Goal: Task Accomplishment & Management: Manage account settings

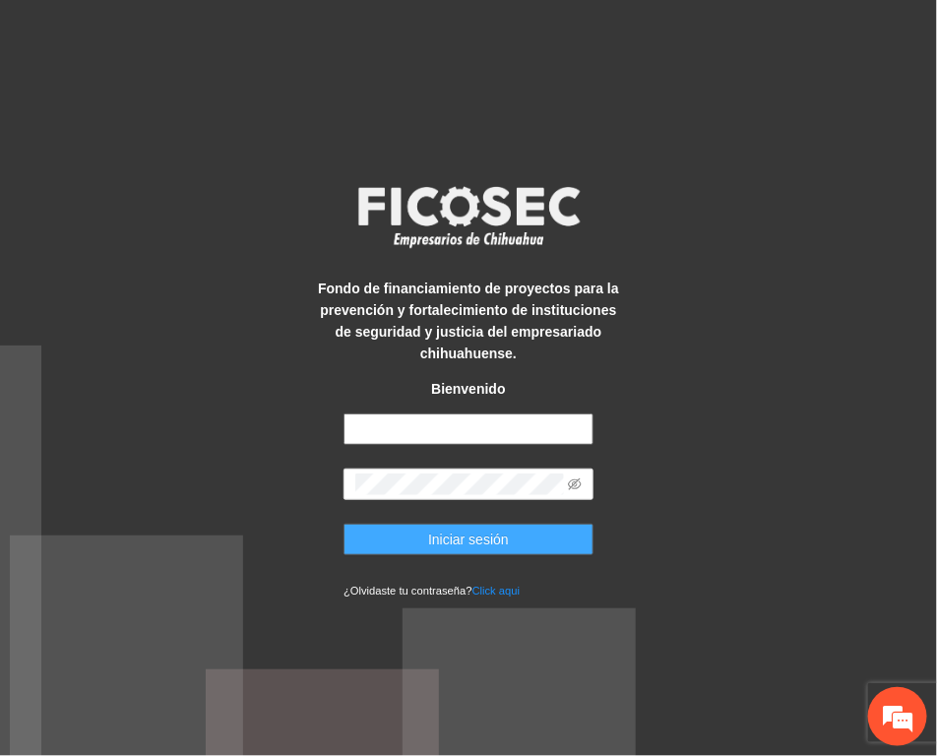
type input "**********"
click at [489, 539] on span "Iniciar sesión" at bounding box center [468, 540] width 81 height 22
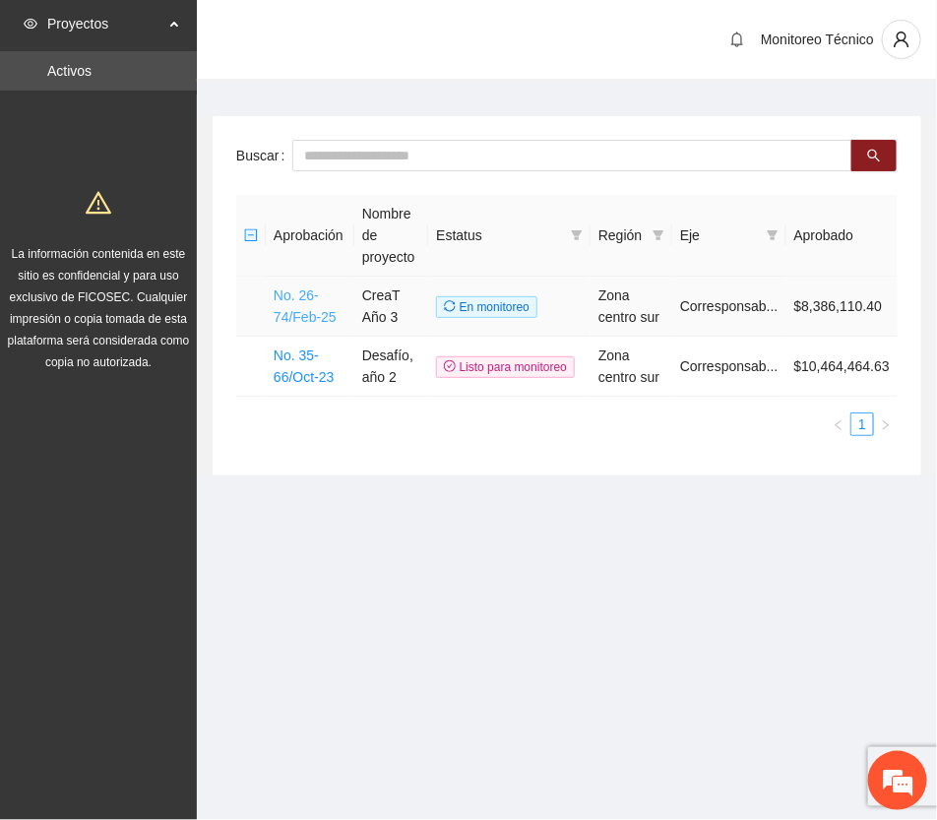
click at [296, 312] on link "No. 26-74/Feb-25" at bounding box center [305, 305] width 63 height 37
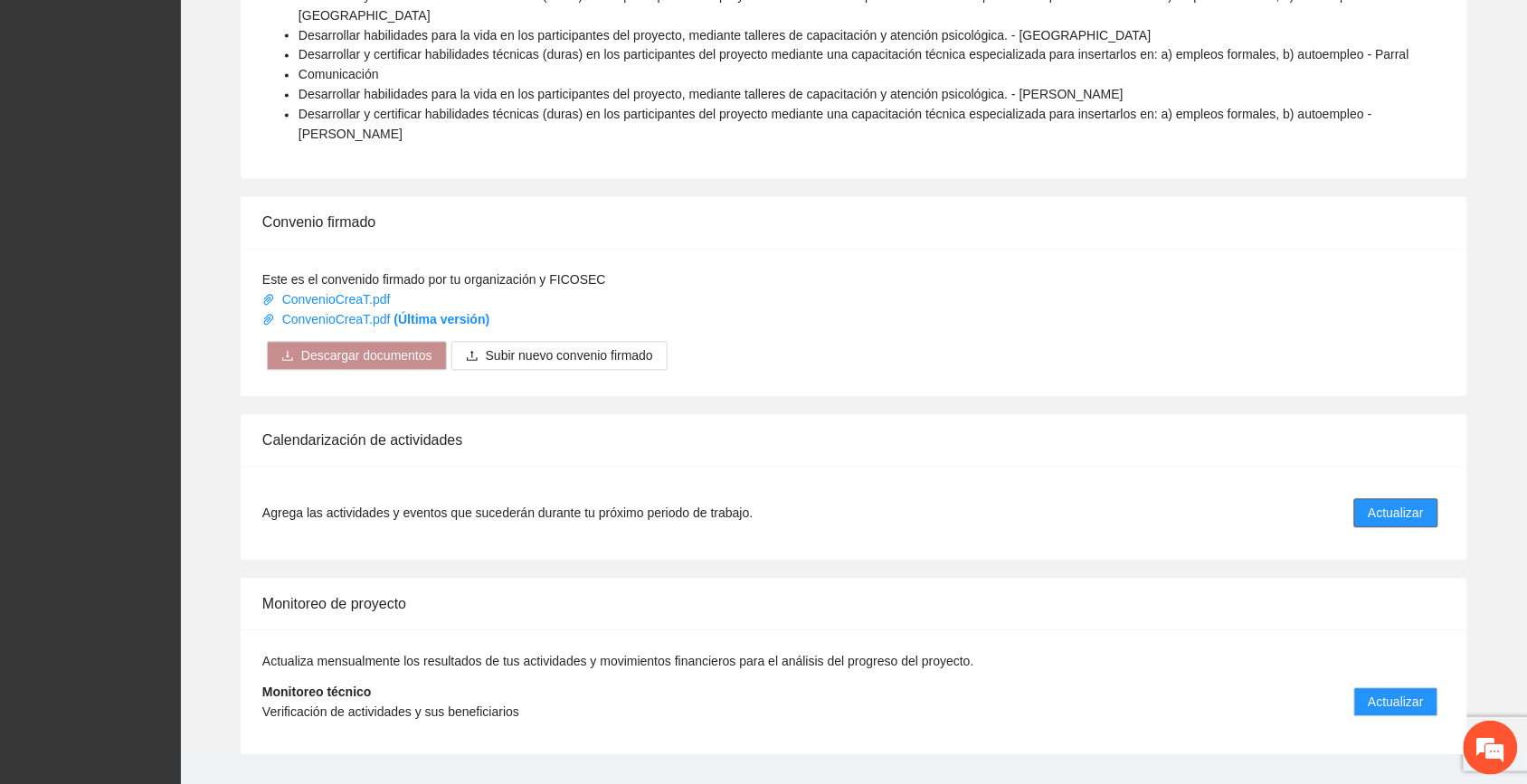
click at [860, 504] on span "Actualizar" at bounding box center [1396, 514] width 55 height 20
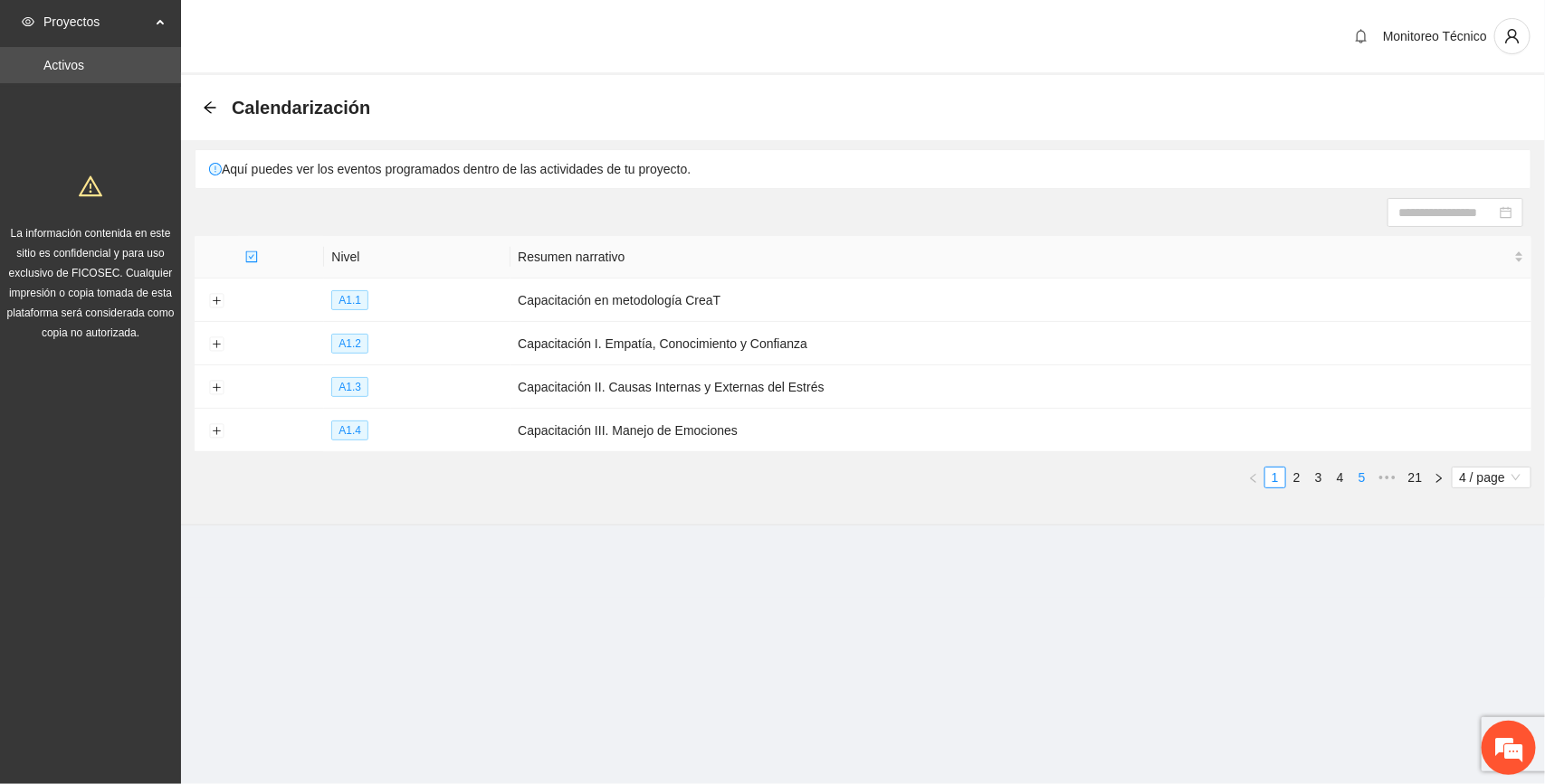
click at [861, 480] on link "5" at bounding box center [1363, 478] width 20 height 20
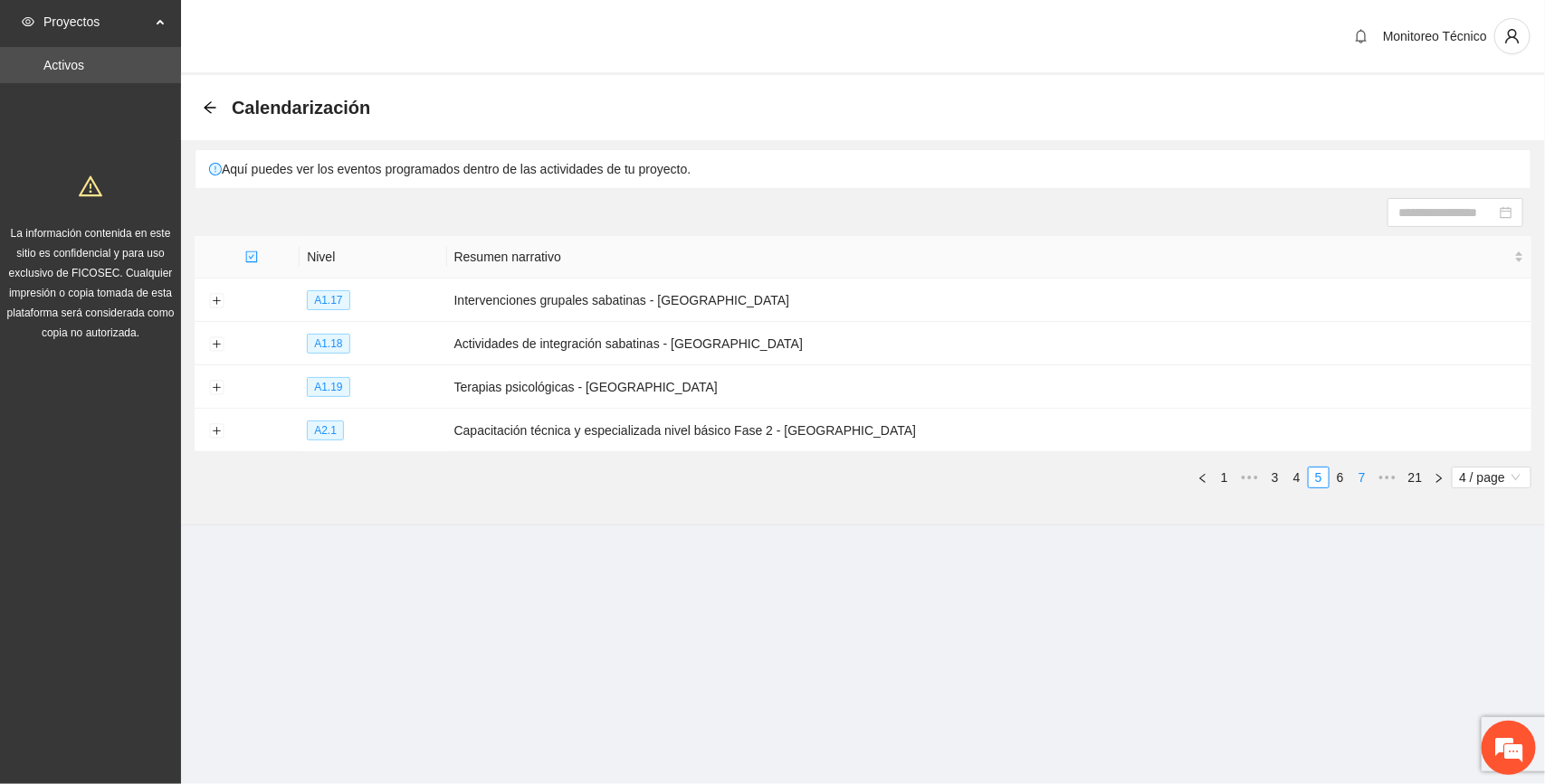
click at [861, 475] on link "7" at bounding box center [1363, 478] width 20 height 20
click at [861, 475] on link "9" at bounding box center [1363, 478] width 20 height 20
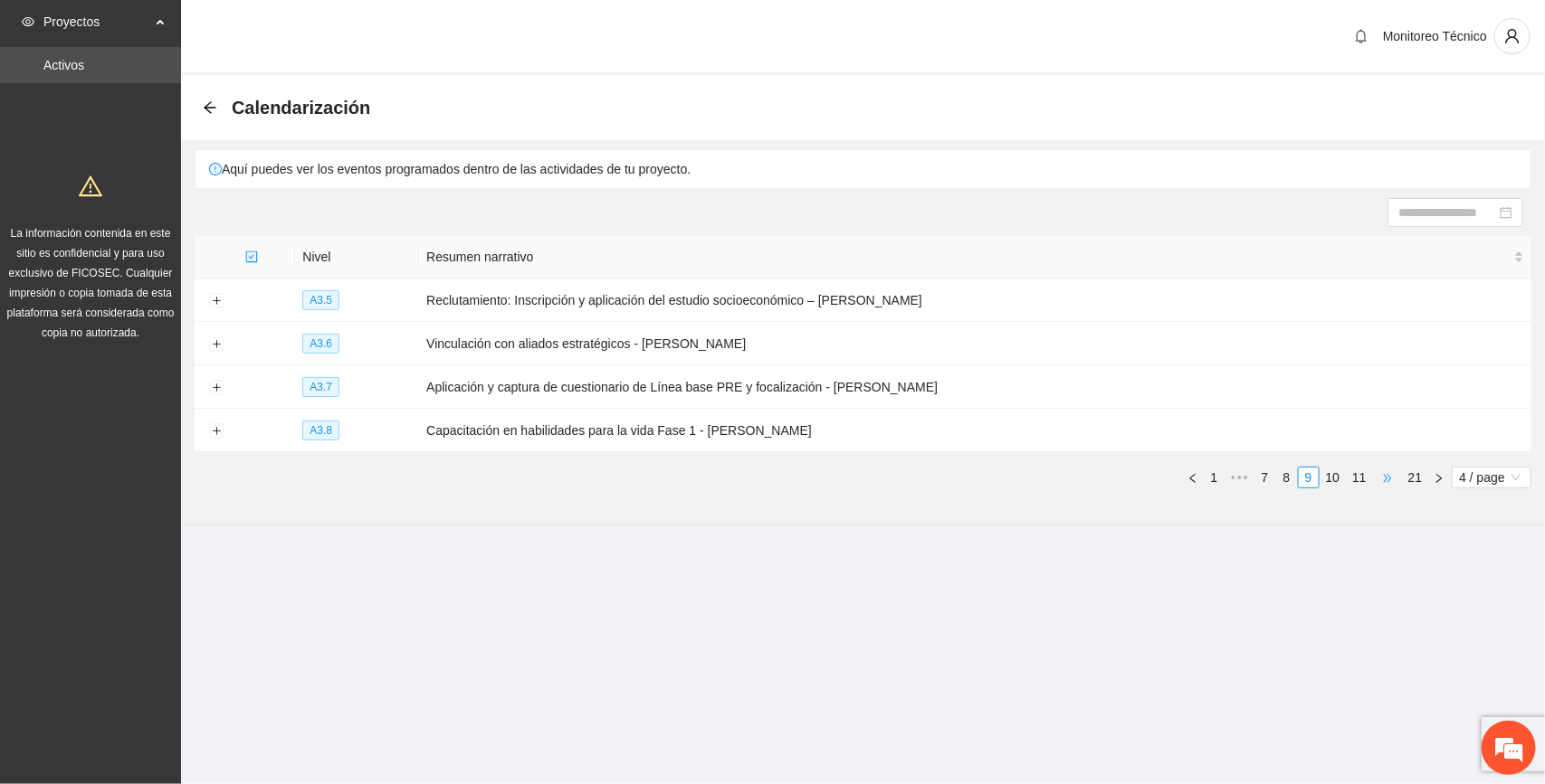
click at [861, 475] on span "•••" at bounding box center [1387, 478] width 29 height 22
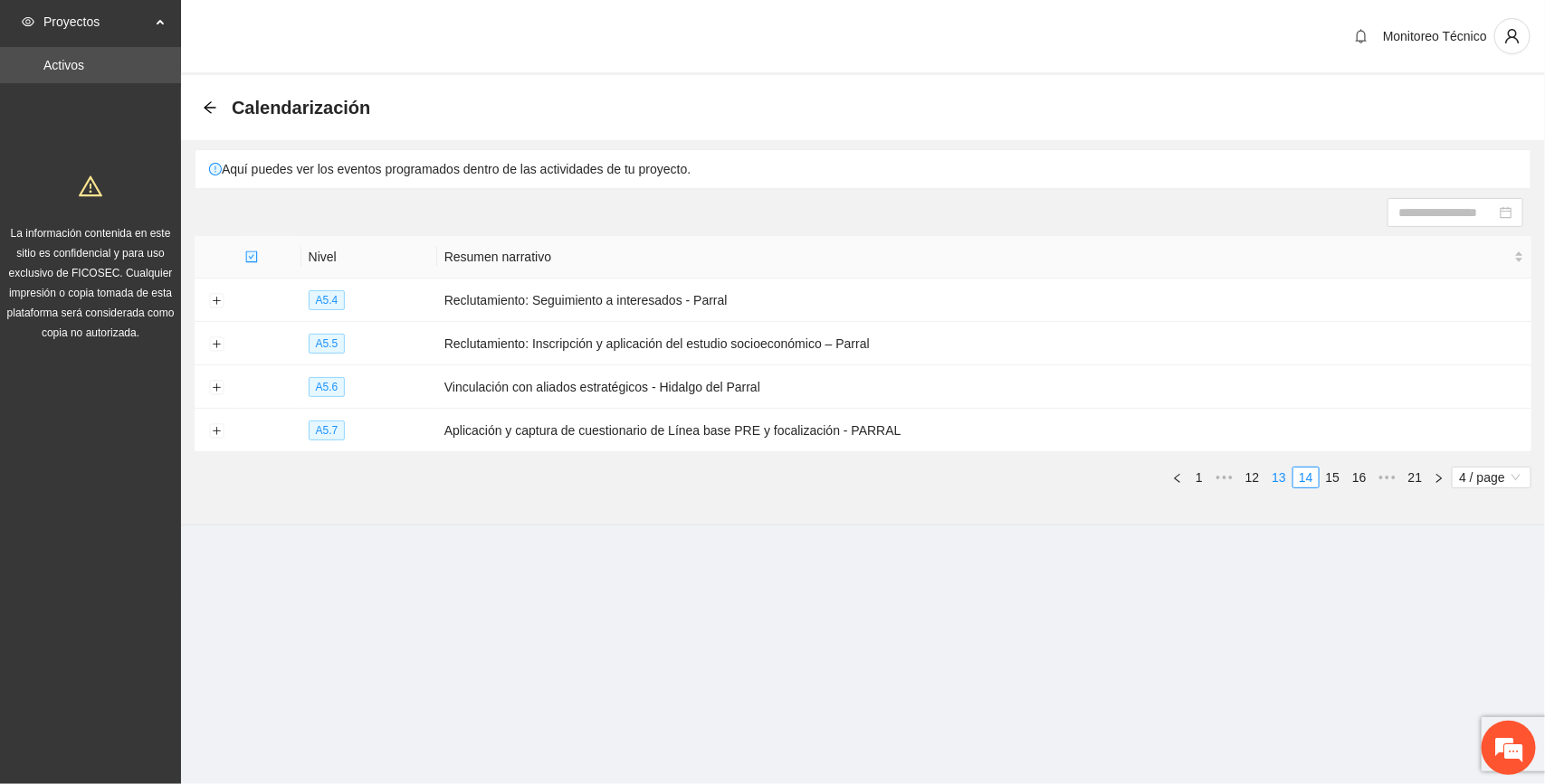
click at [861, 473] on link "13" at bounding box center [1280, 478] width 26 height 20
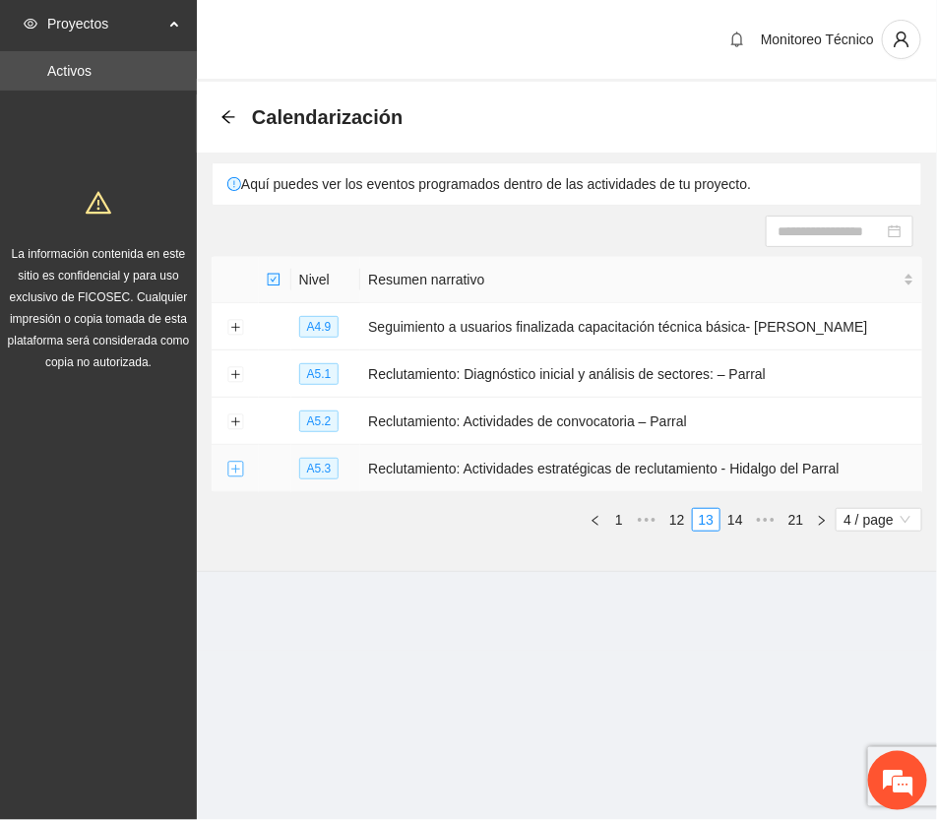
click at [238, 470] on button "Expand row" at bounding box center [235, 470] width 16 height 16
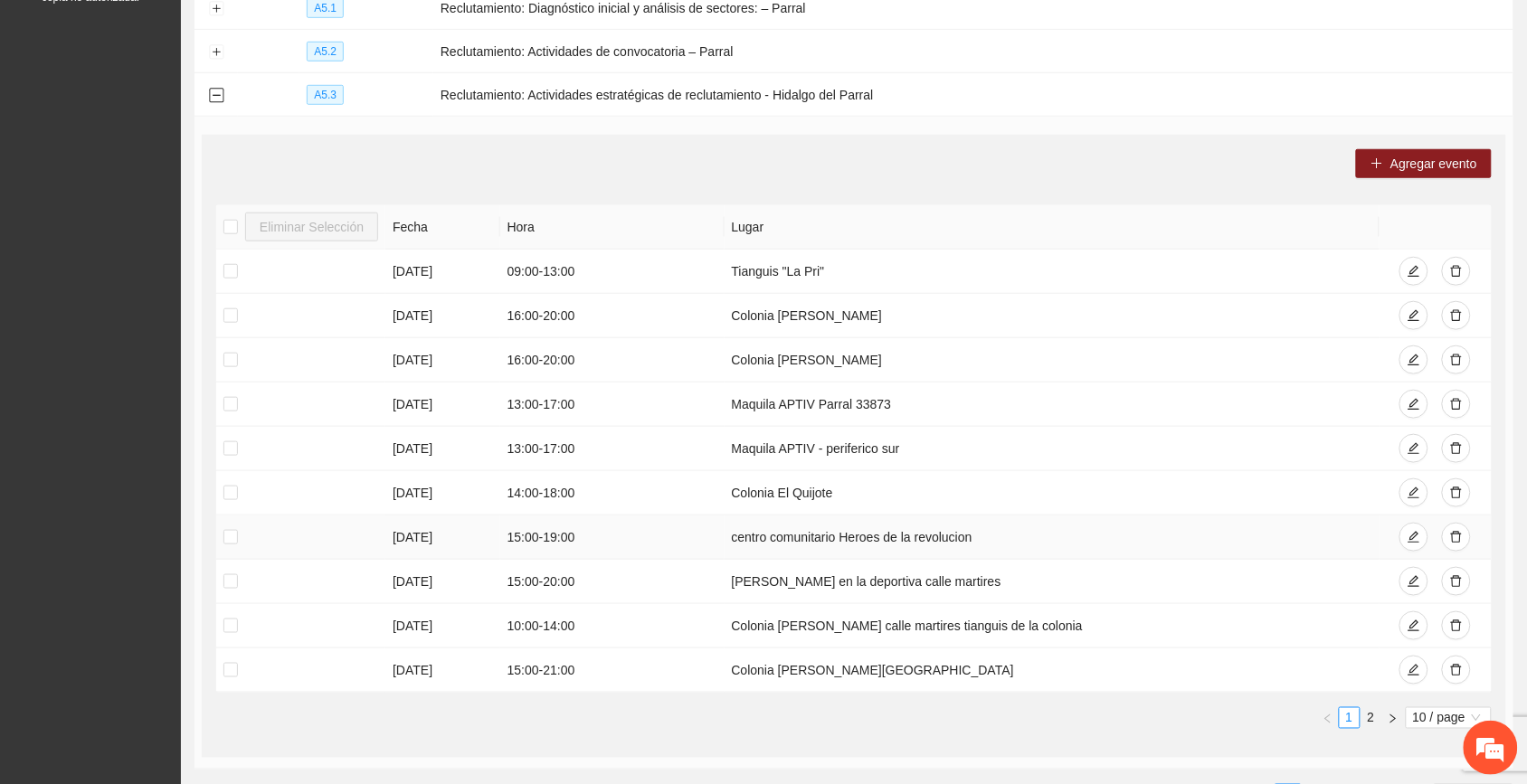
scroll to position [339, 0]
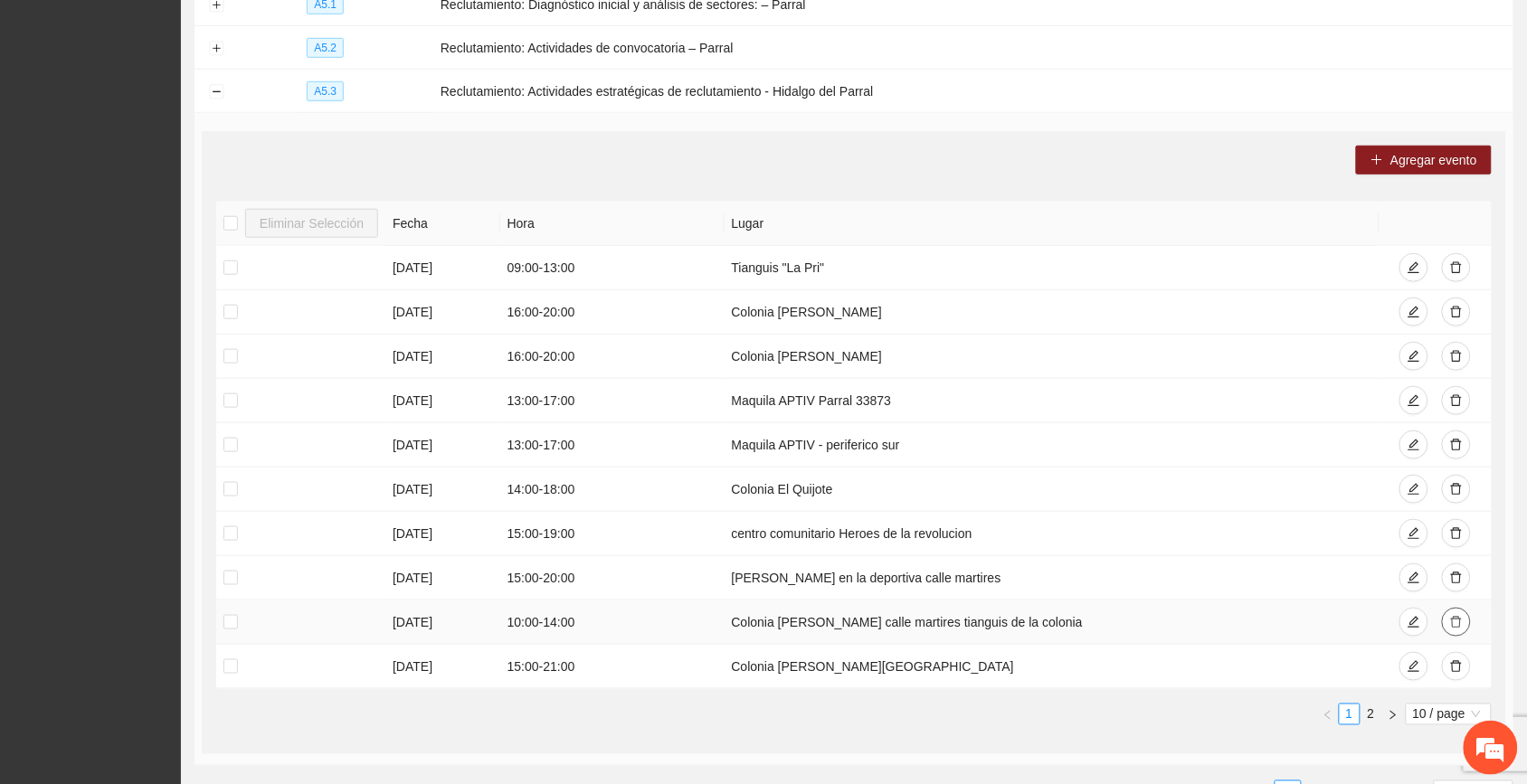
click at [860, 622] on icon "delete" at bounding box center [1457, 622] width 11 height 12
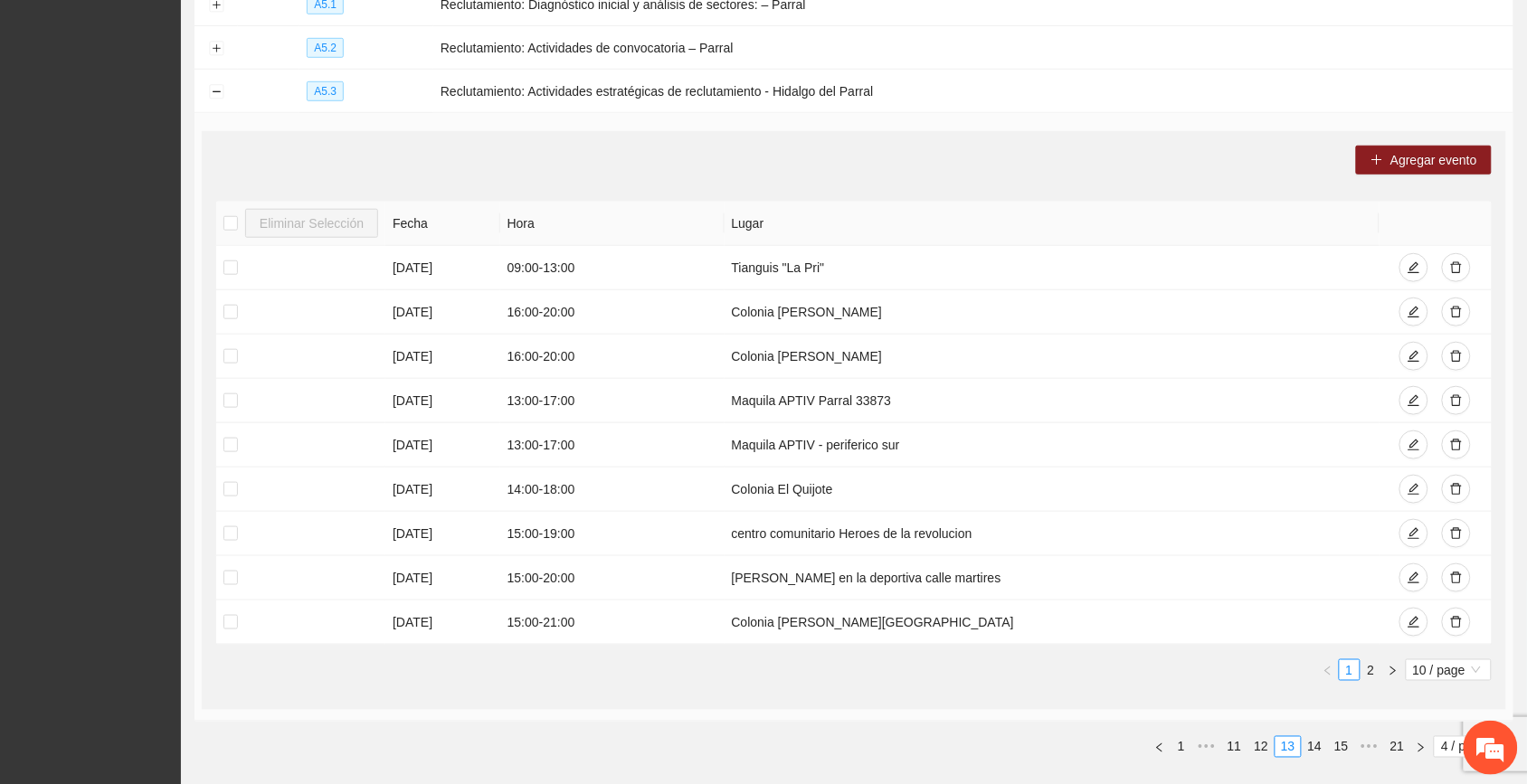
scroll to position [0, 0]
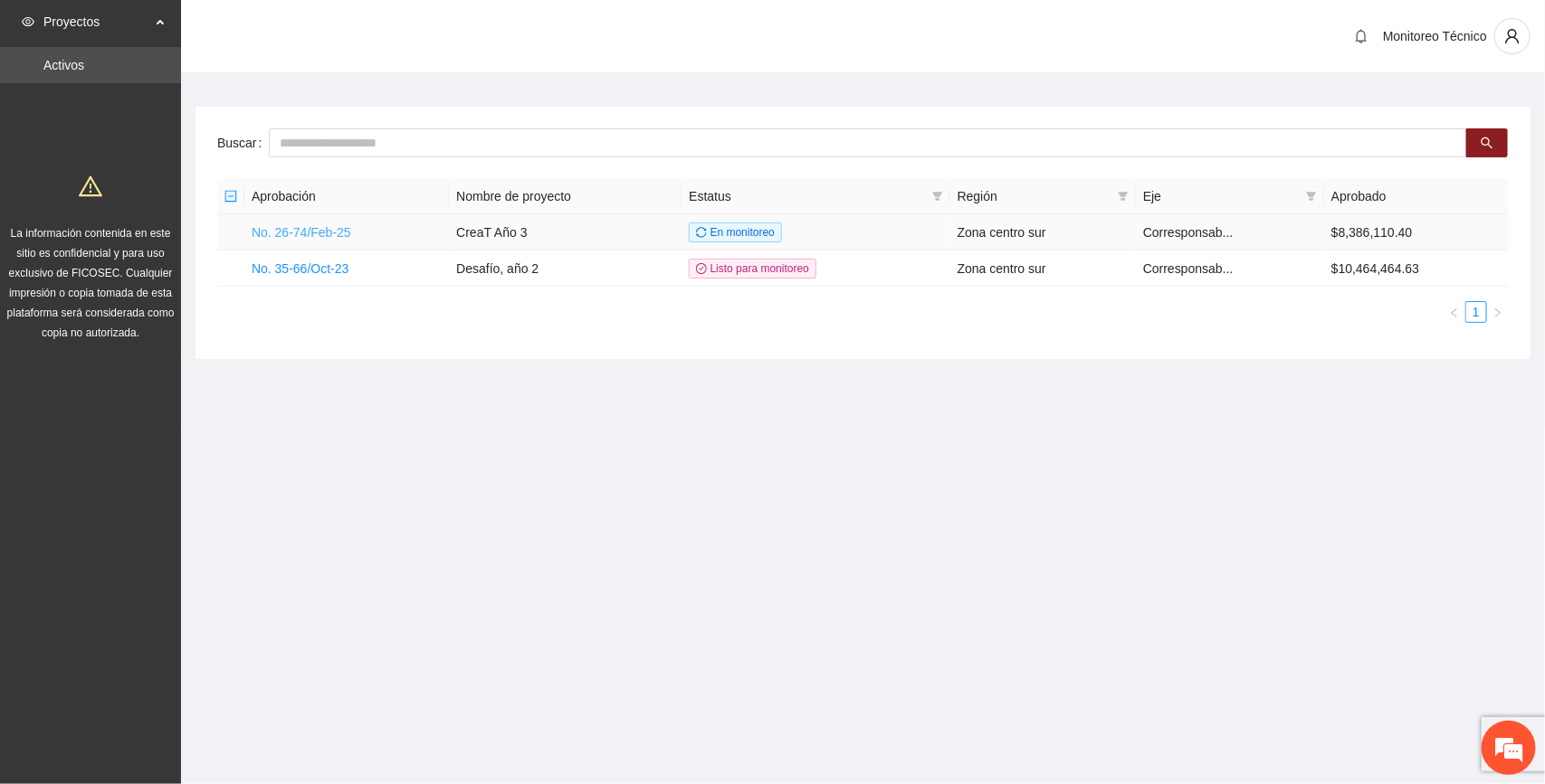
click at [322, 235] on link "No. 26-74/Feb-25" at bounding box center [302, 233] width 99 height 15
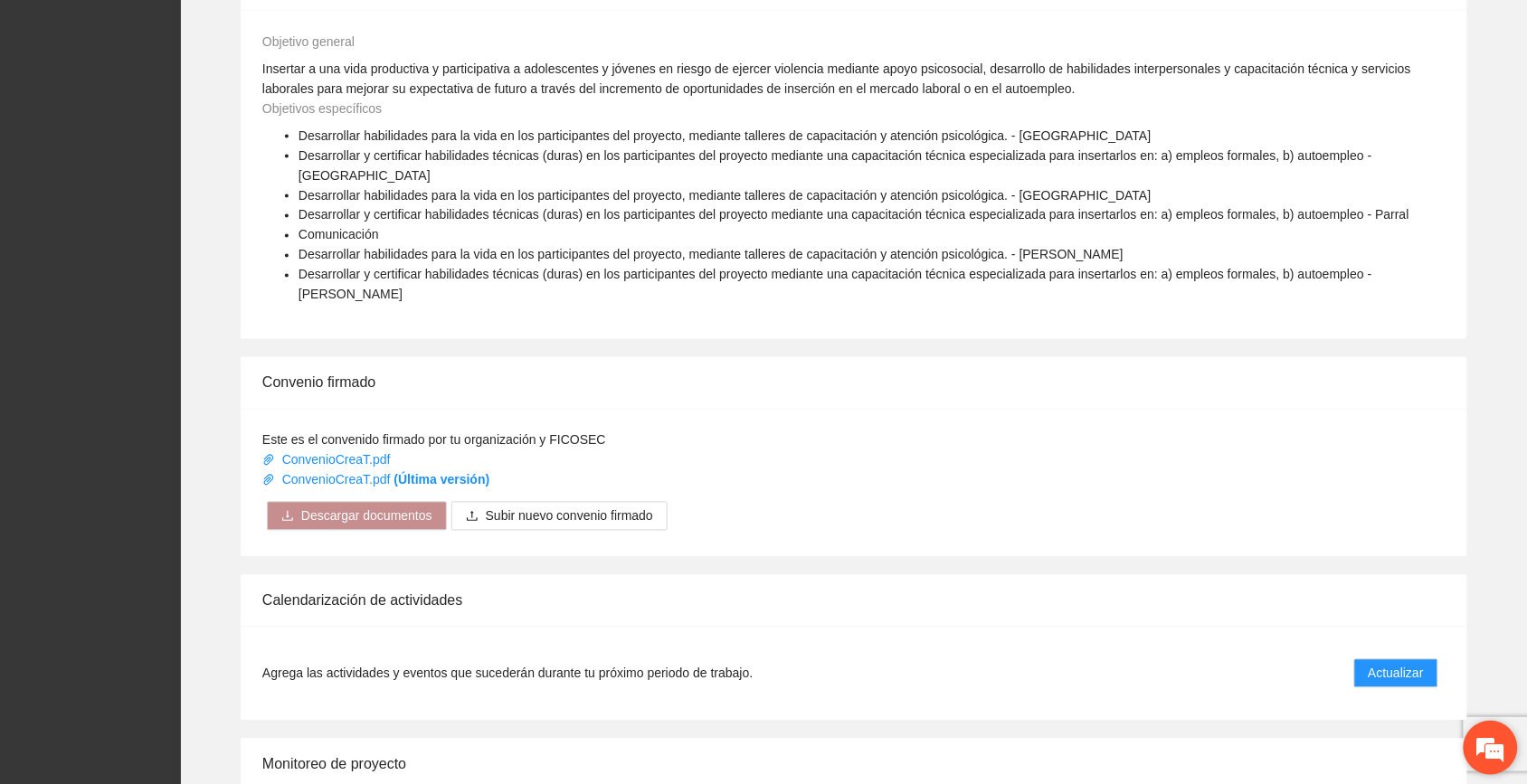
scroll to position [971, 0]
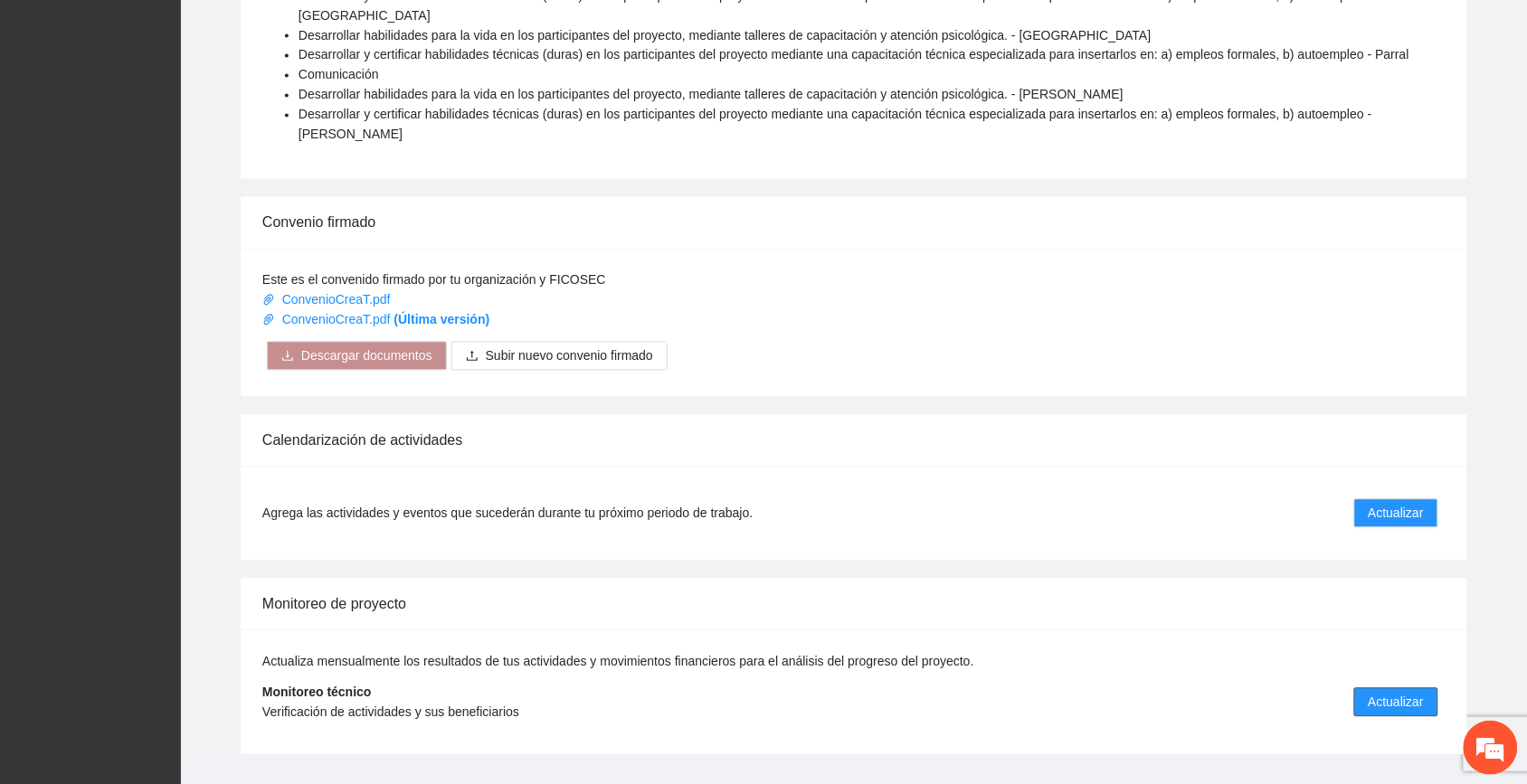
click at [860, 693] on span "Actualizar" at bounding box center [1396, 703] width 55 height 20
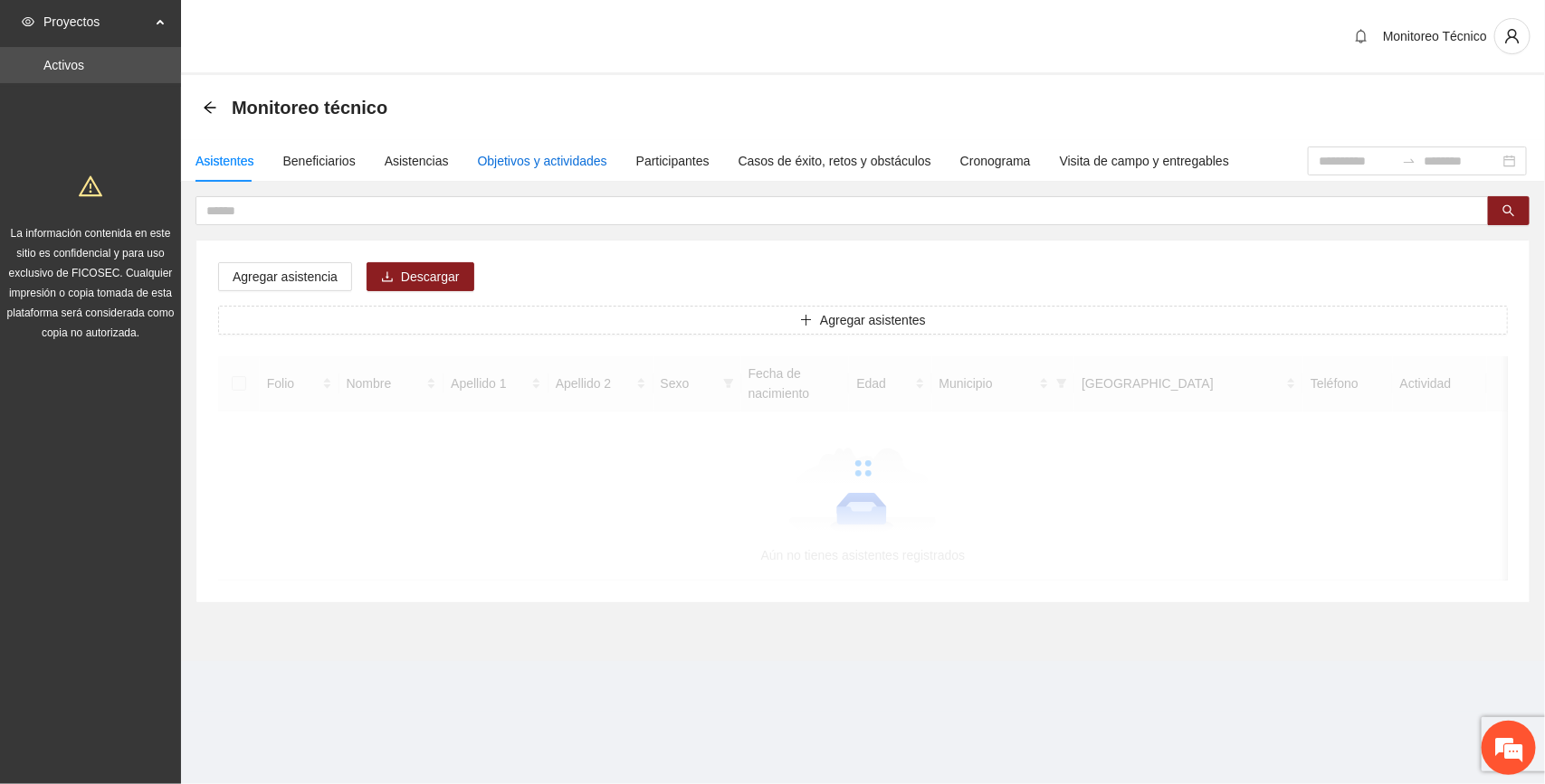
click at [566, 164] on div "Objetivos y actividades" at bounding box center [543, 161] width 130 height 20
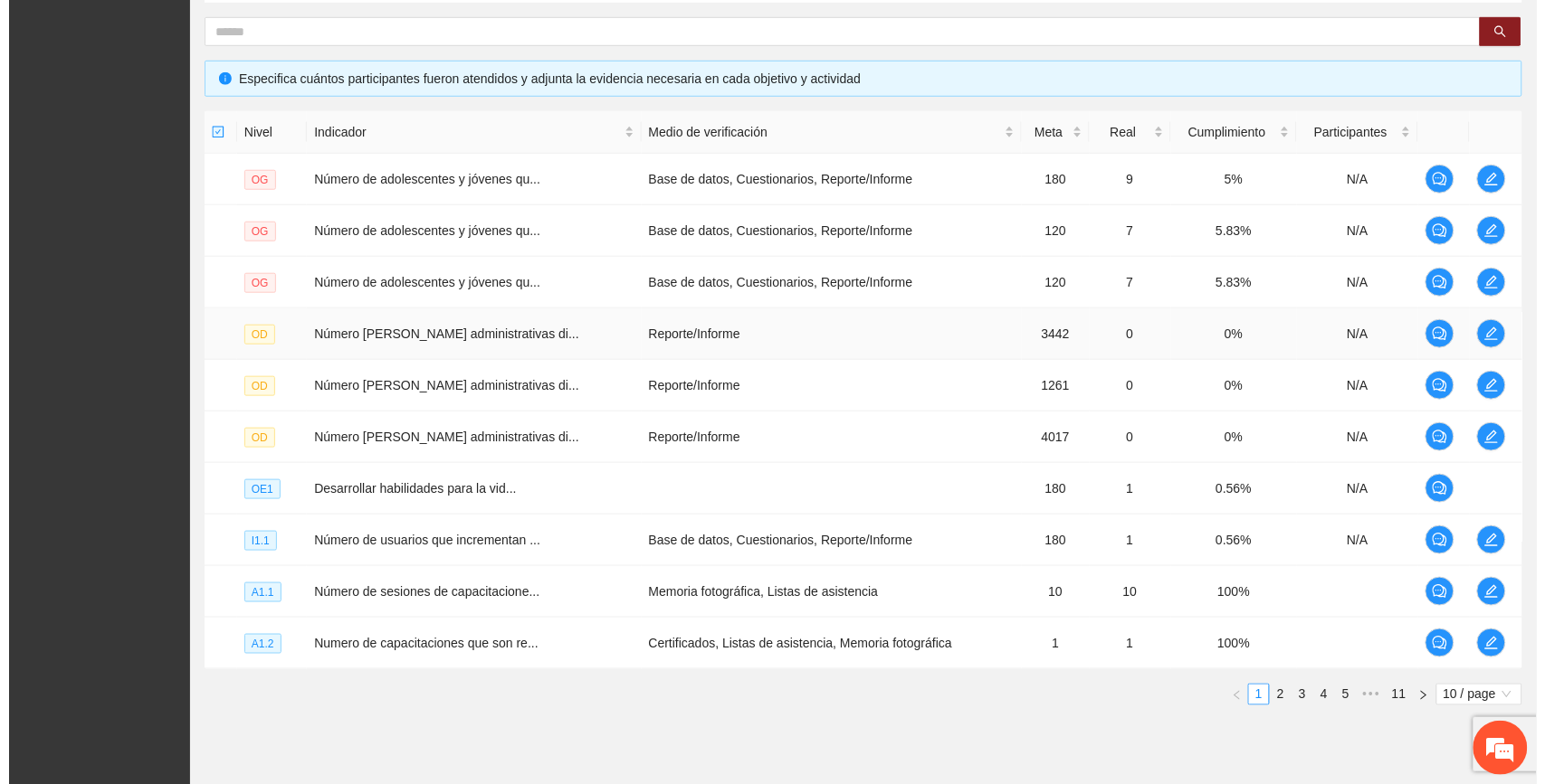
scroll to position [400, 0]
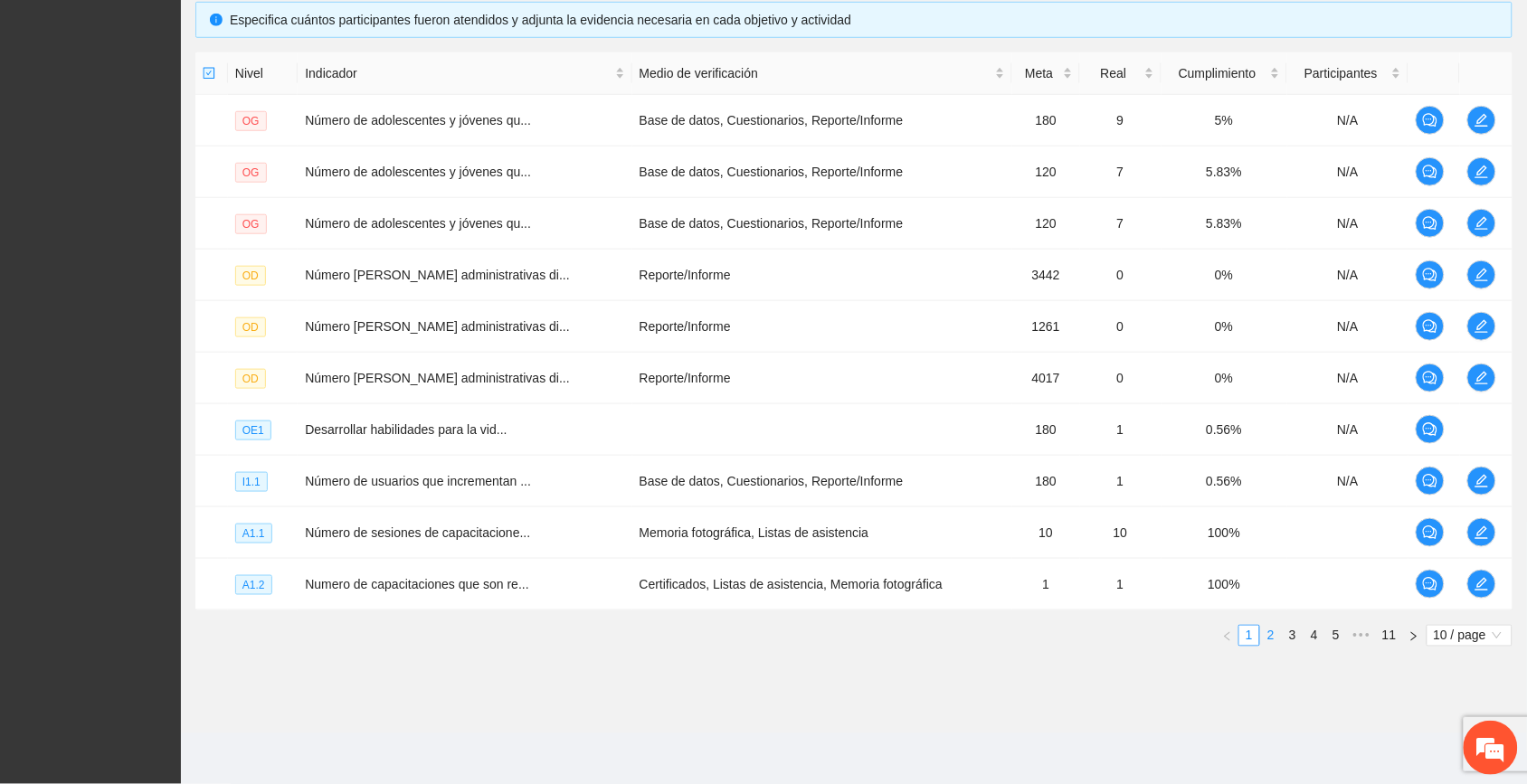
click at [860, 638] on link "2" at bounding box center [1271, 636] width 20 height 20
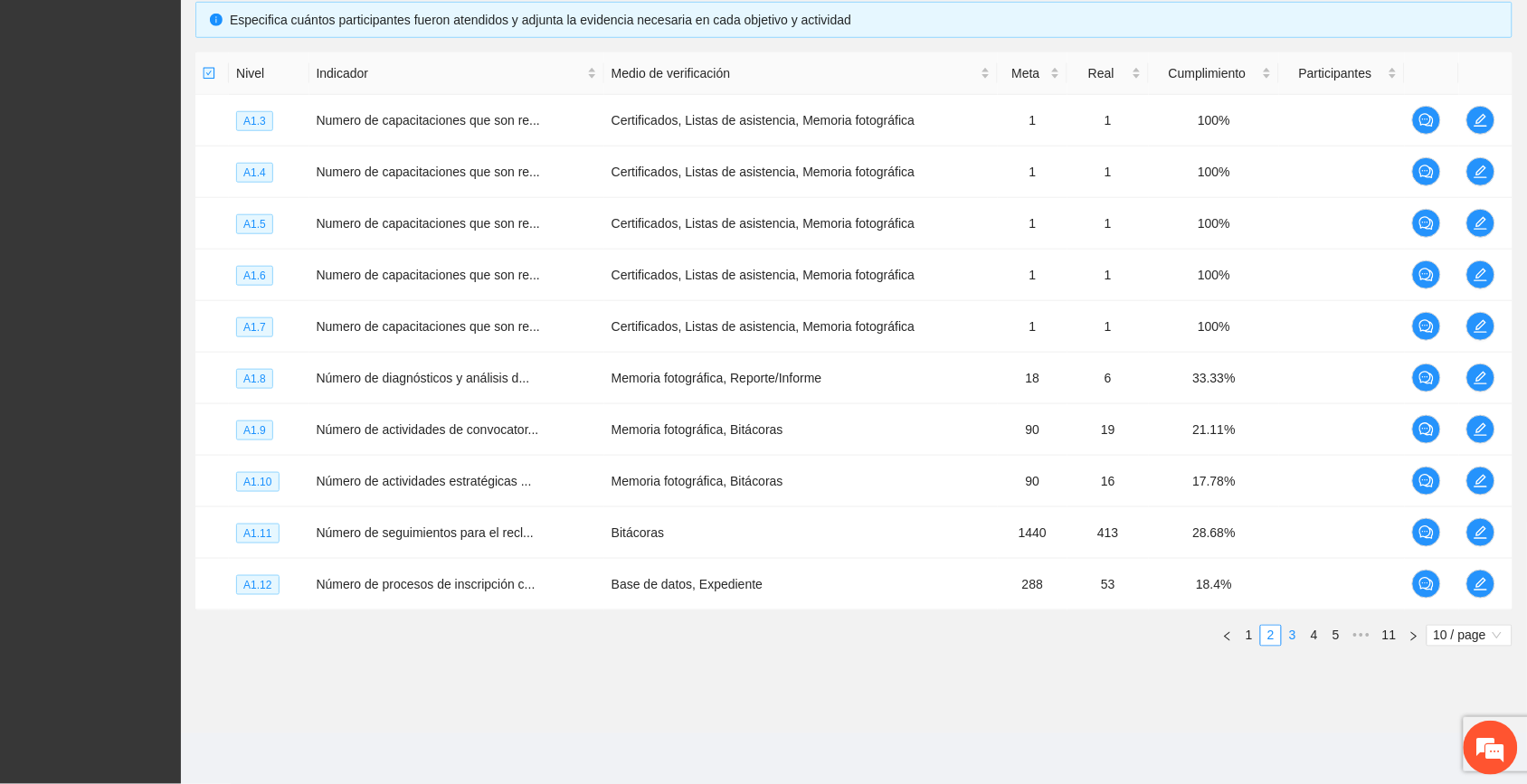
click at [860, 636] on link "3" at bounding box center [1293, 636] width 20 height 20
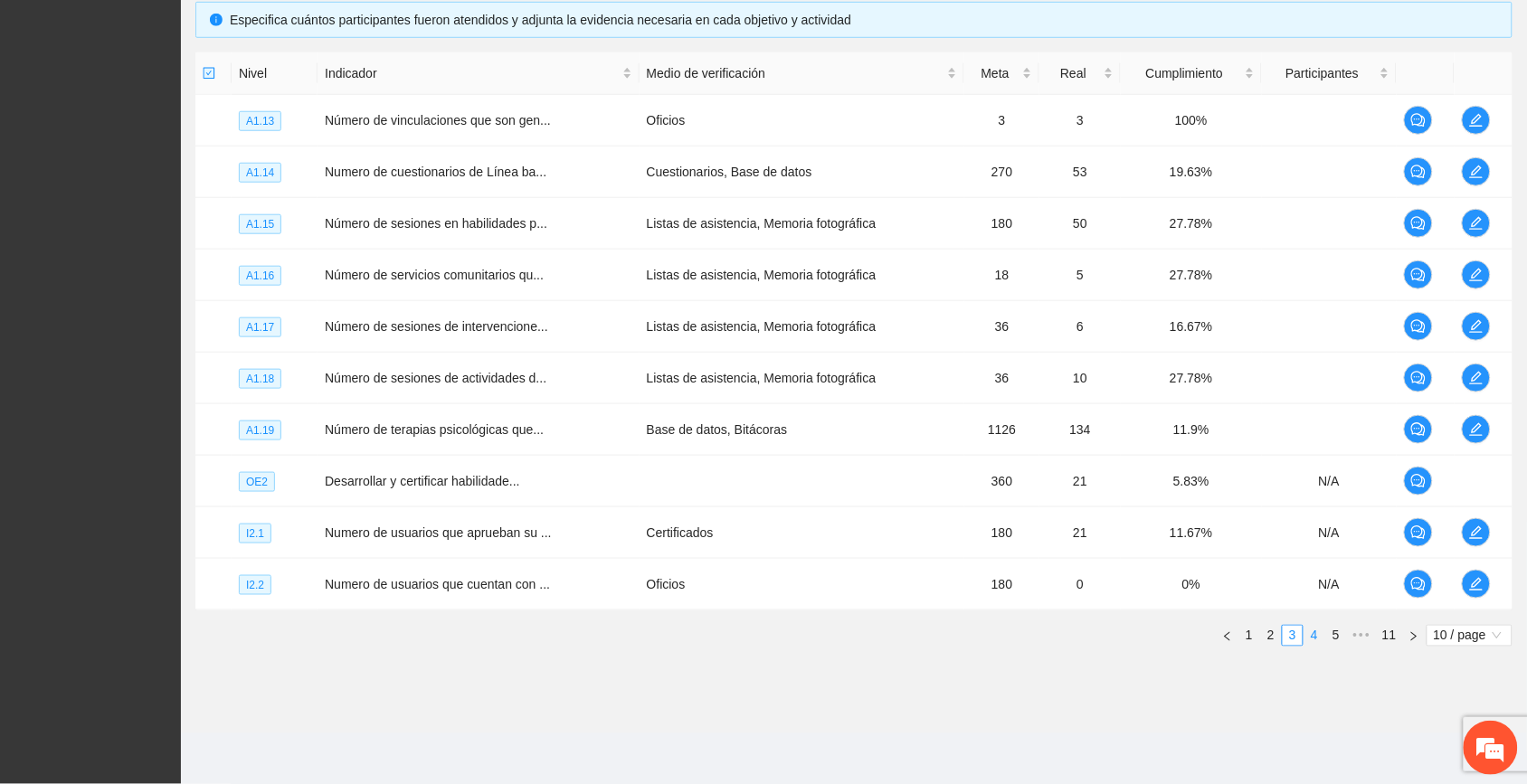
click at [860, 630] on link "4" at bounding box center [1315, 636] width 20 height 20
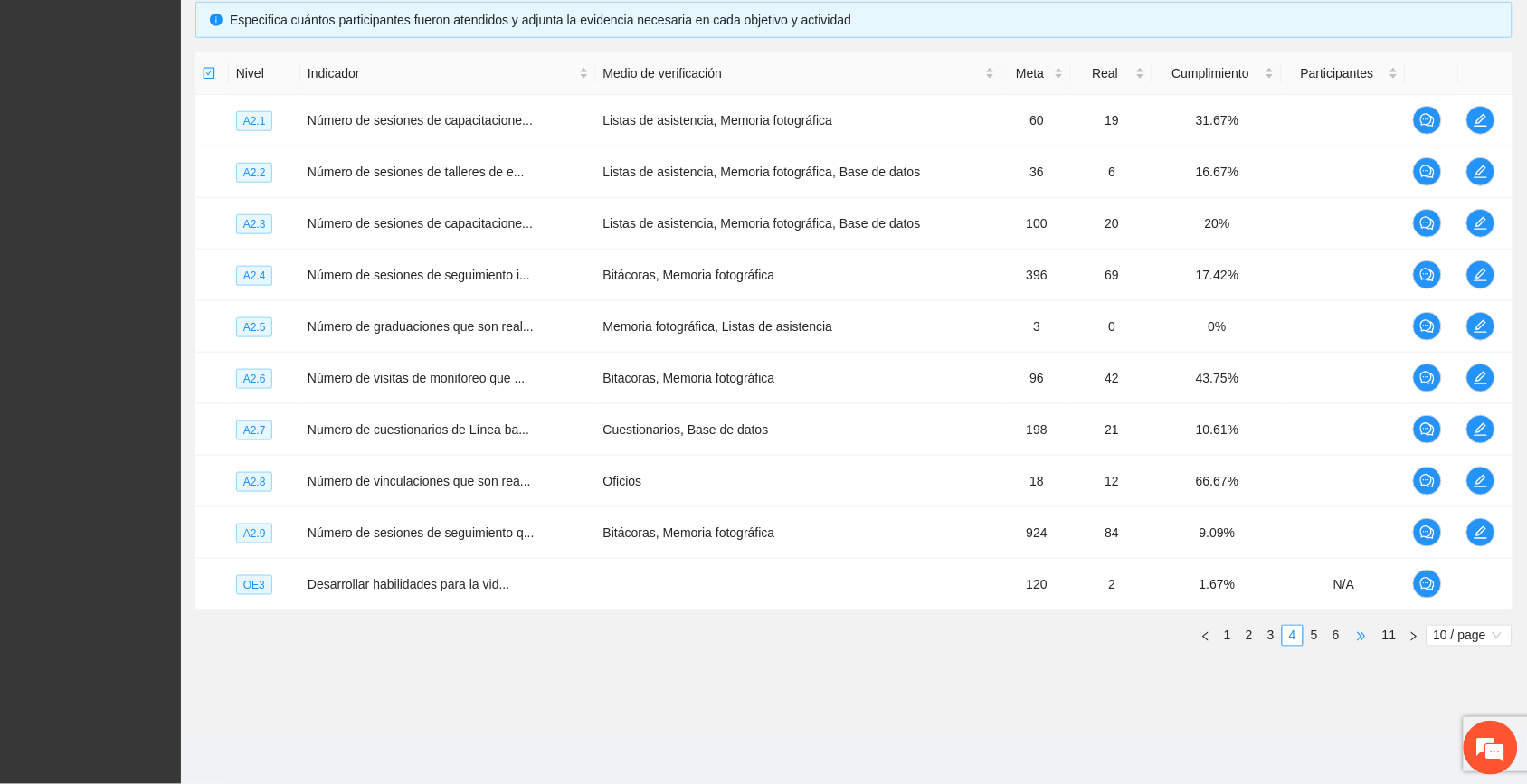
click at [860, 634] on span "•••" at bounding box center [1362, 636] width 28 height 22
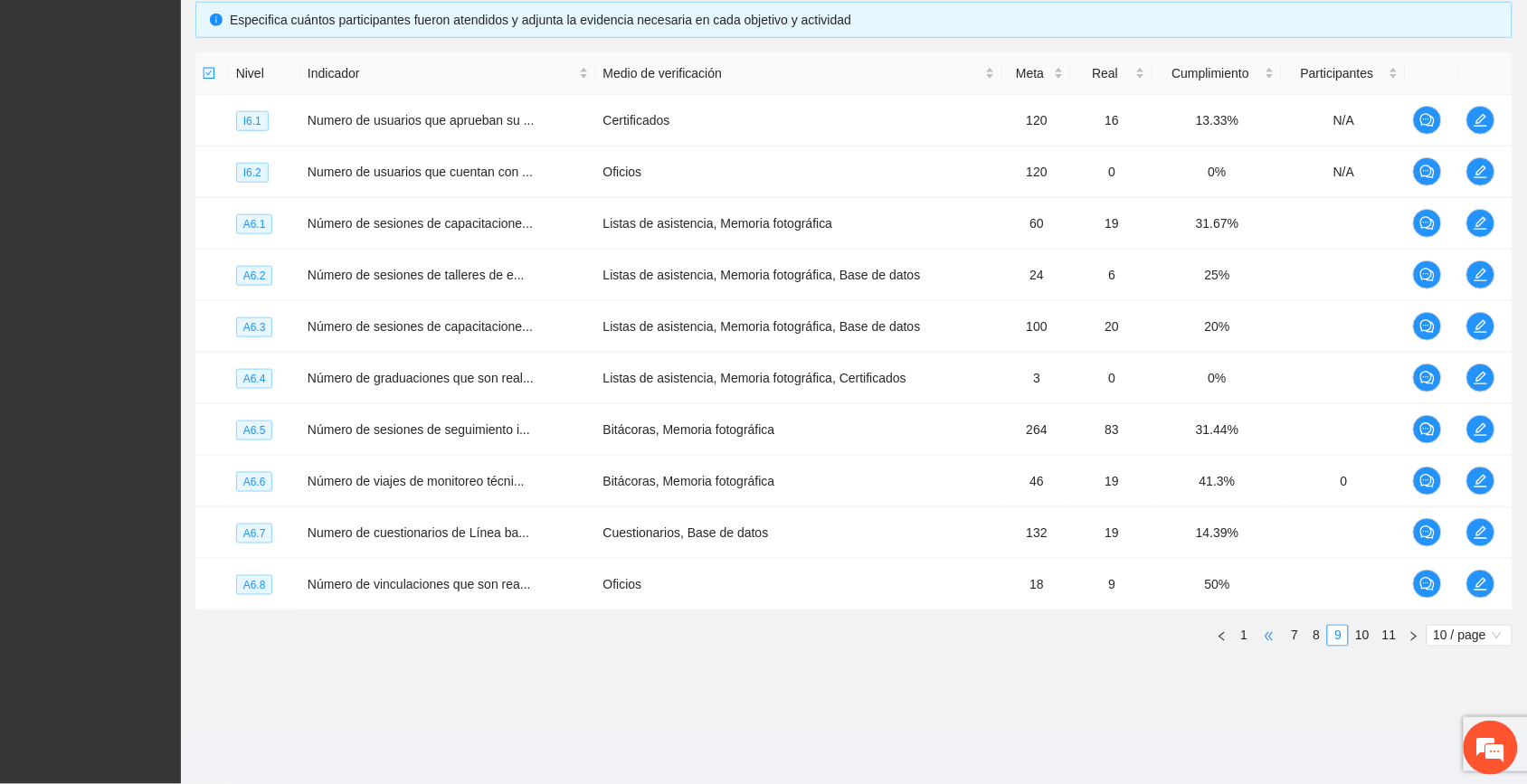
click at [860, 634] on span "•••" at bounding box center [1269, 636] width 28 height 22
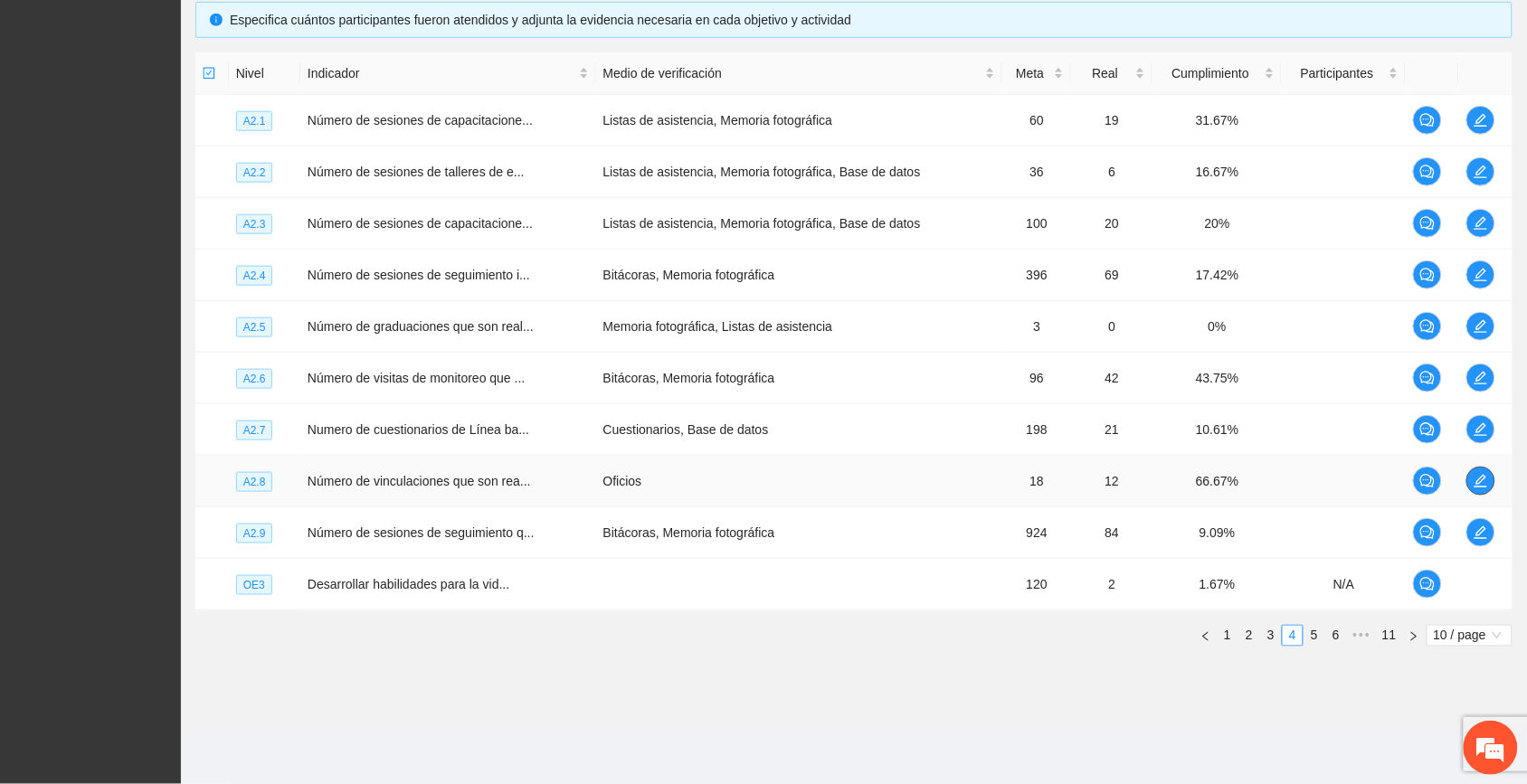
click at [860, 469] on button "button" at bounding box center [1481, 481] width 28 height 28
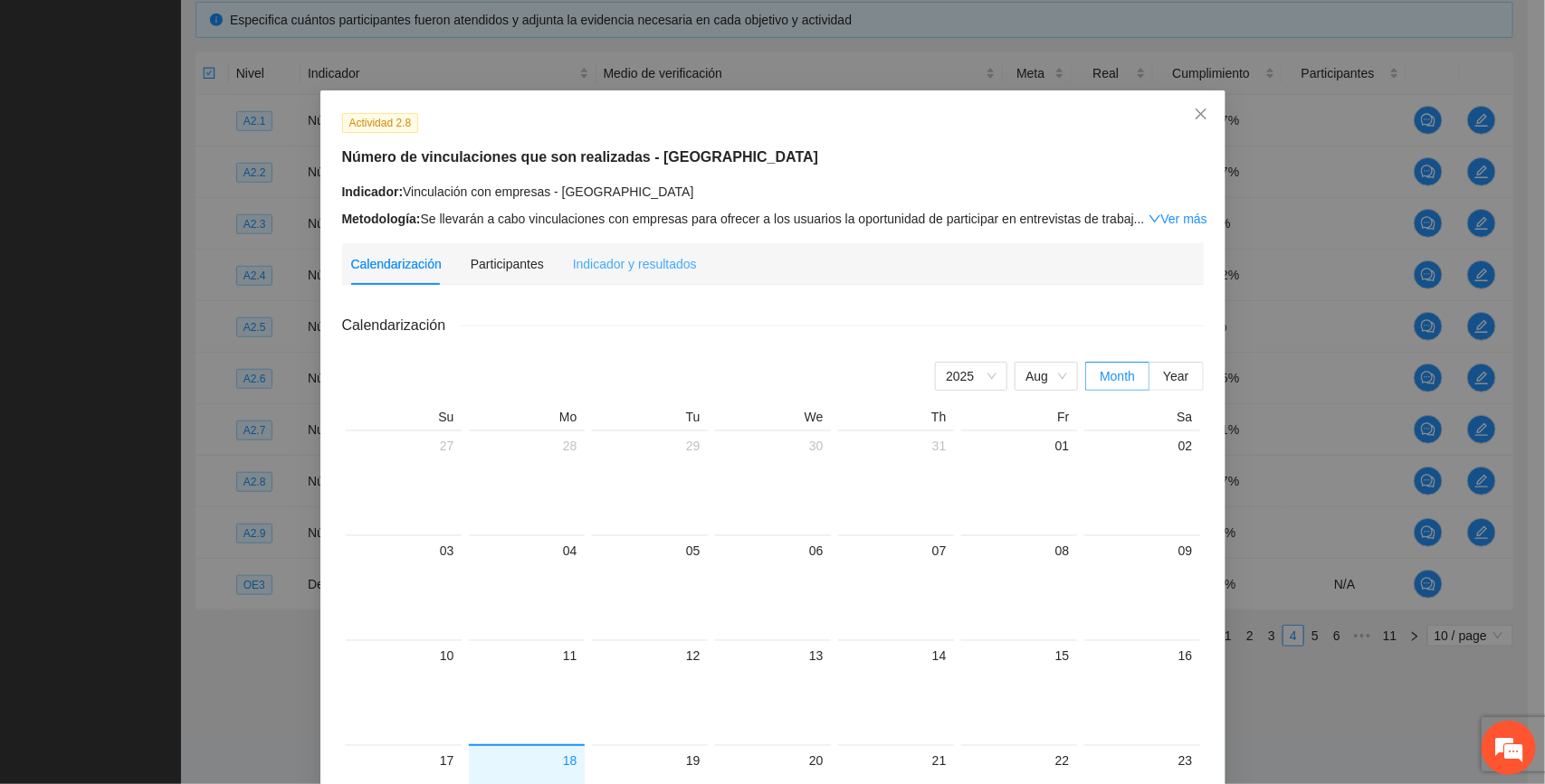
click at [647, 246] on div "Indicador y resultados" at bounding box center [635, 264] width 124 height 41
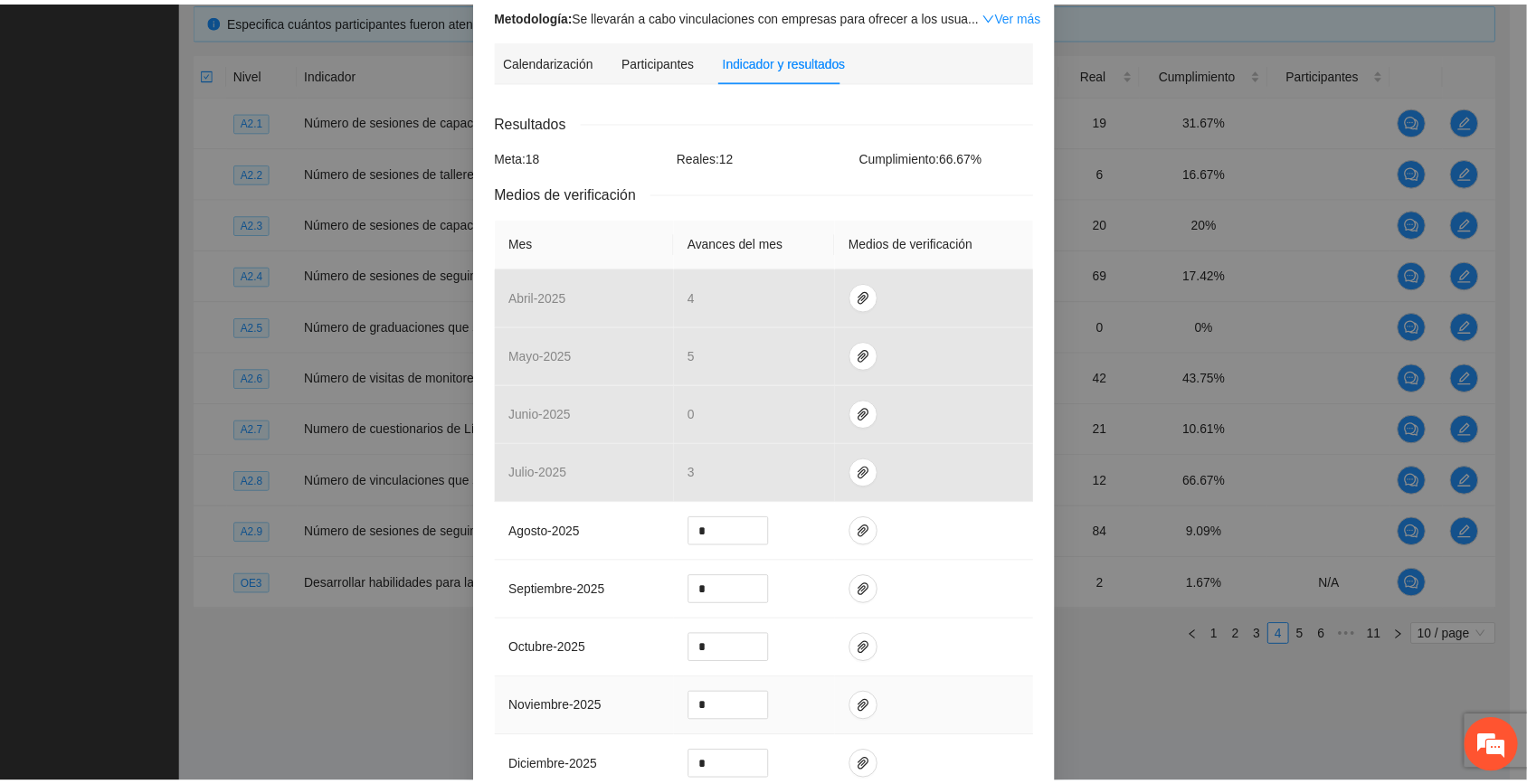
scroll to position [0, 0]
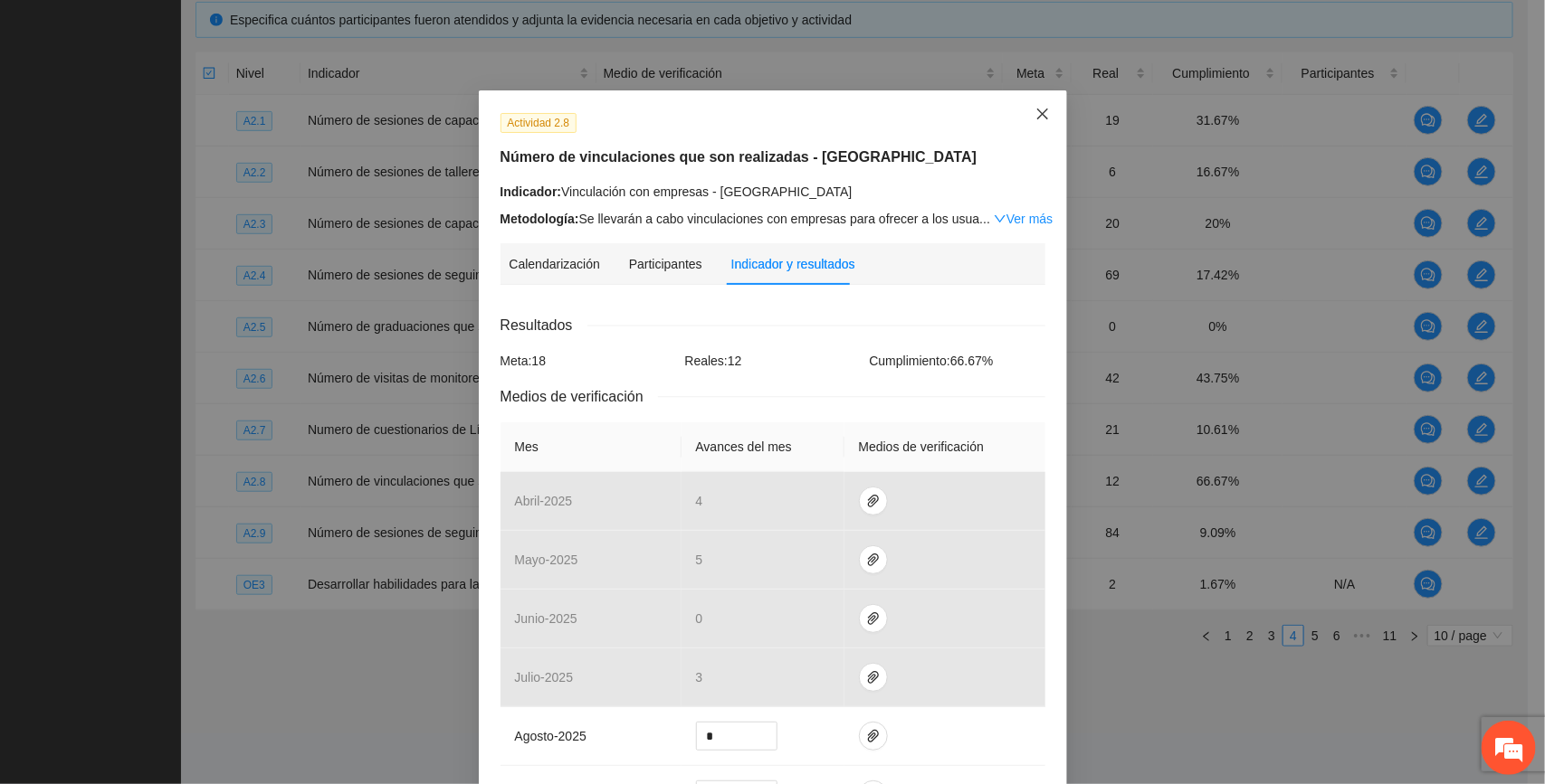
click at [861, 119] on icon "close" at bounding box center [1043, 114] width 15 height 15
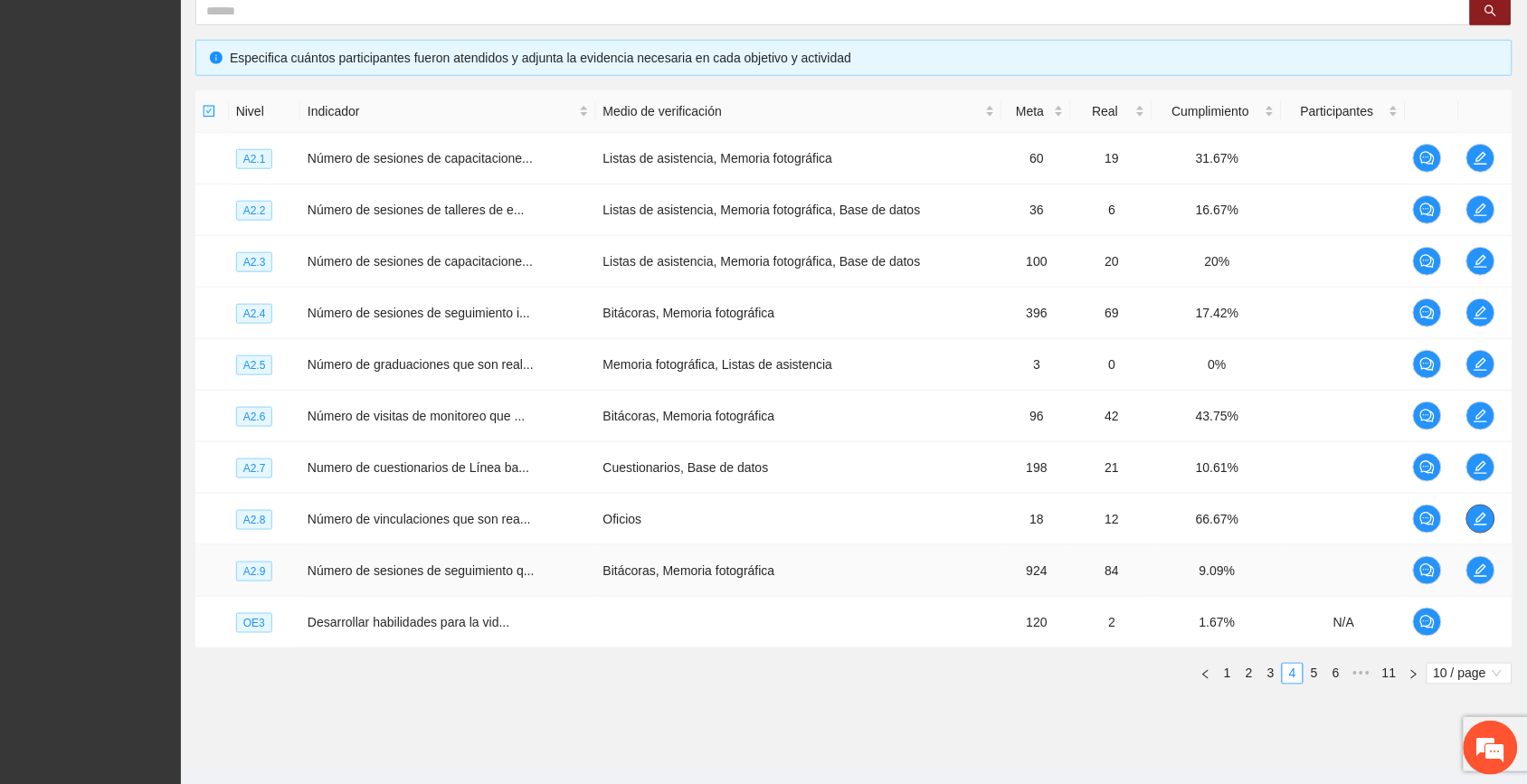
scroll to position [400, 0]
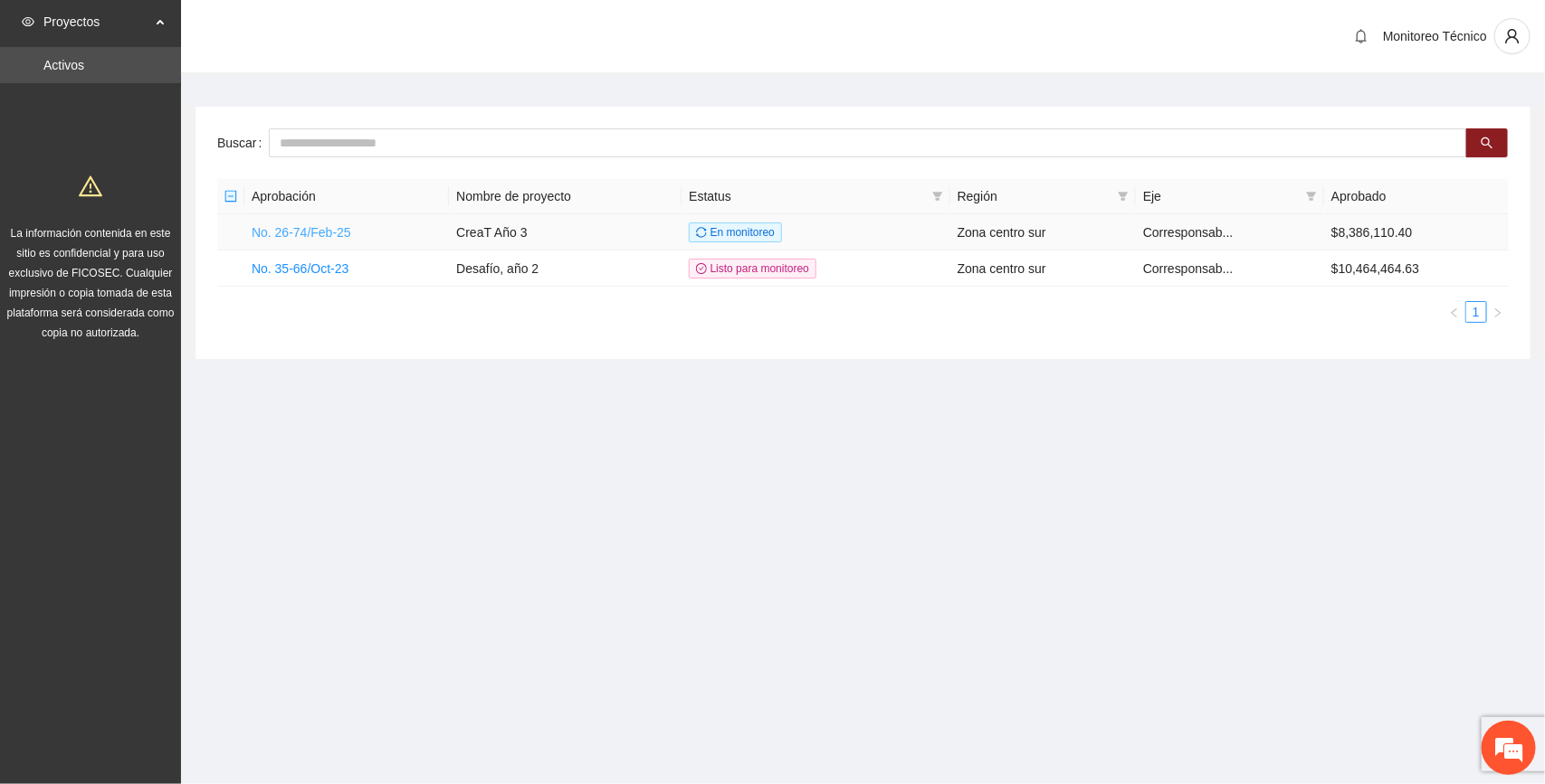
click at [323, 229] on link "No. 26-74/Feb-25" at bounding box center [302, 233] width 99 height 15
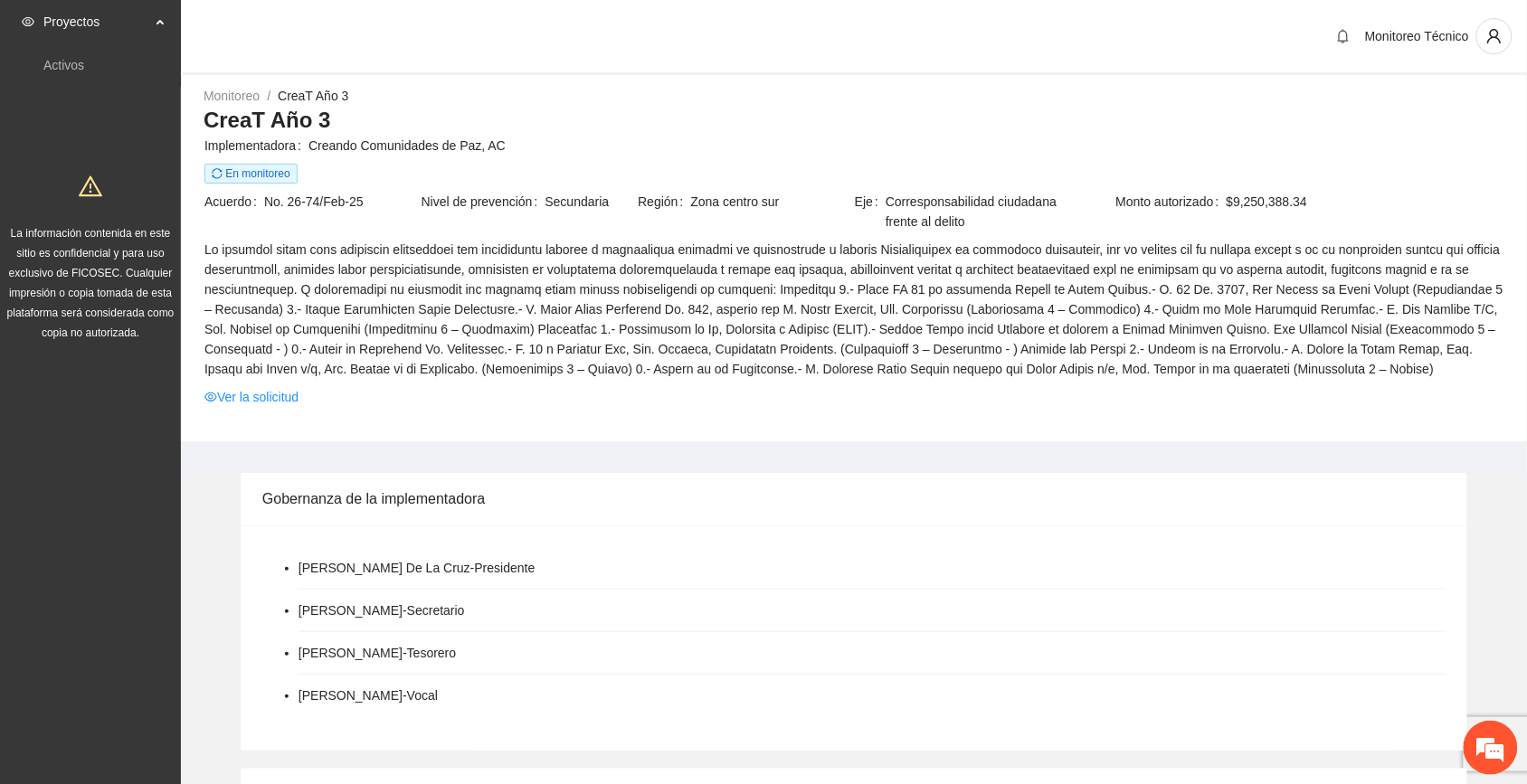
click at [874, 529] on div "Ramiro Coutiño De La Cruz - Presidente Guadalupe Ivette Aguirre Soto - Secretar…" at bounding box center [854, 638] width 1227 height 225
drag, startPoint x: 813, startPoint y: 123, endPoint x: 816, endPoint y: 92, distance: 31.1
click at [813, 115] on h3 "CreaT Año 3" at bounding box center [853, 119] width 1301 height 28
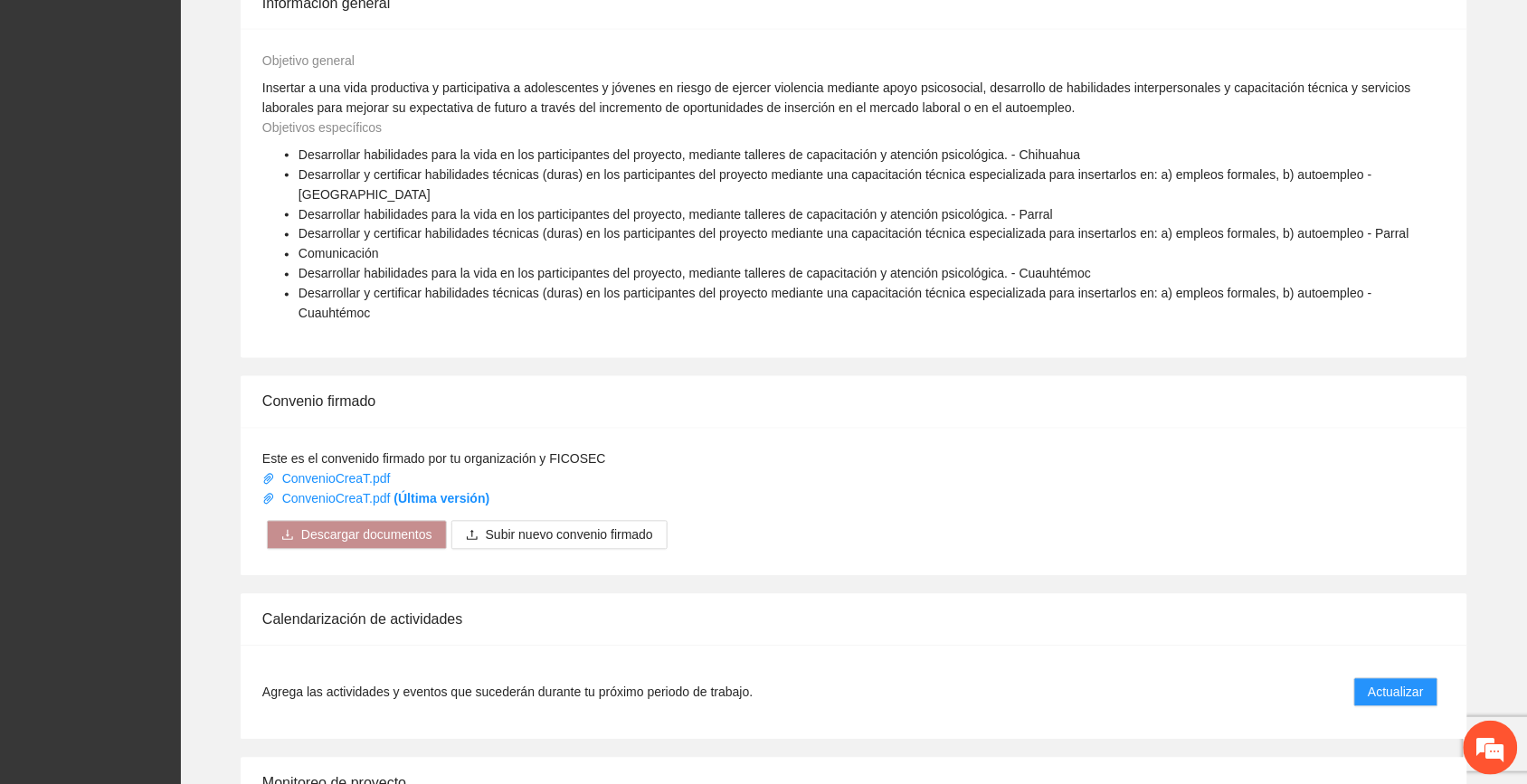
scroll to position [971, 0]
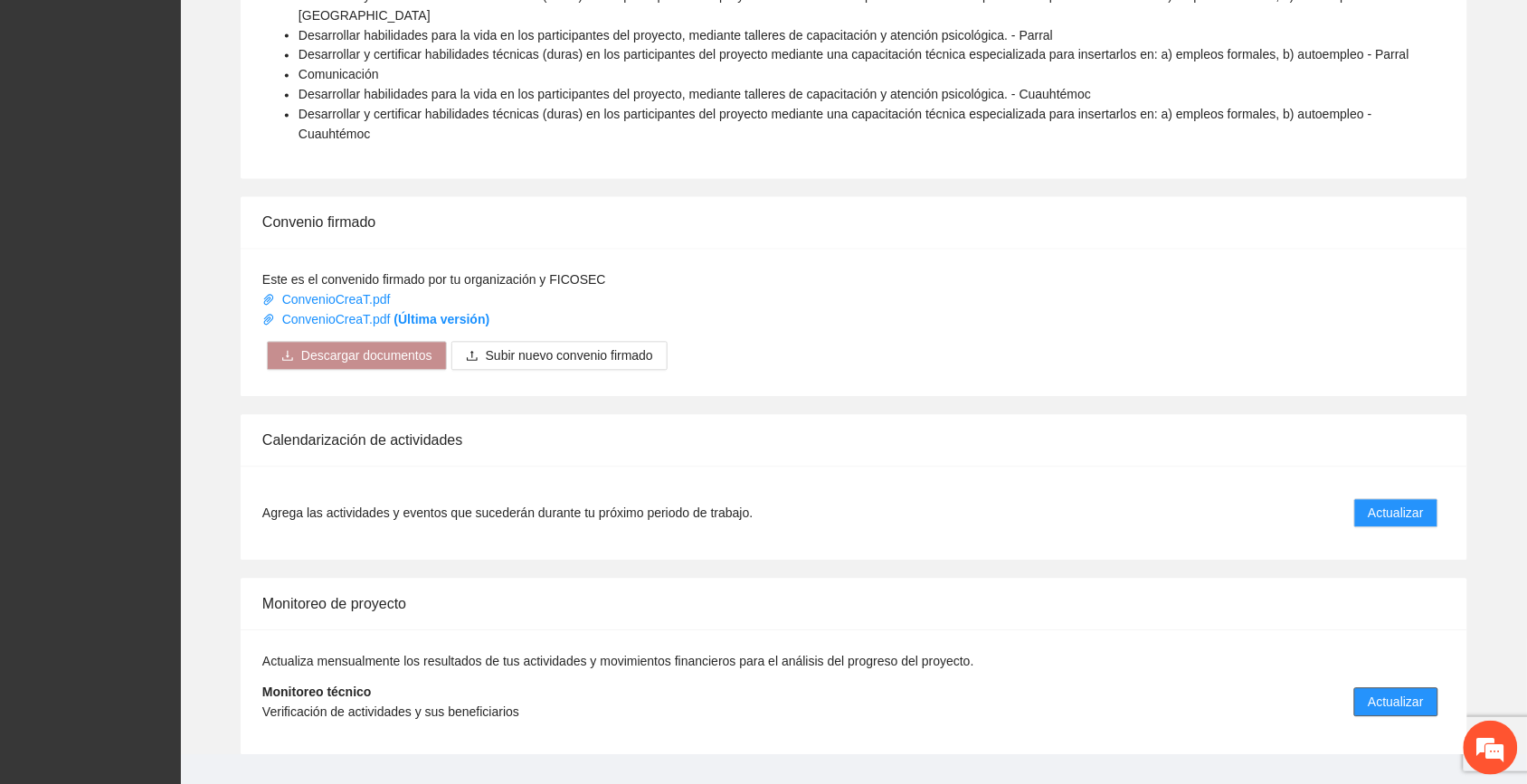
click at [1406, 693] on span "Actualizar" at bounding box center [1396, 703] width 55 height 20
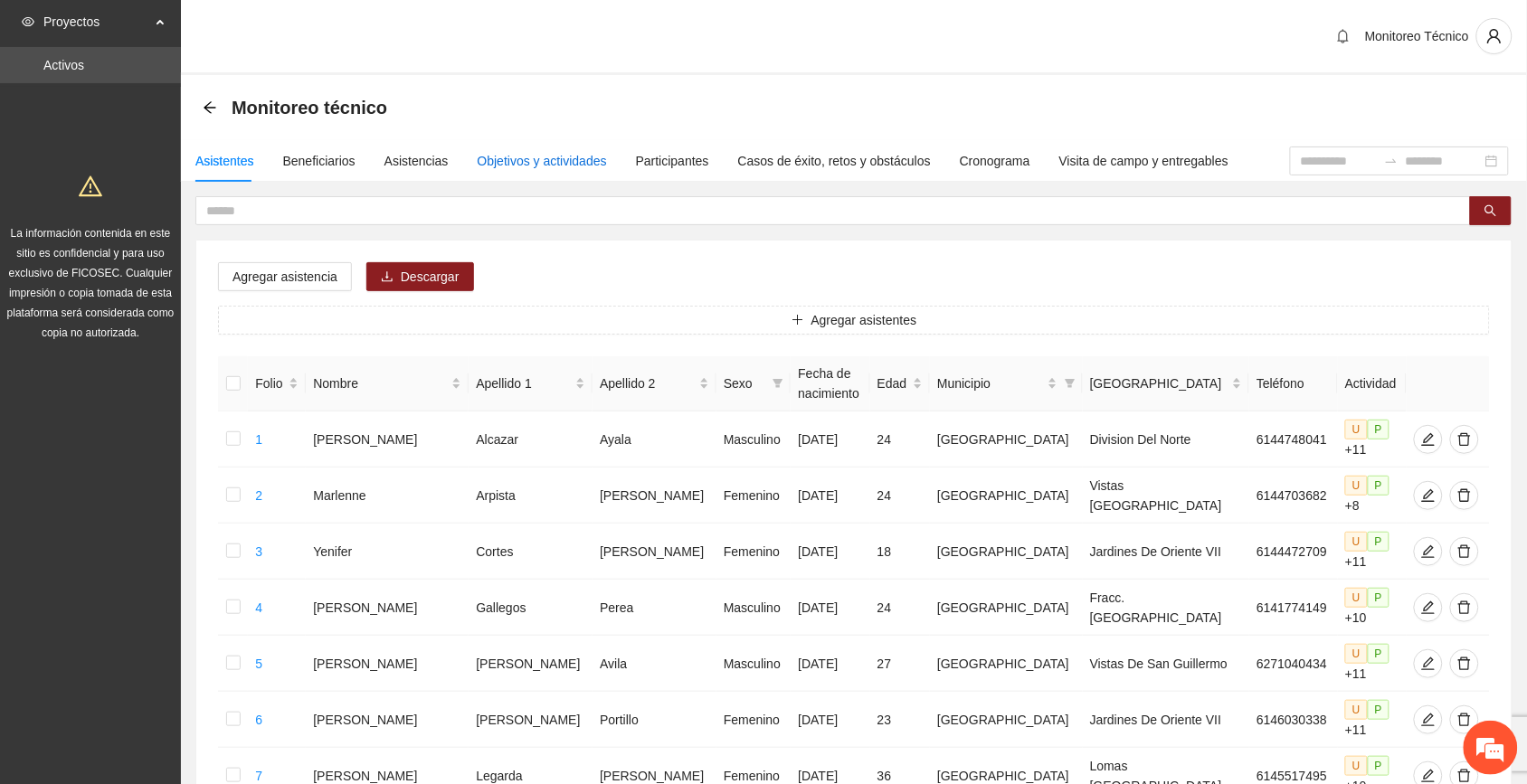
drag, startPoint x: 516, startPoint y: 156, endPoint x: 534, endPoint y: 165, distance: 20.1
click at [517, 156] on div "Objetivos y actividades" at bounding box center [542, 161] width 130 height 20
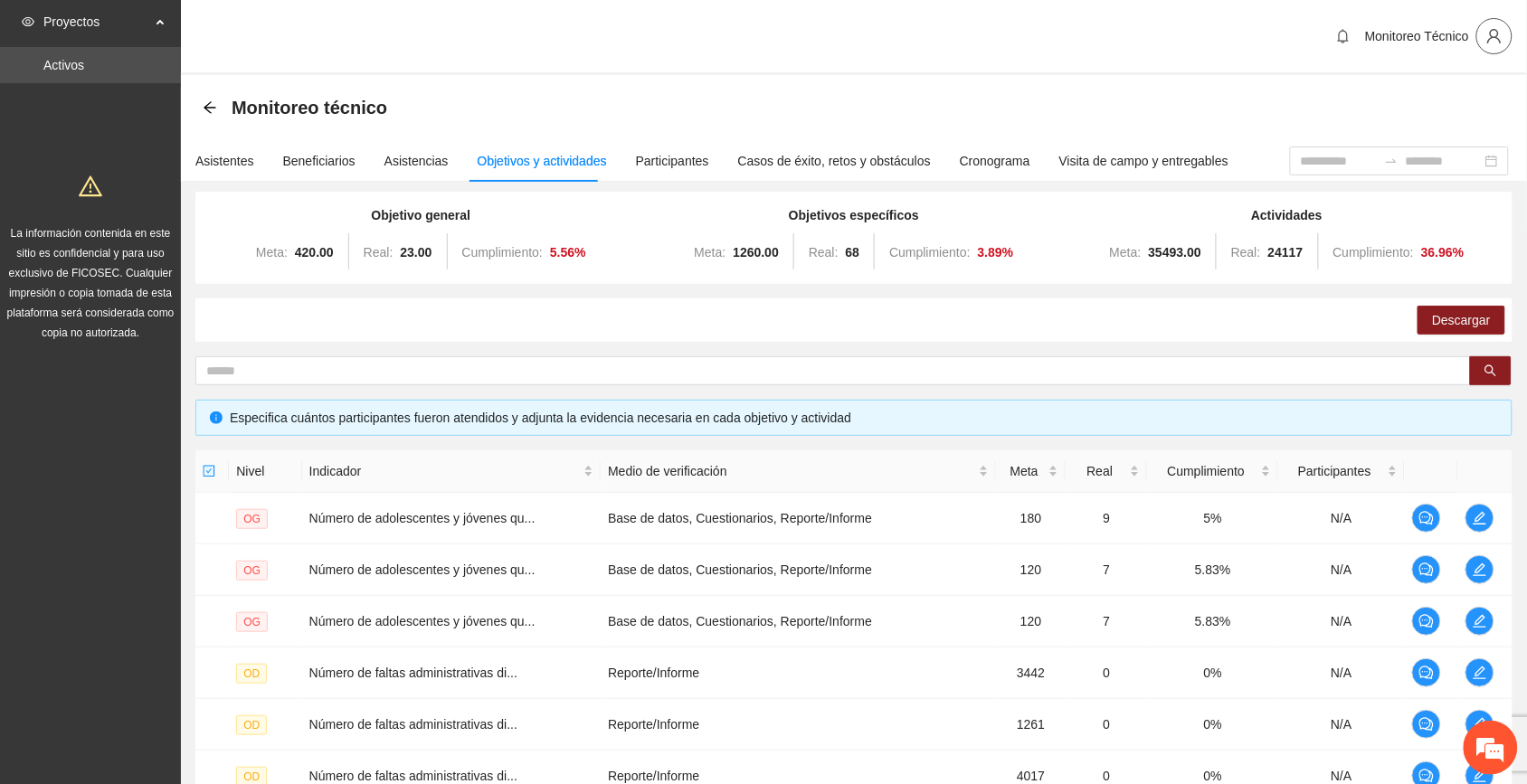
click at [1500, 32] on icon "user" at bounding box center [1495, 37] width 17 height 17
click at [1425, 102] on span "Cerrar sesión" at bounding box center [1448, 104] width 114 height 20
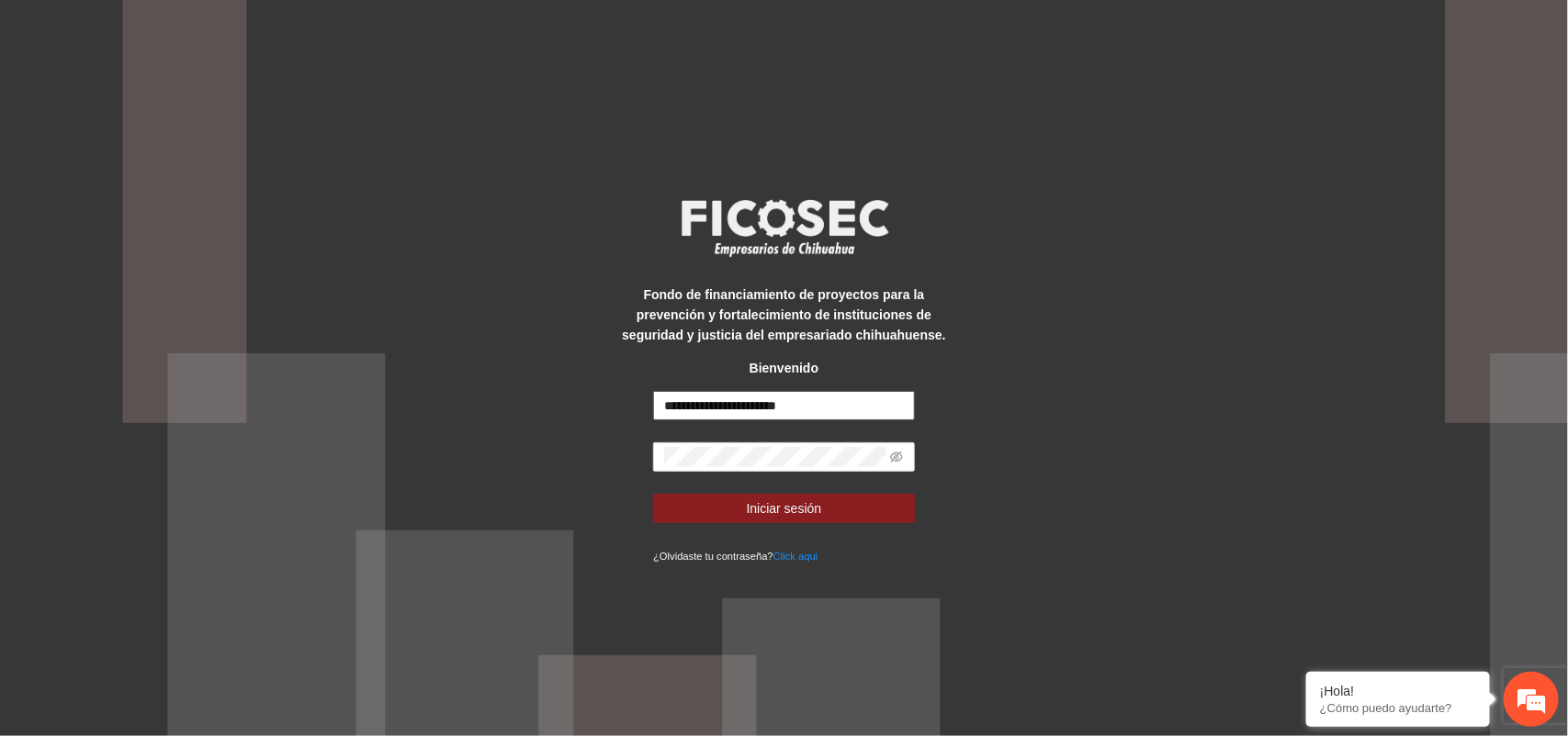
click at [723, 404] on input "**********" at bounding box center [784, 405] width 262 height 29
type input "**********"
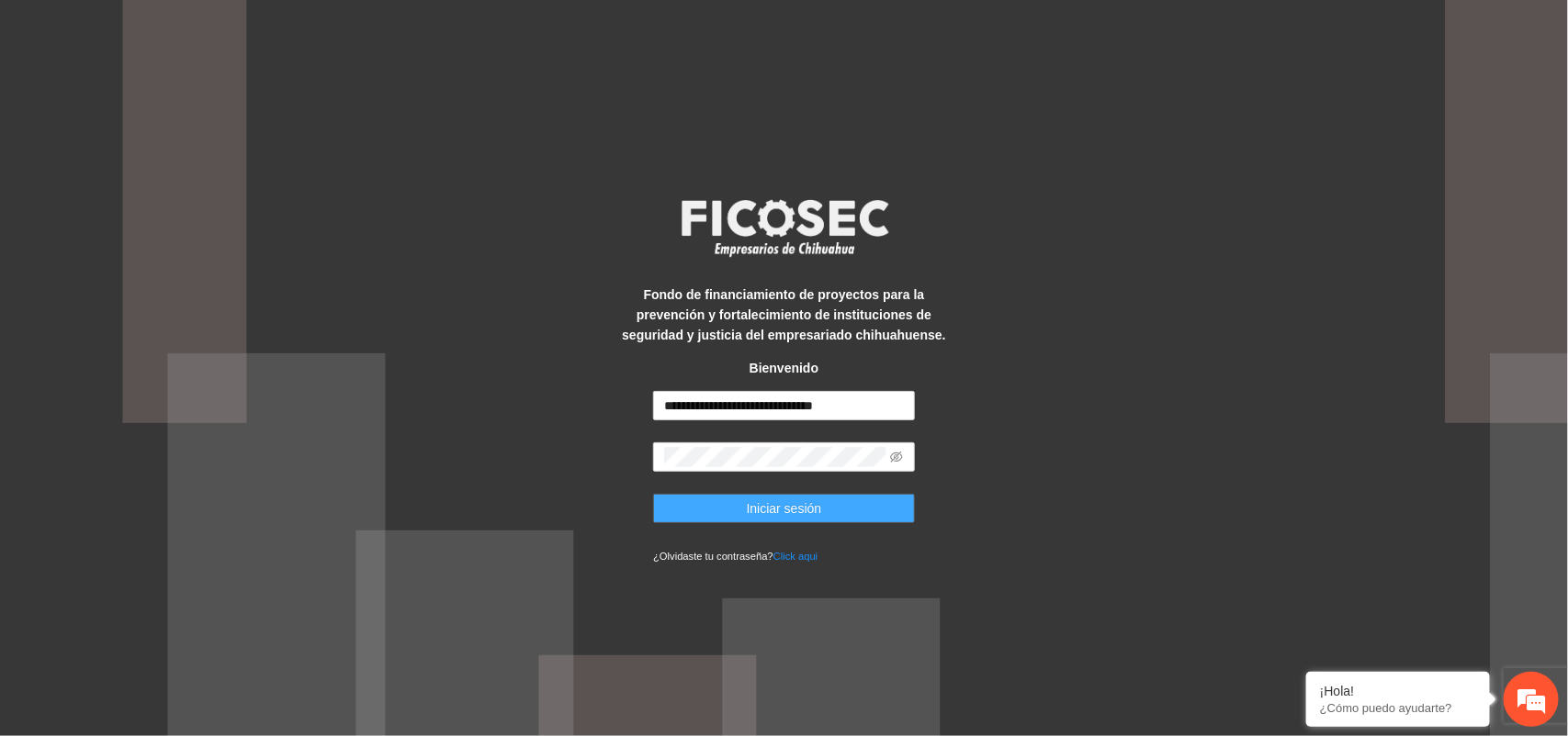
click at [819, 510] on span "Iniciar sesión" at bounding box center [784, 508] width 76 height 21
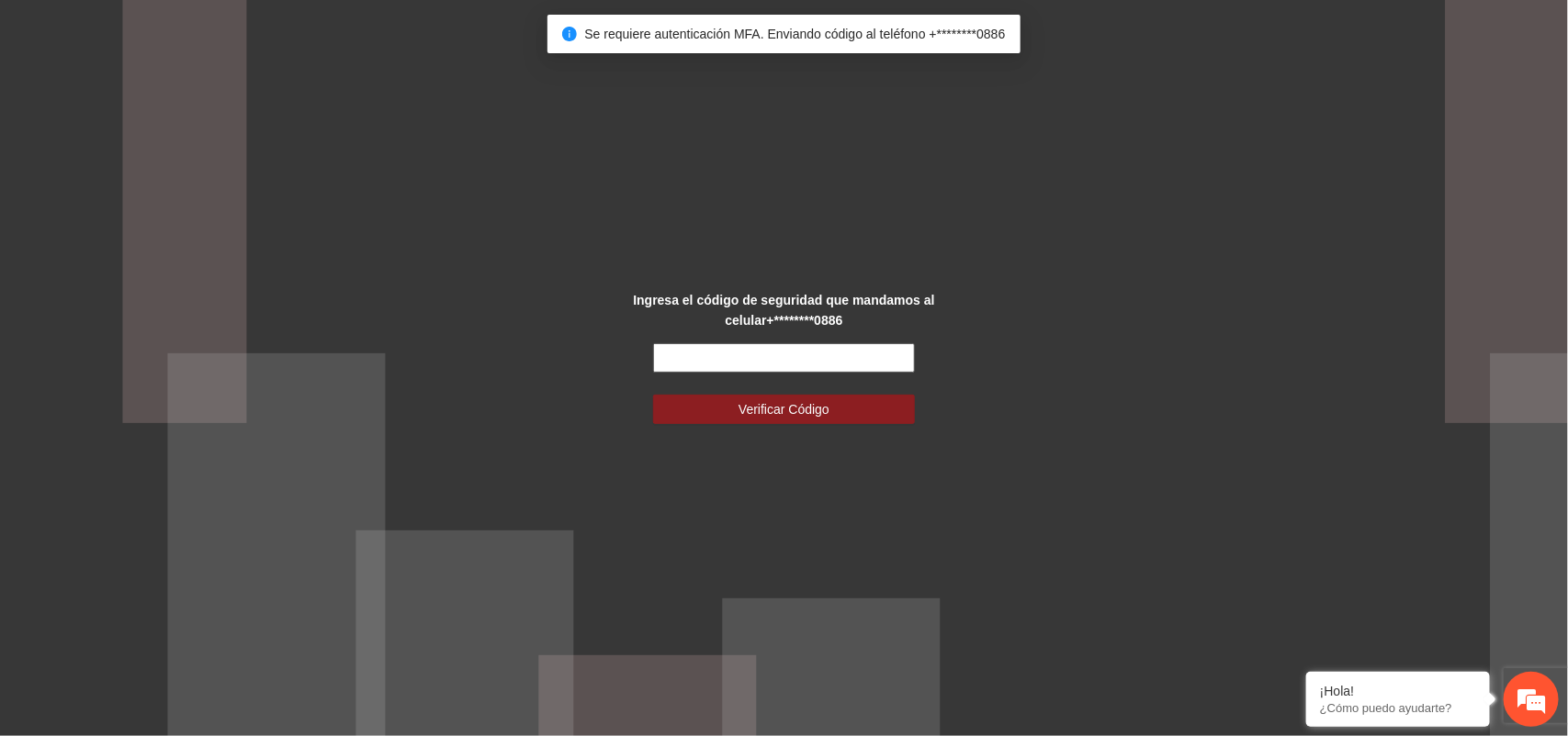
click at [784, 355] on input "text" at bounding box center [784, 357] width 262 height 29
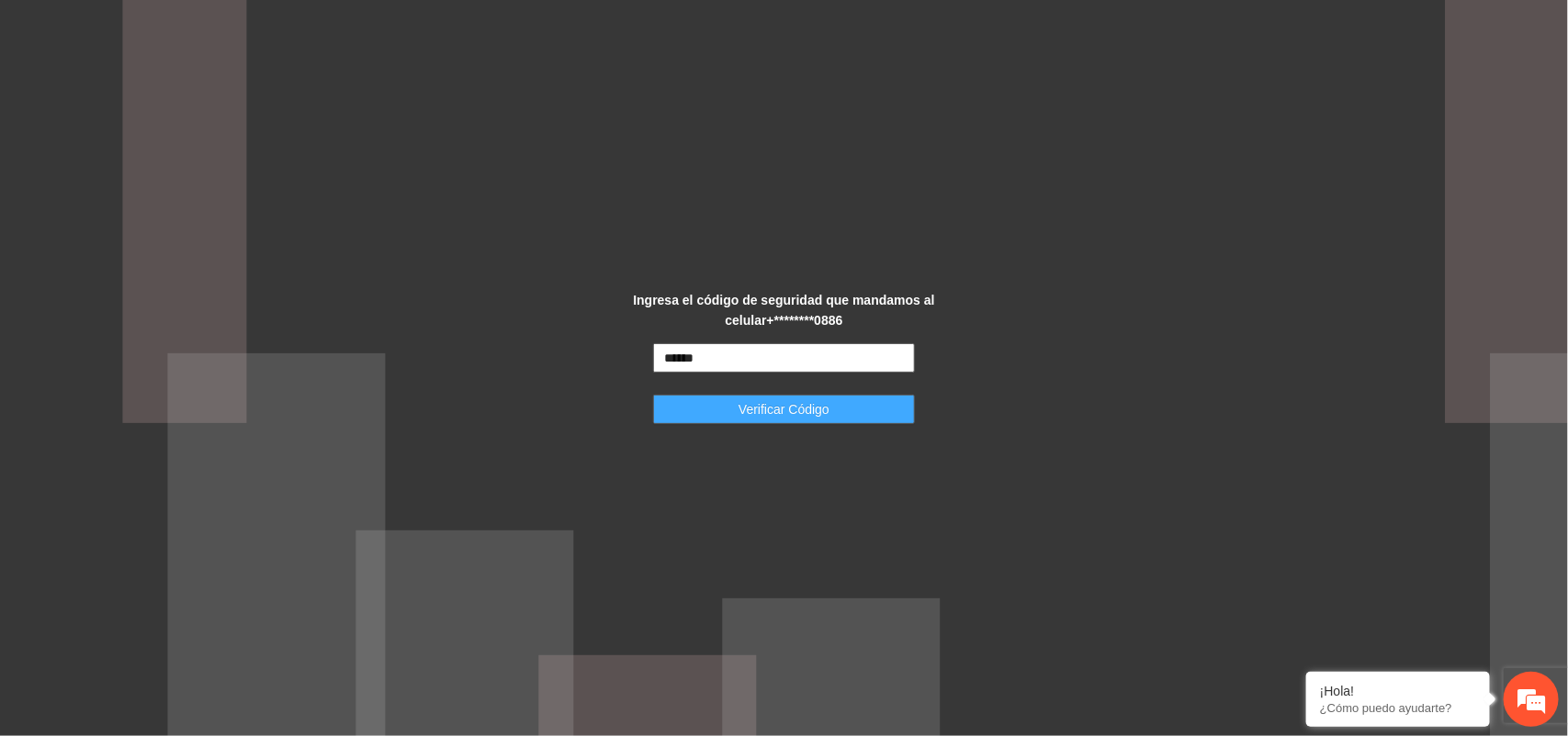
type input "******"
click at [861, 406] on button "Verificar Código" at bounding box center [784, 409] width 262 height 29
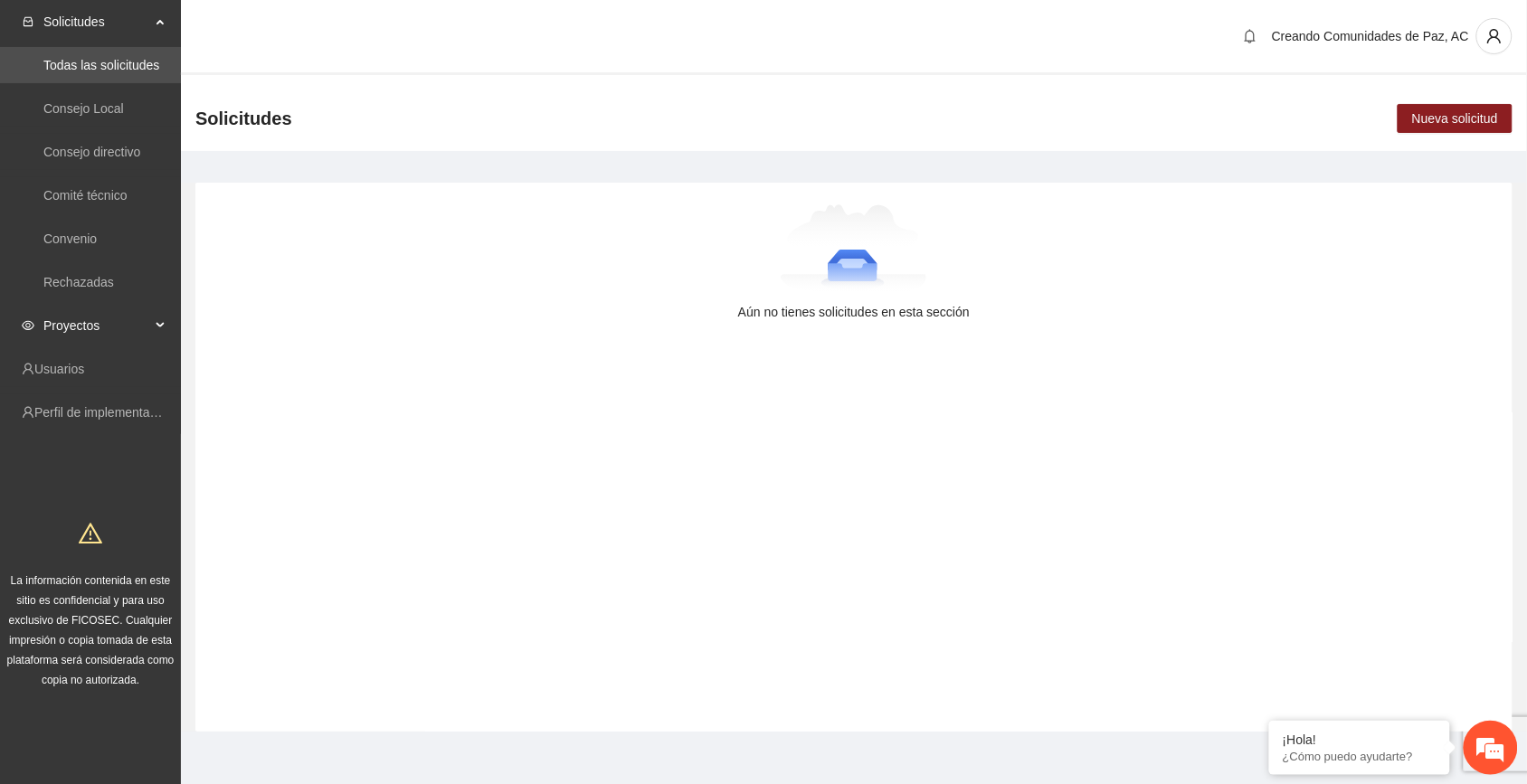
click at [104, 323] on span "Proyectos" at bounding box center [97, 325] width 107 height 36
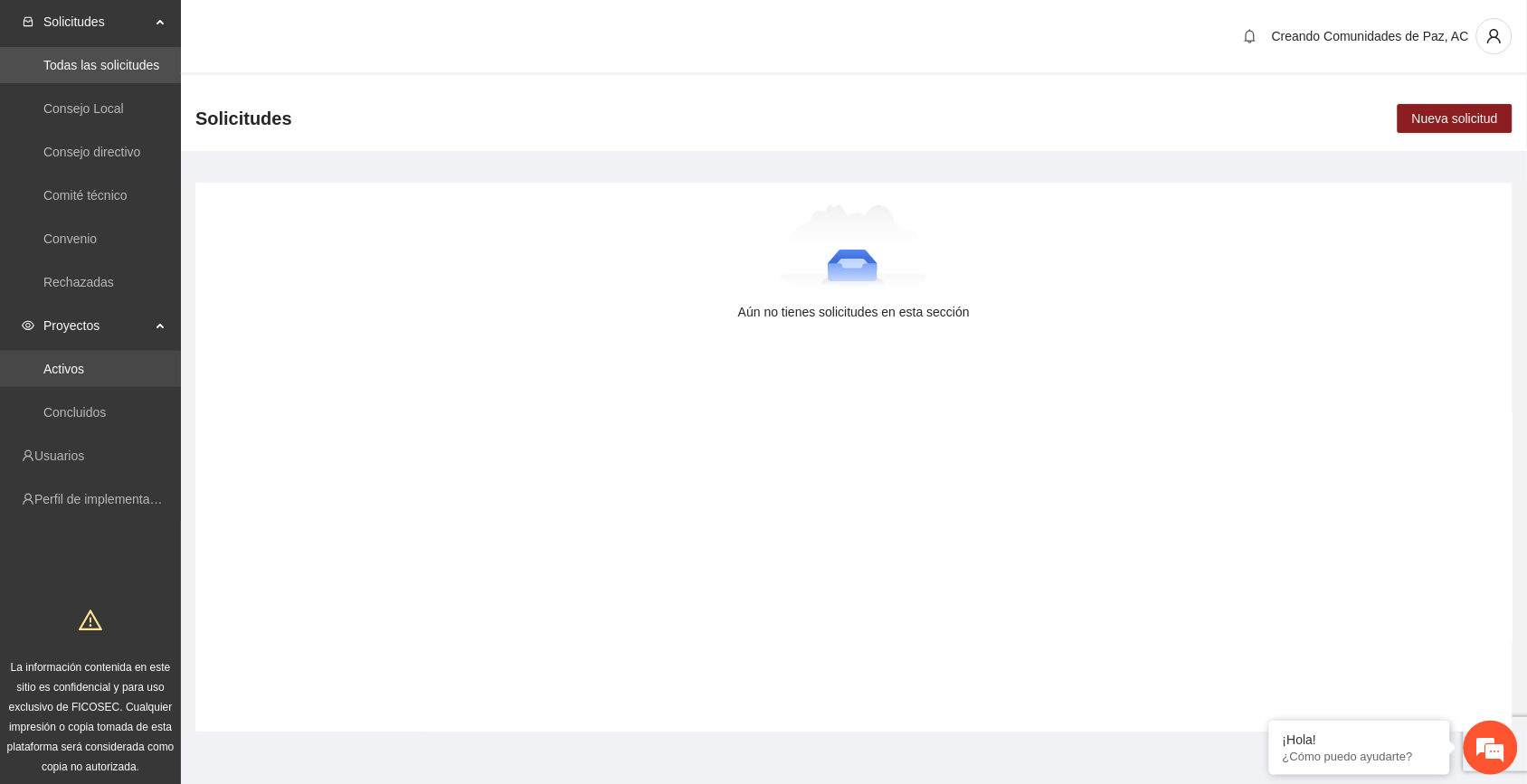
click at [85, 362] on link "Activos" at bounding box center [63, 369] width 40 height 15
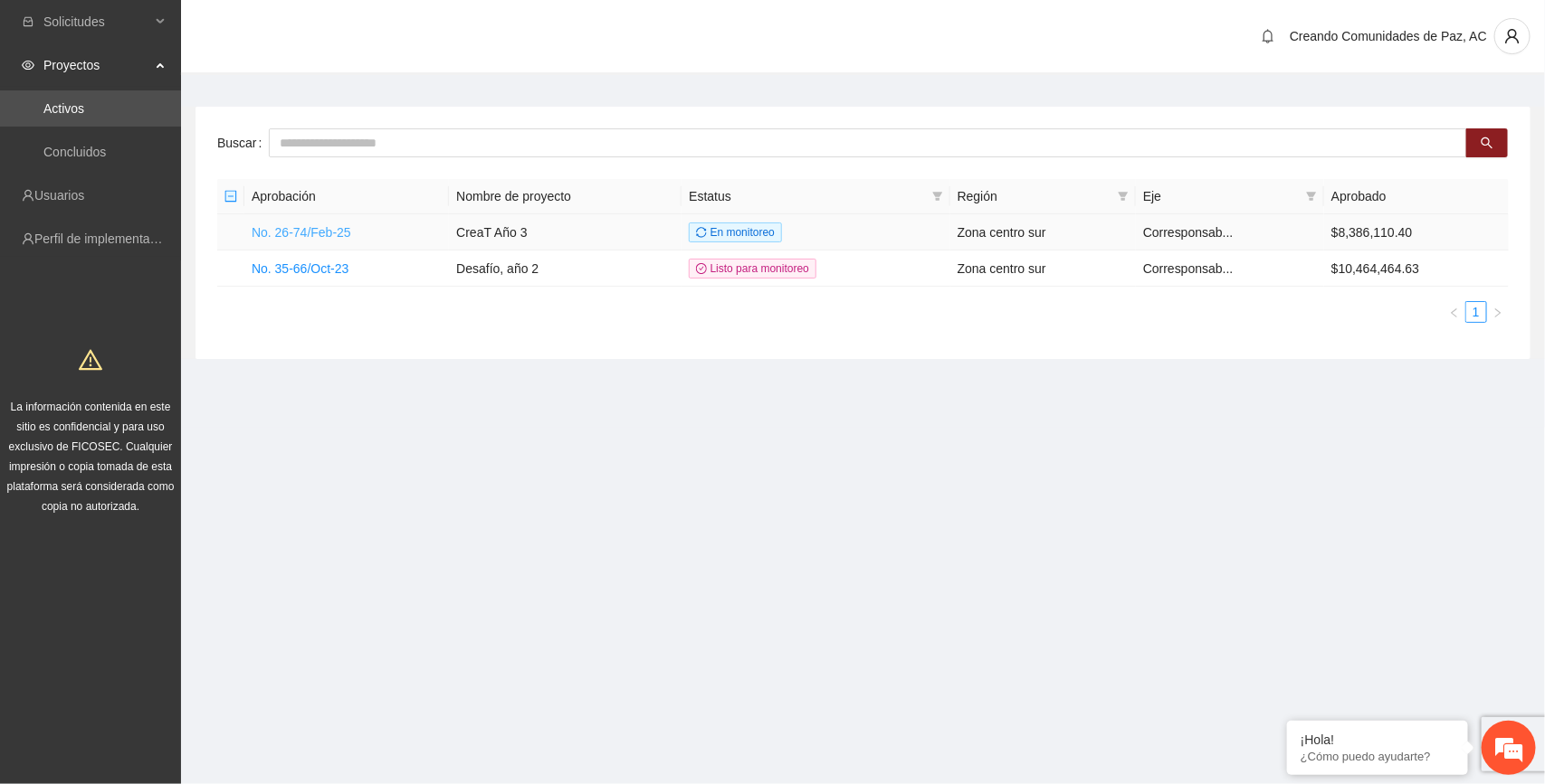
click at [321, 228] on link "No. 26-74/Feb-25" at bounding box center [302, 233] width 99 height 15
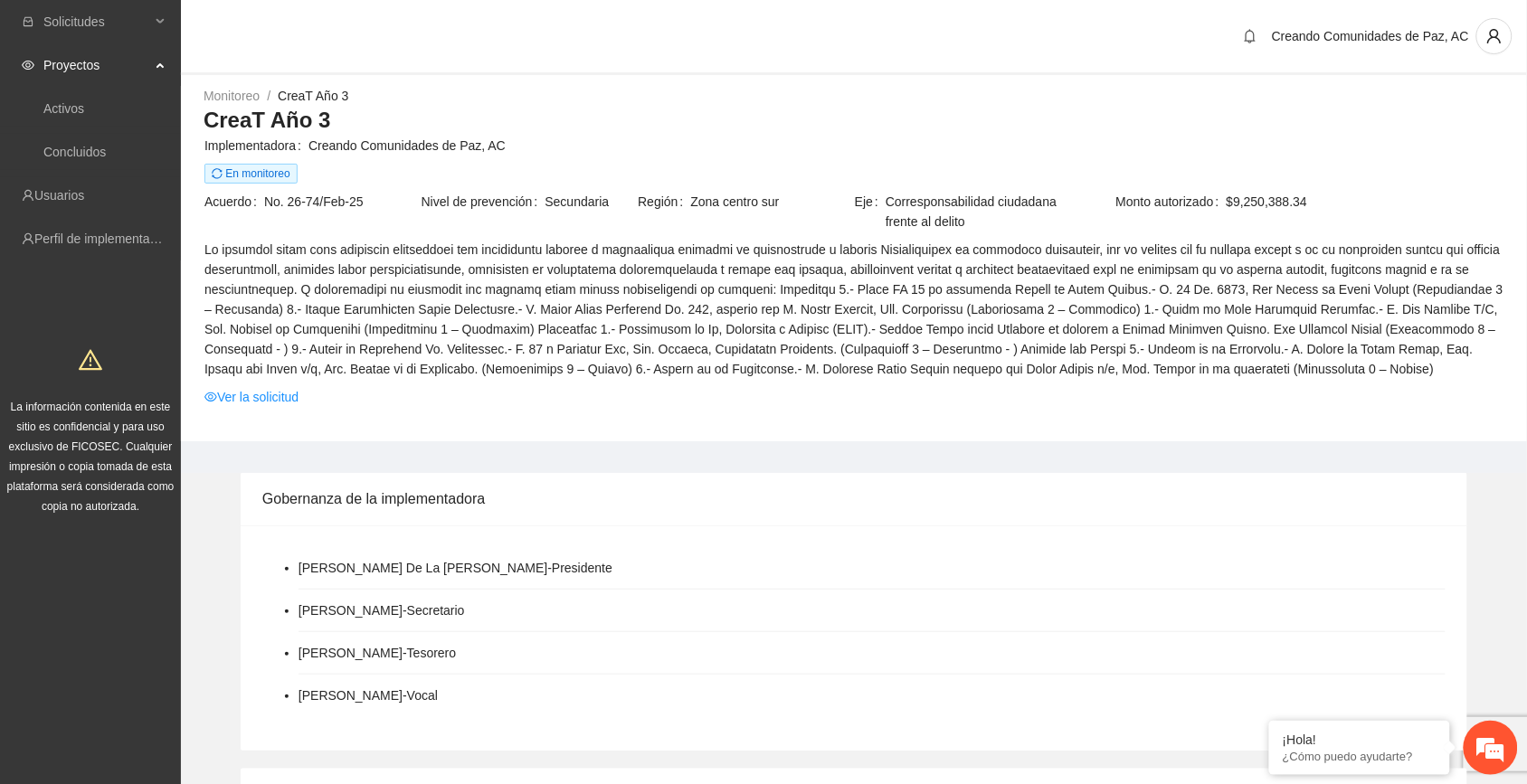
scroll to position [113, 0]
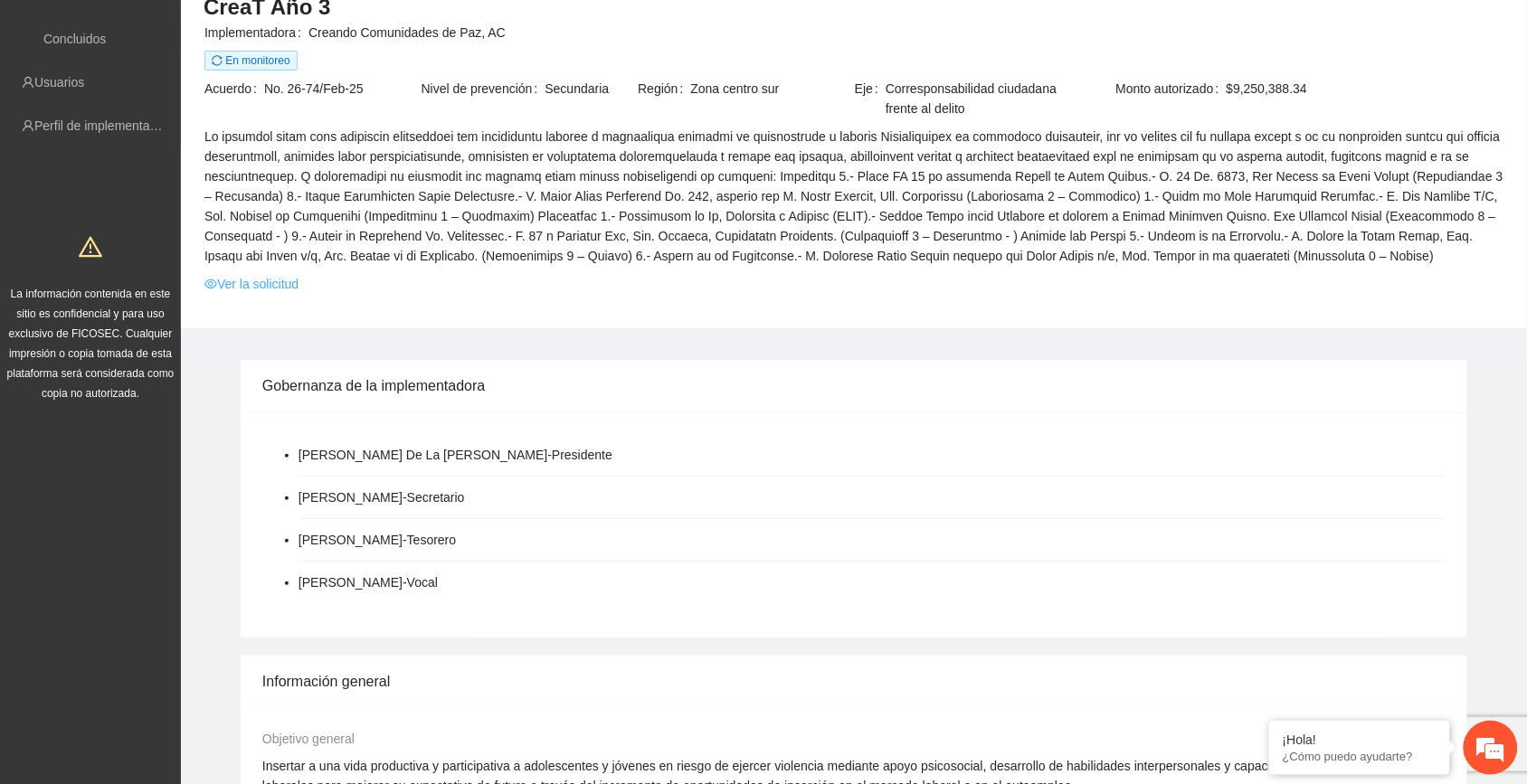
click at [268, 278] on link "Ver la solicitud" at bounding box center [251, 284] width 94 height 20
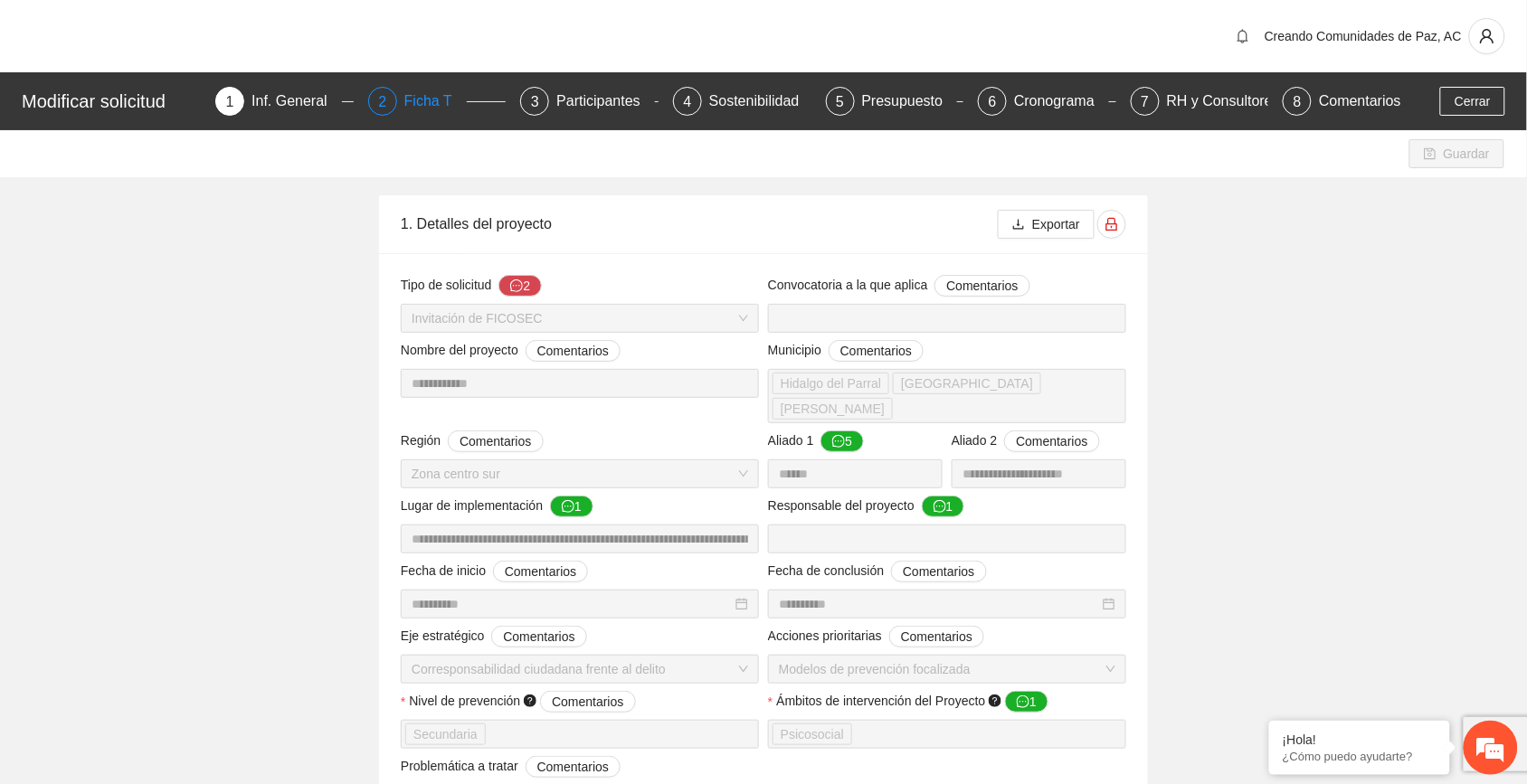
click at [427, 97] on div "Ficha T" at bounding box center [436, 100] width 63 height 28
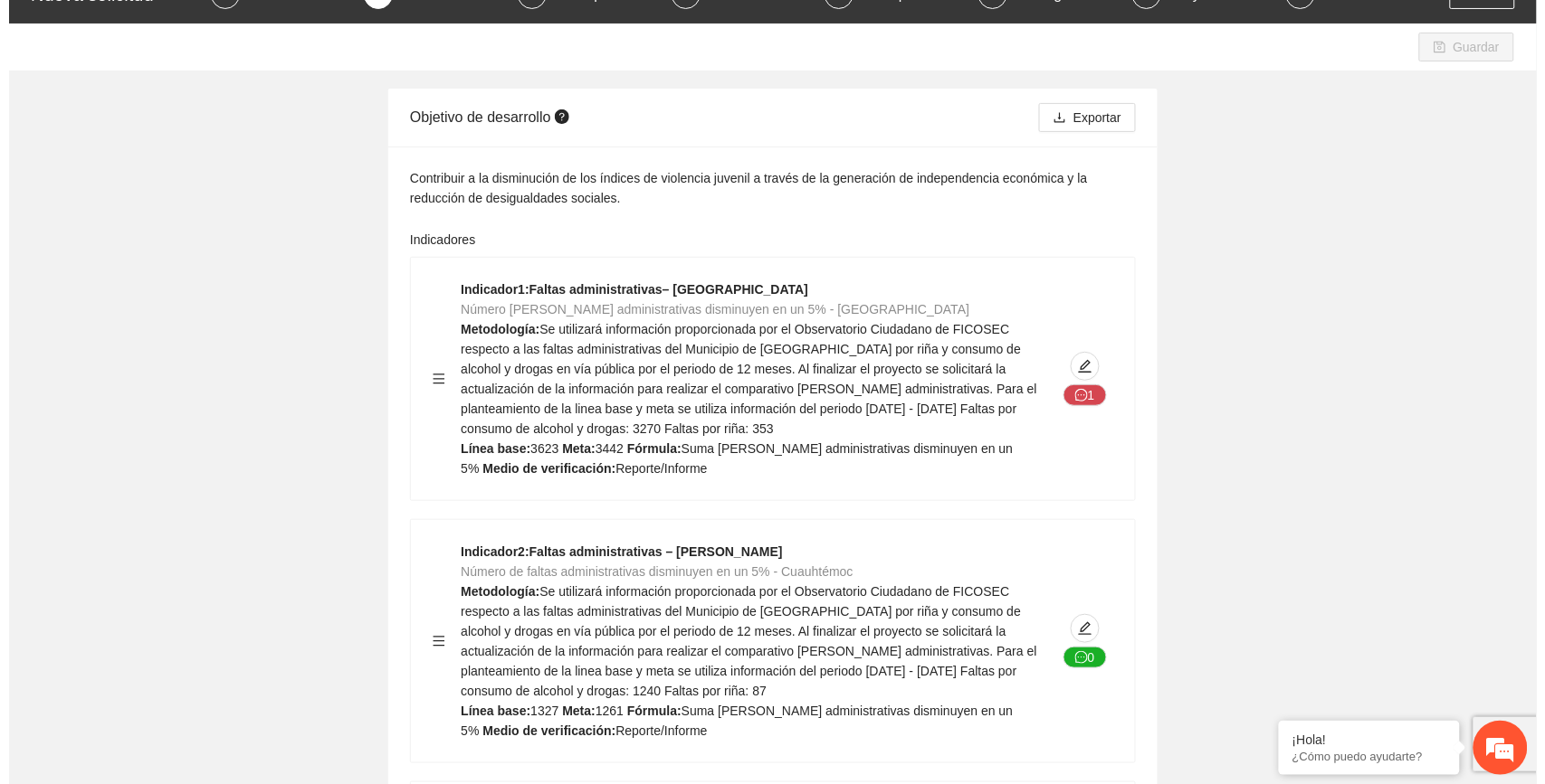
scroll to position [113, 0]
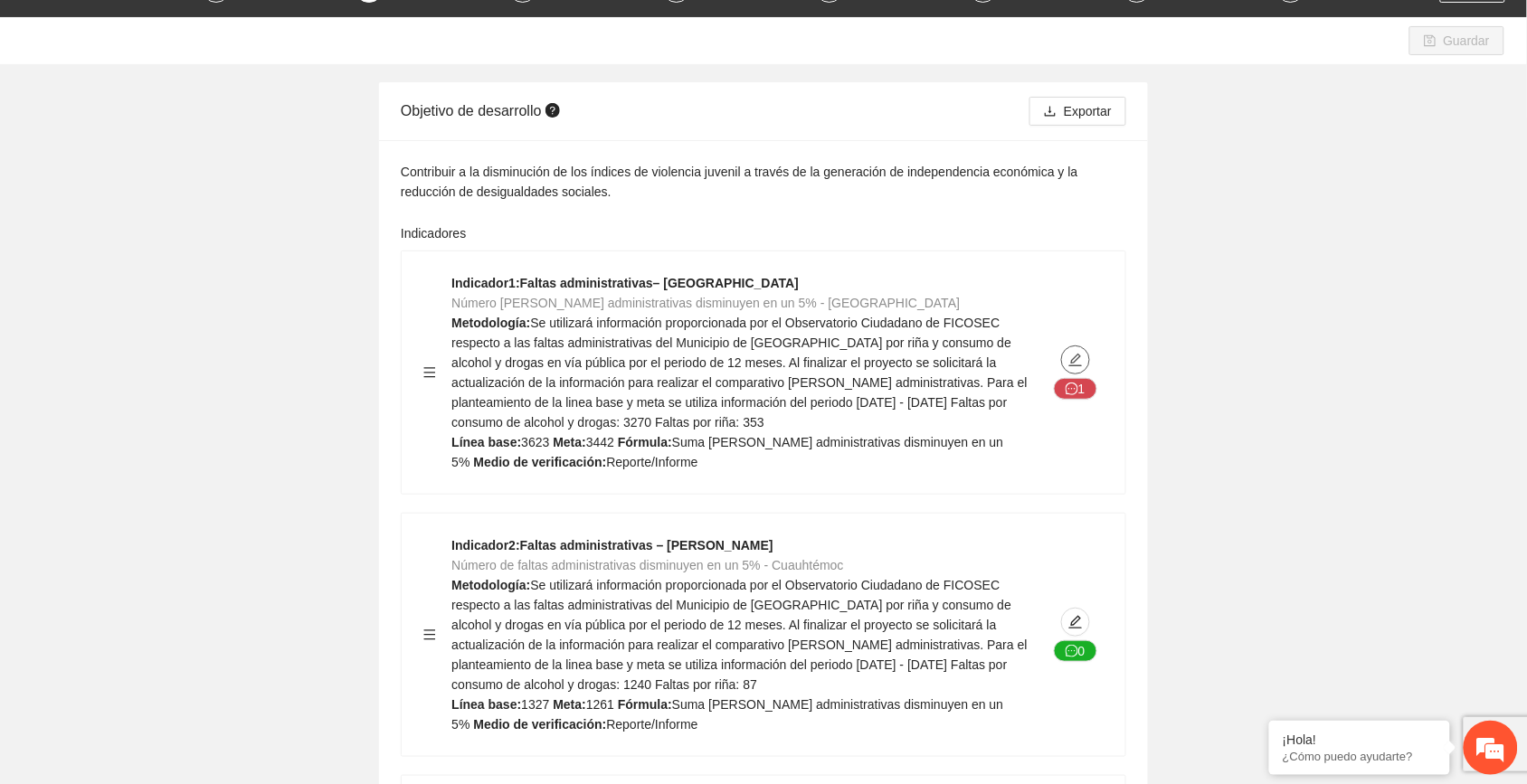
click at [1072, 363] on icon "edit" at bounding box center [1076, 360] width 15 height 15
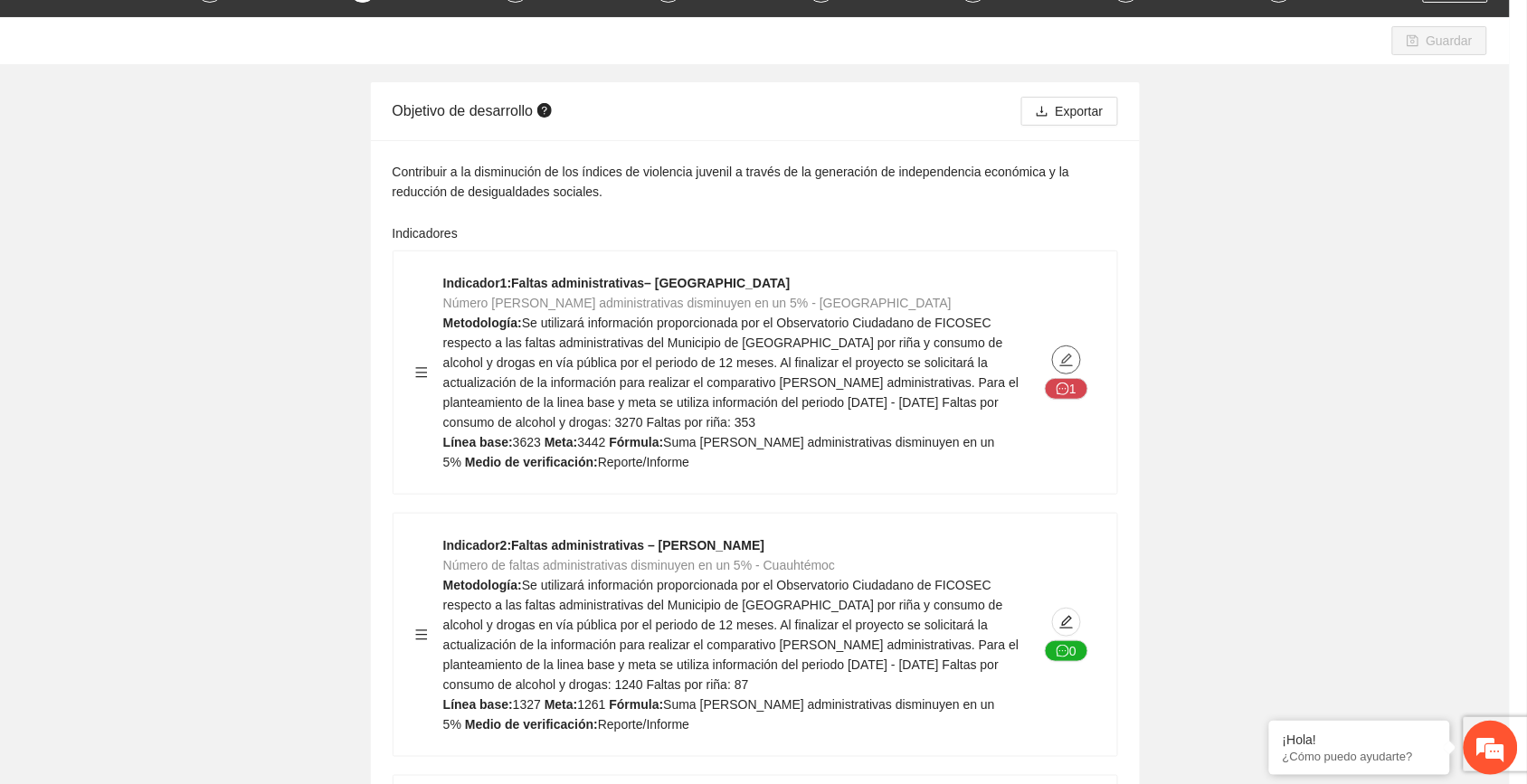
type textarea "****"
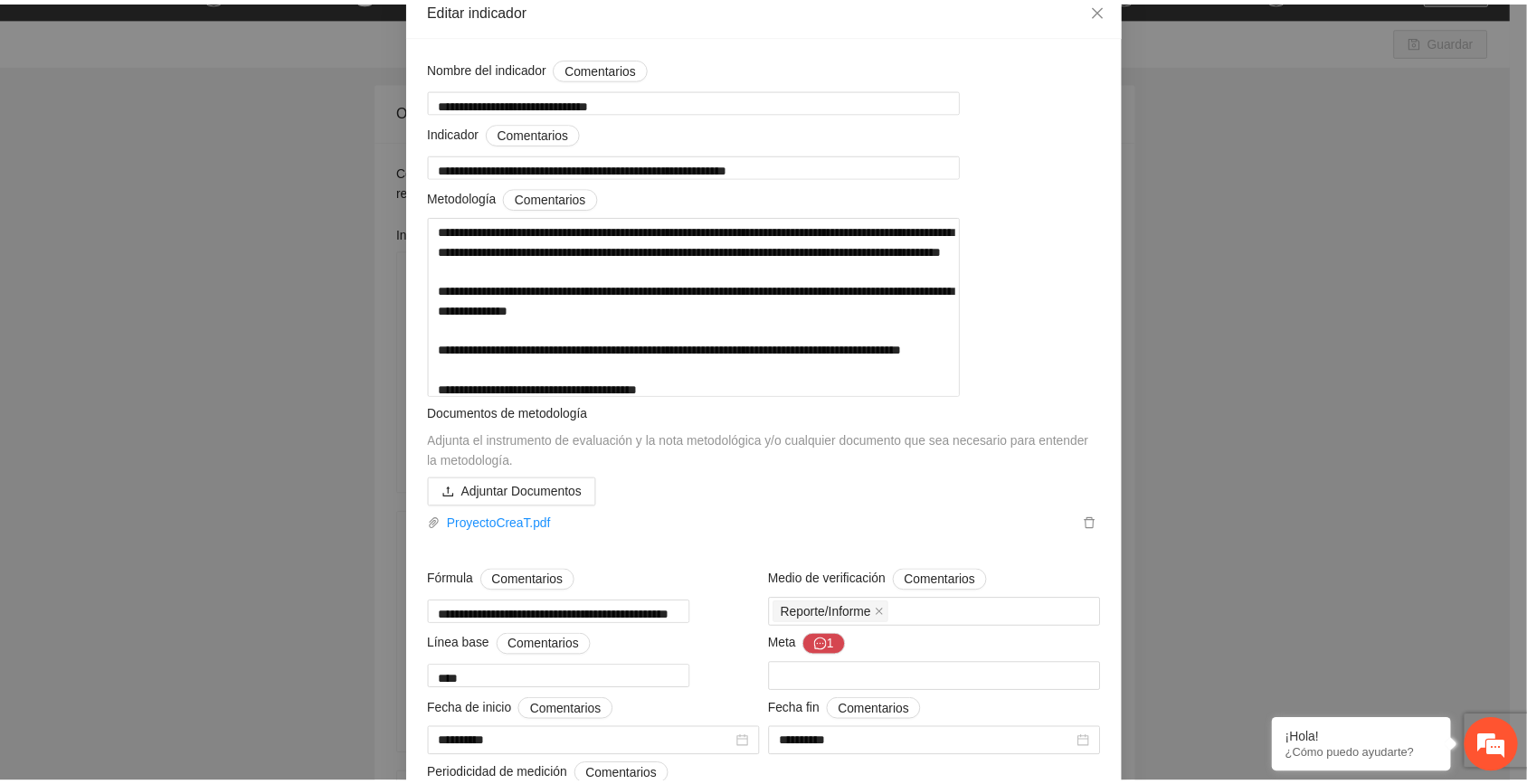
scroll to position [0, 0]
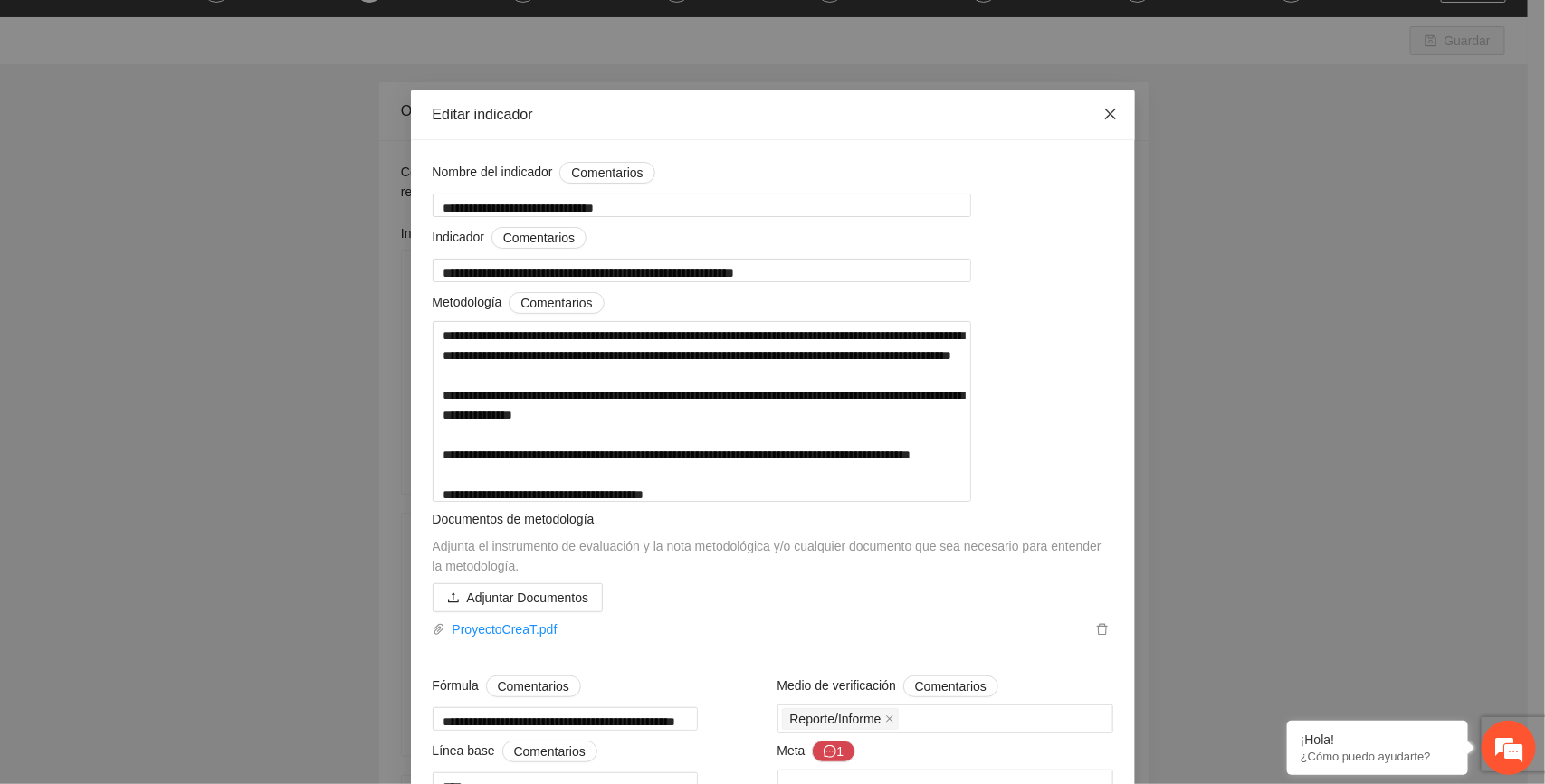
click at [1104, 119] on icon "close" at bounding box center [1111, 114] width 15 height 15
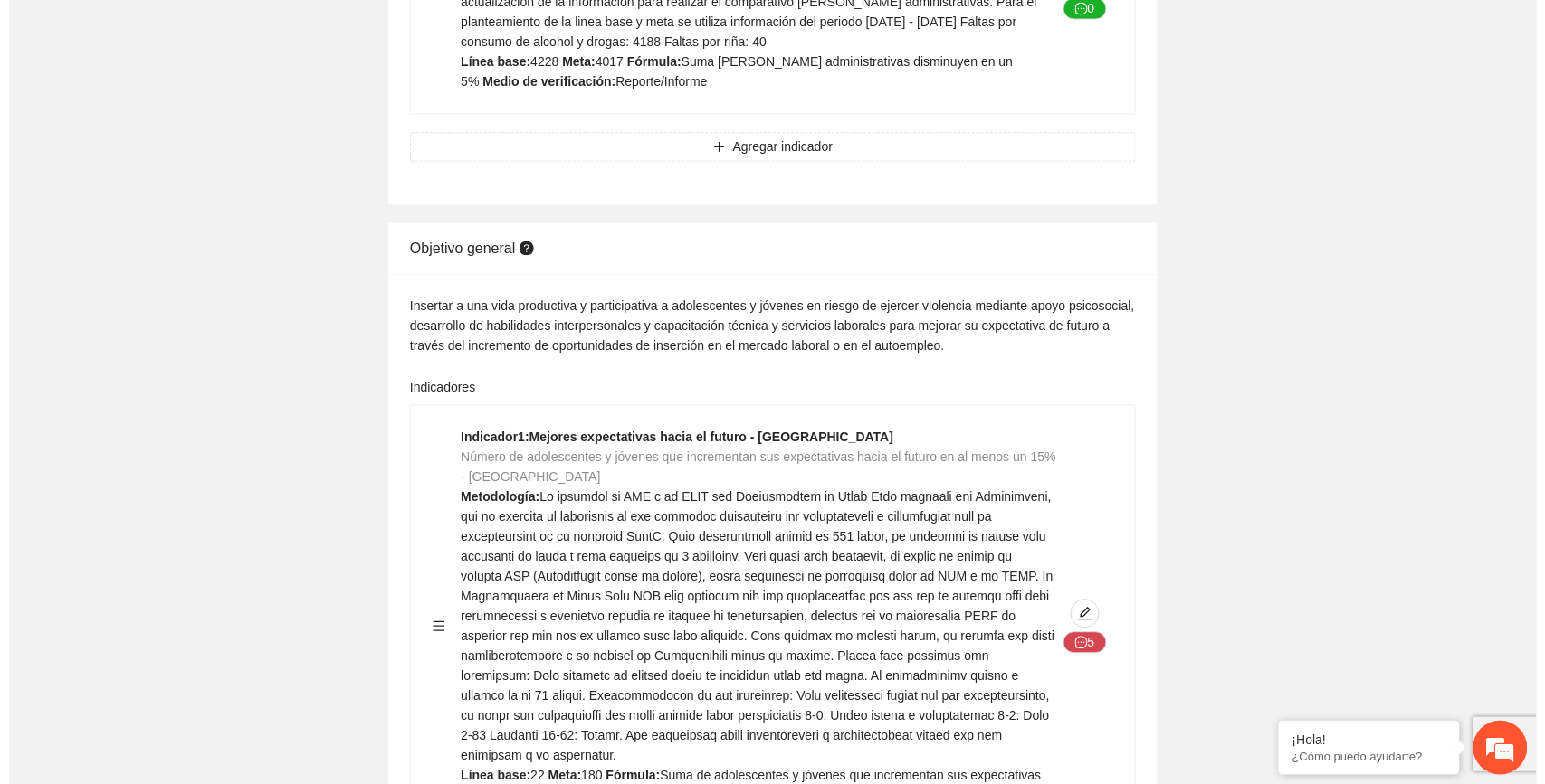
scroll to position [1131, 0]
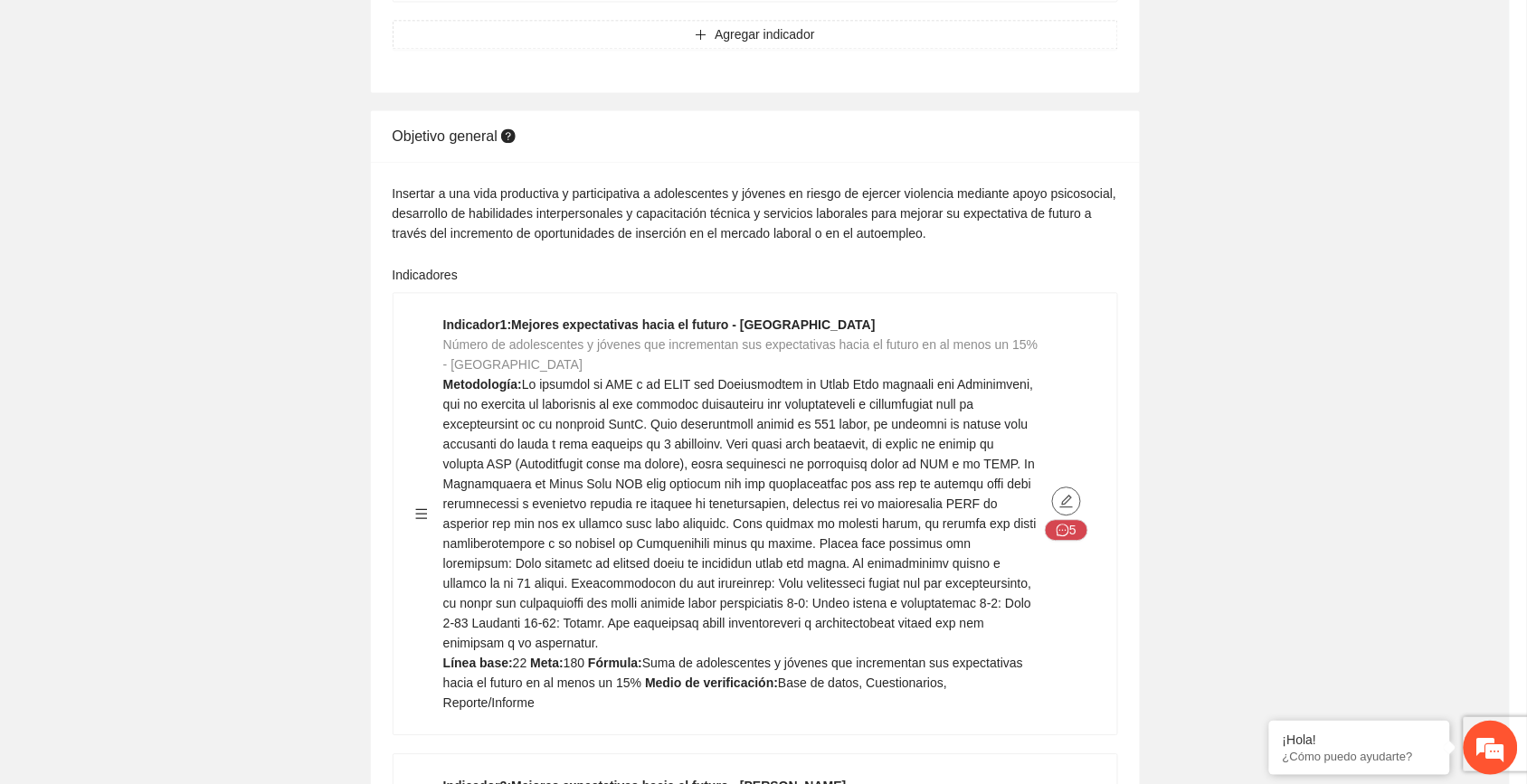
type textarea "**"
type input "**********"
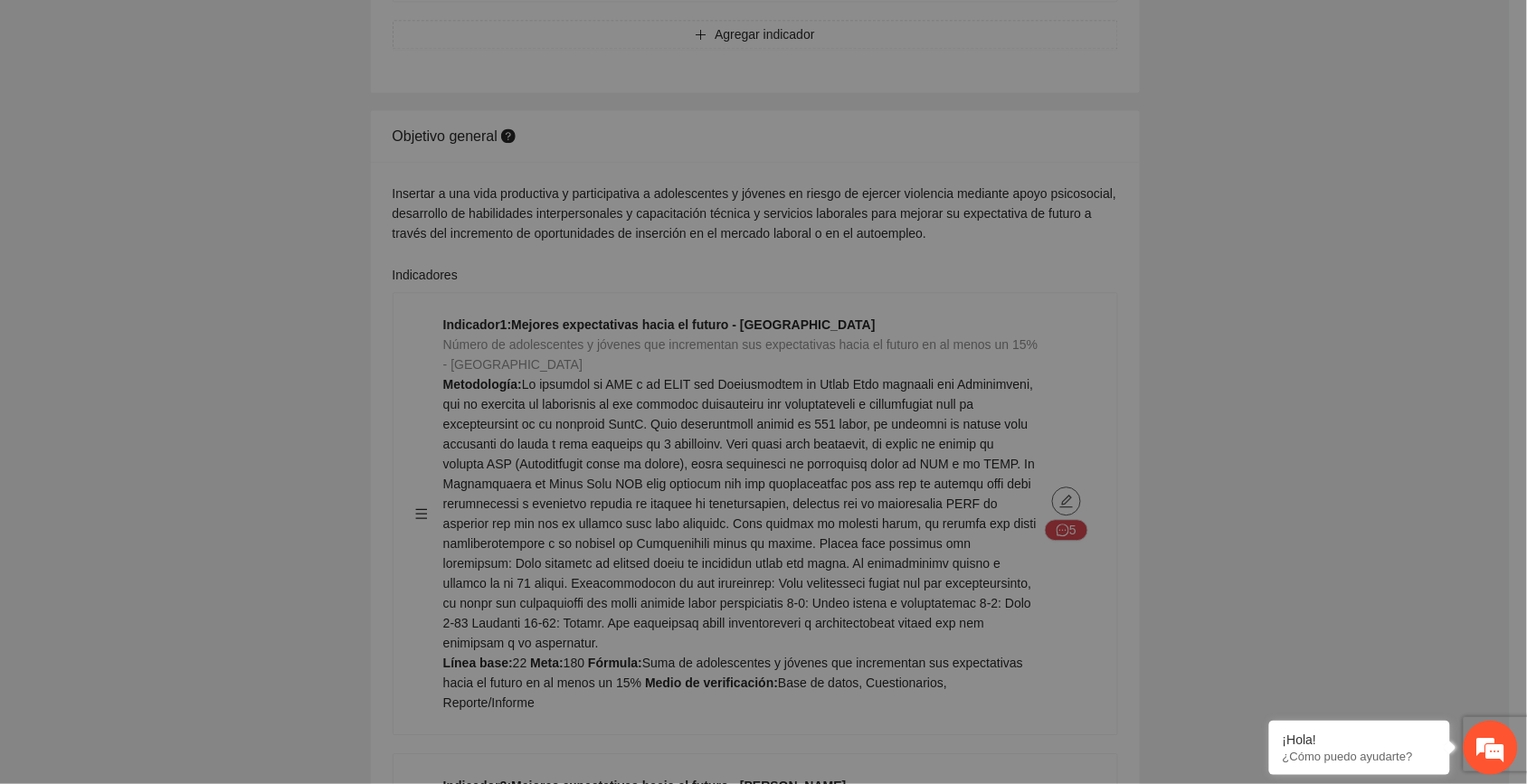
type textarea "**"
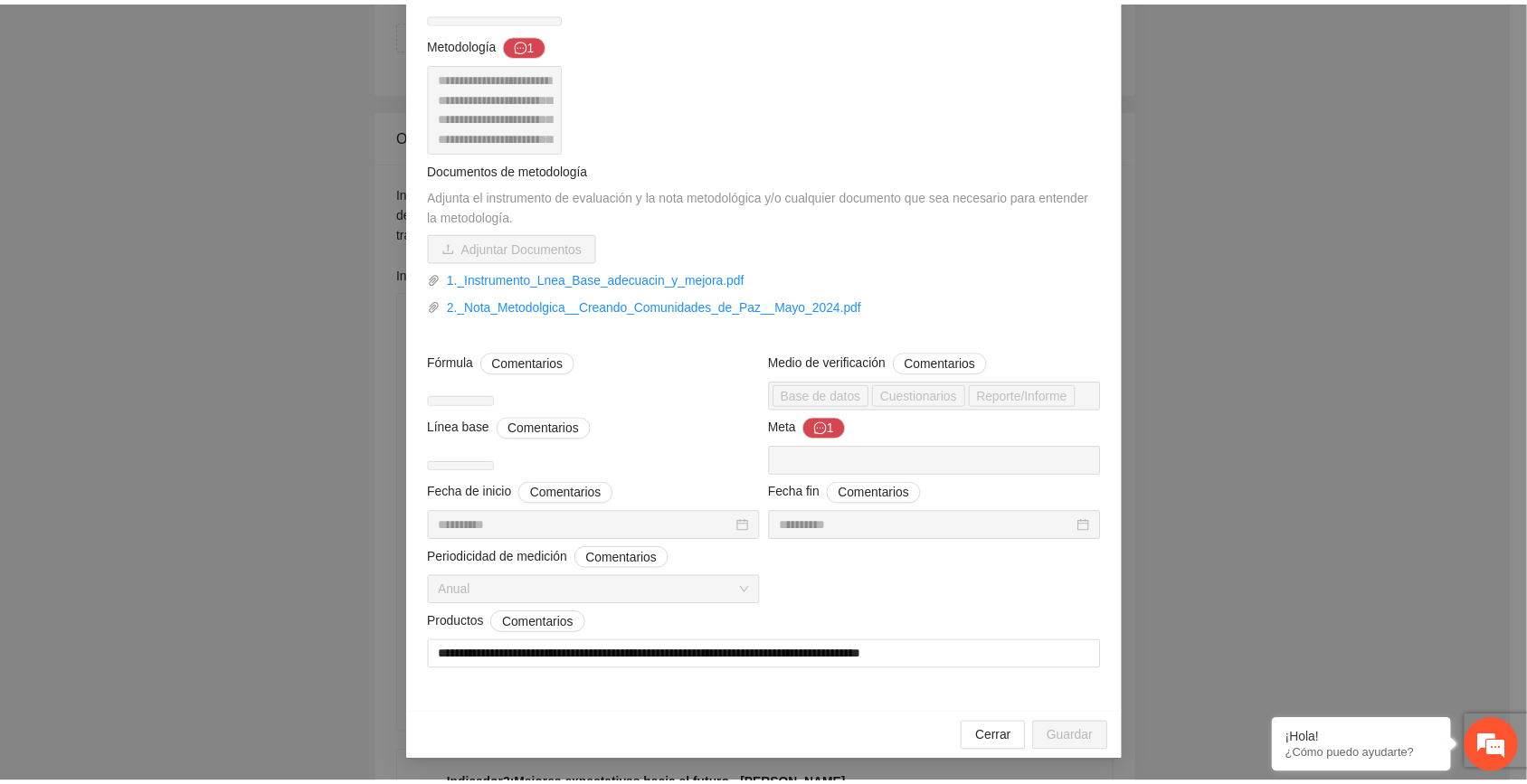
scroll to position [0, 0]
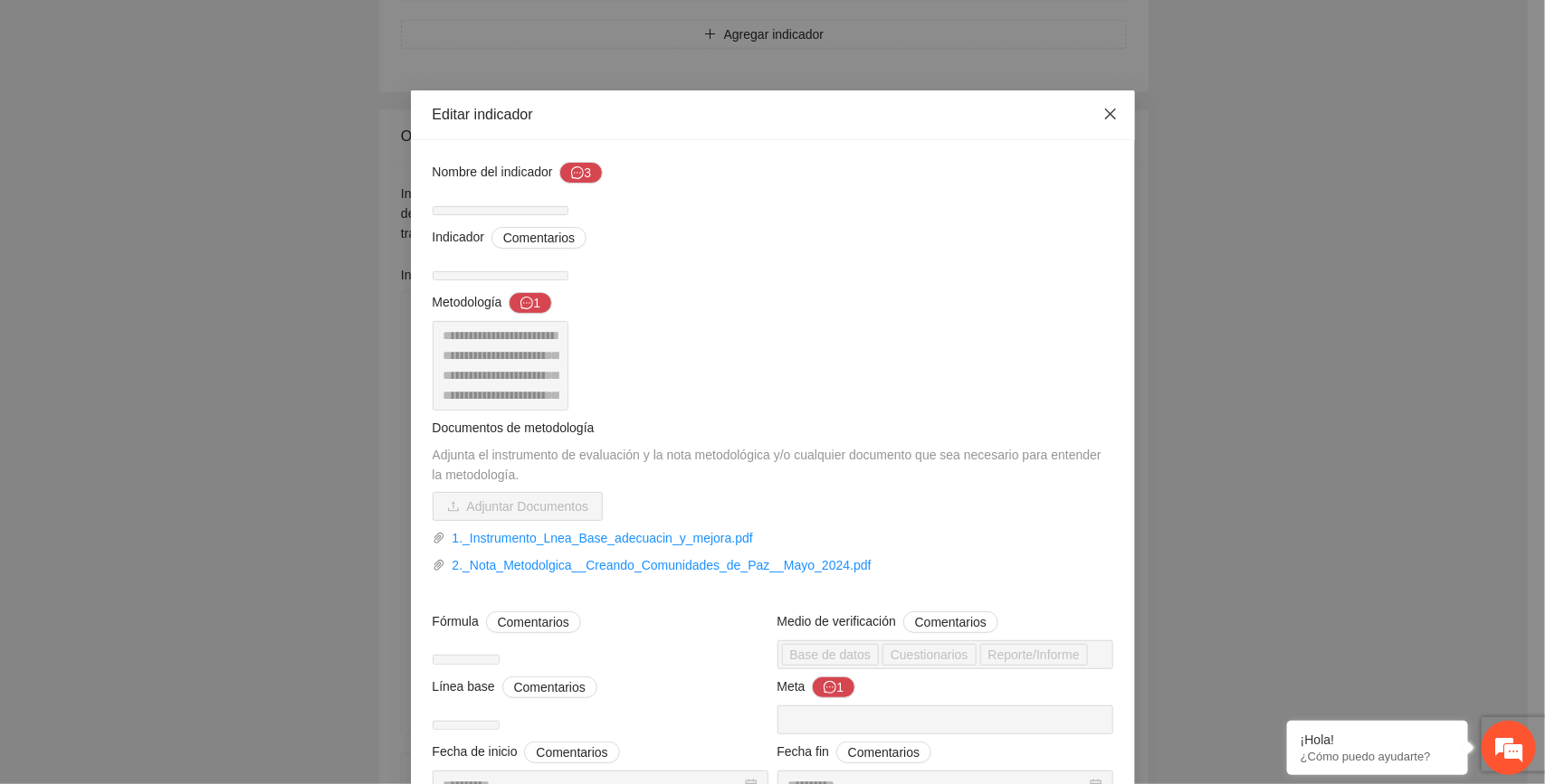
click at [1104, 109] on icon "close" at bounding box center [1111, 114] width 15 height 15
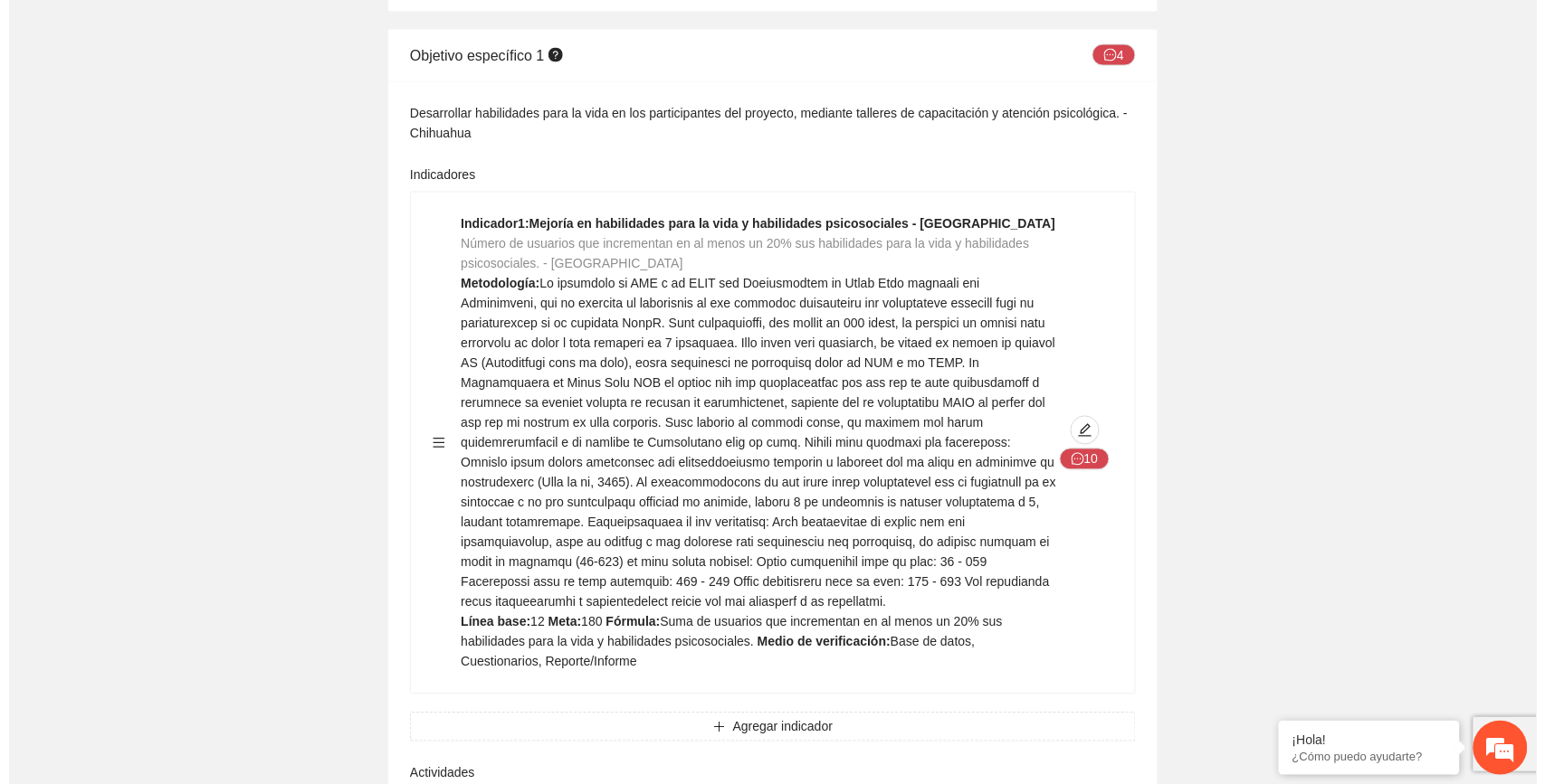
scroll to position [2940, 0]
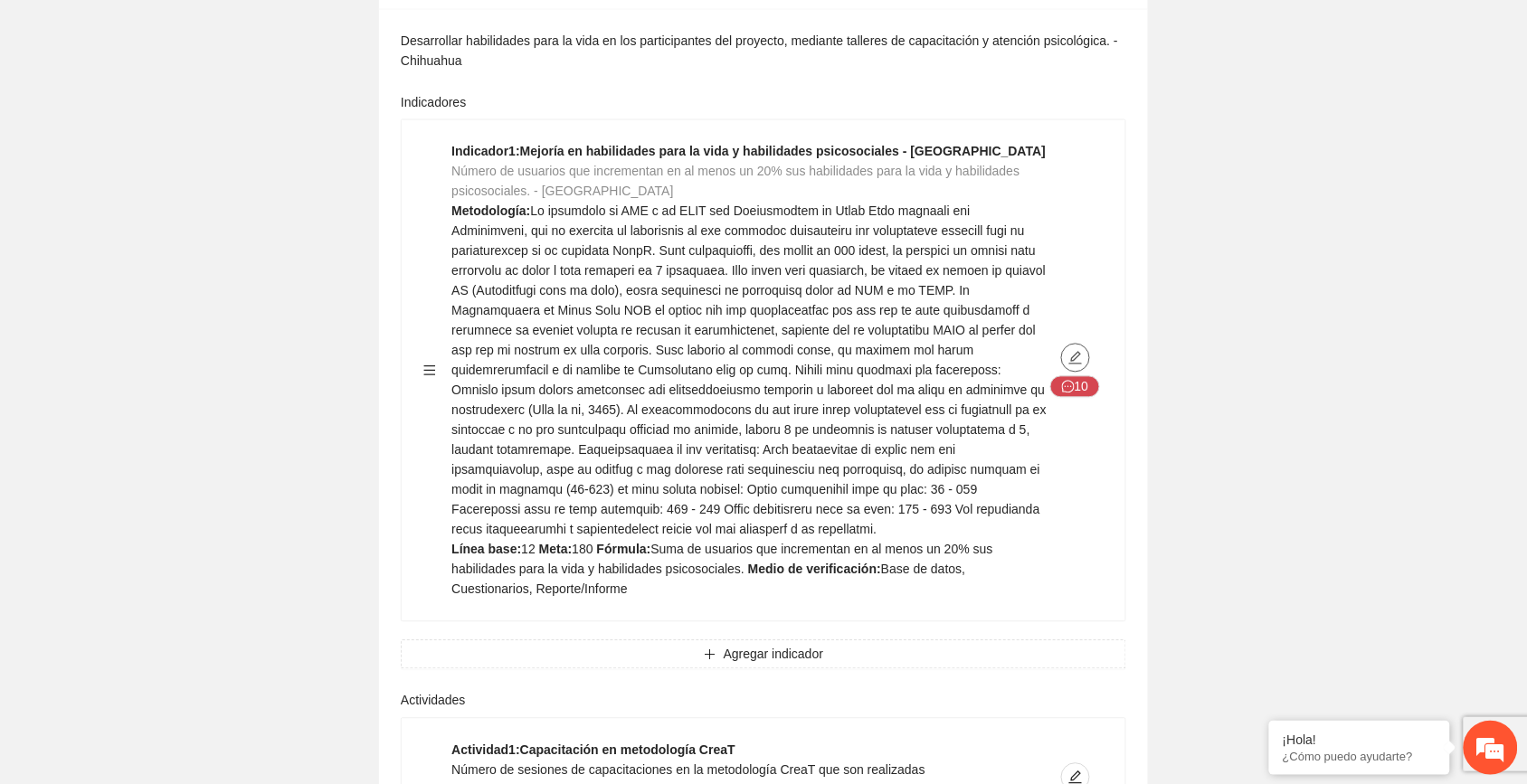
click at [1079, 352] on icon "edit" at bounding box center [1076, 358] width 13 height 13
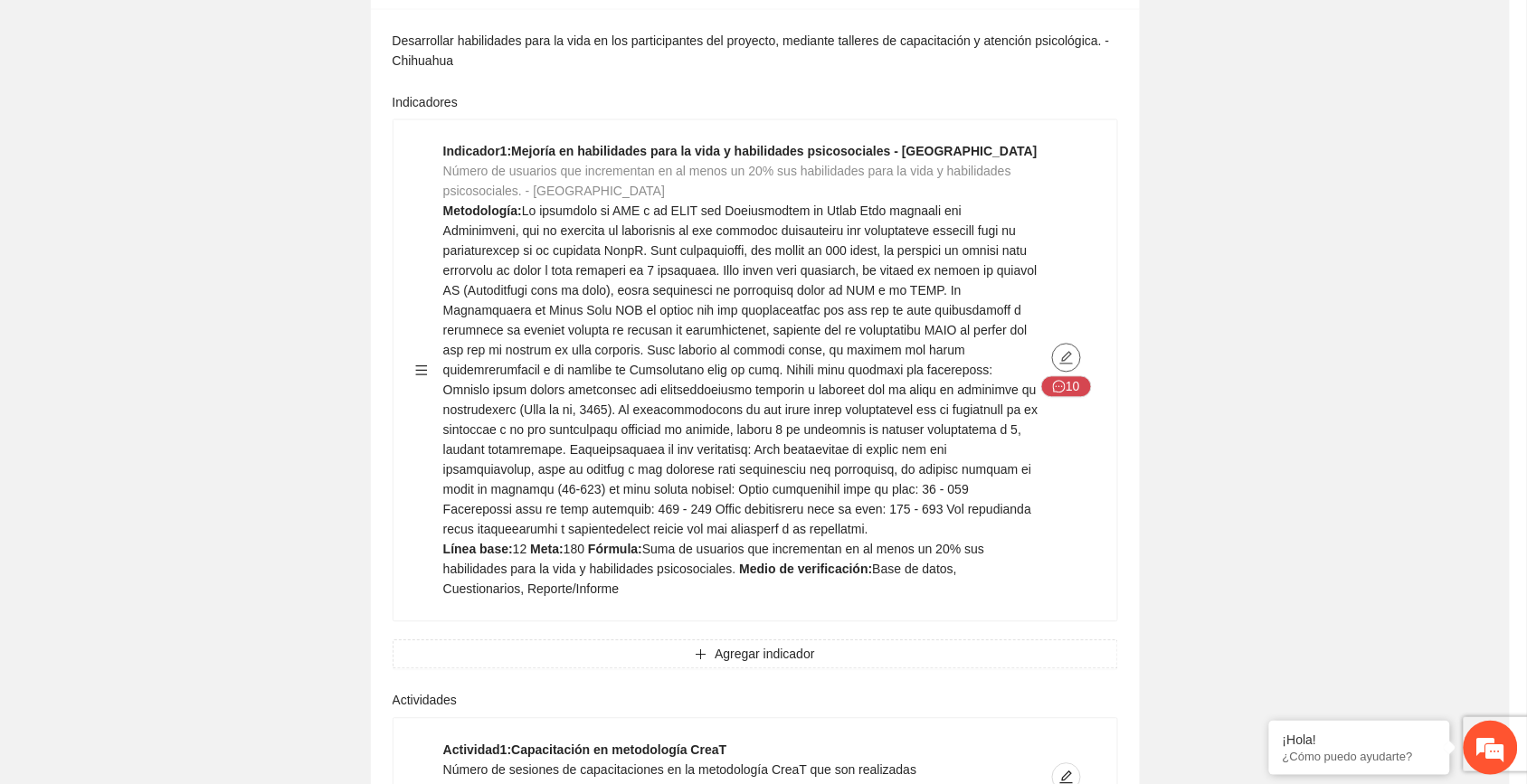
type textarea "**"
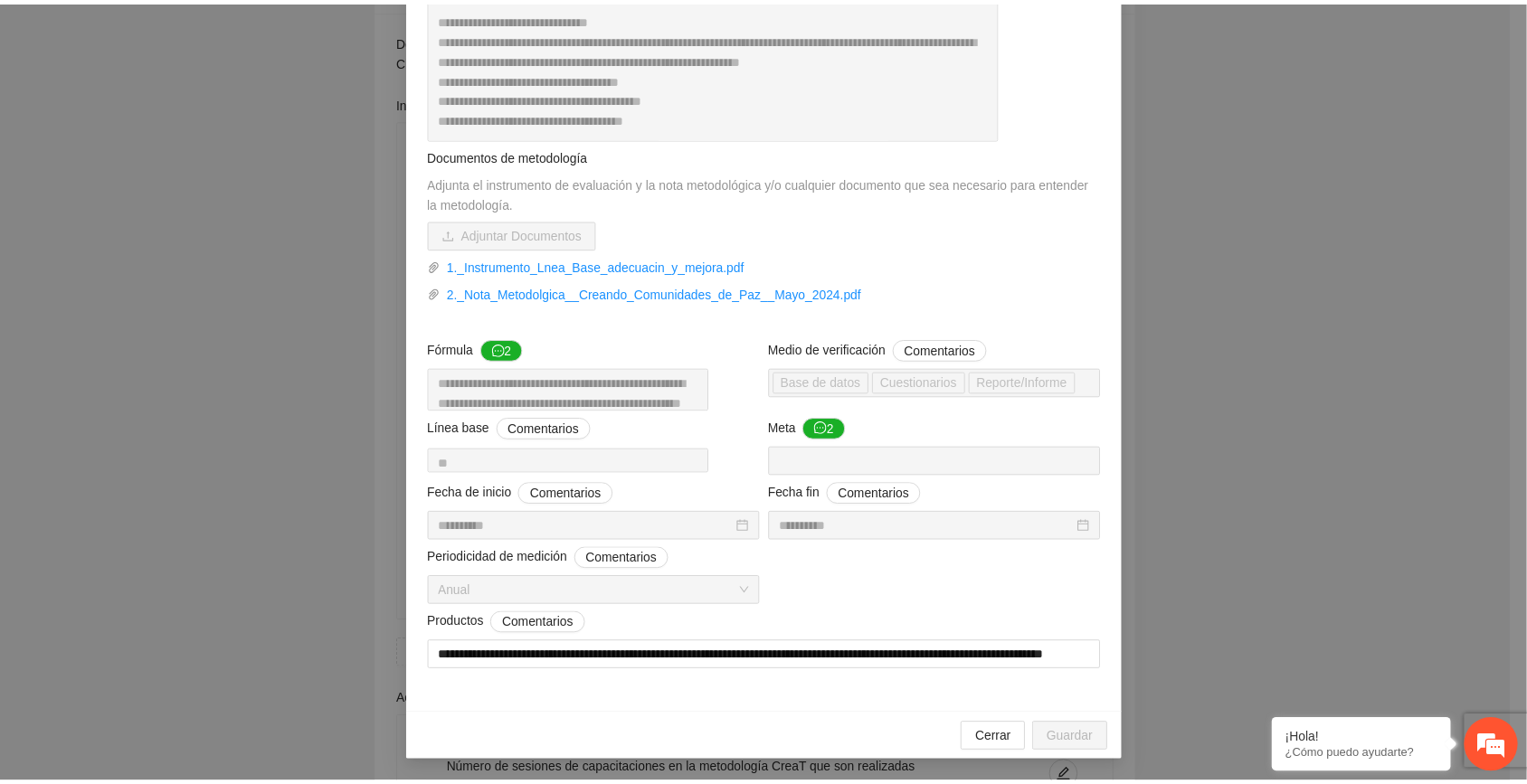
scroll to position [0, 0]
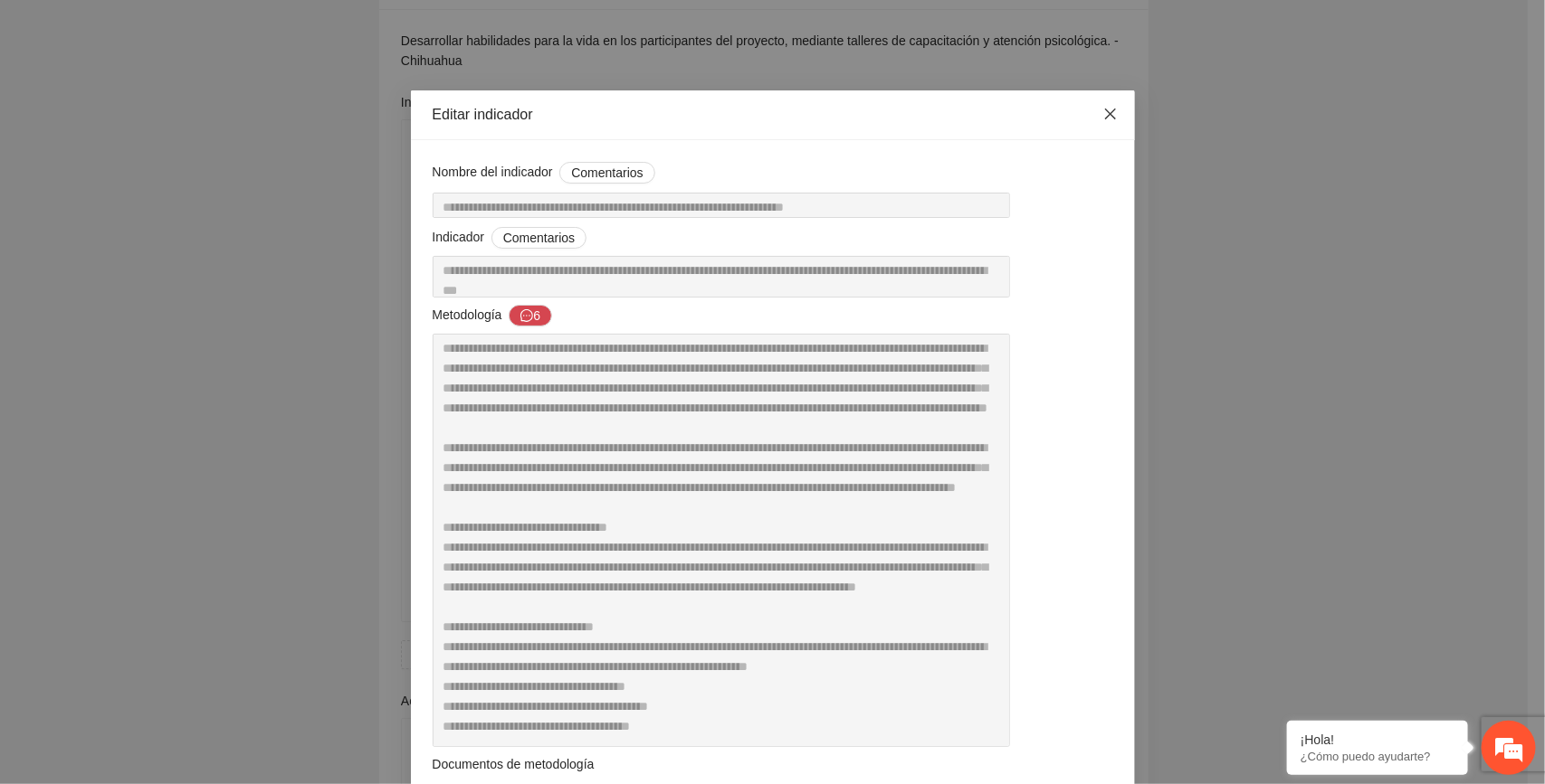
click at [1104, 114] on icon "close" at bounding box center [1111, 114] width 15 height 15
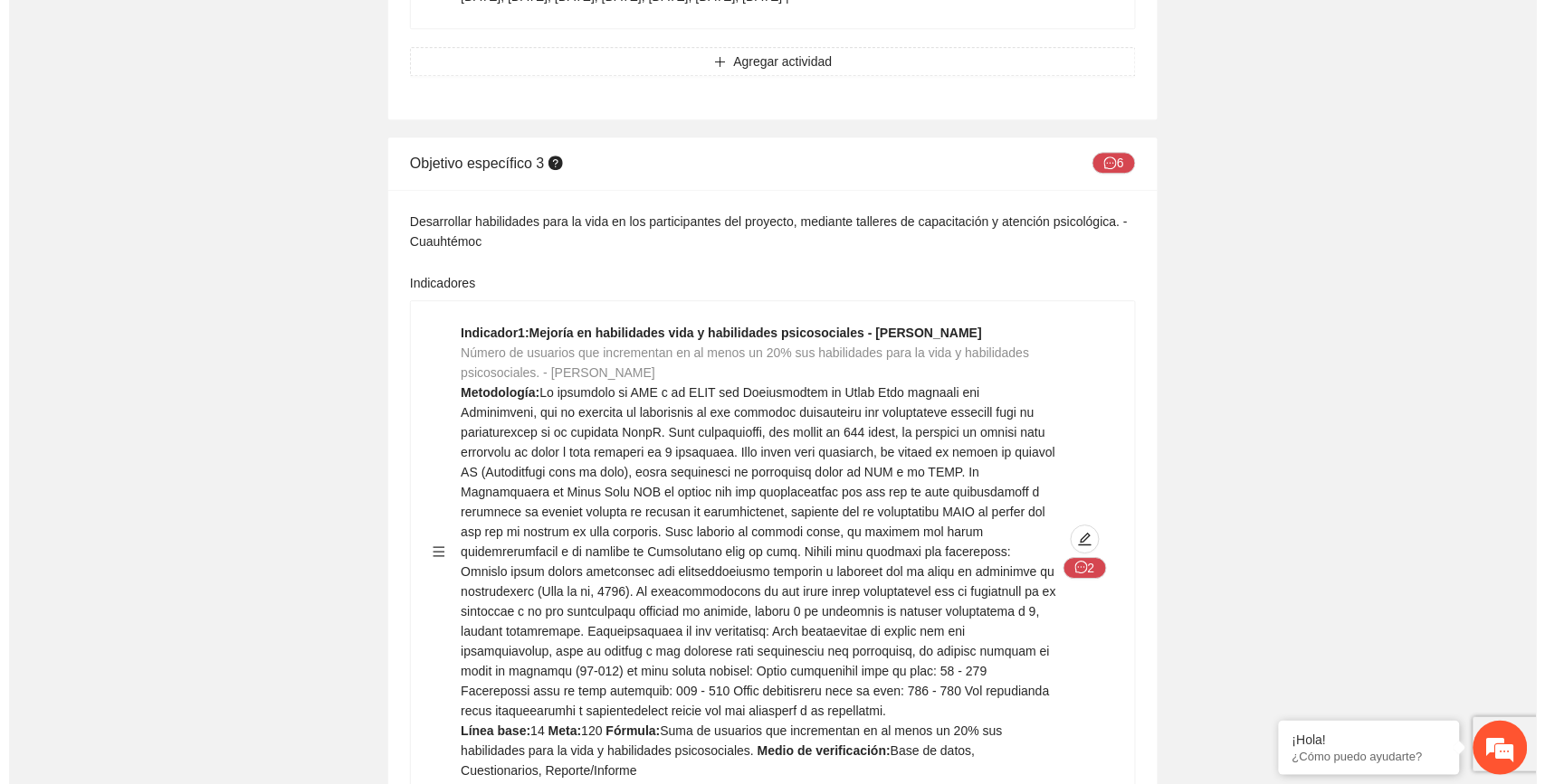
scroll to position [9499, 0]
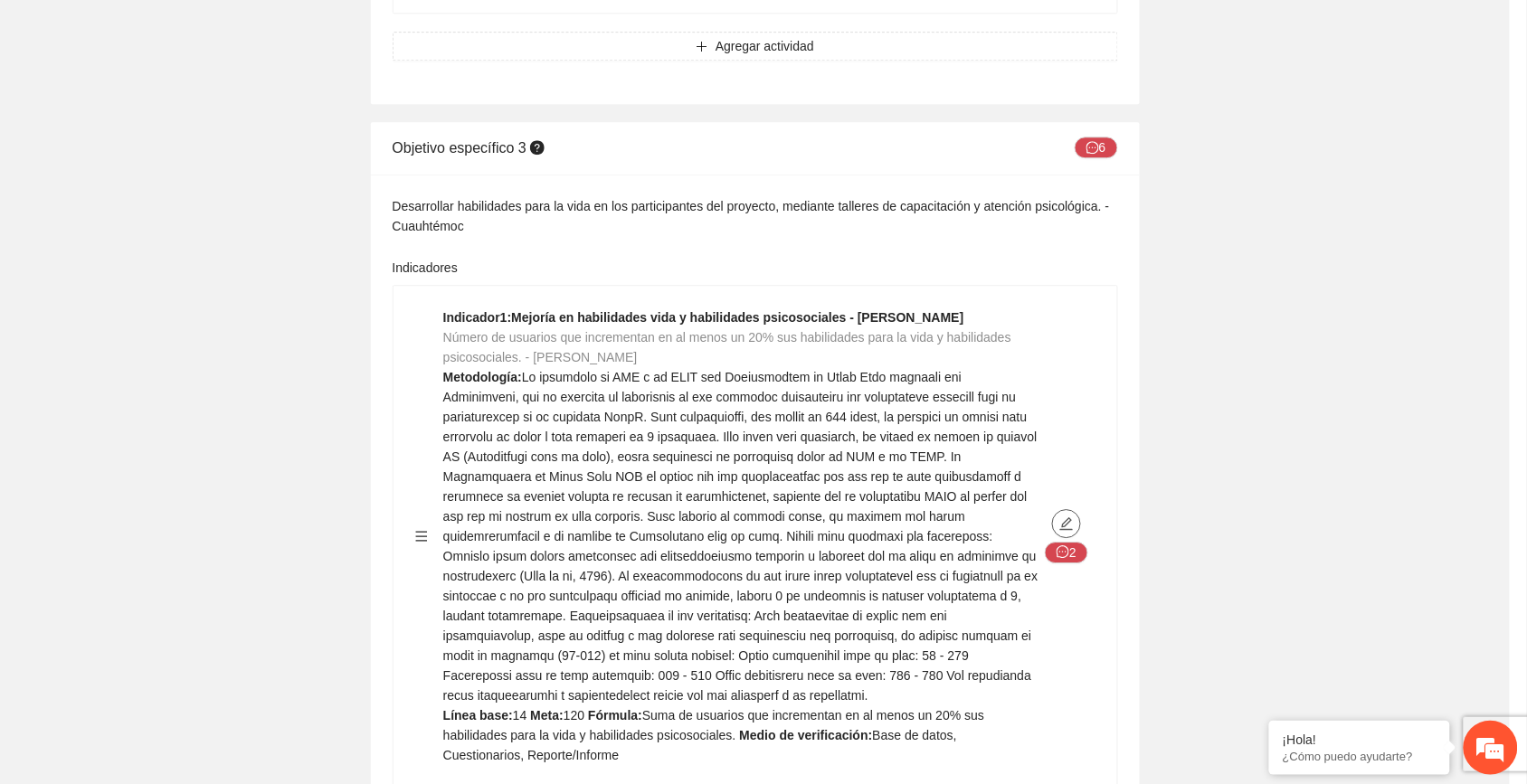
type textarea "**"
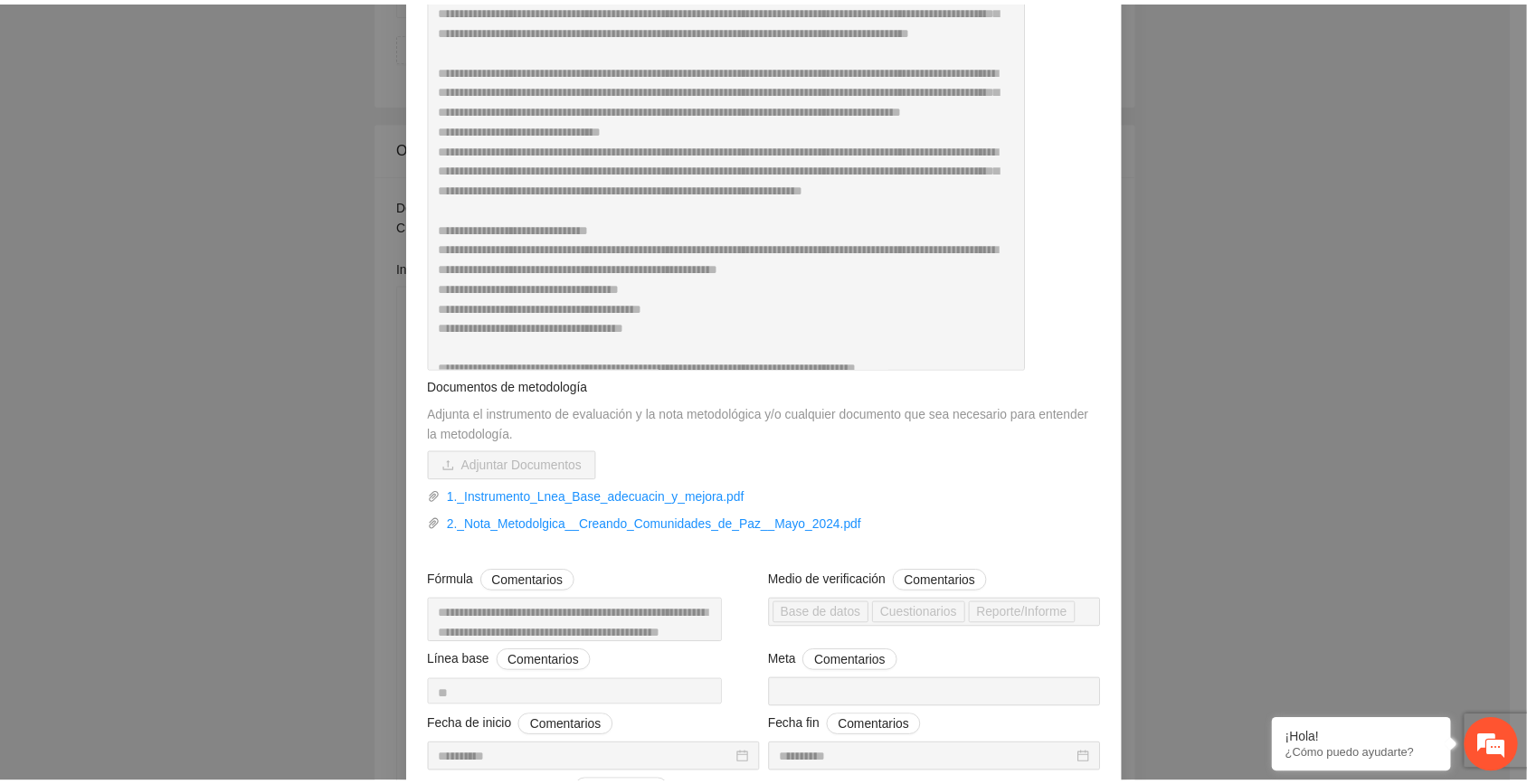
scroll to position [0, 0]
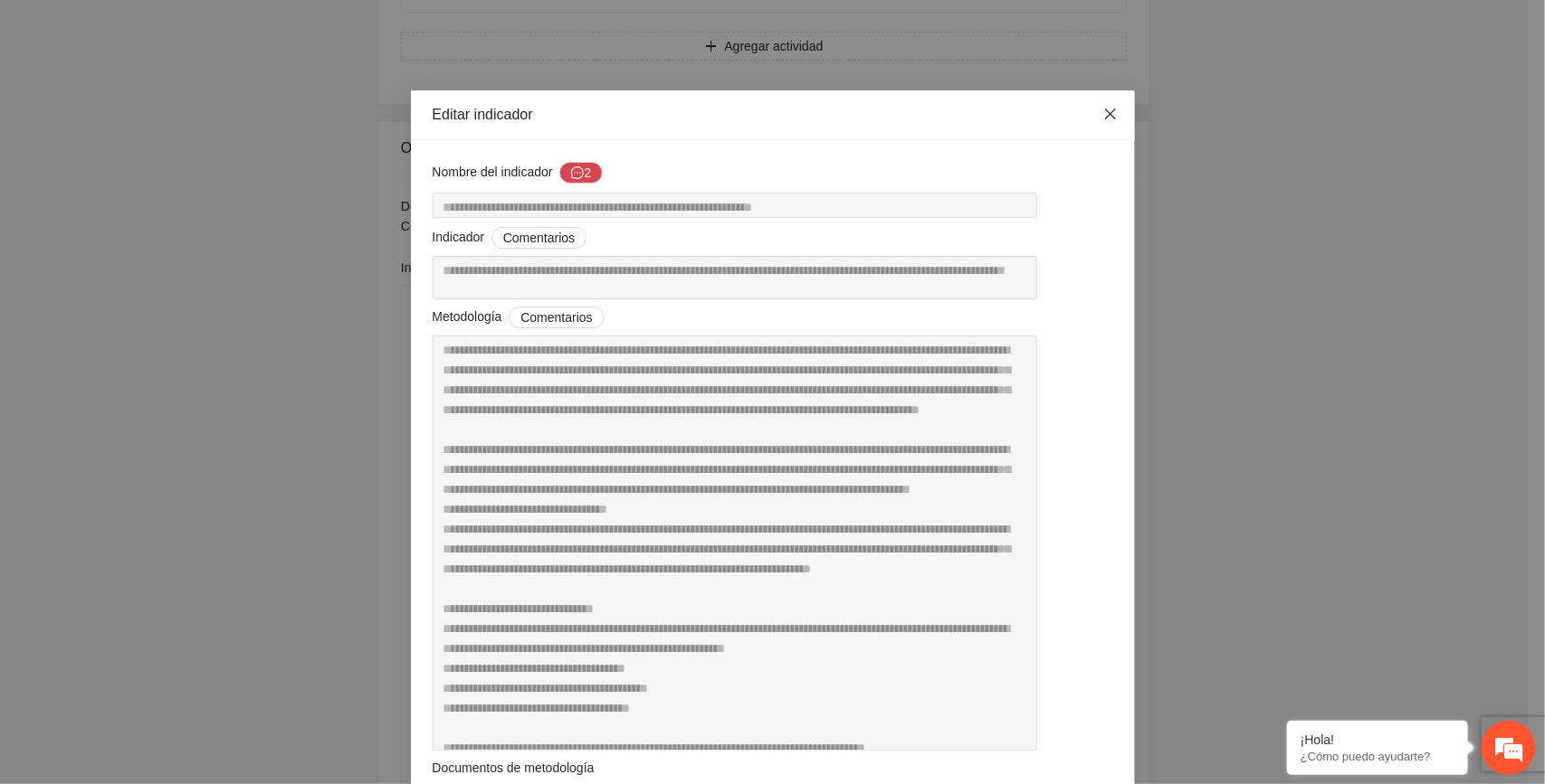
click at [1105, 109] on icon "close" at bounding box center [1111, 114] width 15 height 15
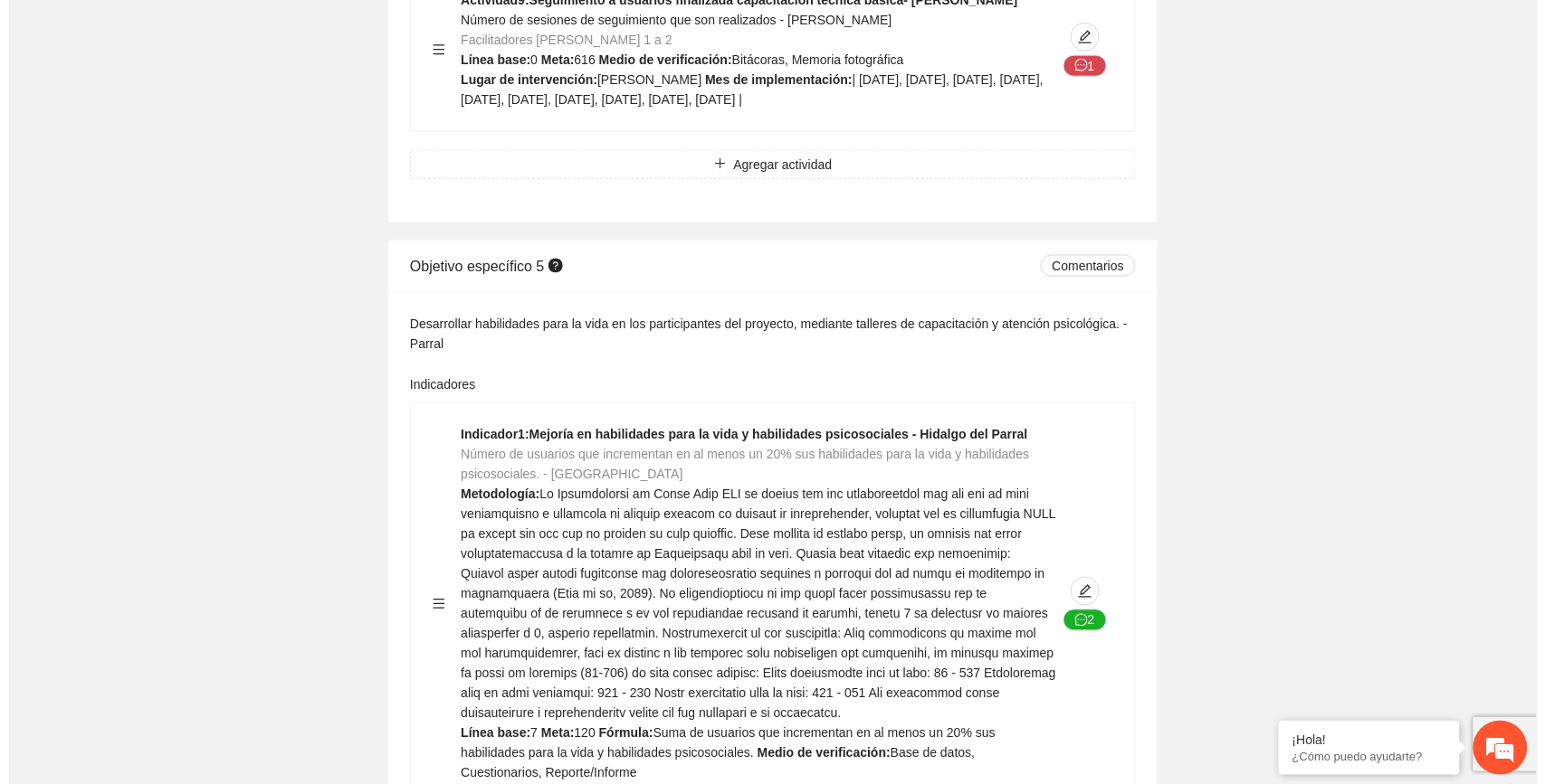
scroll to position [14927, 0]
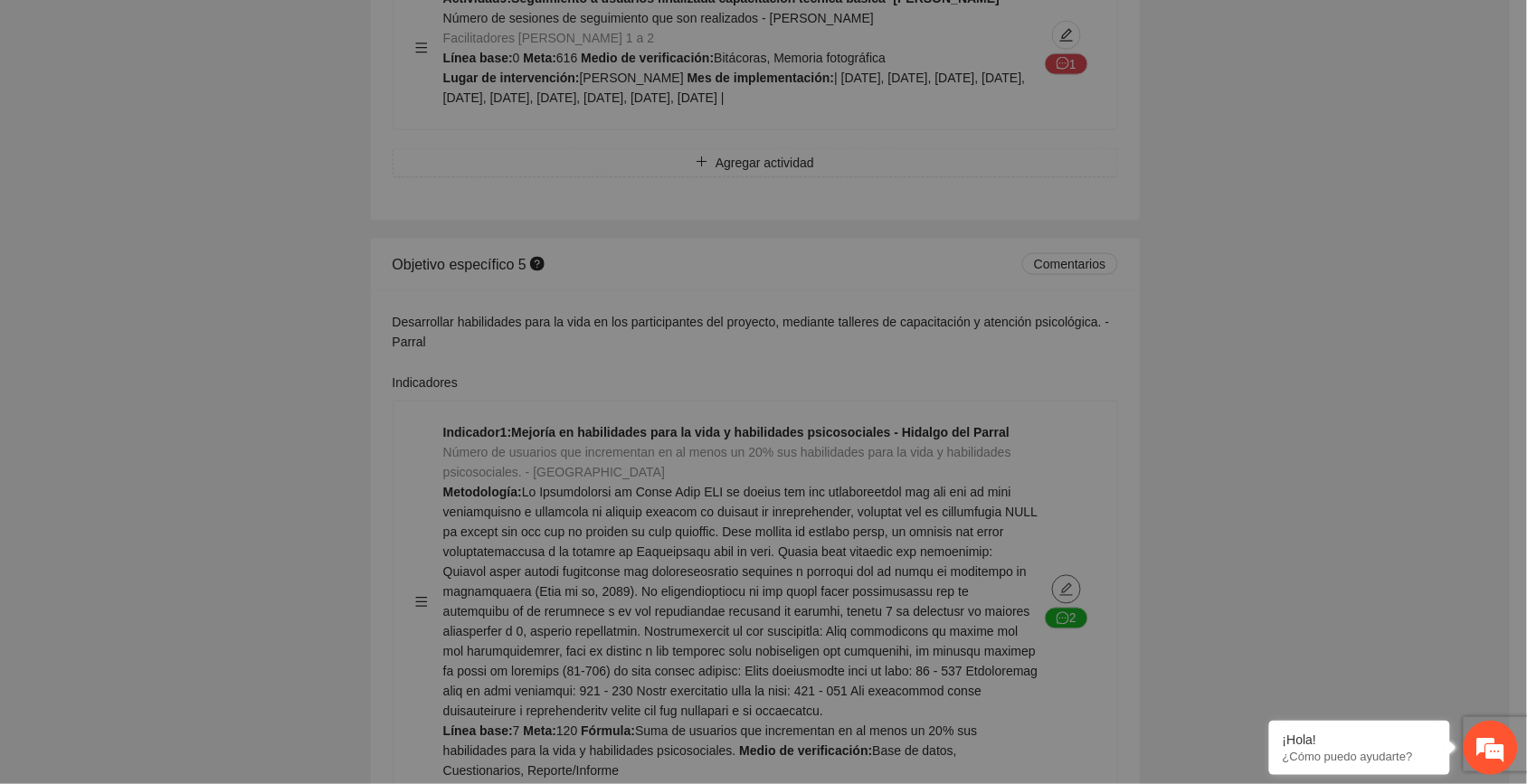
type textarea "*"
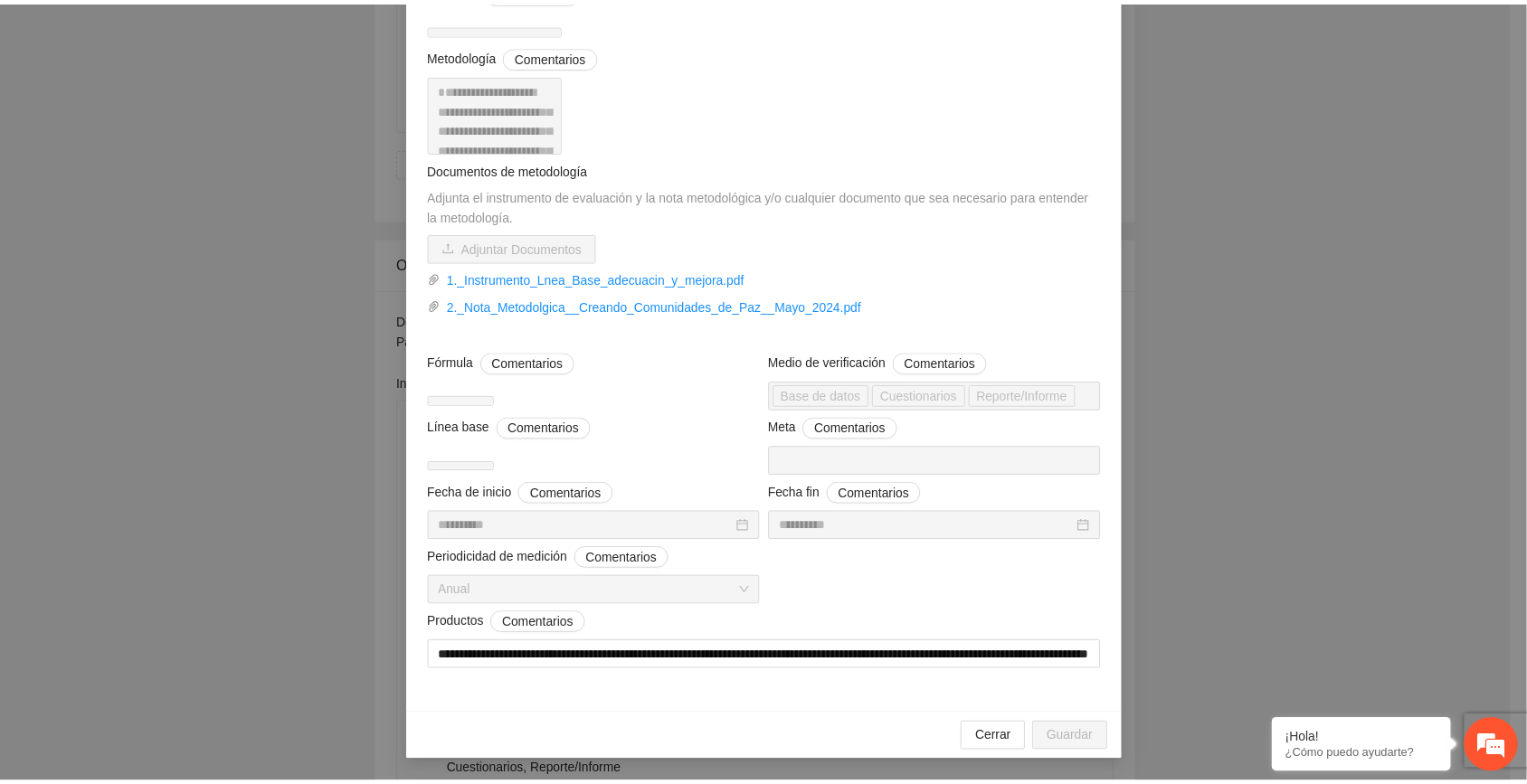
scroll to position [0, 0]
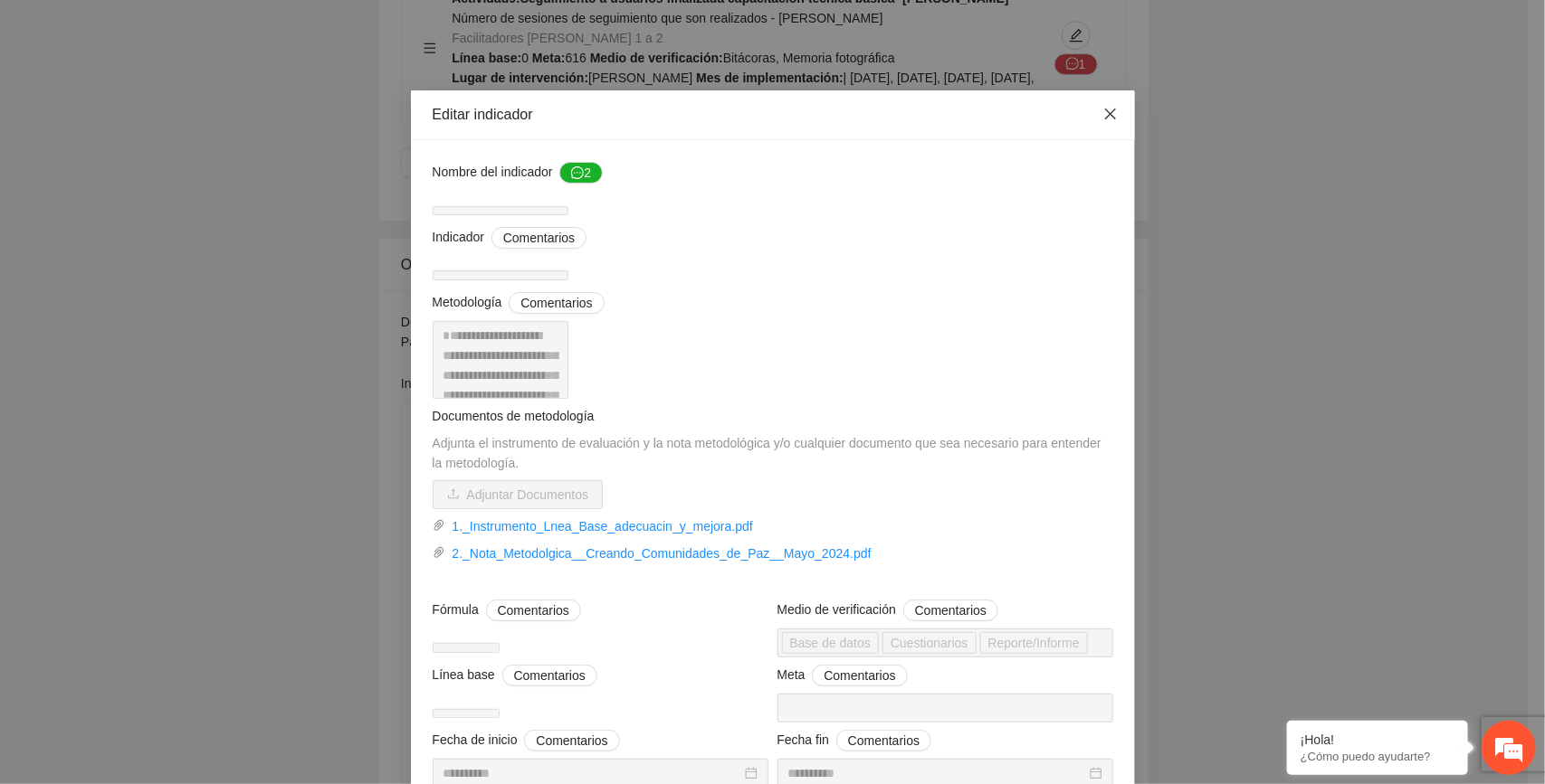
click at [1104, 116] on icon "close" at bounding box center [1111, 114] width 15 height 15
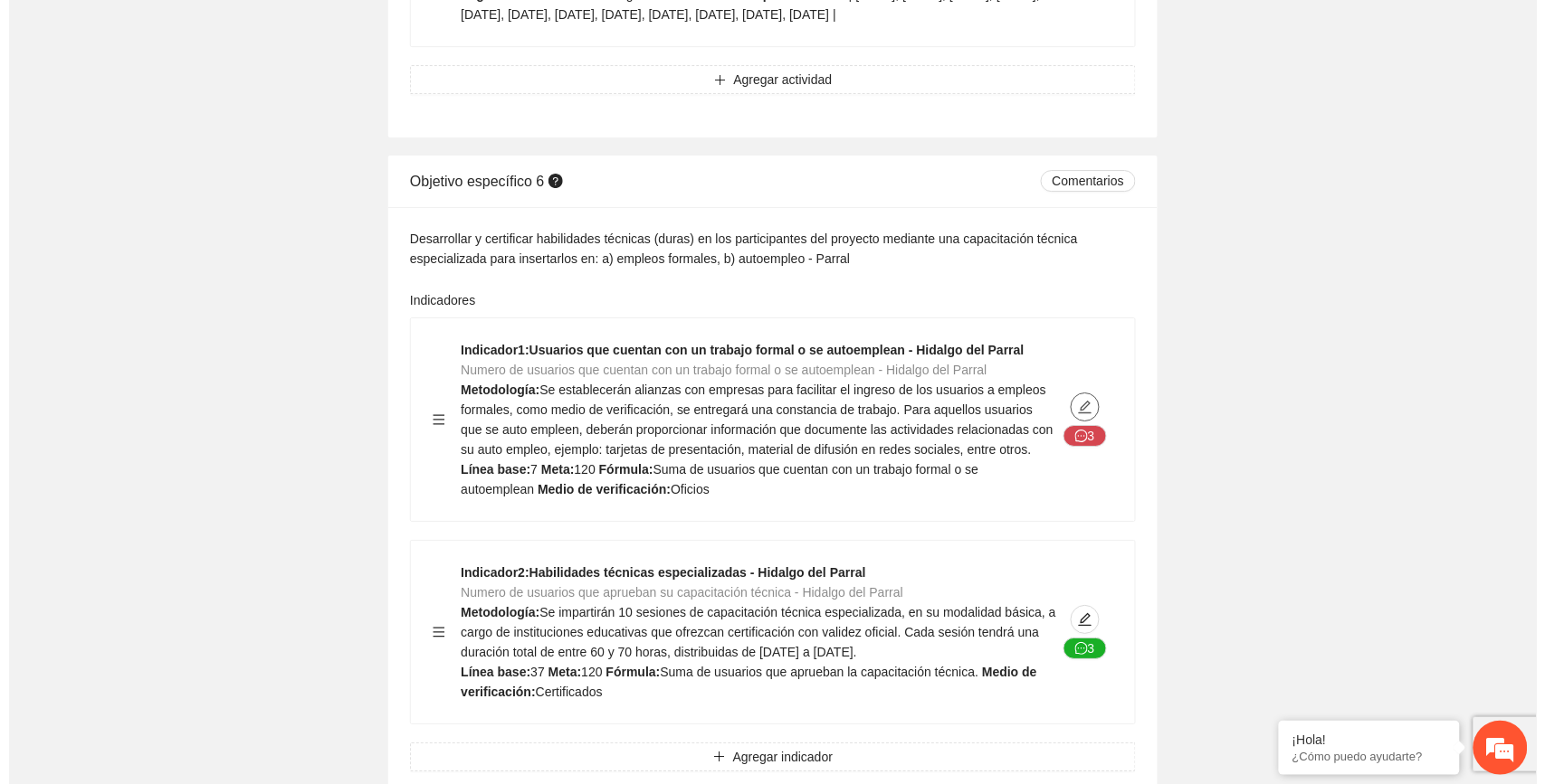
scroll to position [17981, 0]
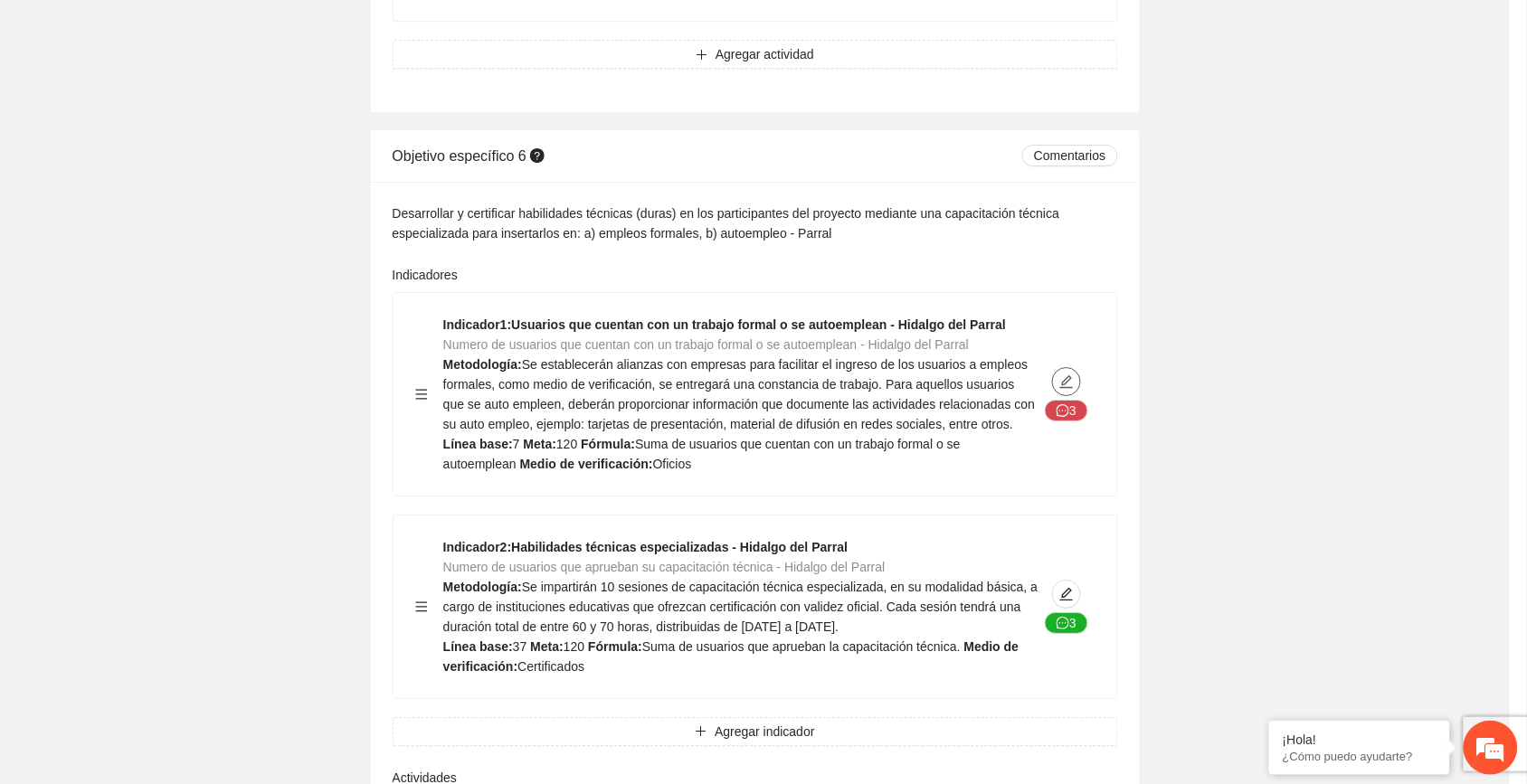
type textarea "*"
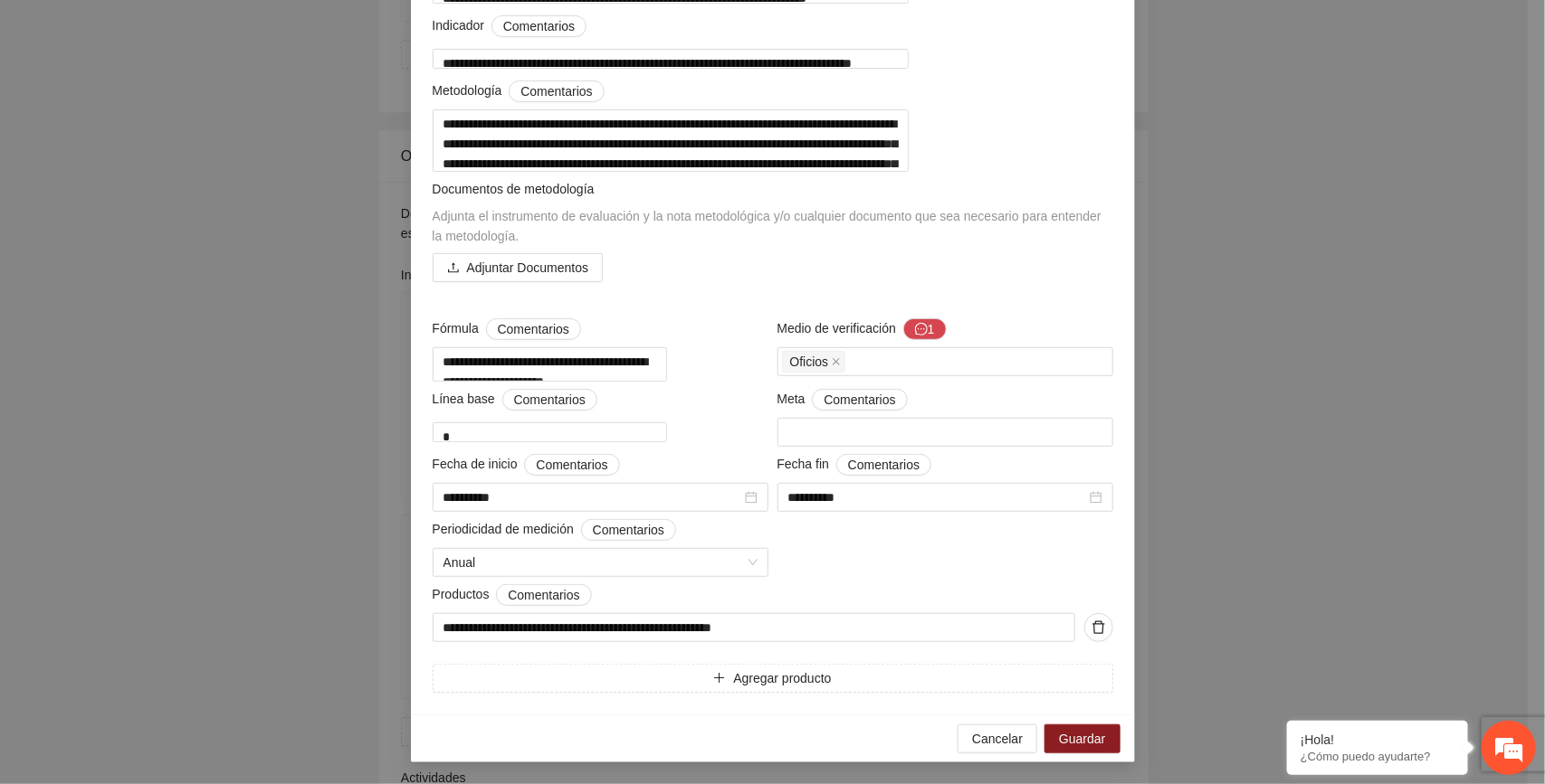
scroll to position [0, 0]
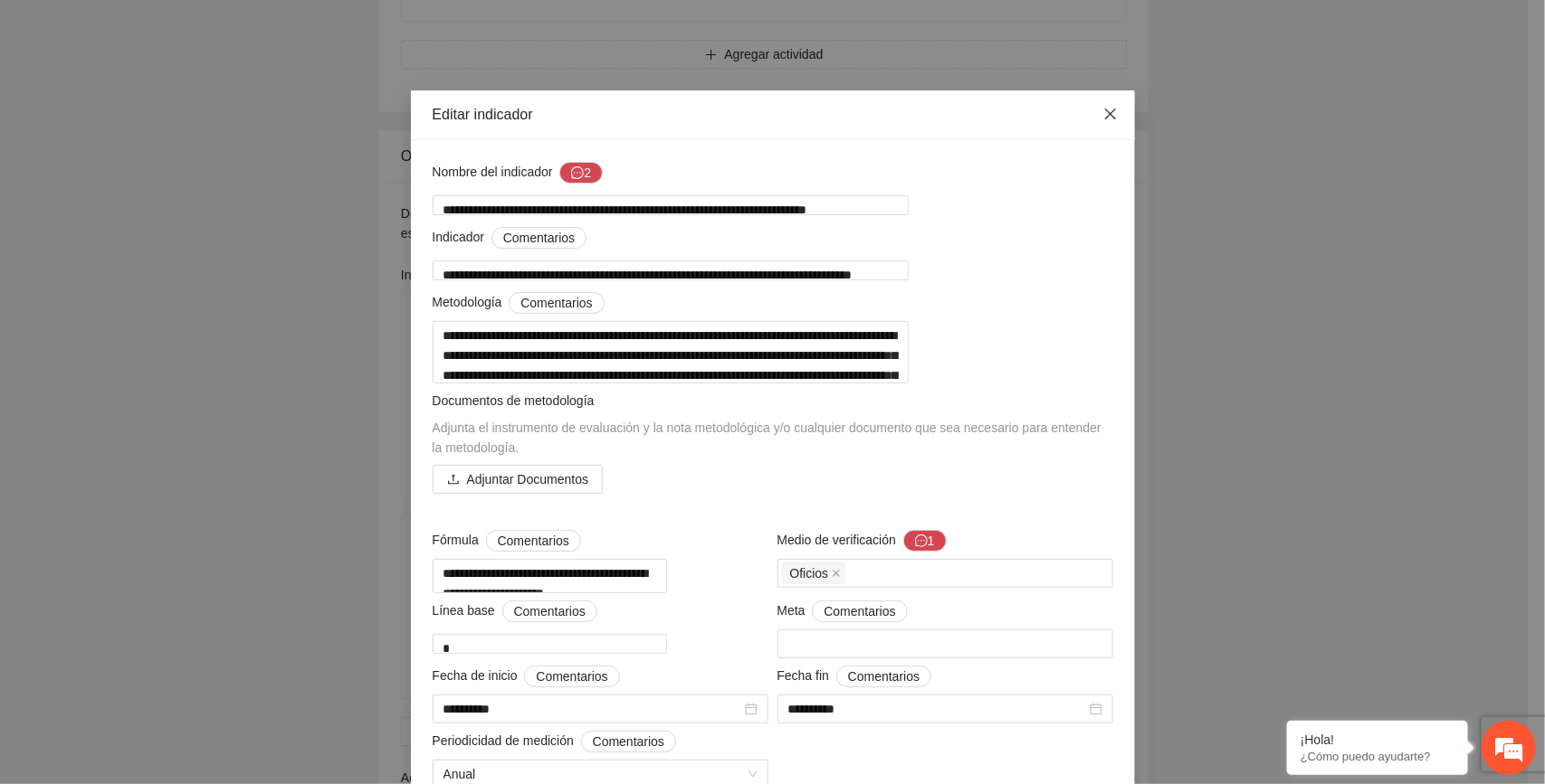
click at [1104, 115] on icon "close" at bounding box center [1111, 114] width 15 height 15
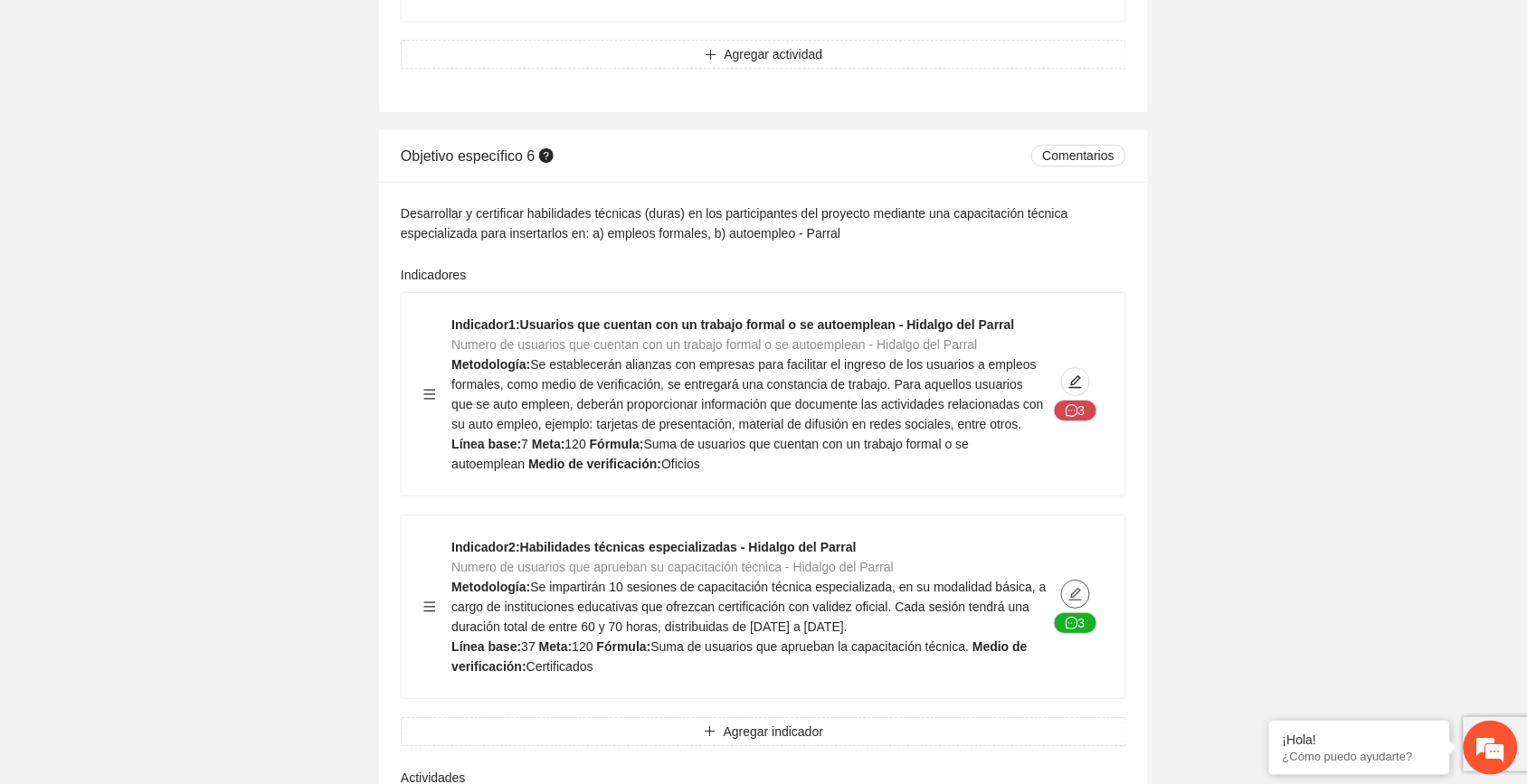
type textarea "**"
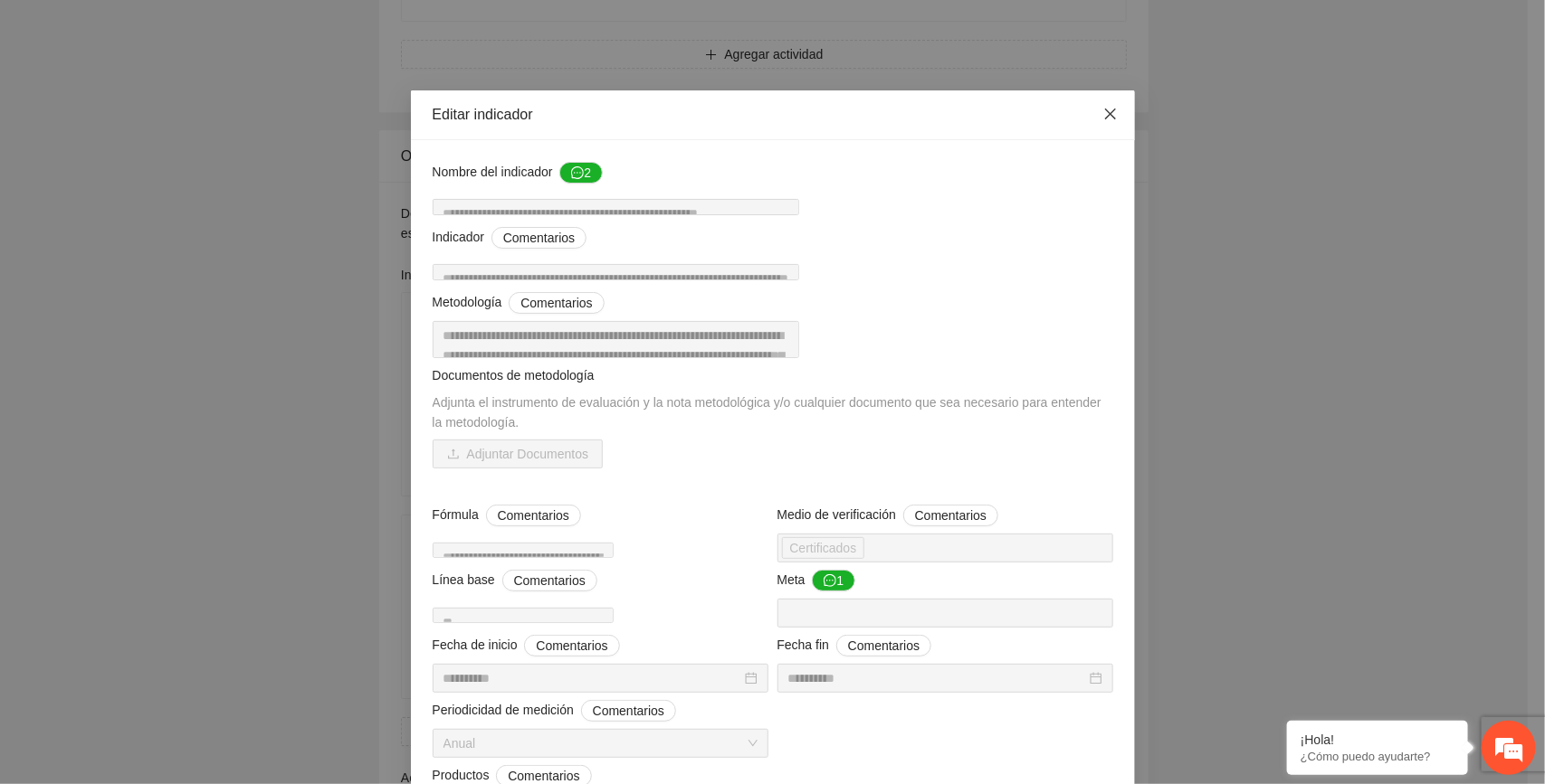
click at [1104, 119] on icon "close" at bounding box center [1110, 114] width 11 height 11
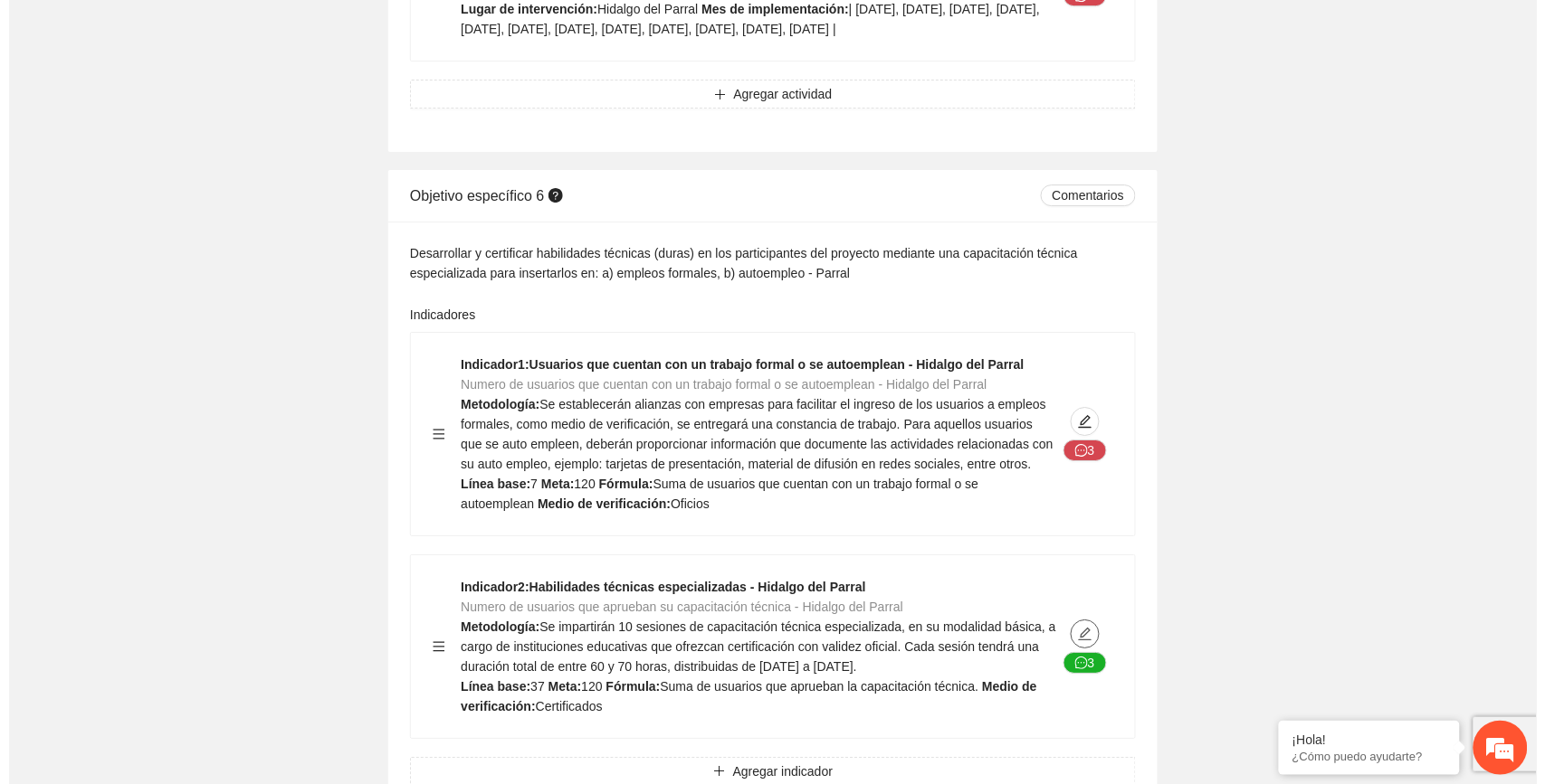
scroll to position [17981, 0]
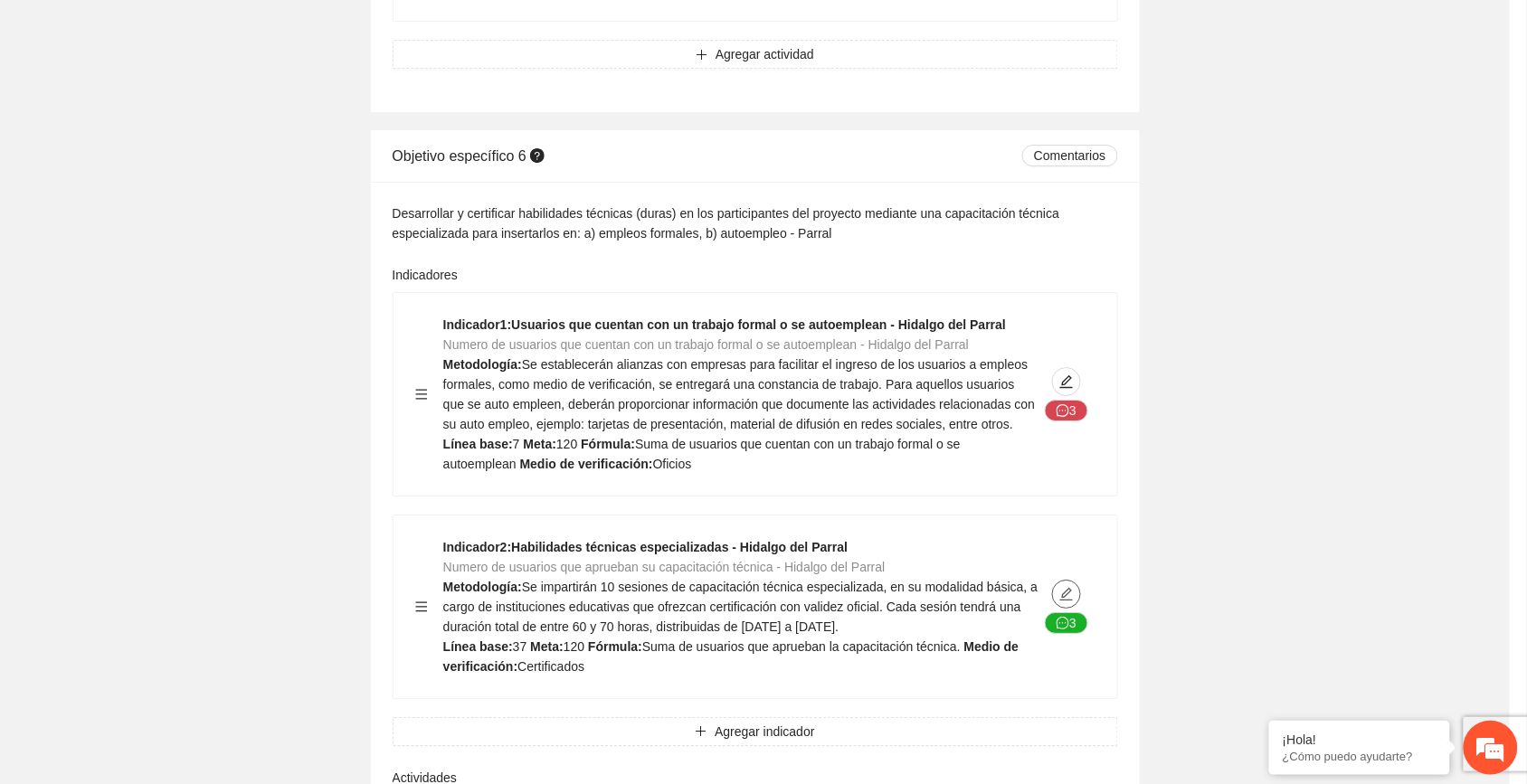
type textarea "**"
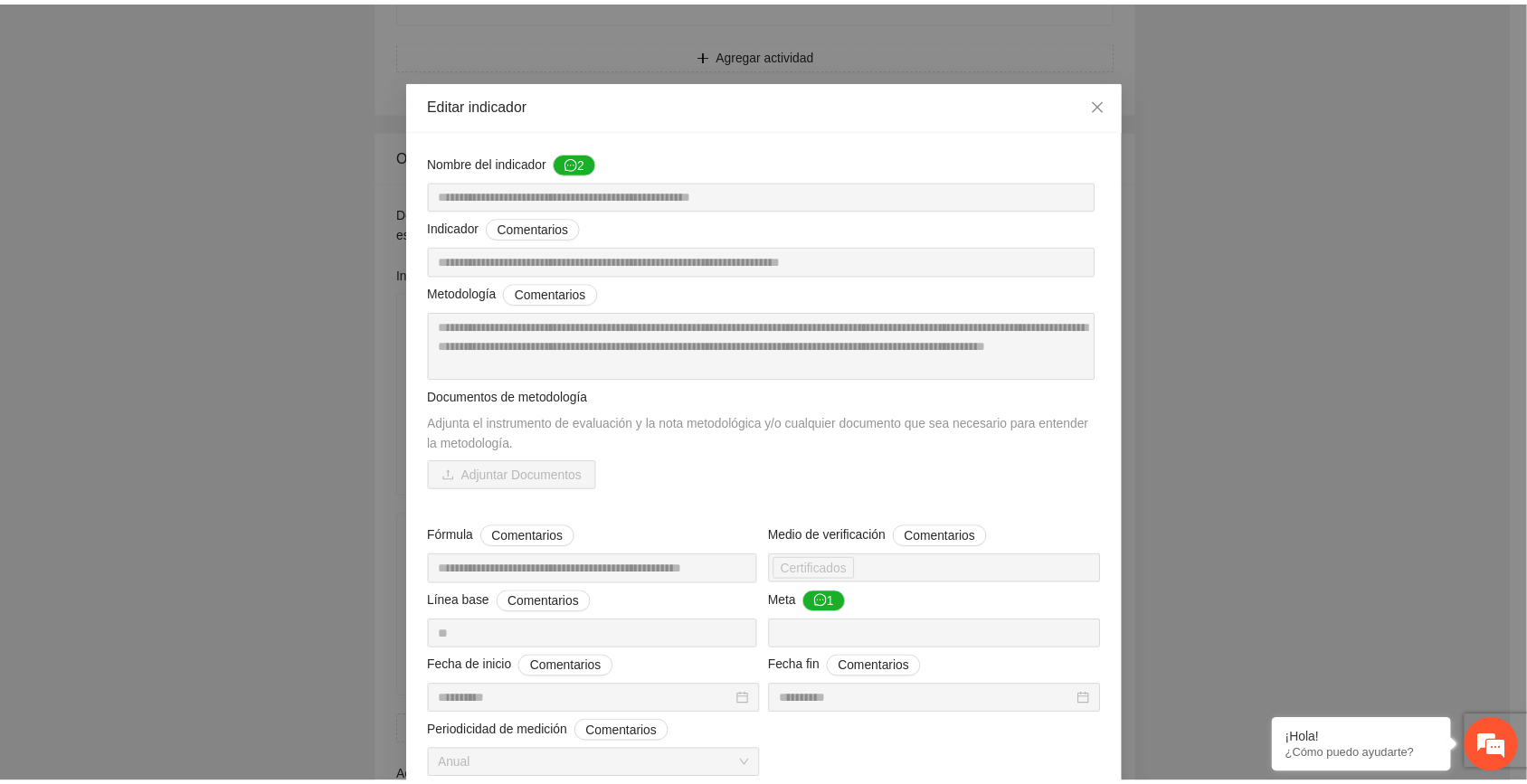
scroll to position [0, 0]
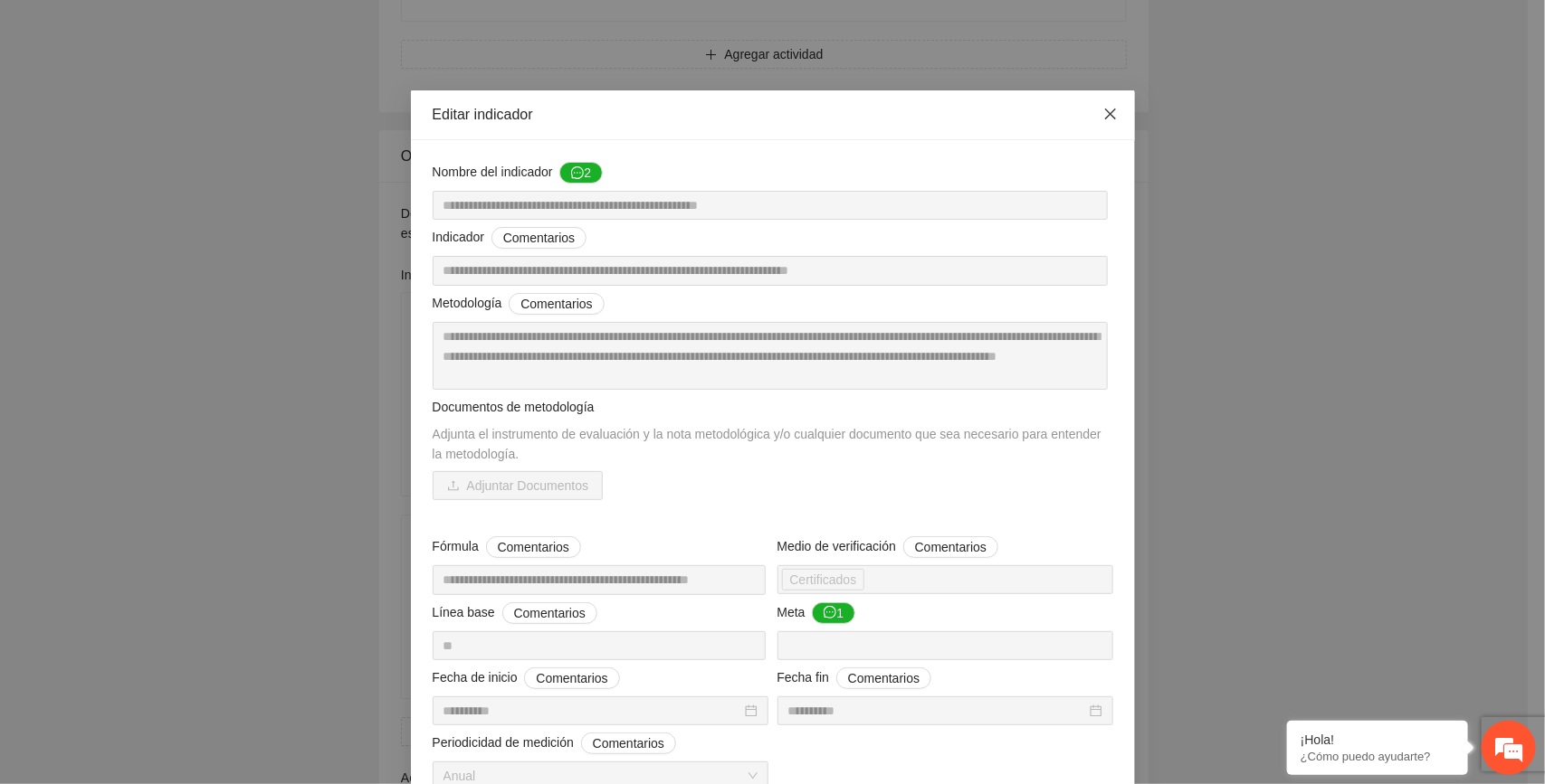
click at [1104, 113] on icon "close" at bounding box center [1110, 114] width 11 height 11
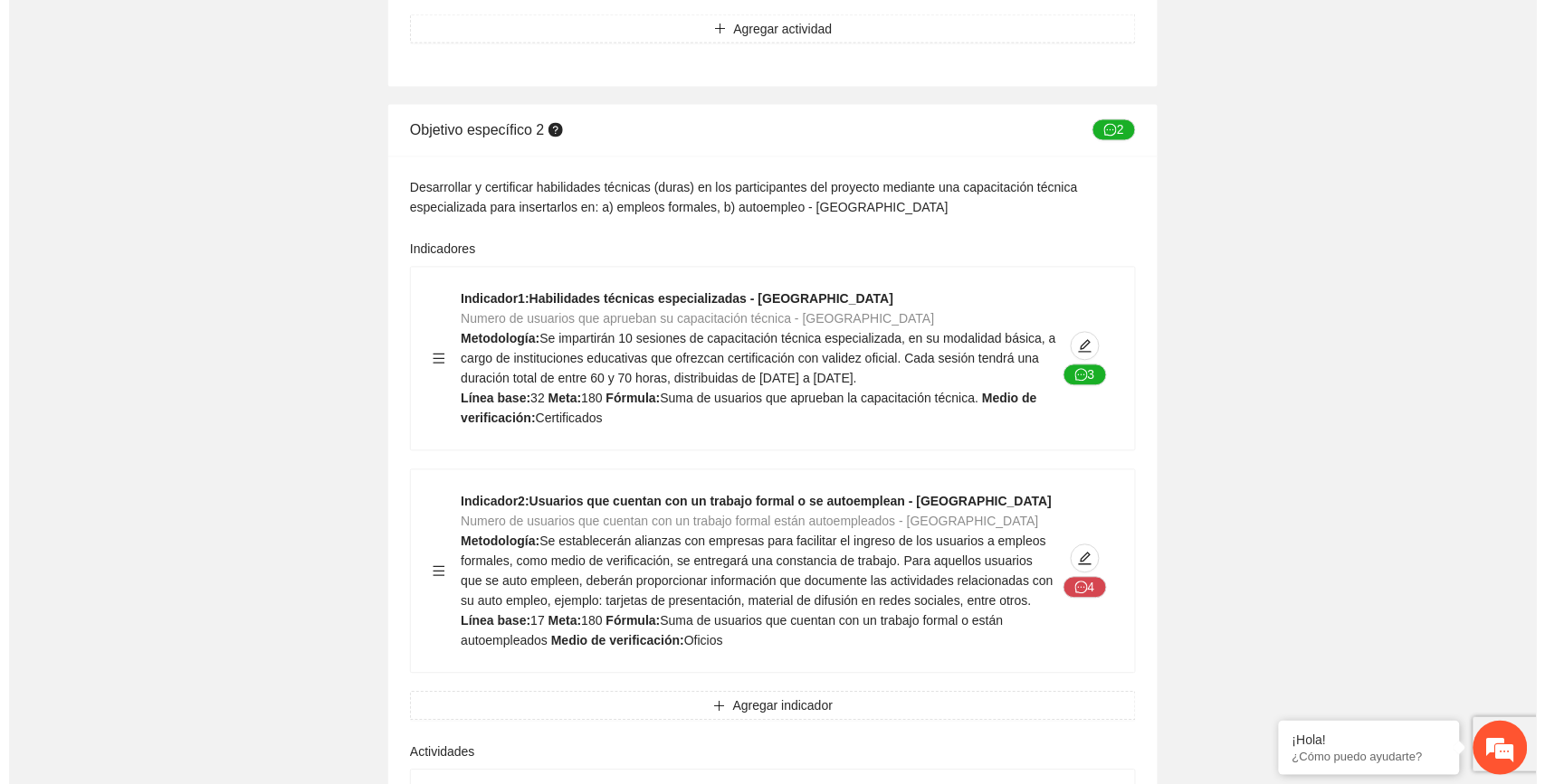
scroll to position [7124, 0]
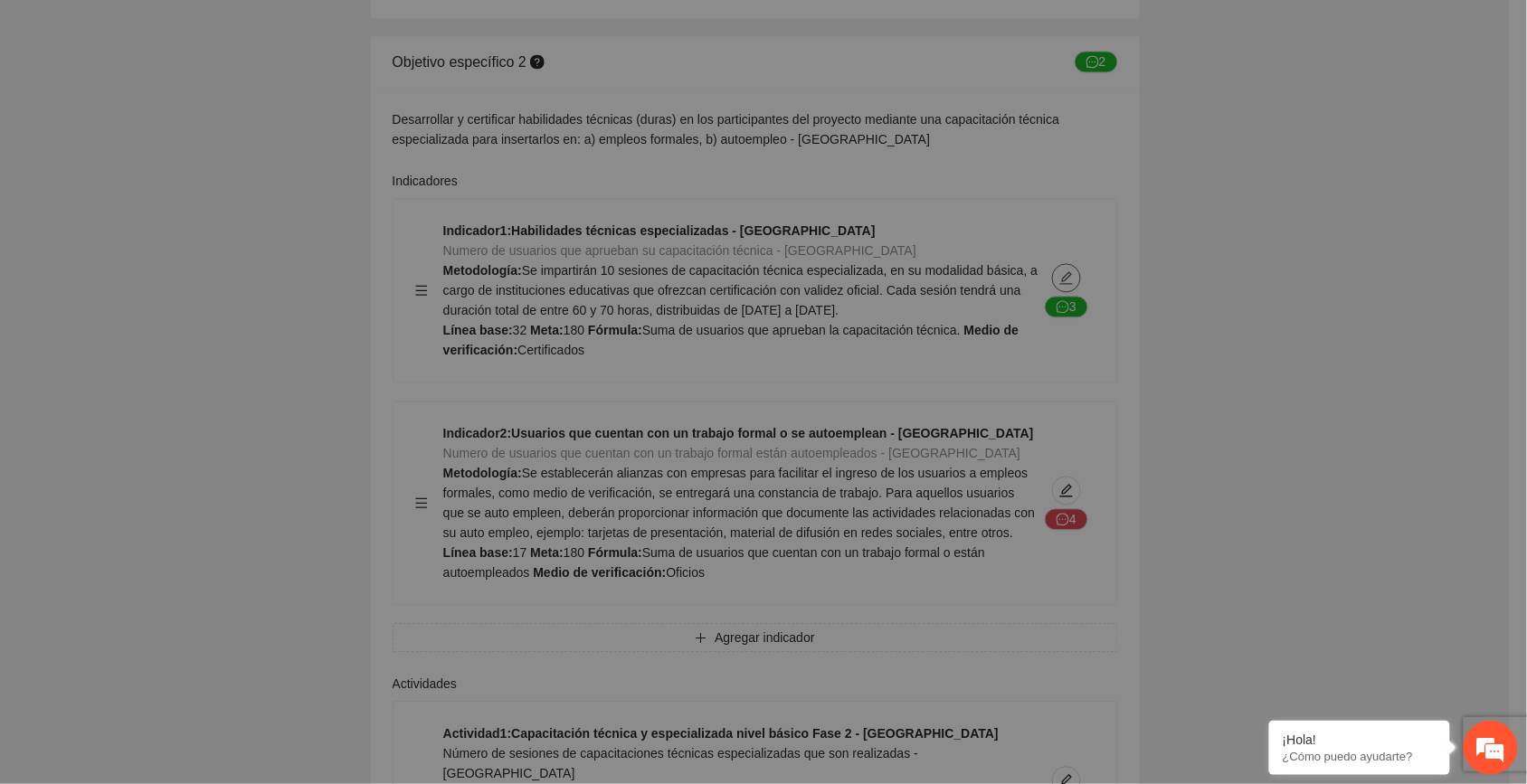
type textarea "**"
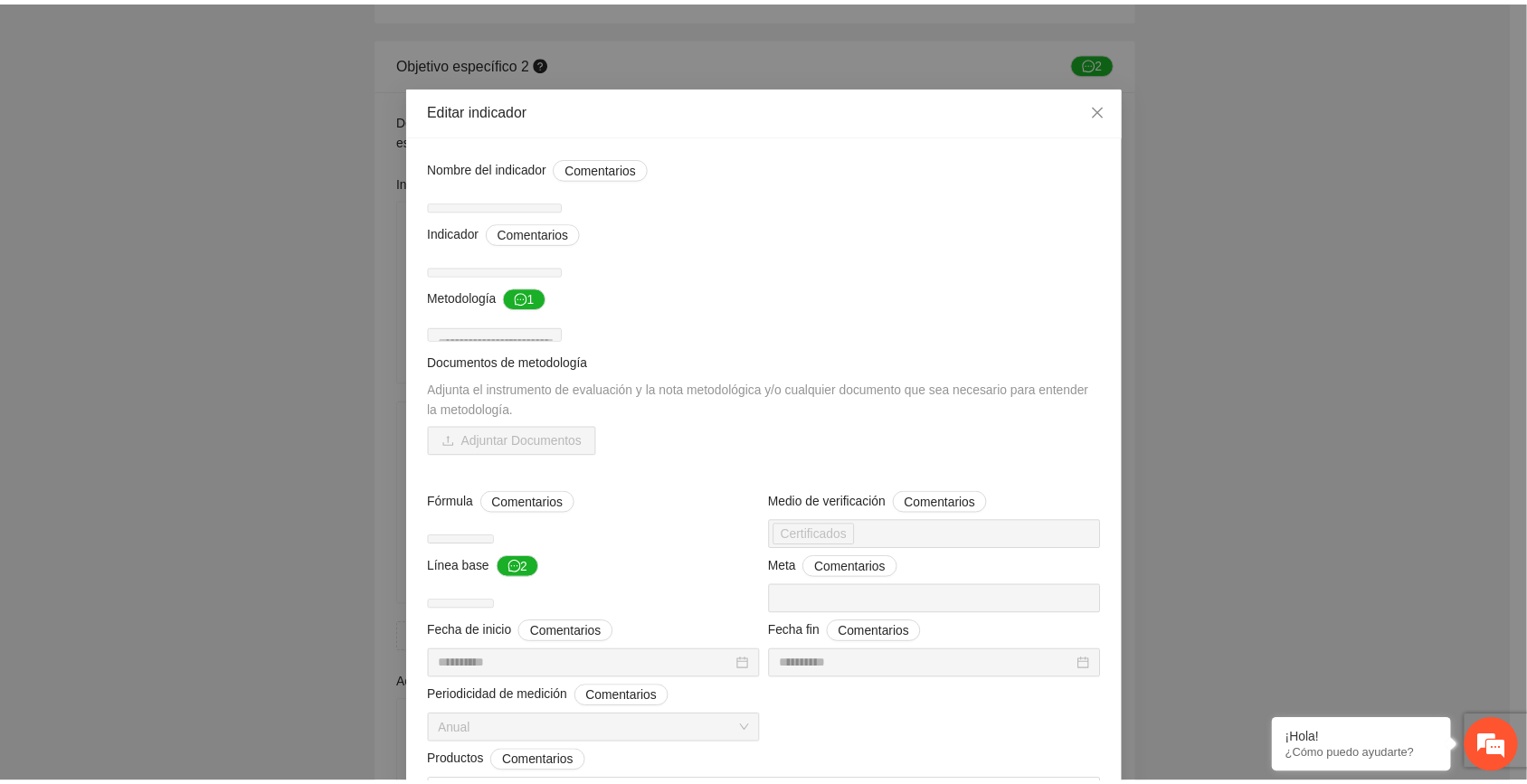
scroll to position [0, 0]
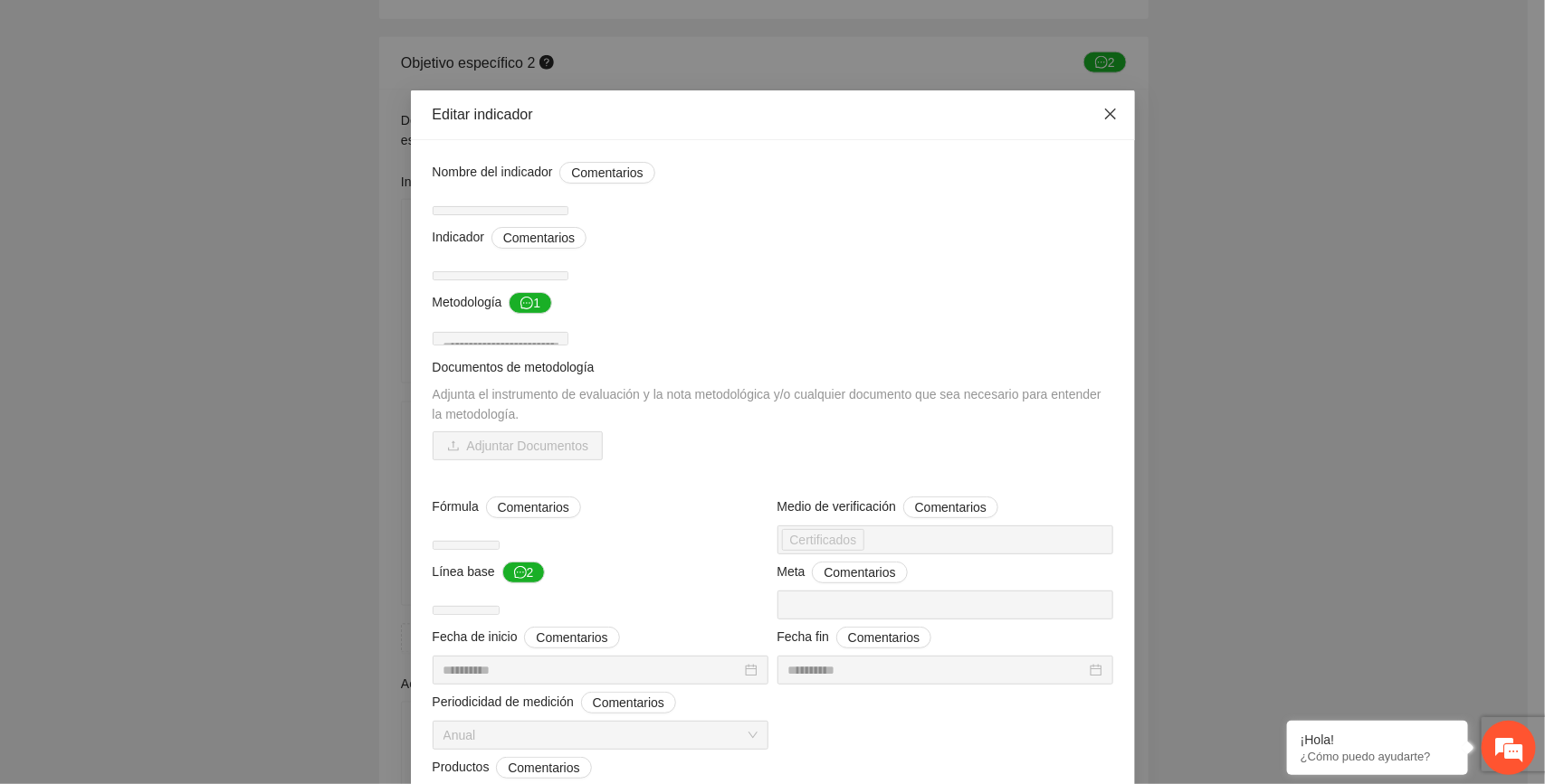
click at [1104, 110] on icon "close" at bounding box center [1111, 114] width 15 height 15
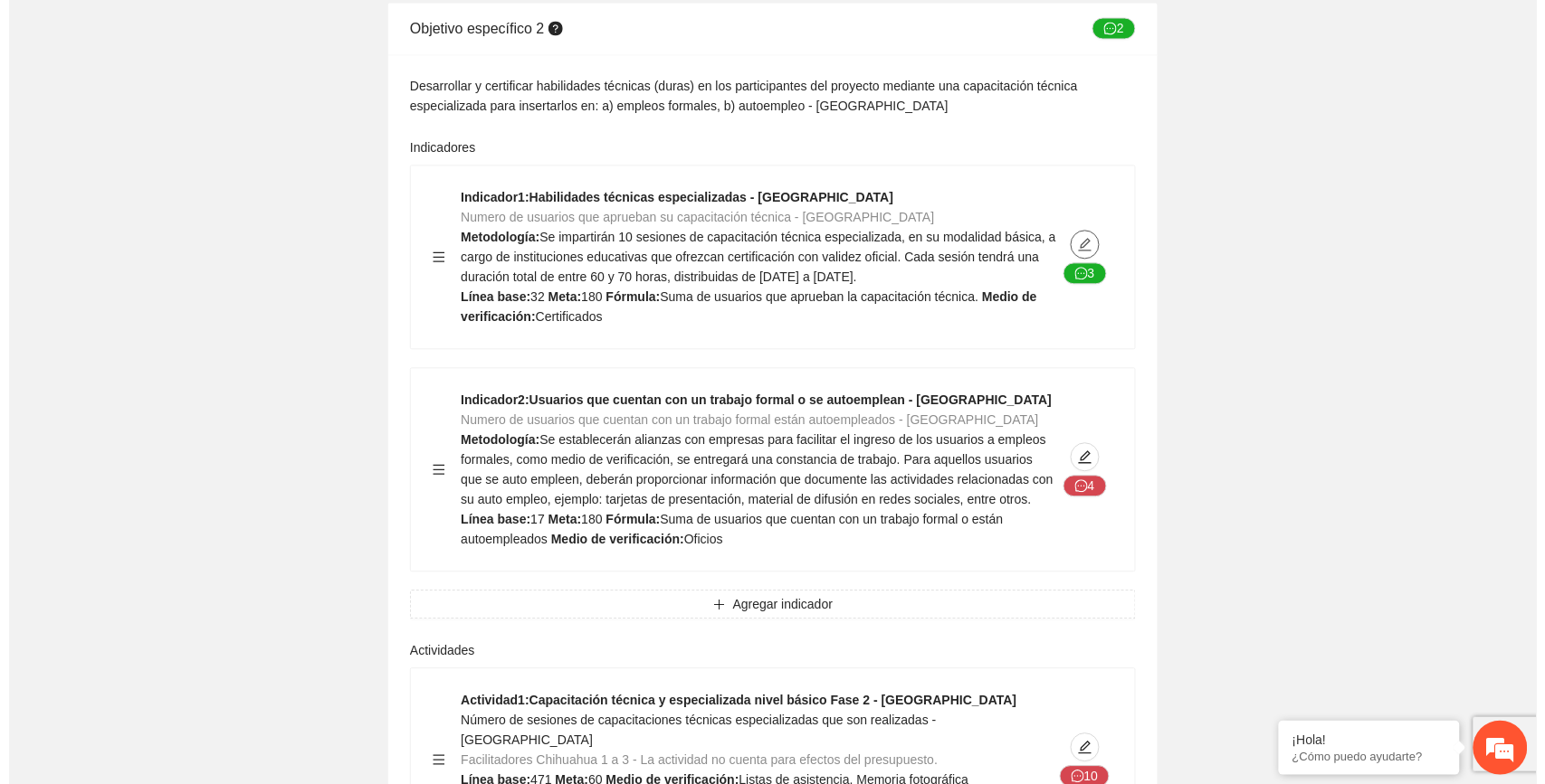
scroll to position [7237, 0]
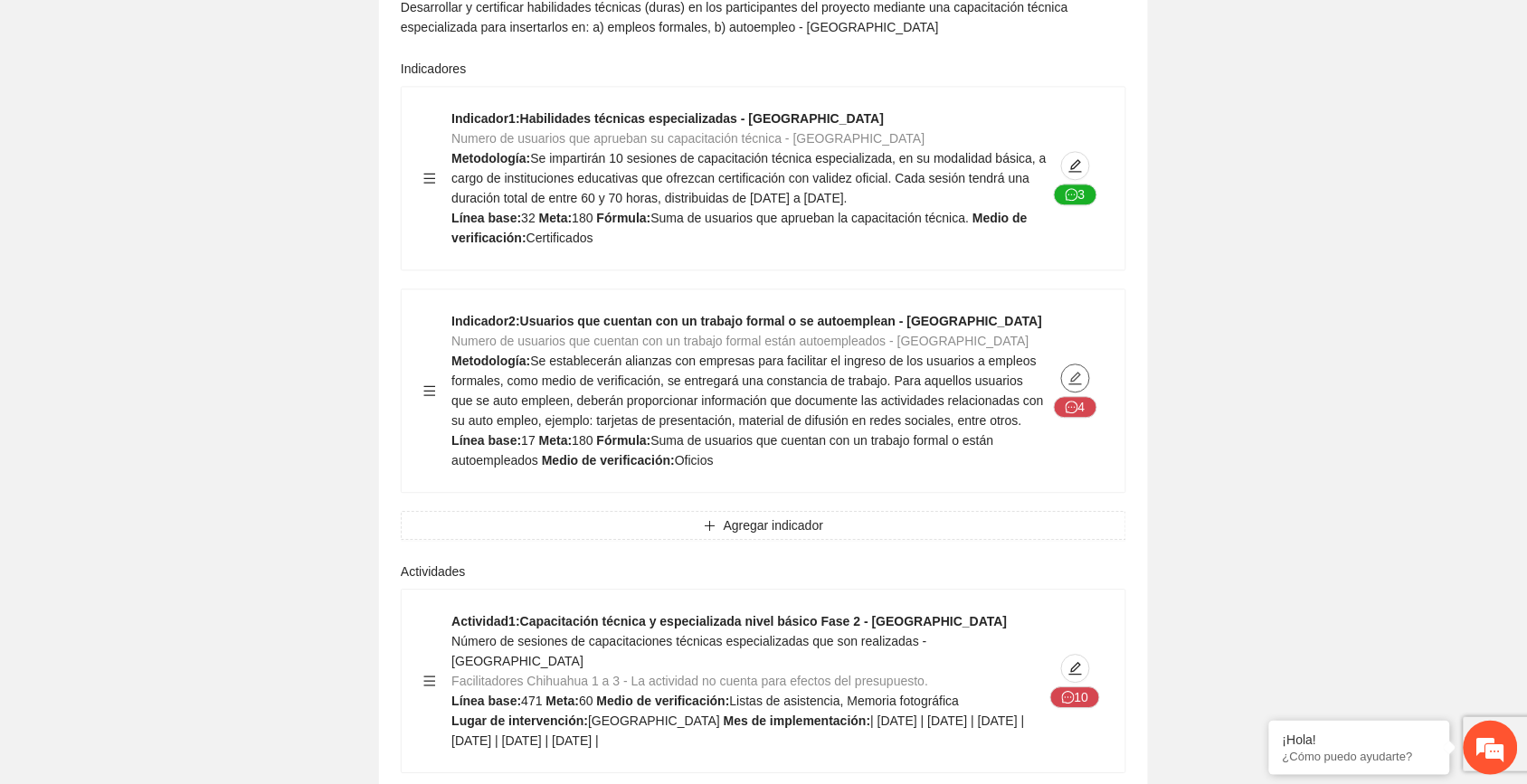
click at [1077, 371] on icon "edit" at bounding box center [1076, 379] width 15 height 15
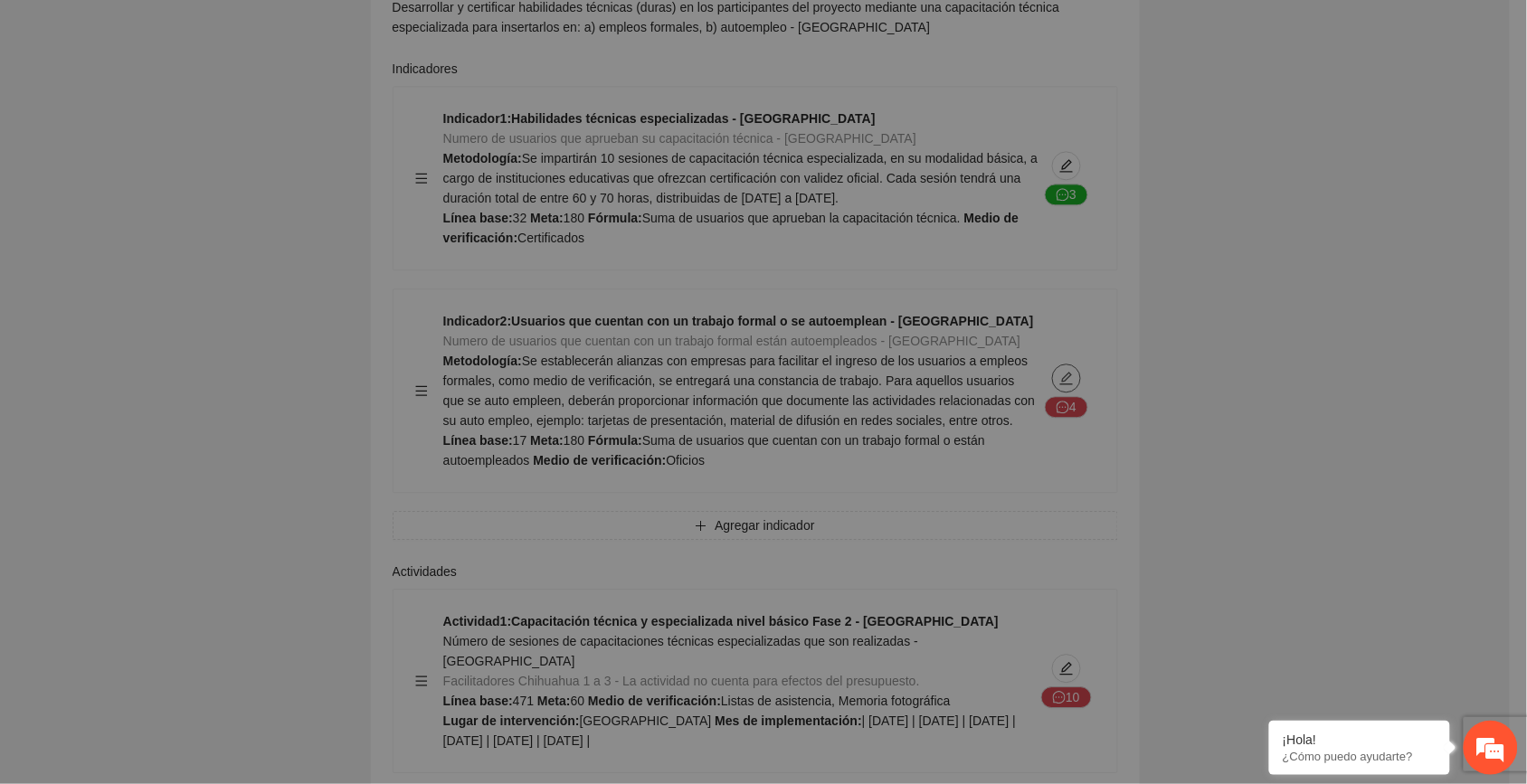
type textarea "**"
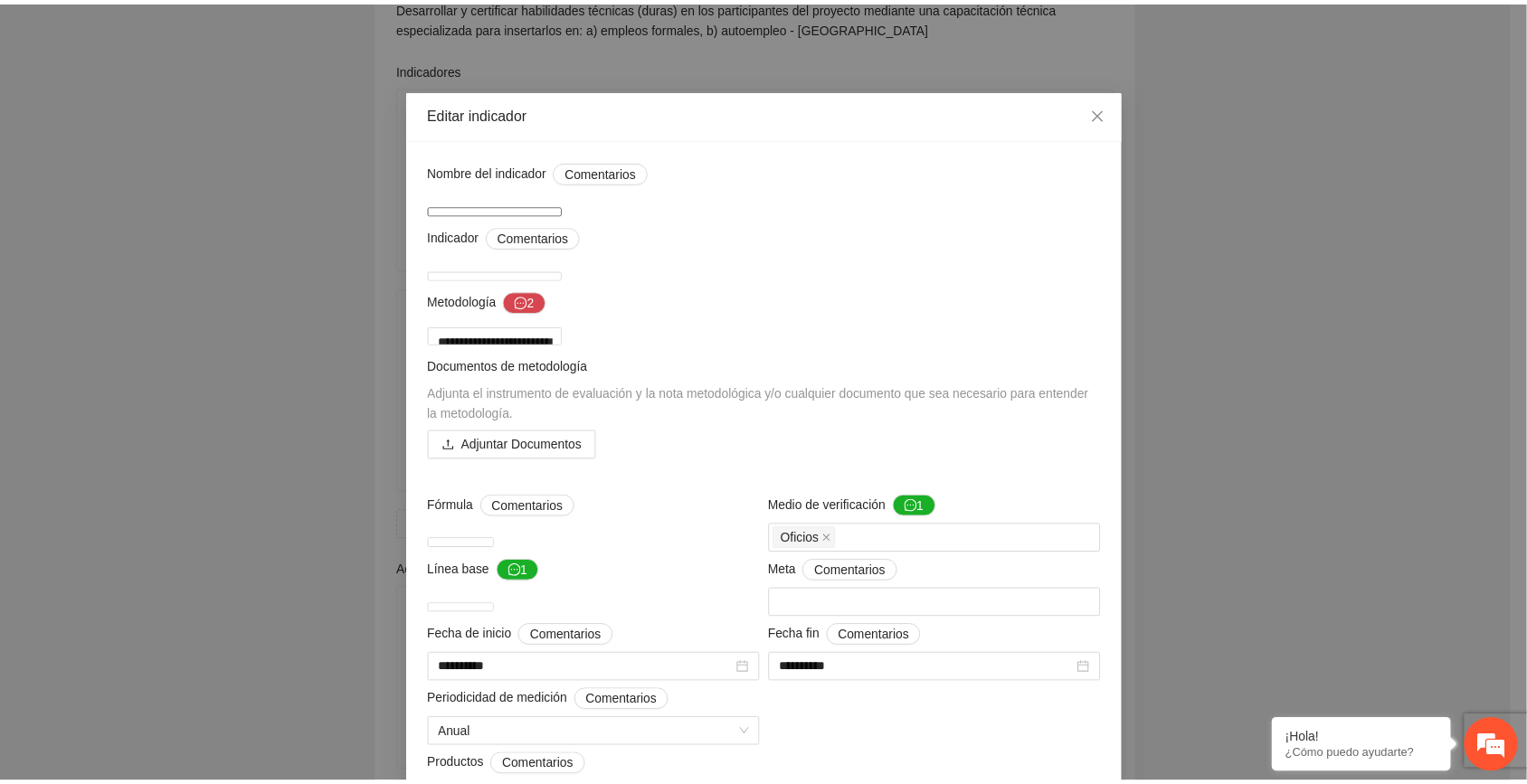
scroll to position [0, 0]
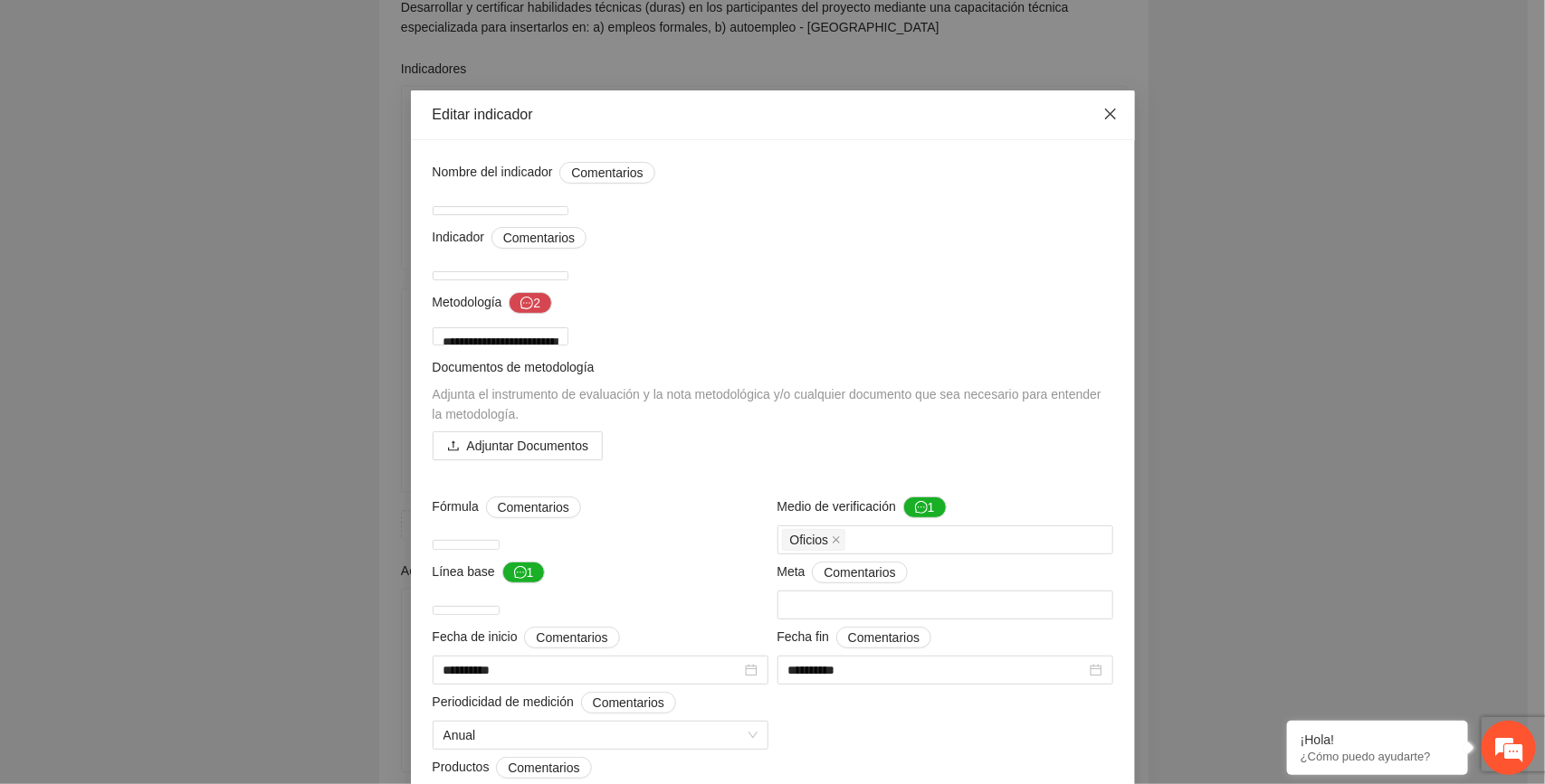
click at [1104, 109] on icon "close" at bounding box center [1111, 114] width 15 height 15
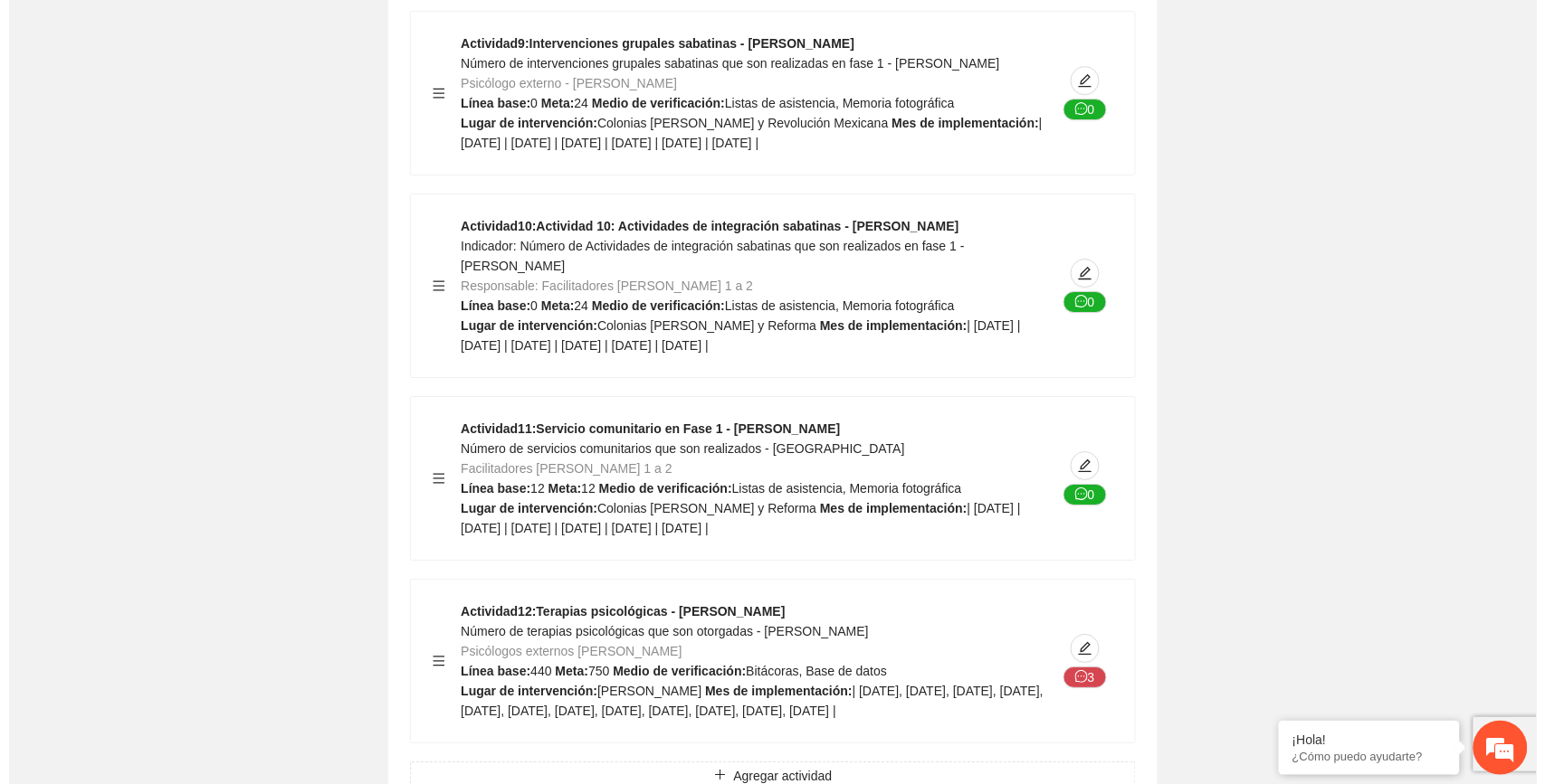
scroll to position [12552, 0]
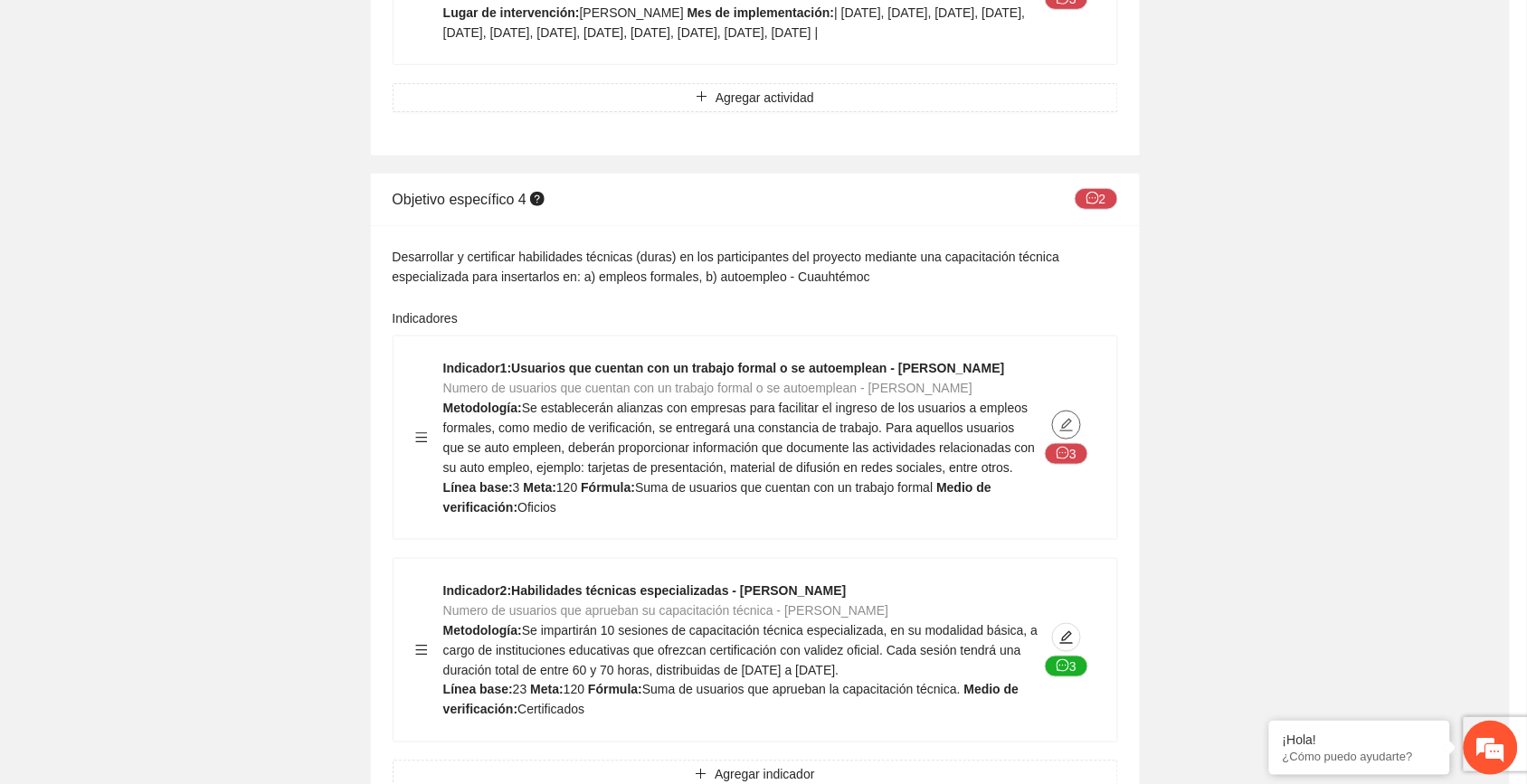
type textarea "*"
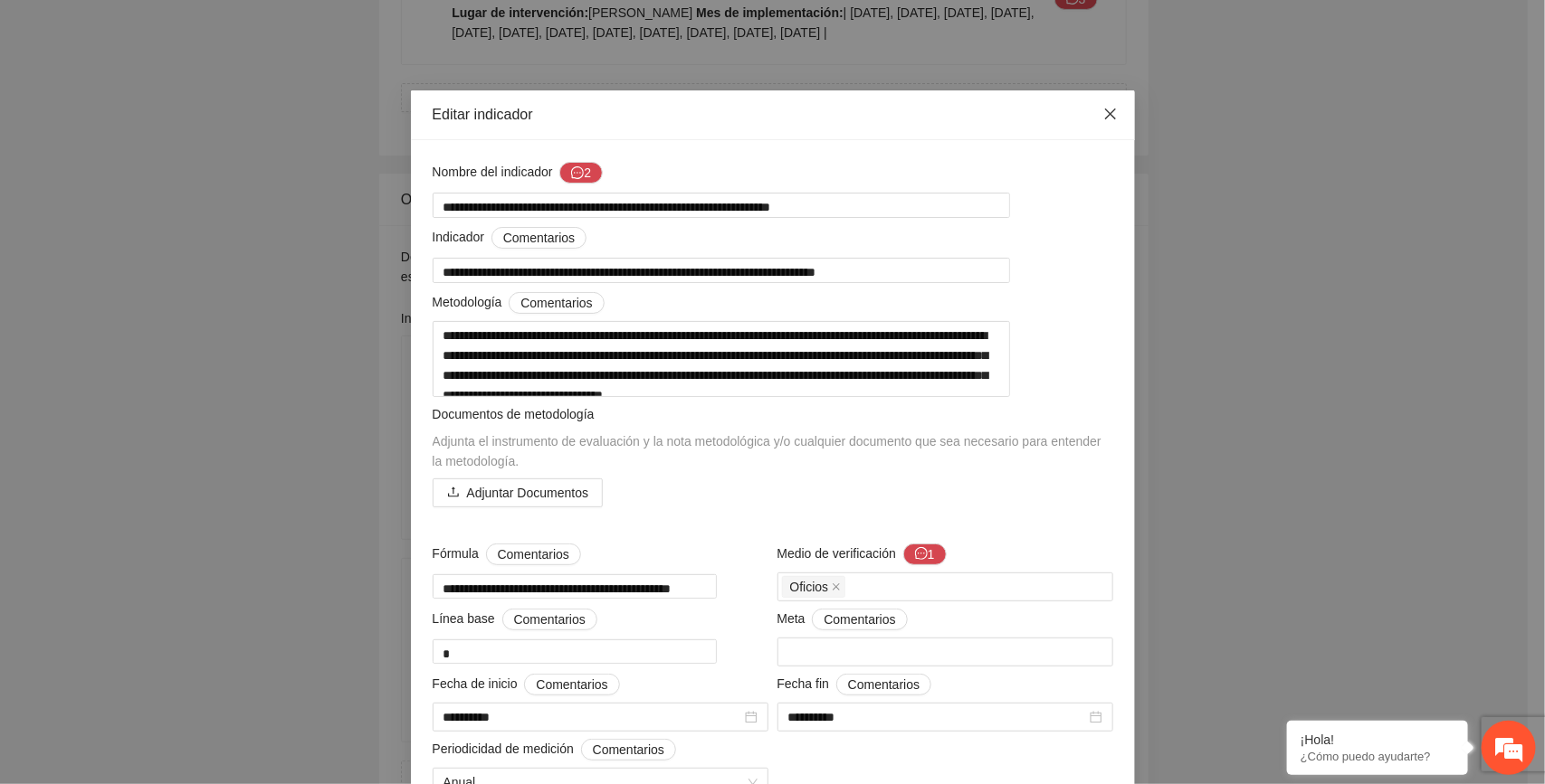
click at [1104, 110] on icon "close" at bounding box center [1111, 114] width 15 height 15
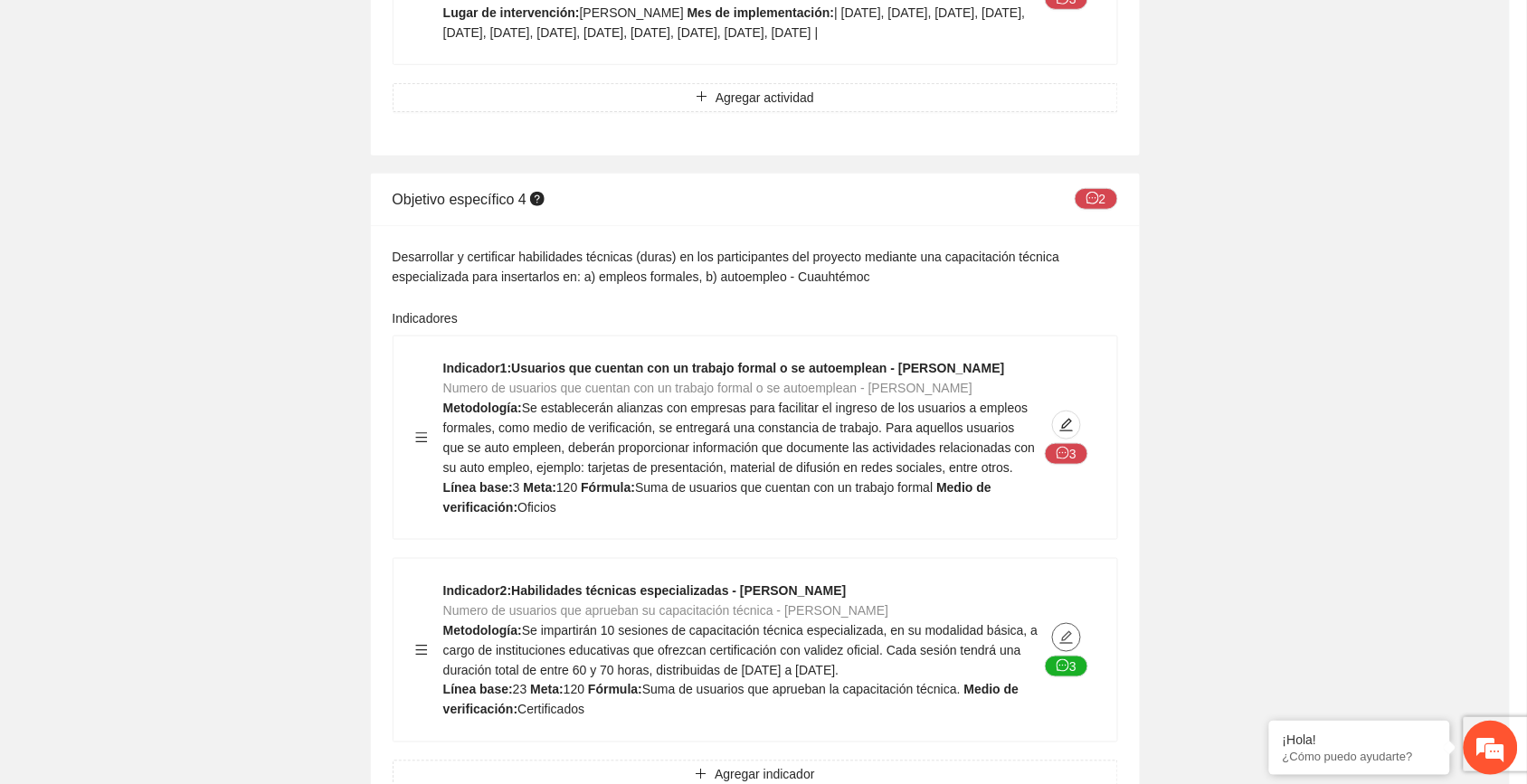
type textarea "**"
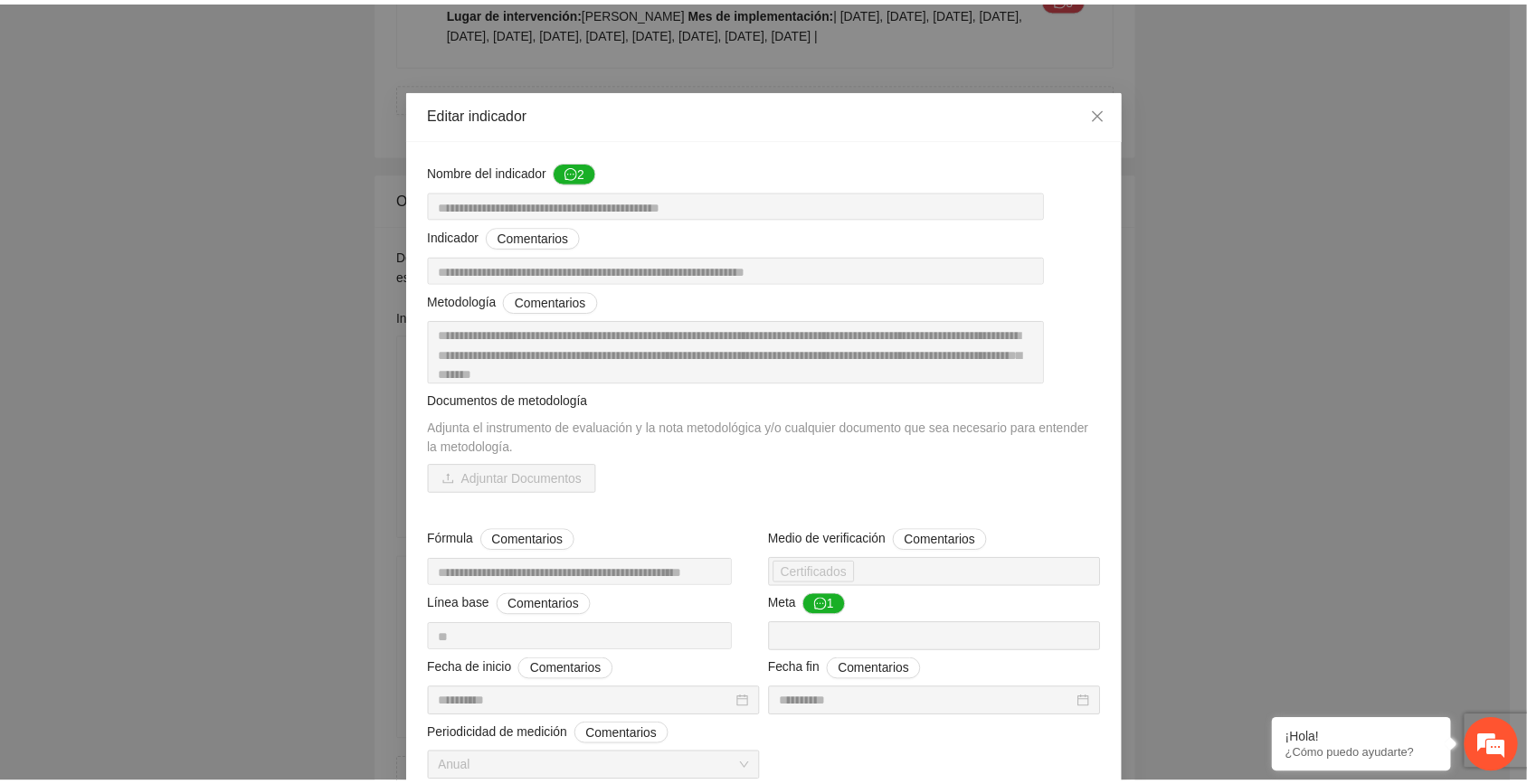
scroll to position [0, 0]
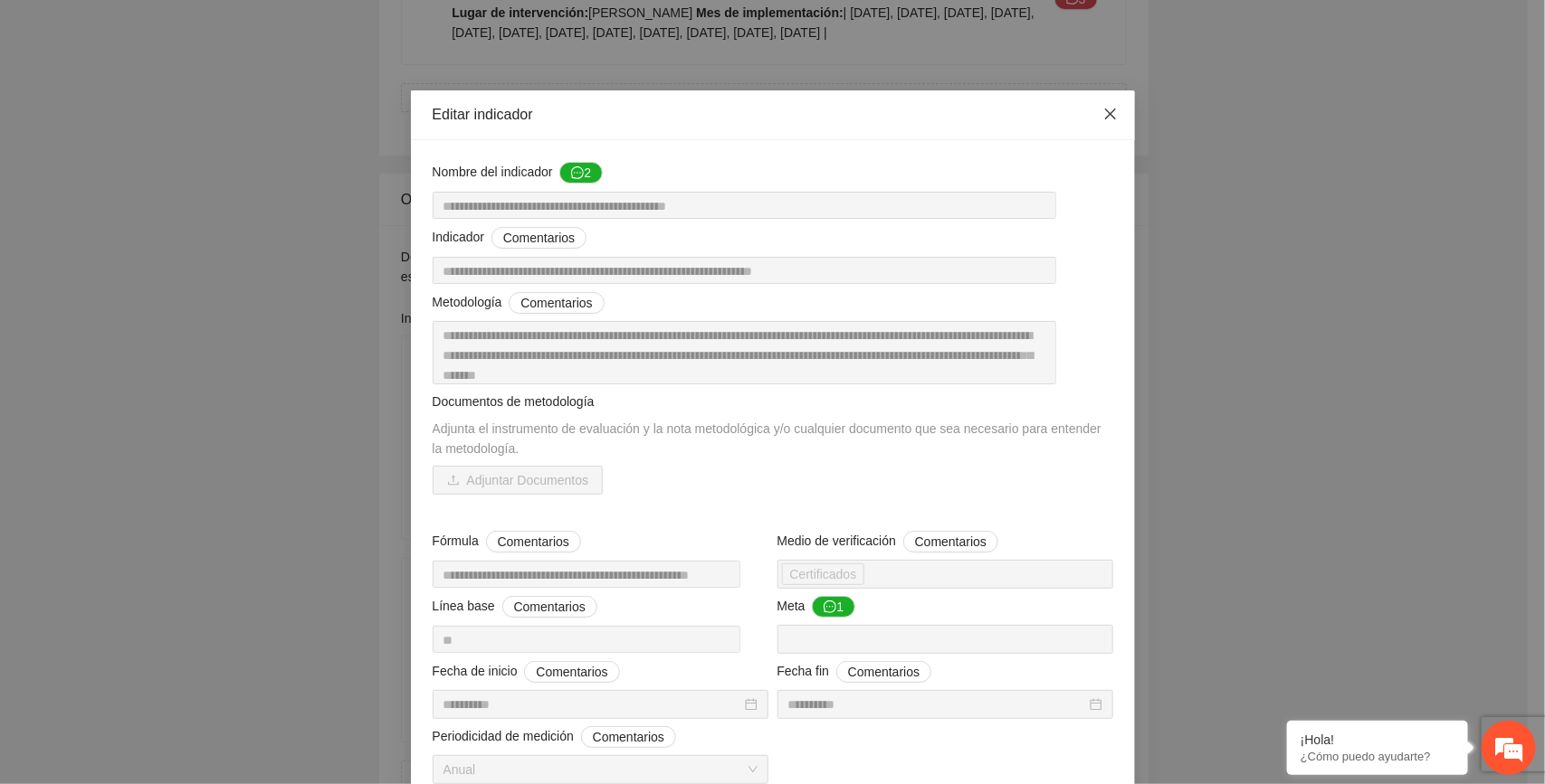
click at [1093, 106] on span "Close" at bounding box center [1110, 114] width 49 height 49
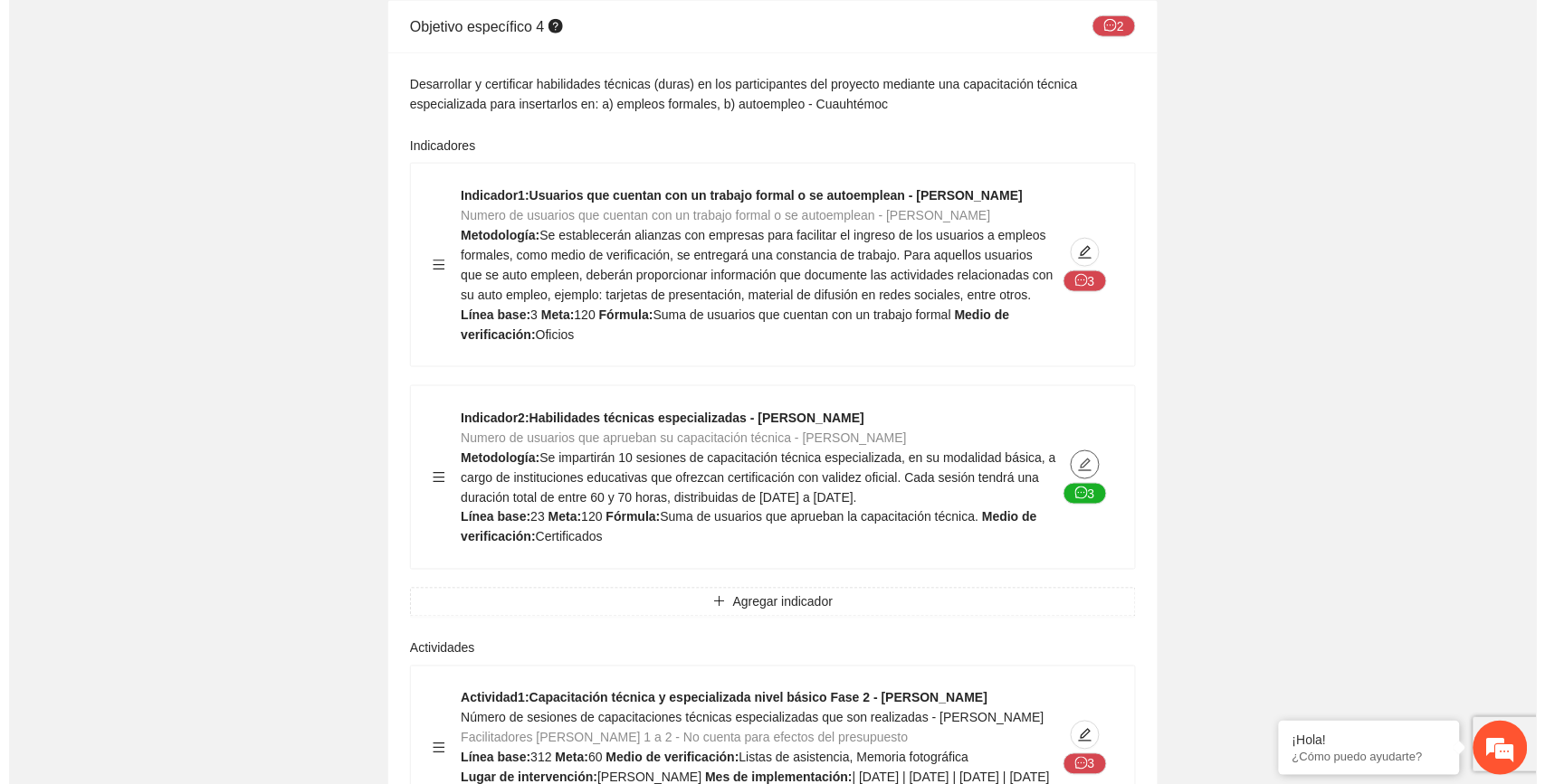
scroll to position [12778, 0]
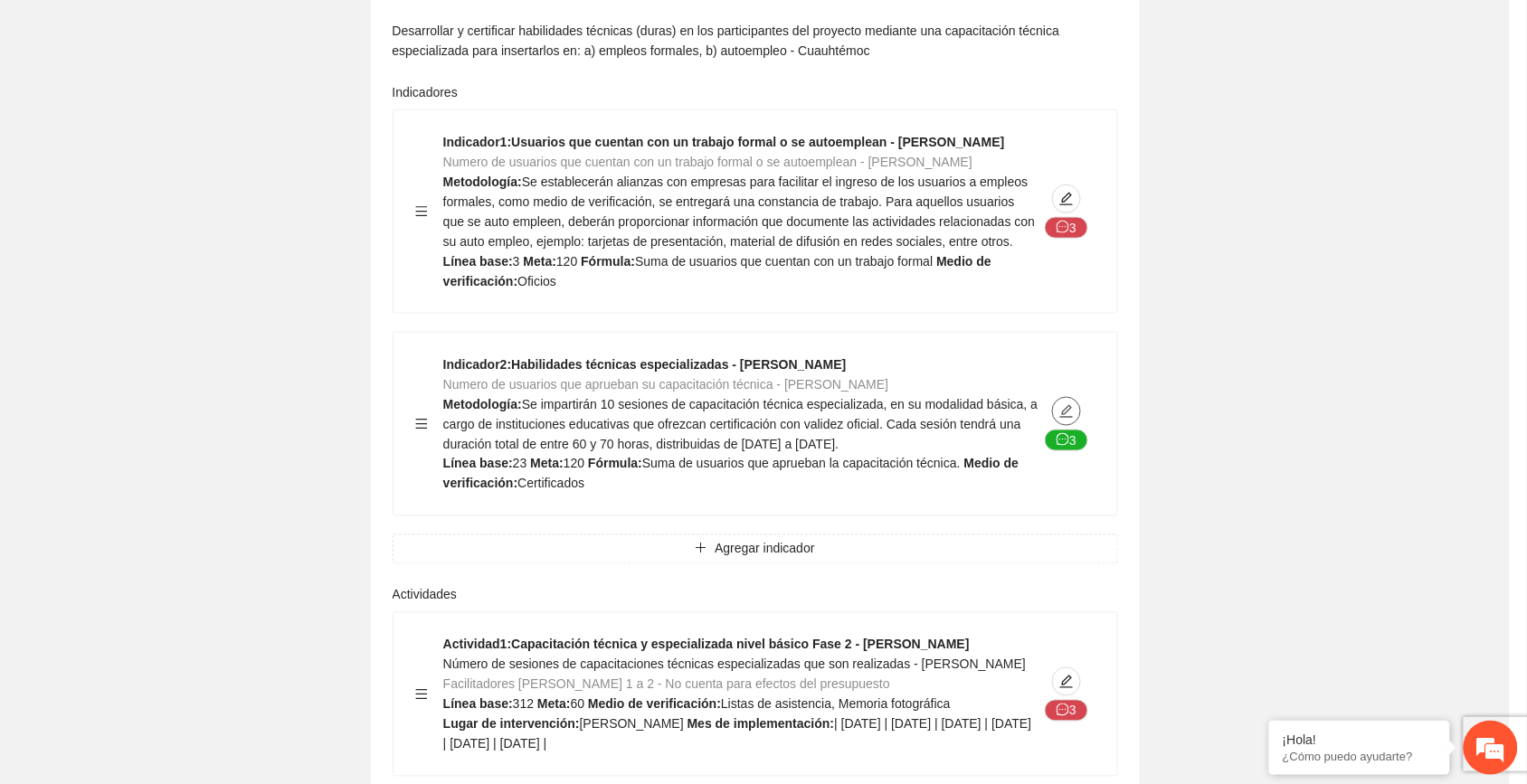
type textarea "**"
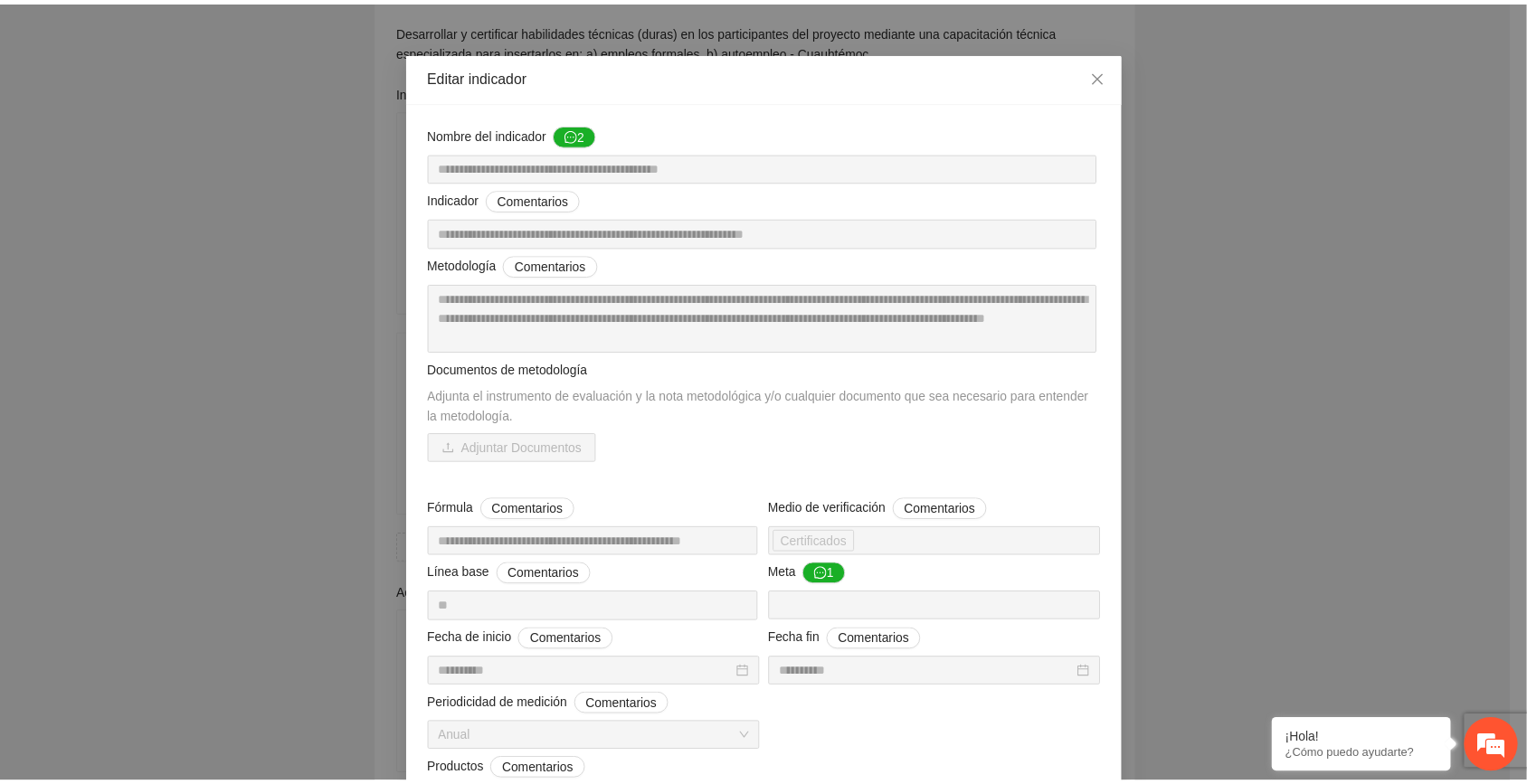
scroll to position [0, 0]
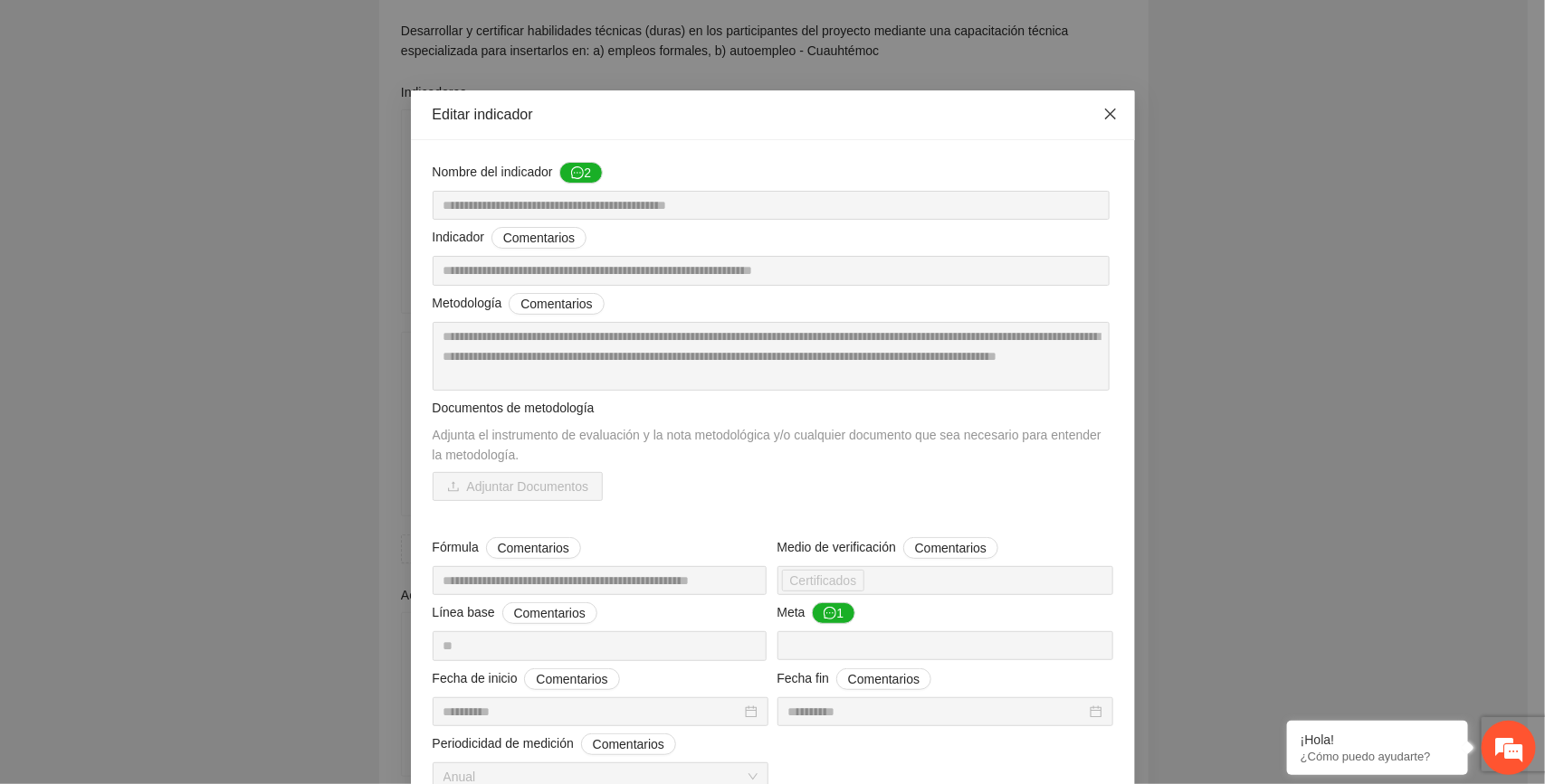
click at [1104, 107] on icon "close" at bounding box center [1111, 114] width 15 height 15
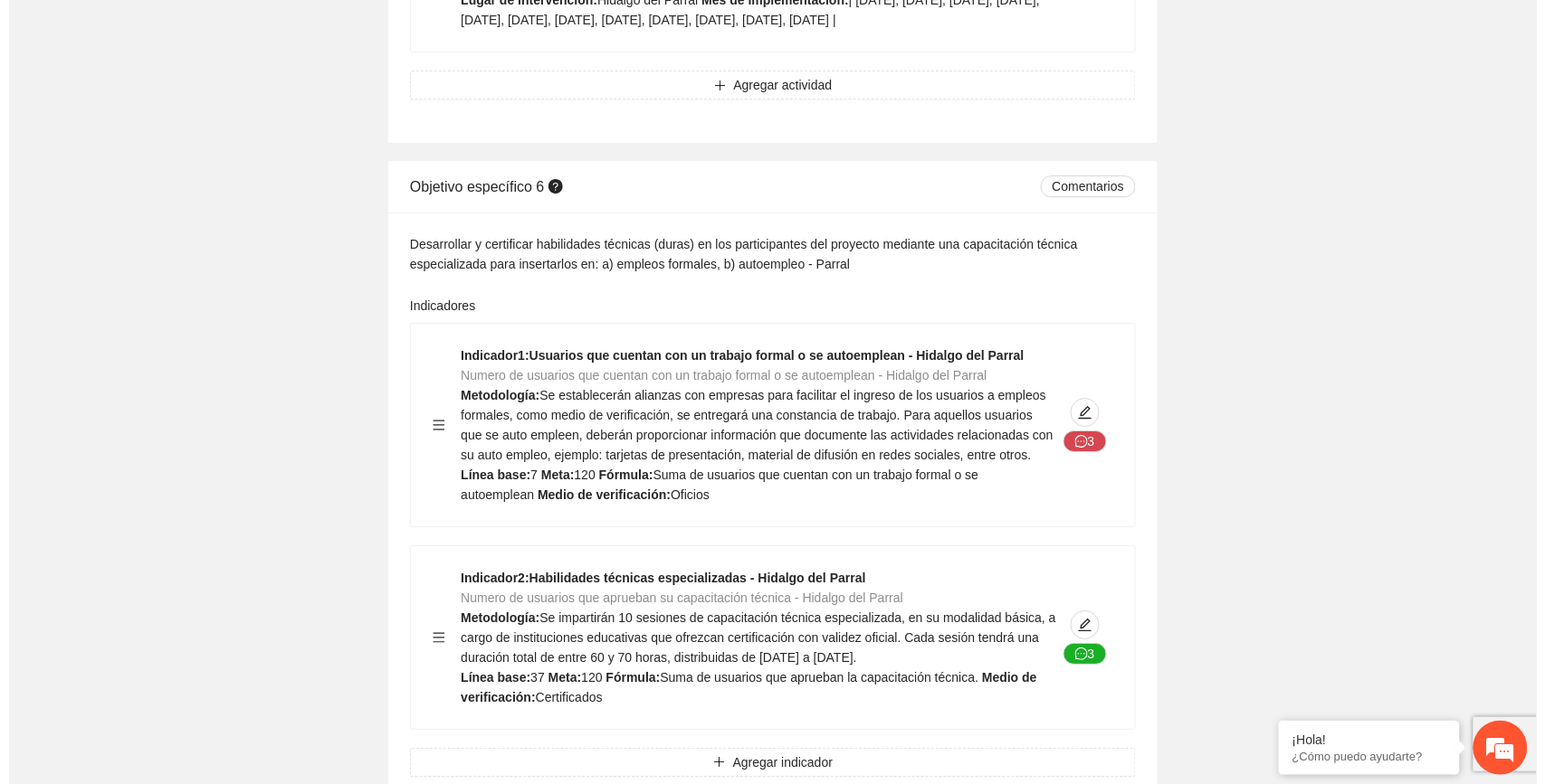
scroll to position [17981, 0]
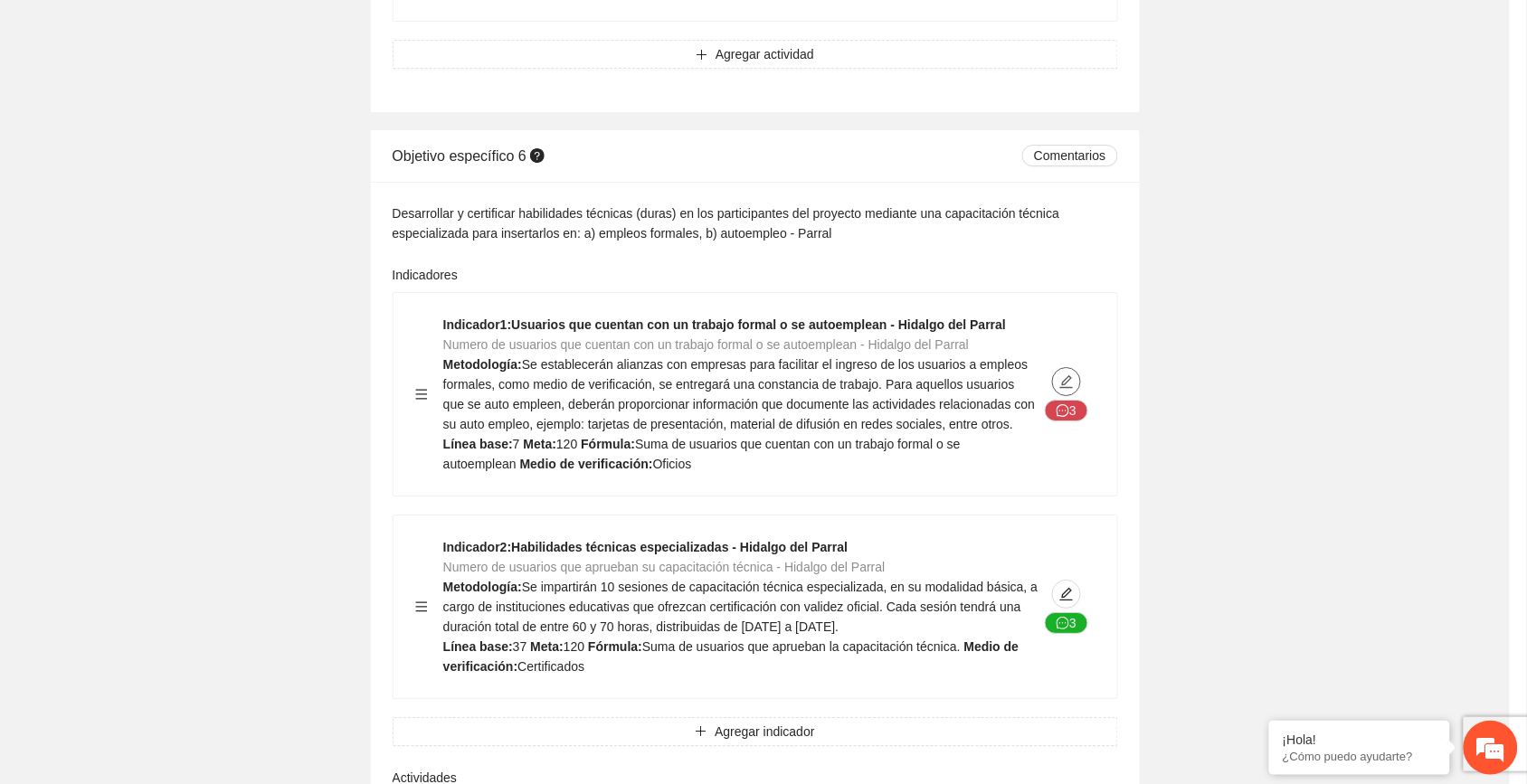
type textarea "*"
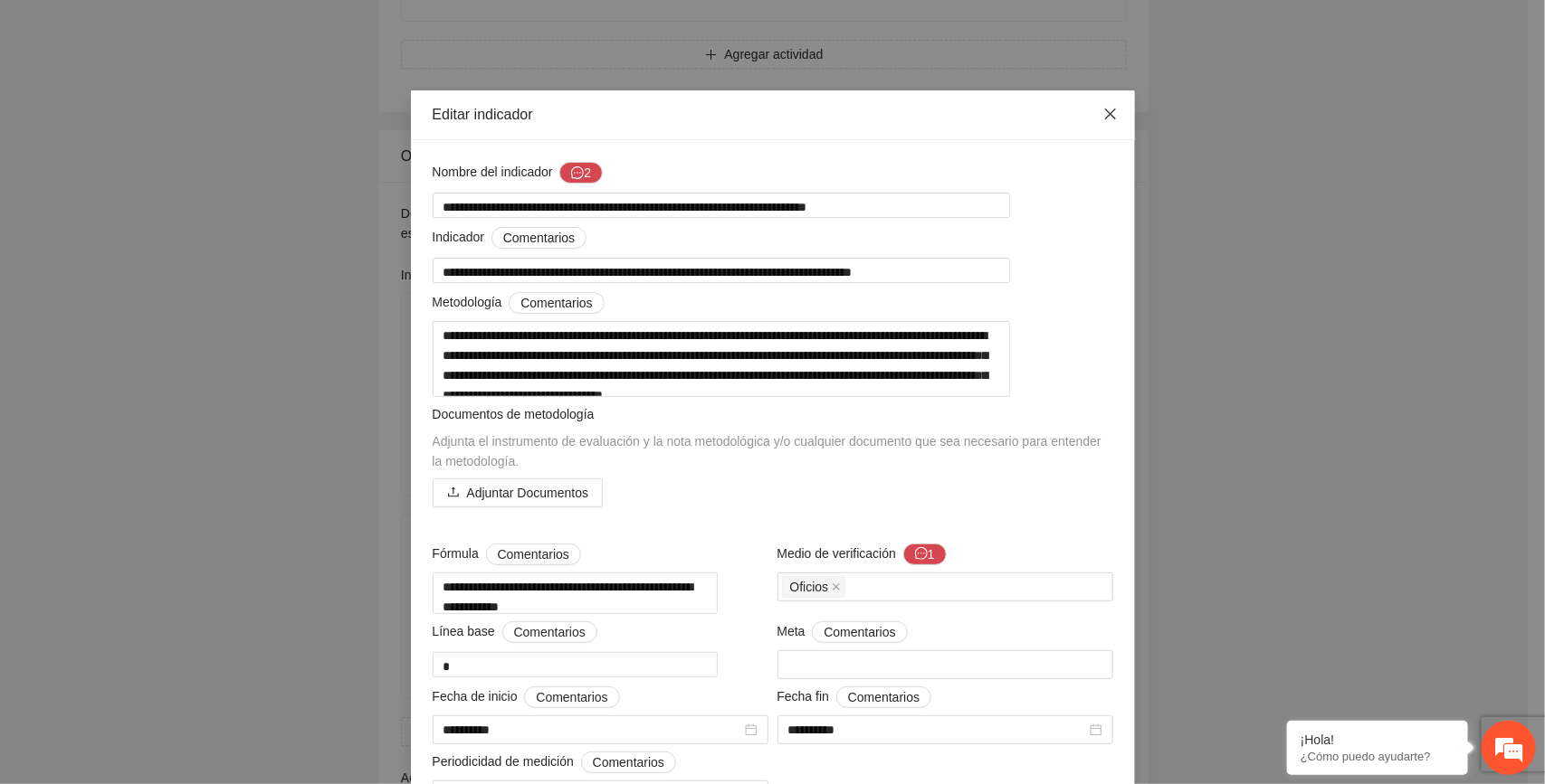
click at [1104, 114] on icon "close" at bounding box center [1111, 114] width 15 height 15
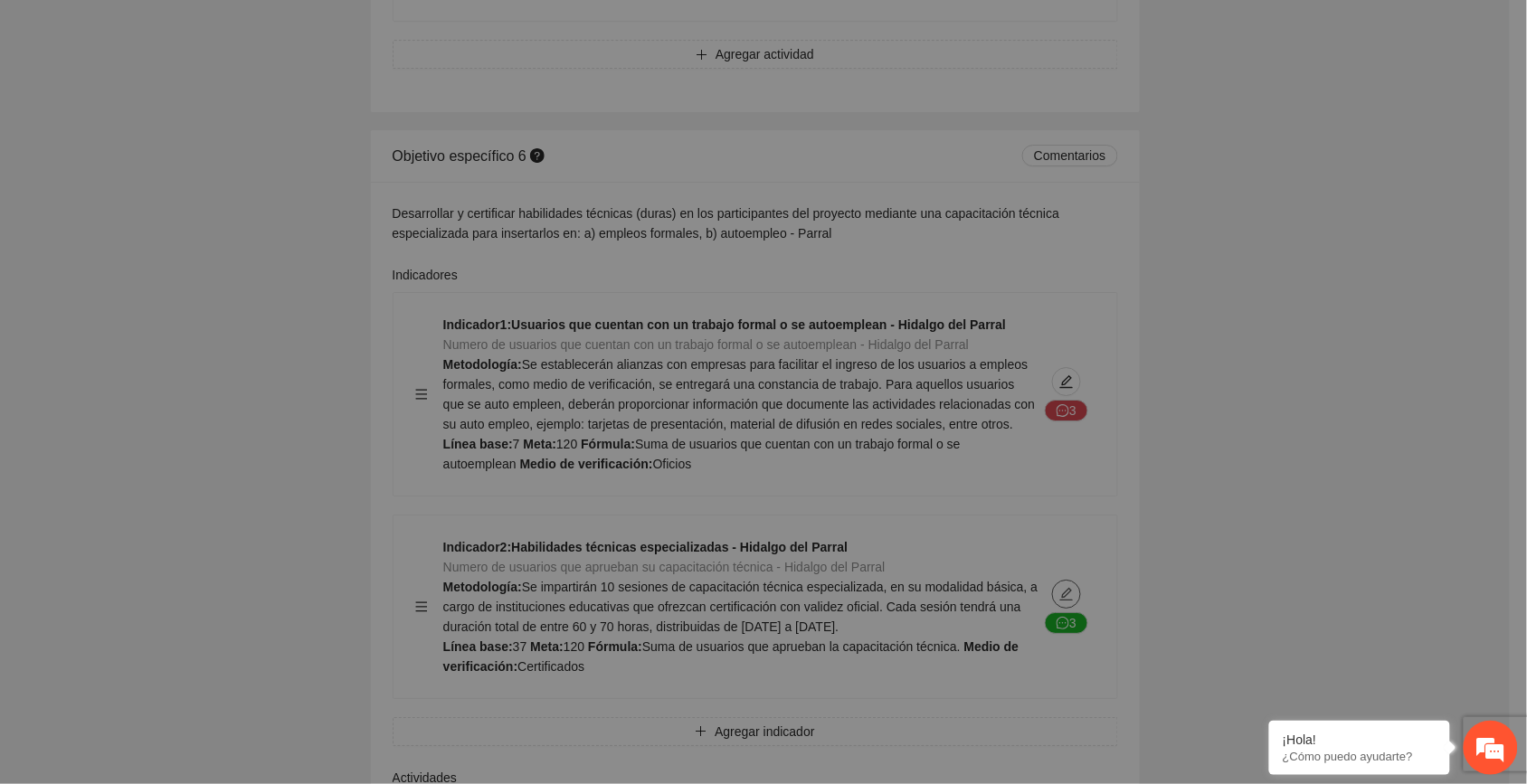
type textarea "**"
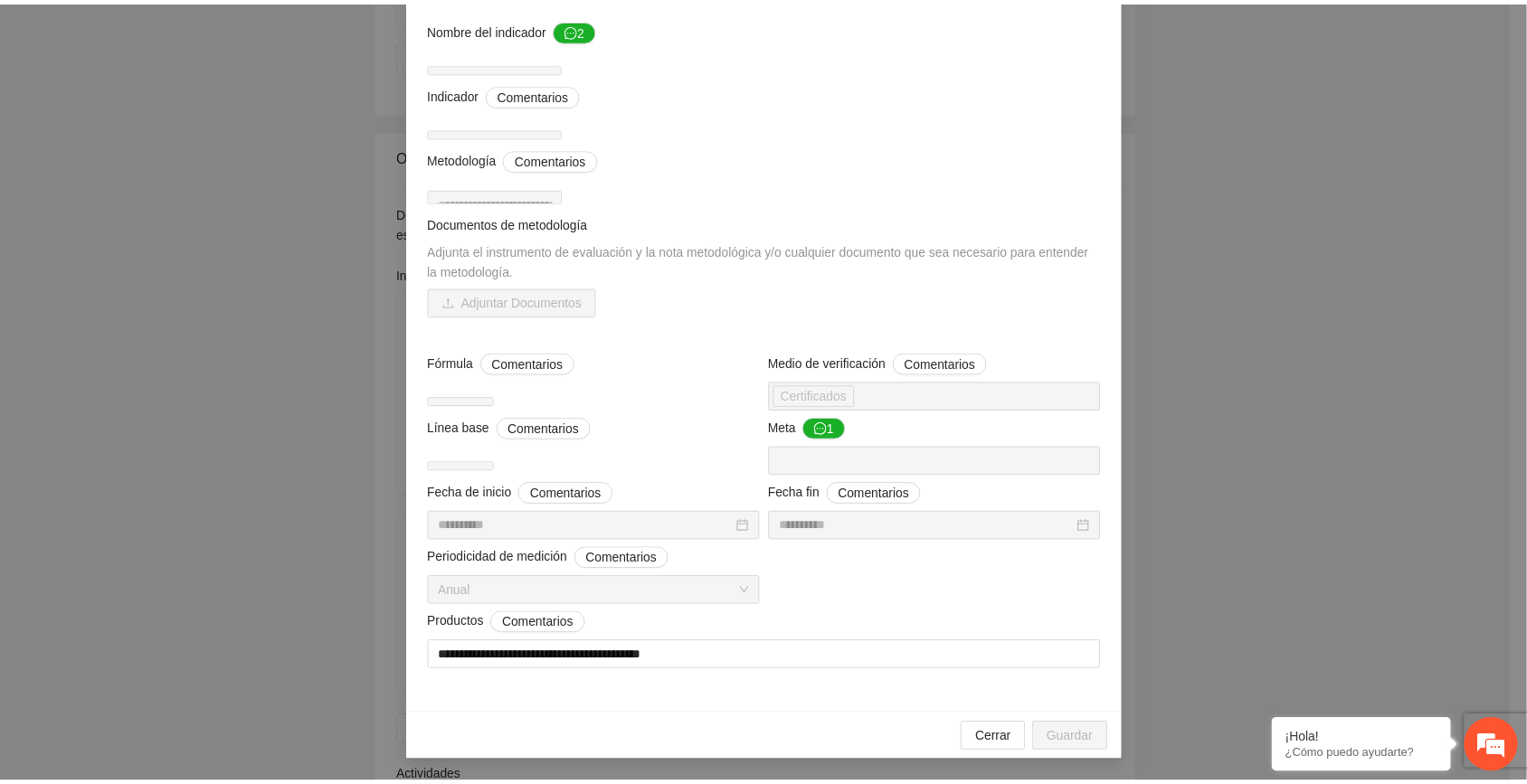
scroll to position [0, 0]
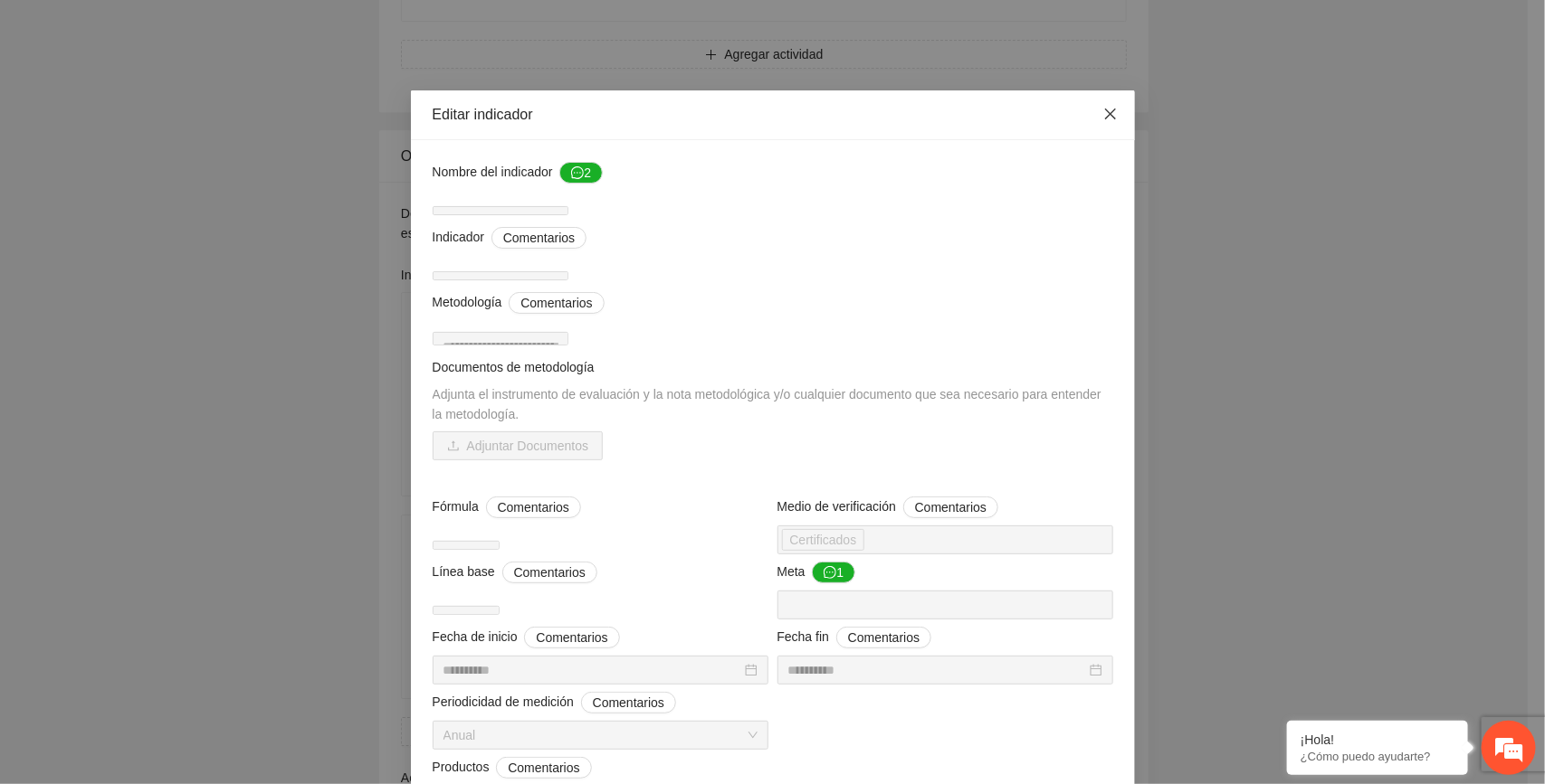
click at [1104, 113] on icon "close" at bounding box center [1111, 114] width 15 height 15
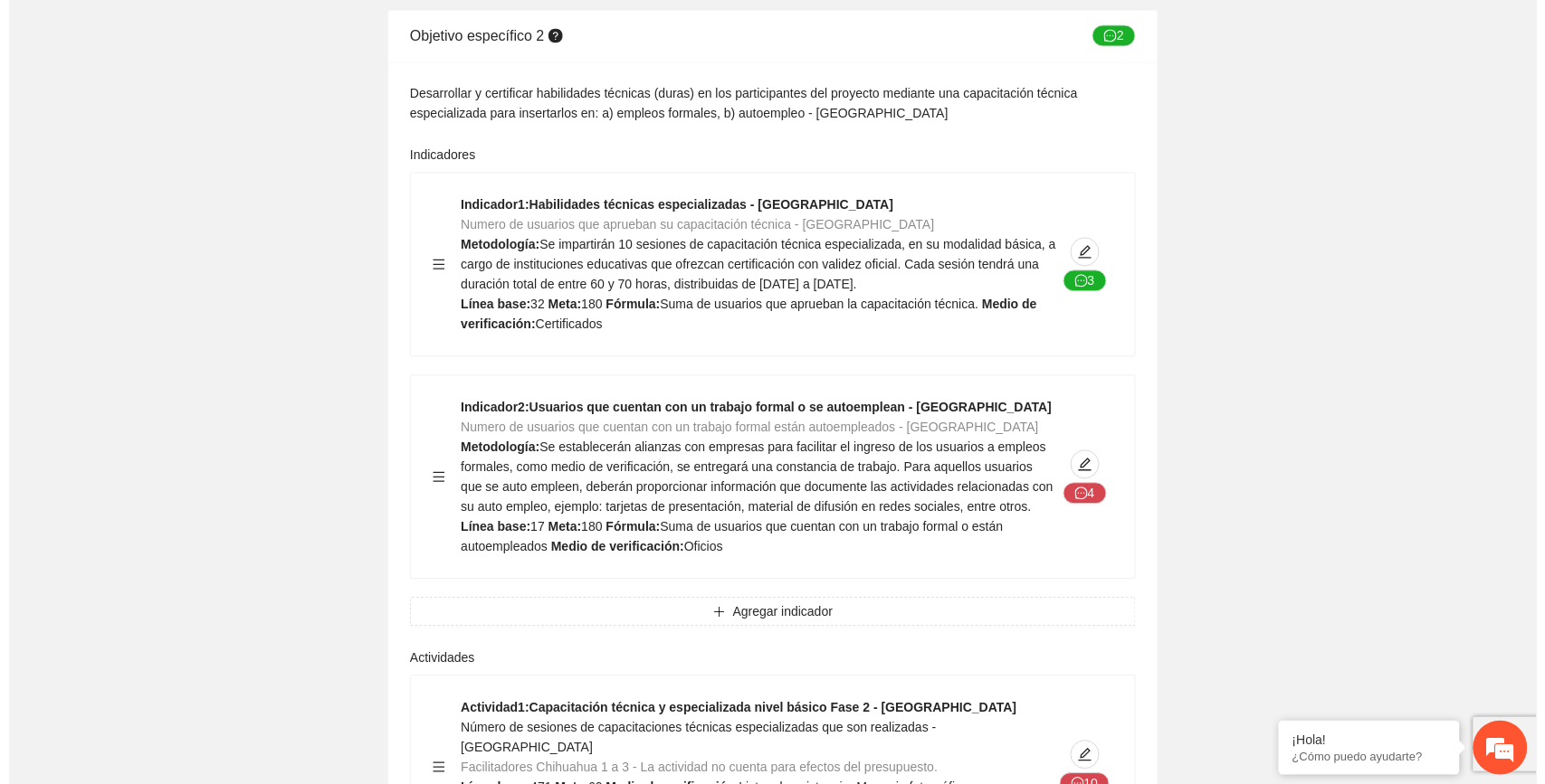
scroll to position [7011, 0]
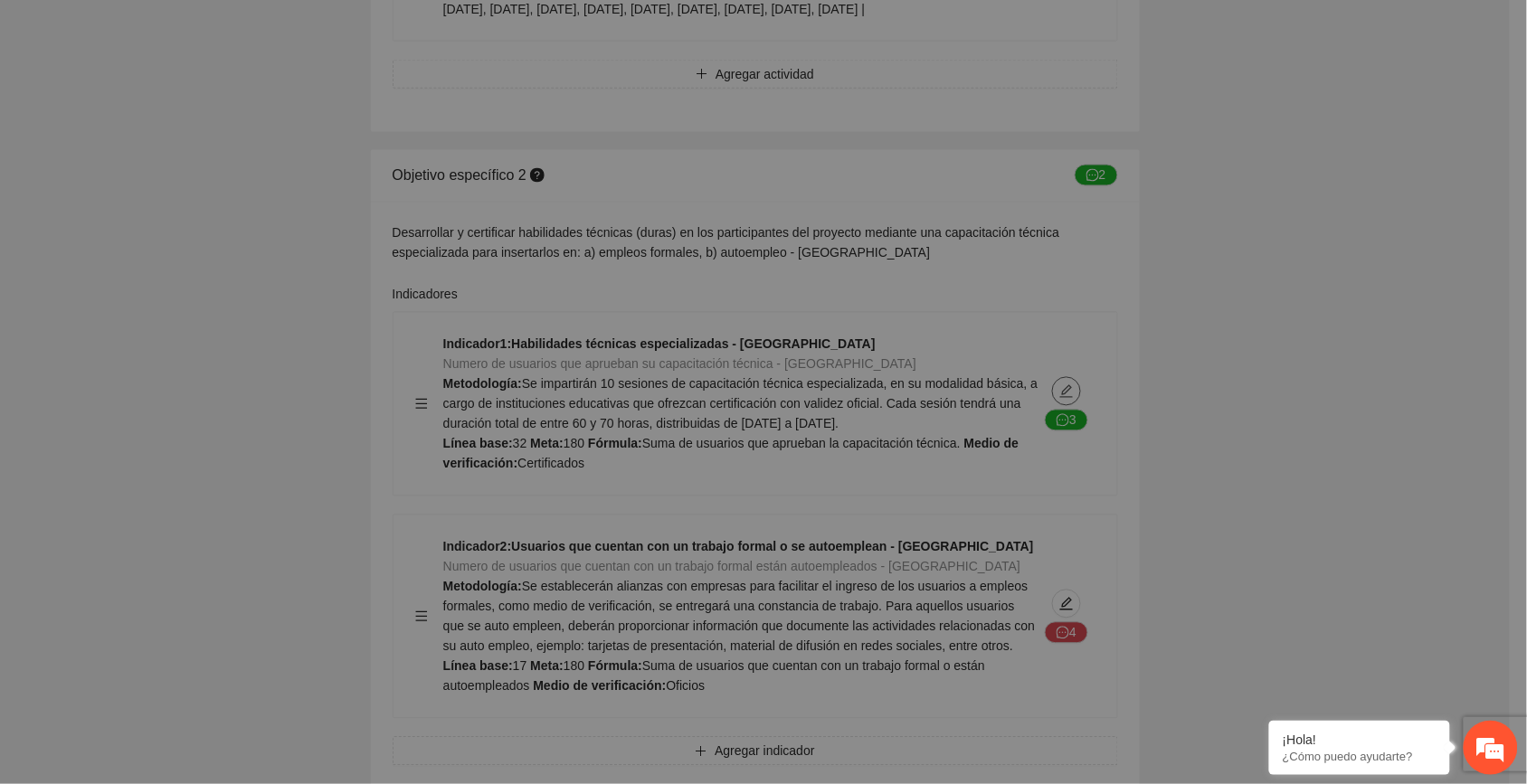
type textarea "**"
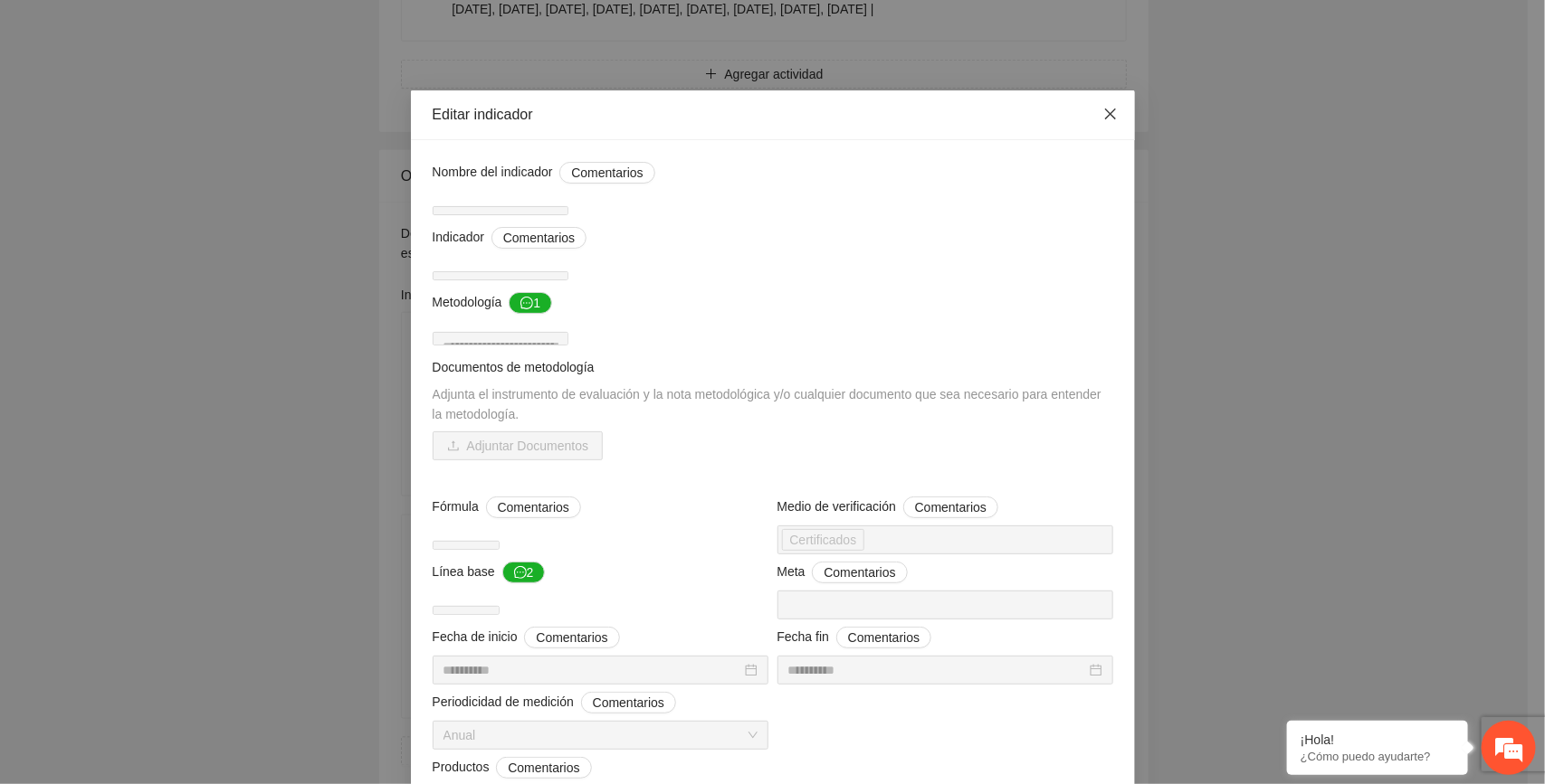
click at [1104, 118] on icon "close" at bounding box center [1111, 114] width 15 height 15
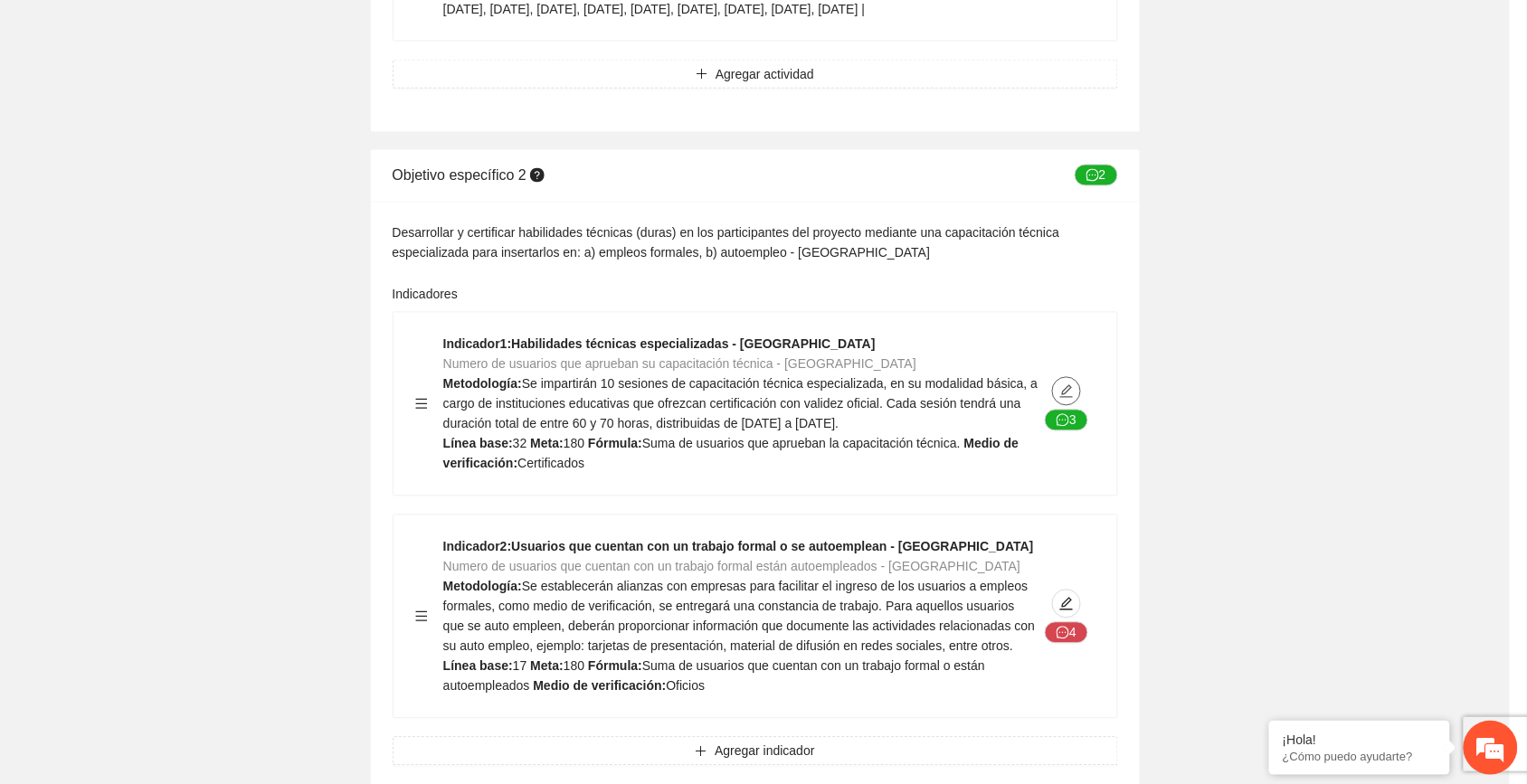
type textarea "**"
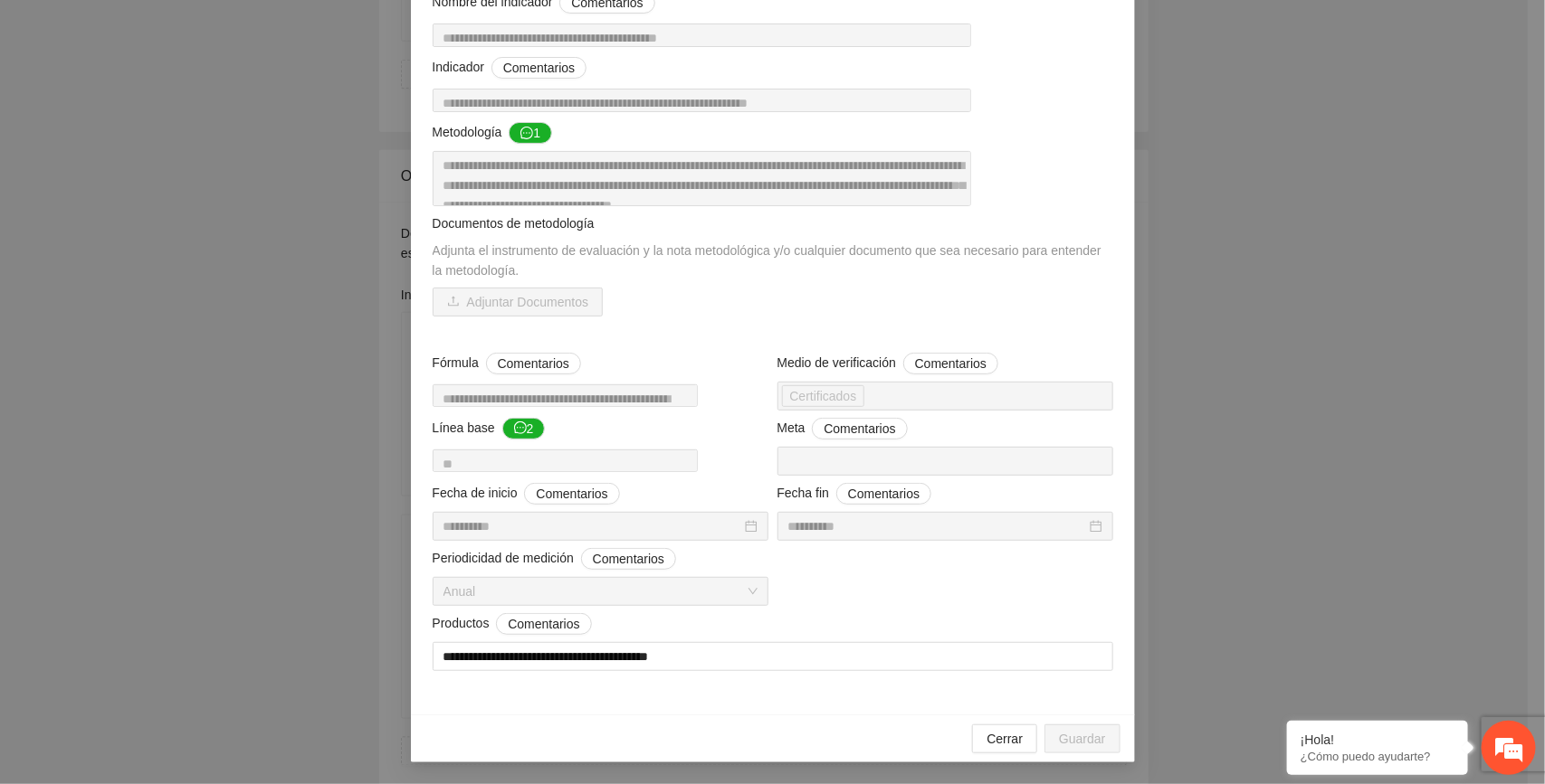
scroll to position [0, 0]
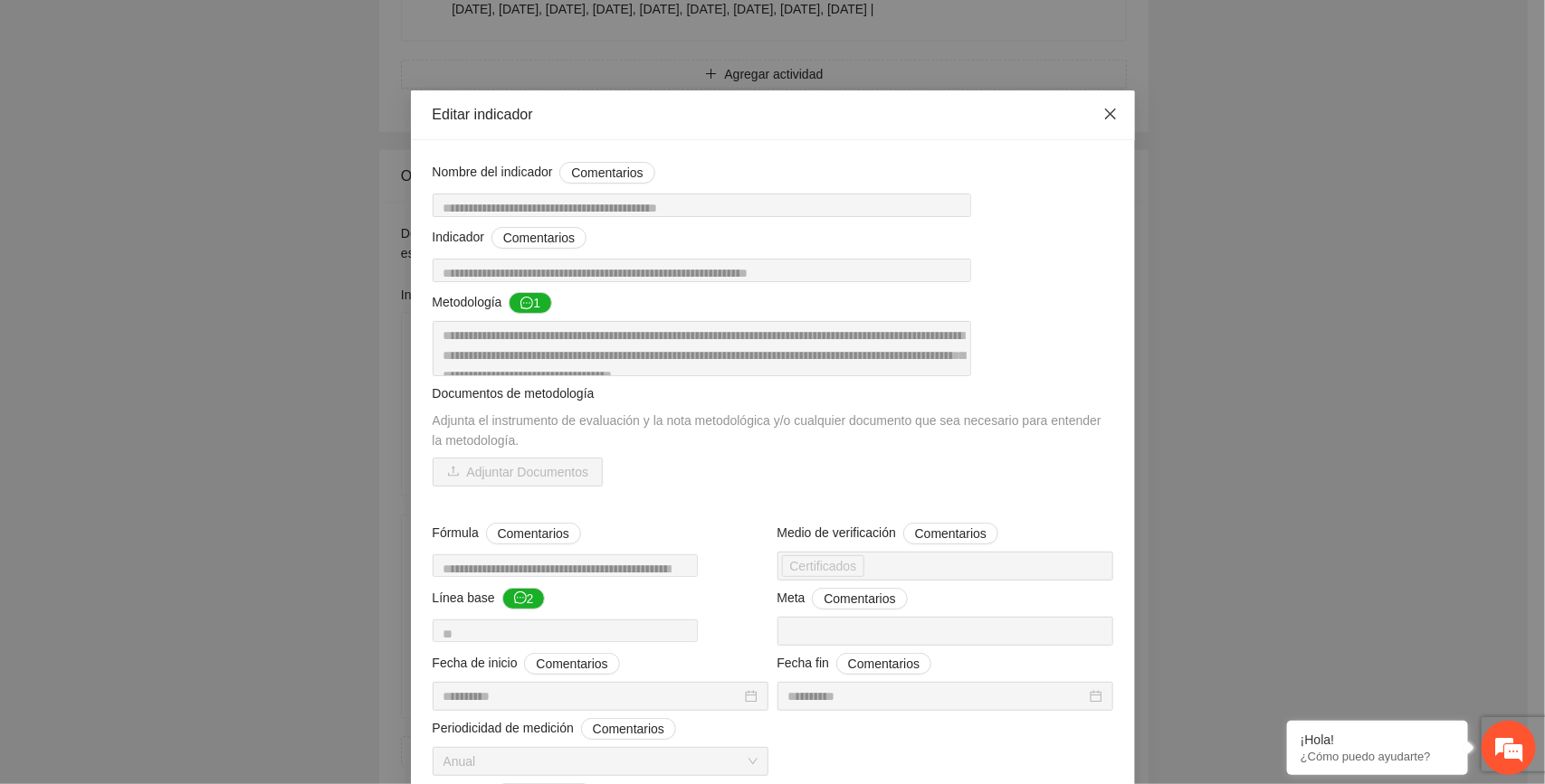
click at [1107, 108] on icon "close" at bounding box center [1111, 114] width 15 height 15
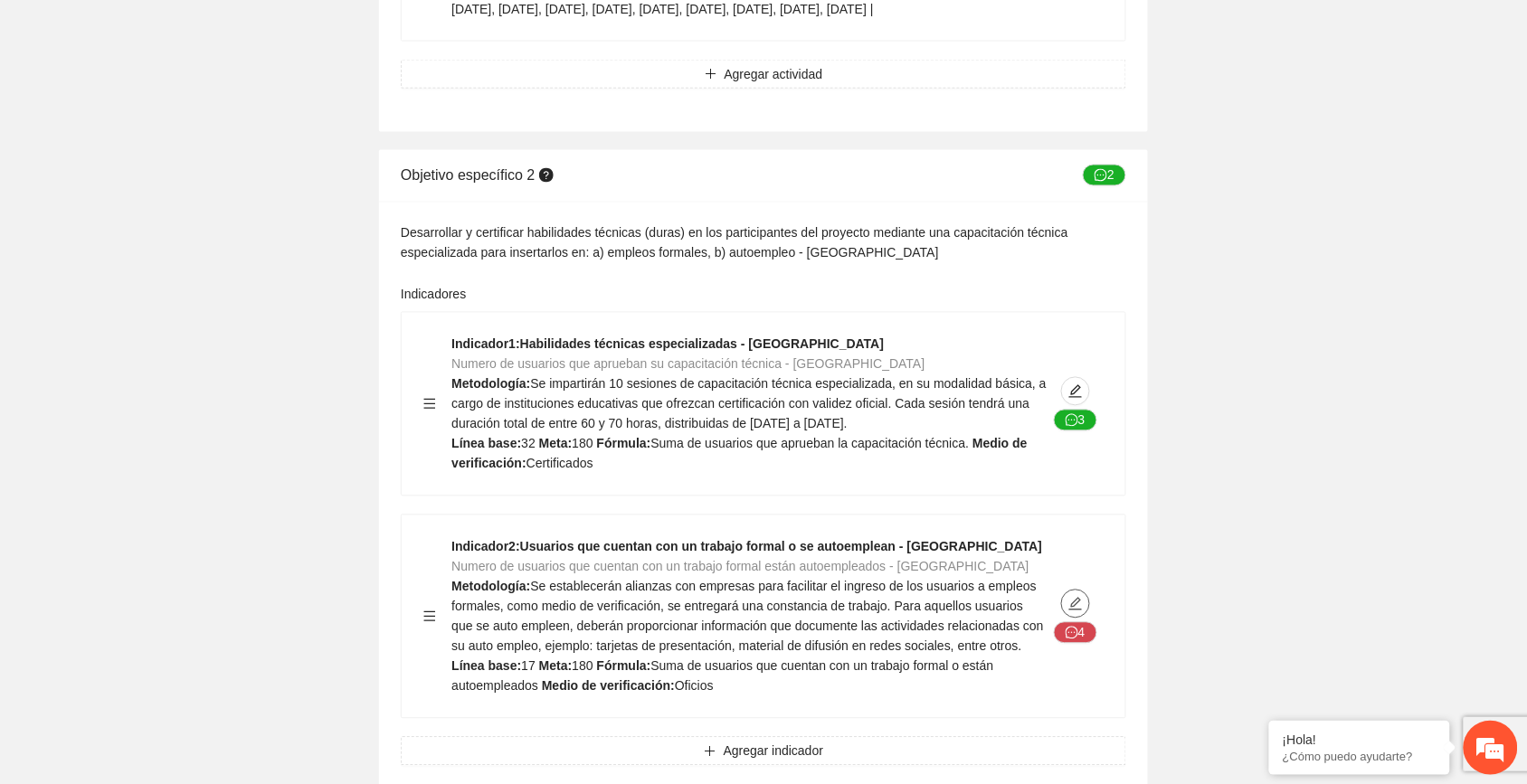
click at [1077, 598] on icon "edit" at bounding box center [1076, 605] width 13 height 13
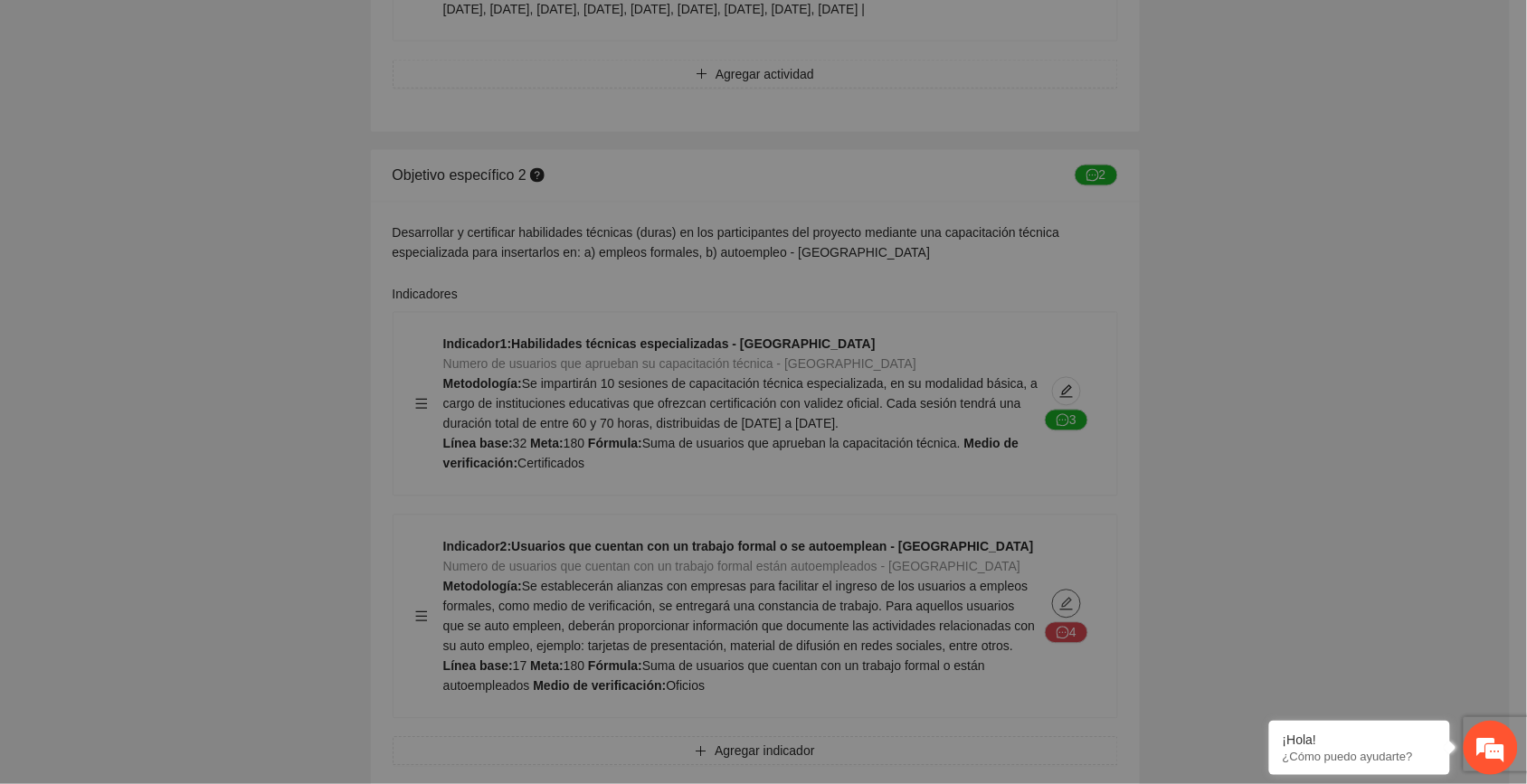
type textarea "**"
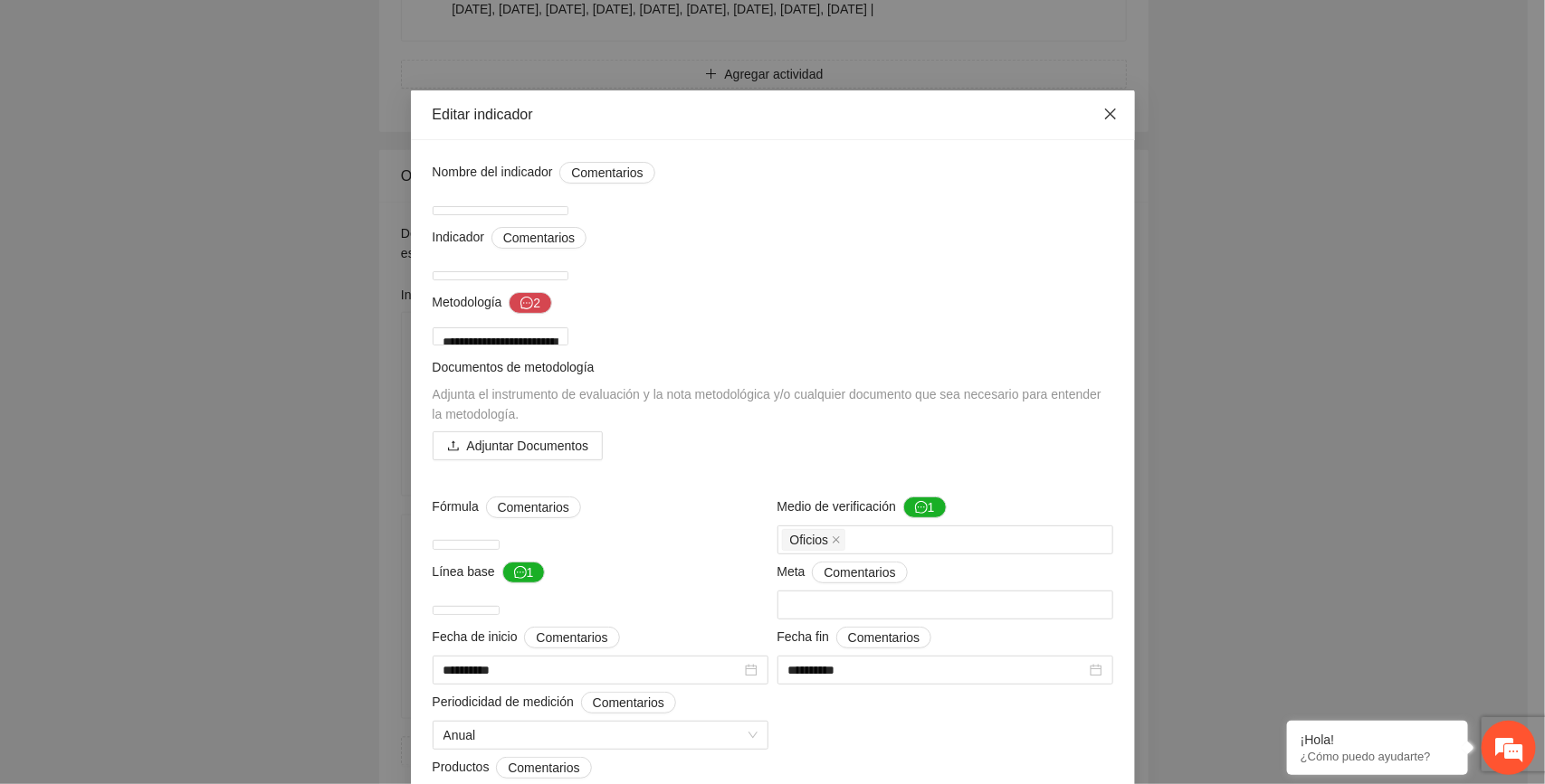
click at [1104, 111] on icon "close" at bounding box center [1111, 114] width 15 height 15
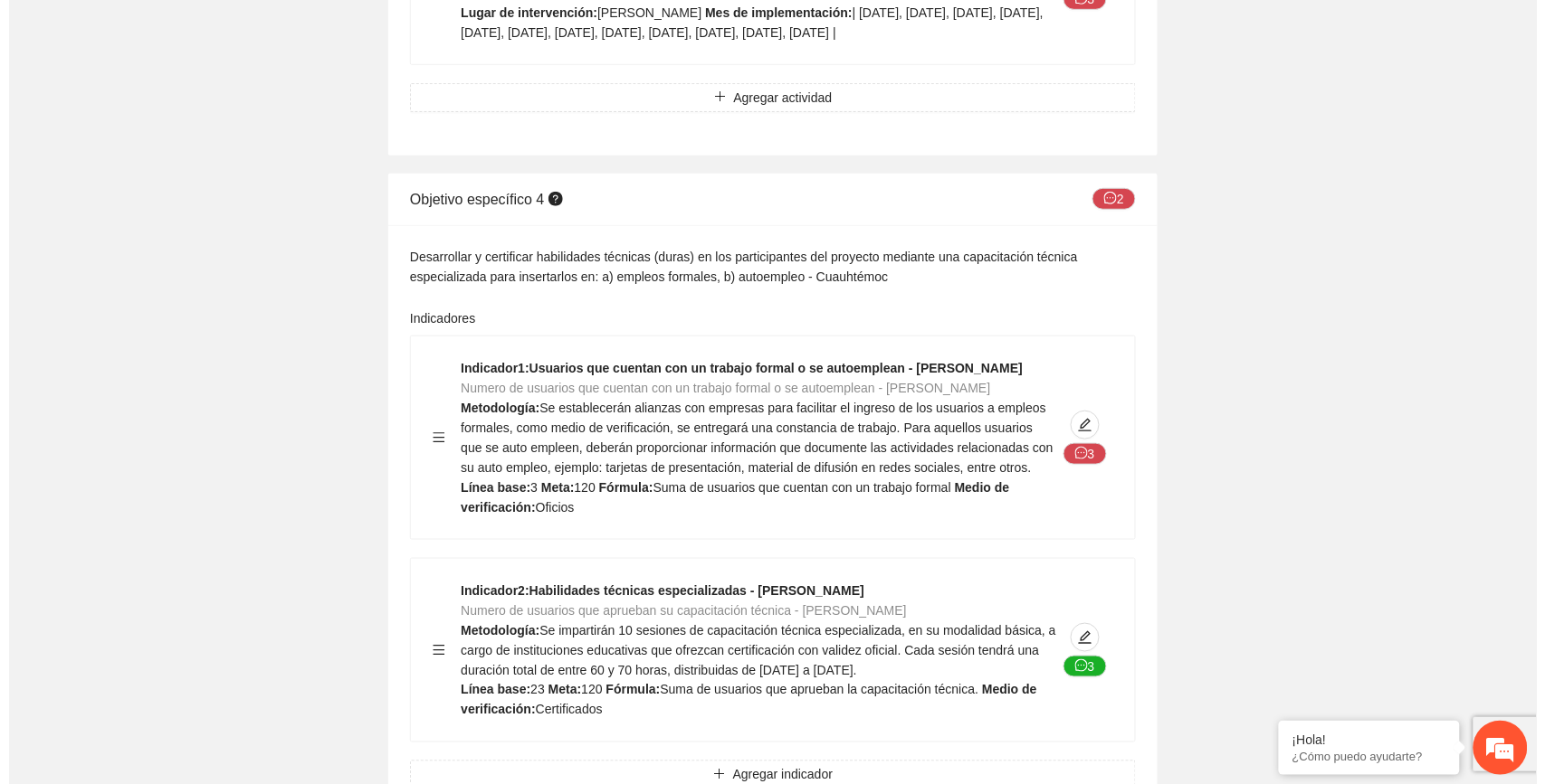
scroll to position [12439, 0]
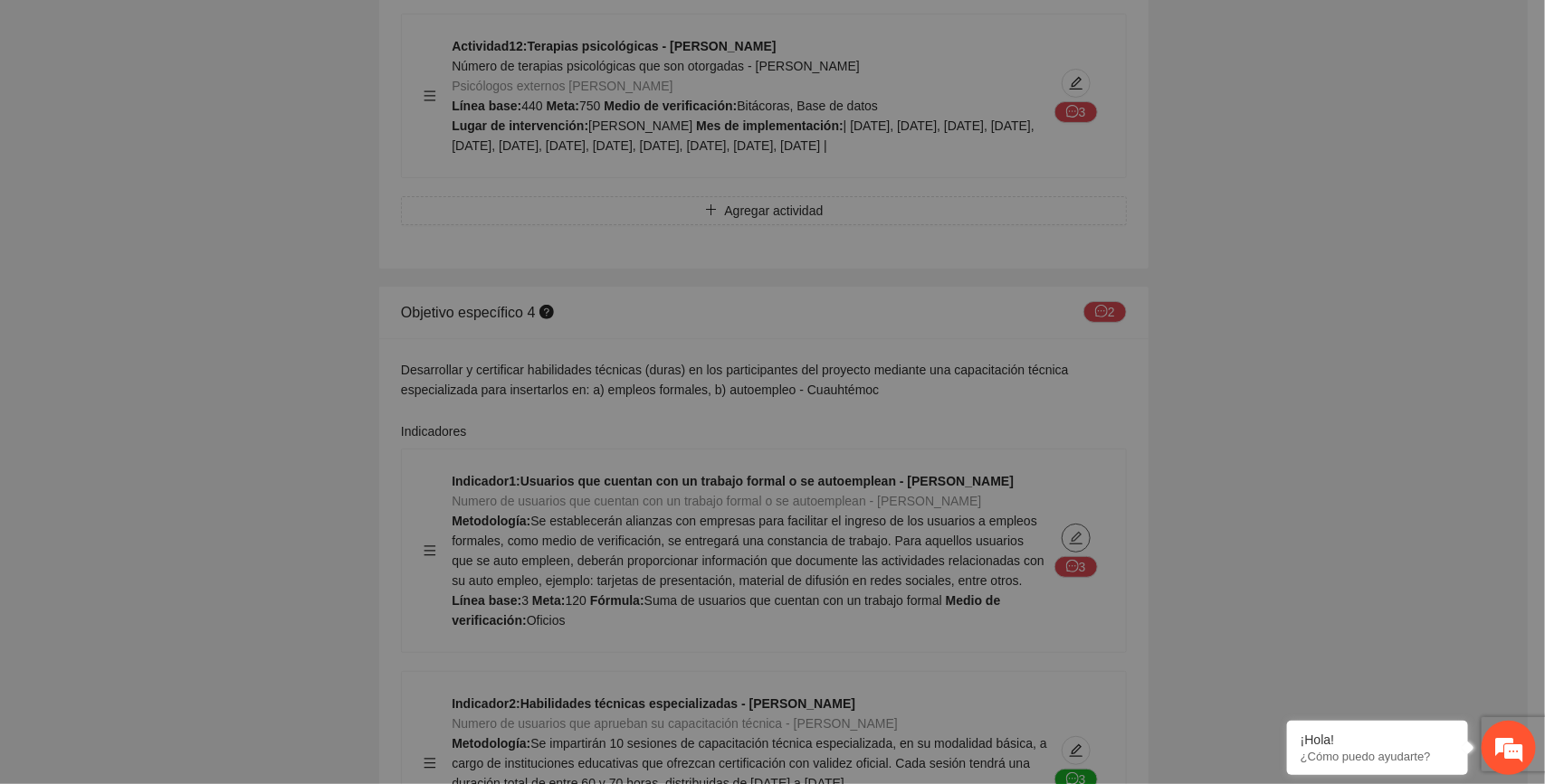
type textarea "*"
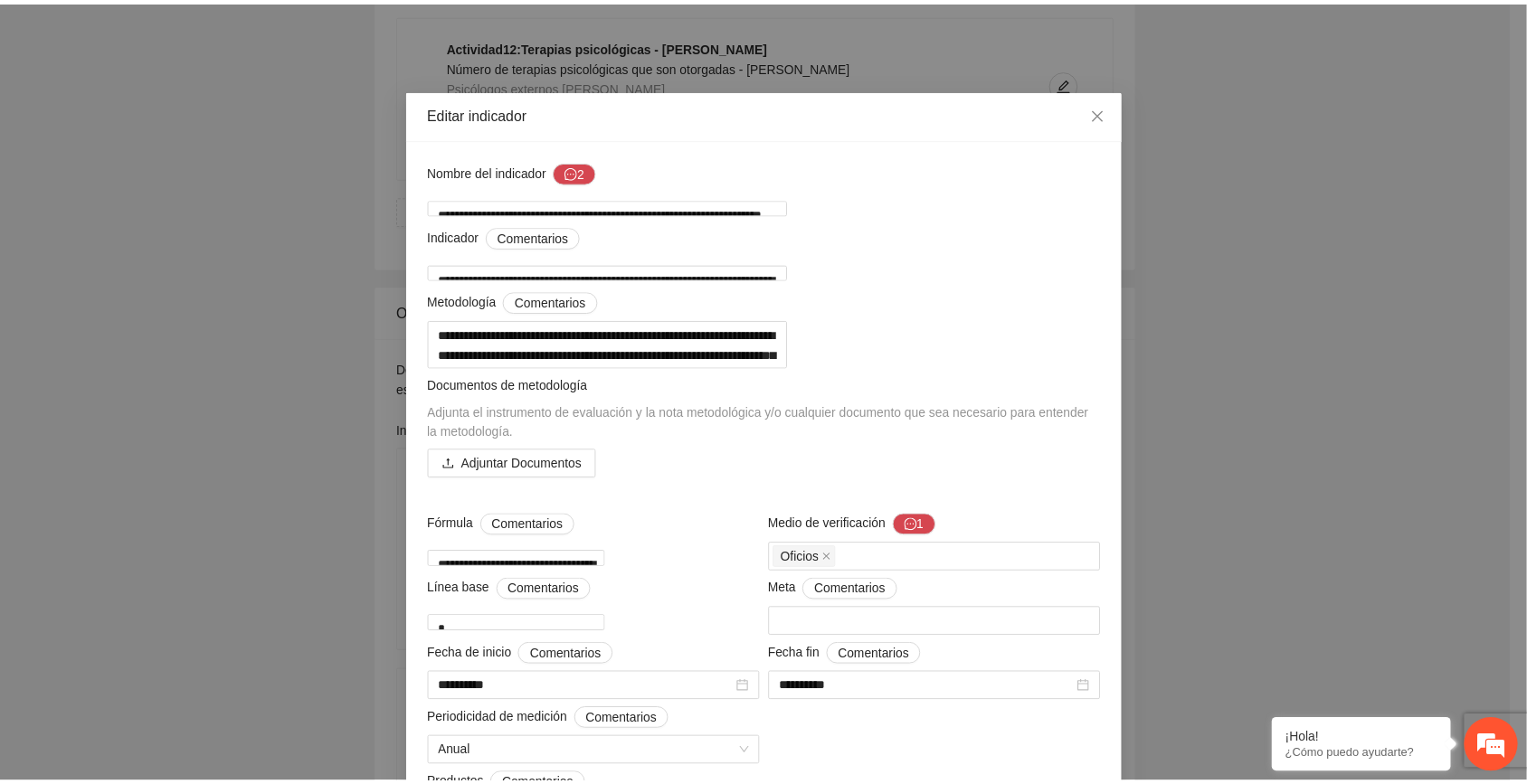
scroll to position [0, 0]
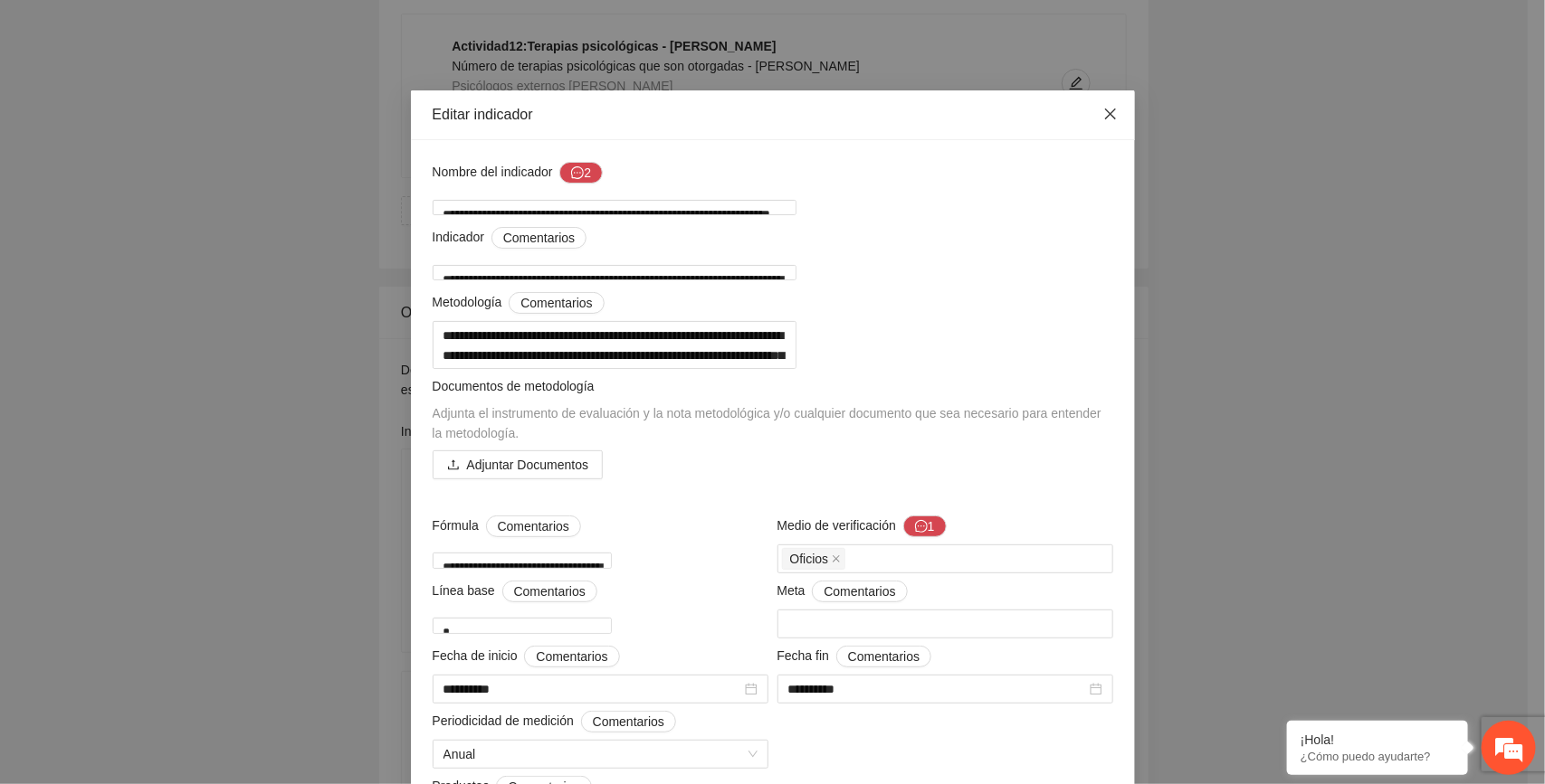
click at [1104, 119] on icon "close" at bounding box center [1110, 114] width 11 height 11
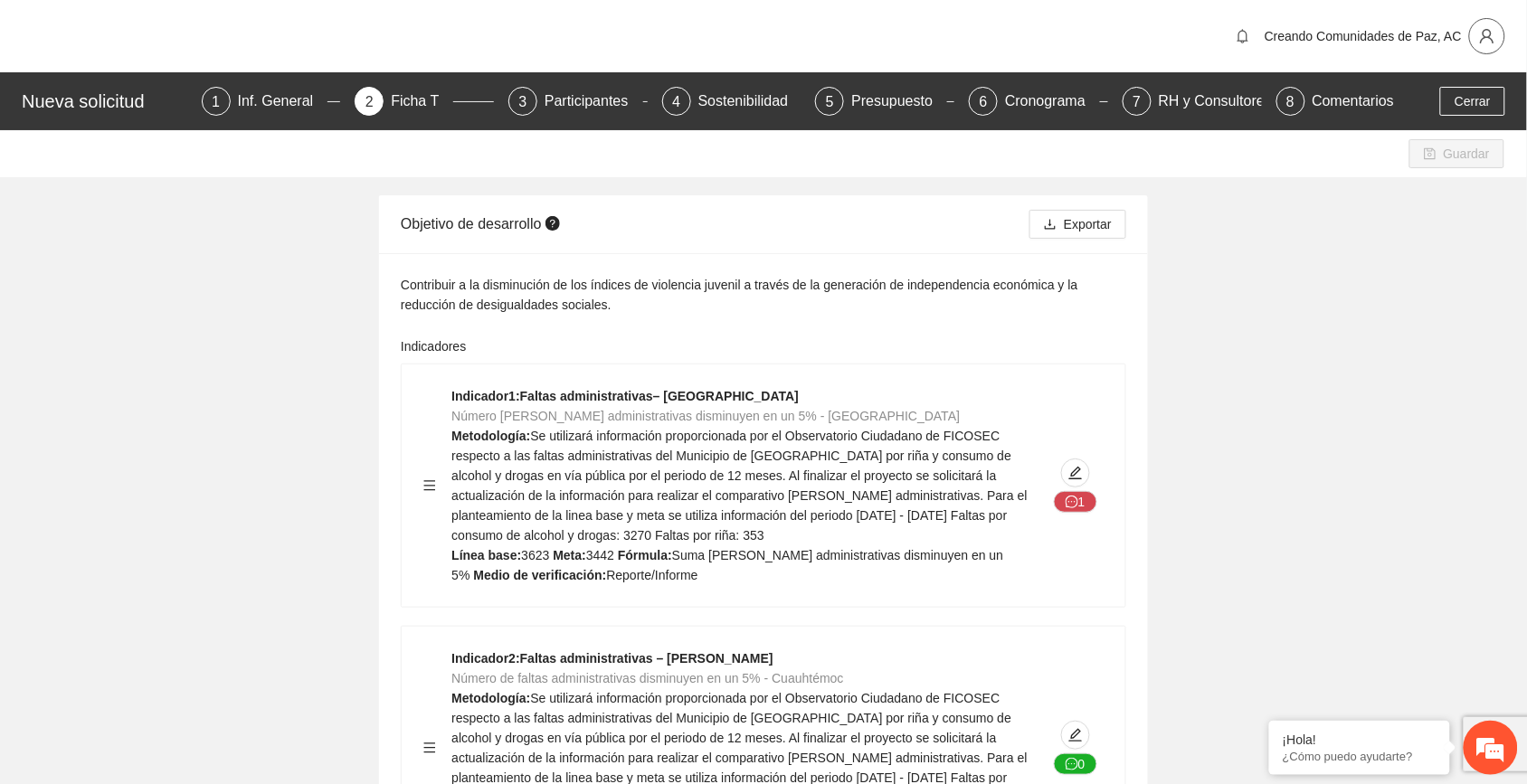
click at [1494, 32] on icon "user" at bounding box center [1487, 37] width 17 height 17
click at [1446, 101] on span "Cerrar sesión" at bounding box center [1441, 104] width 114 height 20
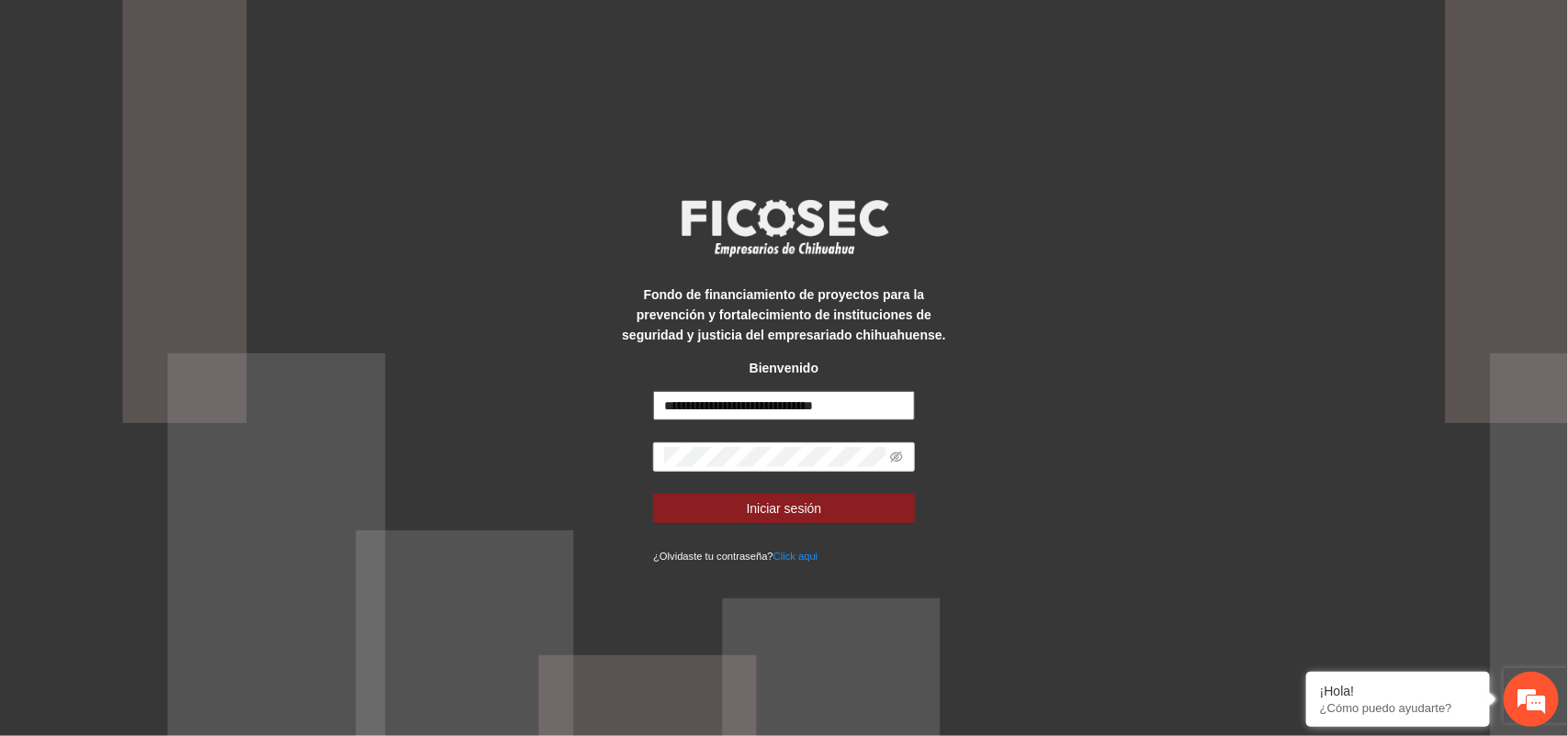
click at [701, 410] on input "**********" at bounding box center [784, 405] width 262 height 29
type input "**********"
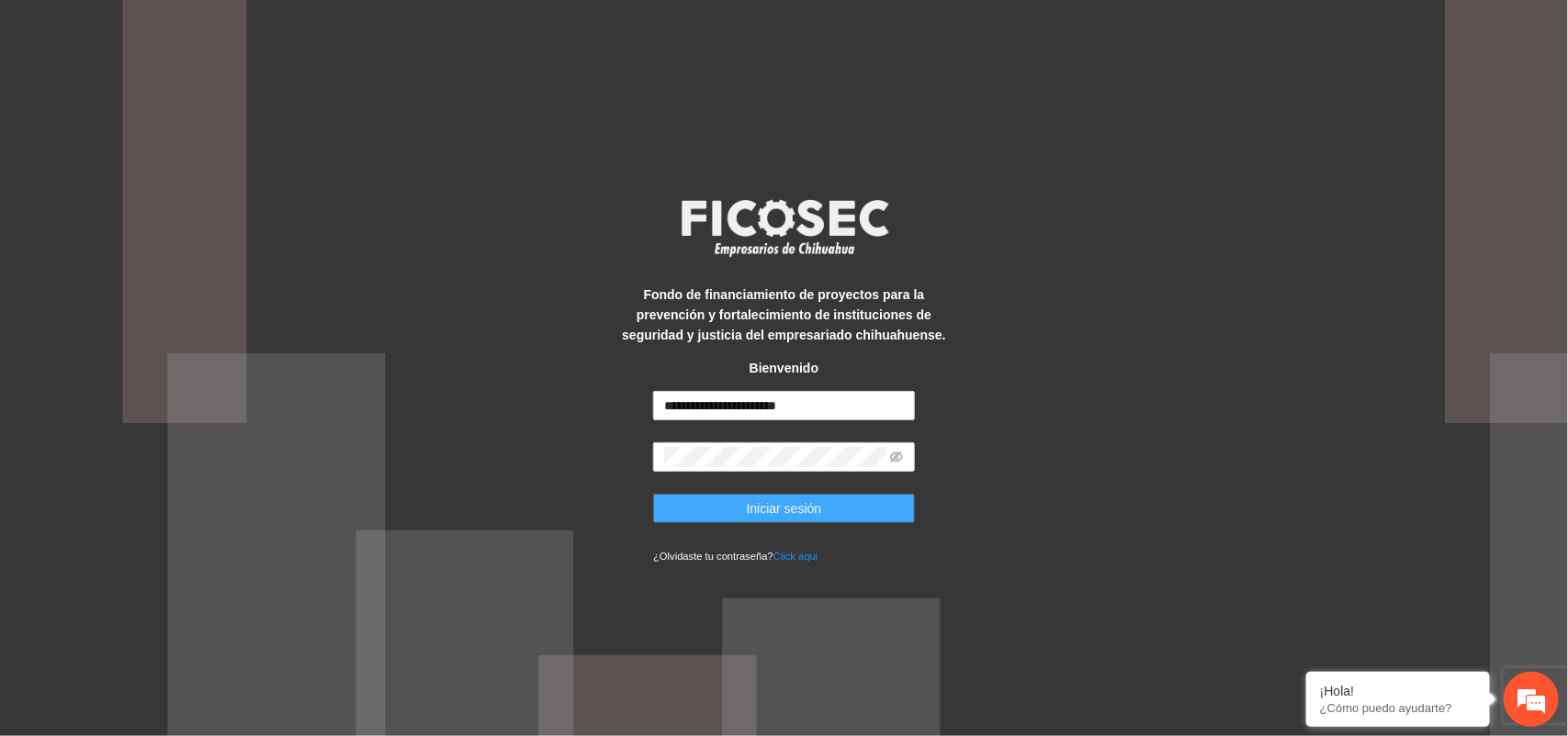
click at [833, 506] on button "Iniciar sesión" at bounding box center [784, 508] width 262 height 29
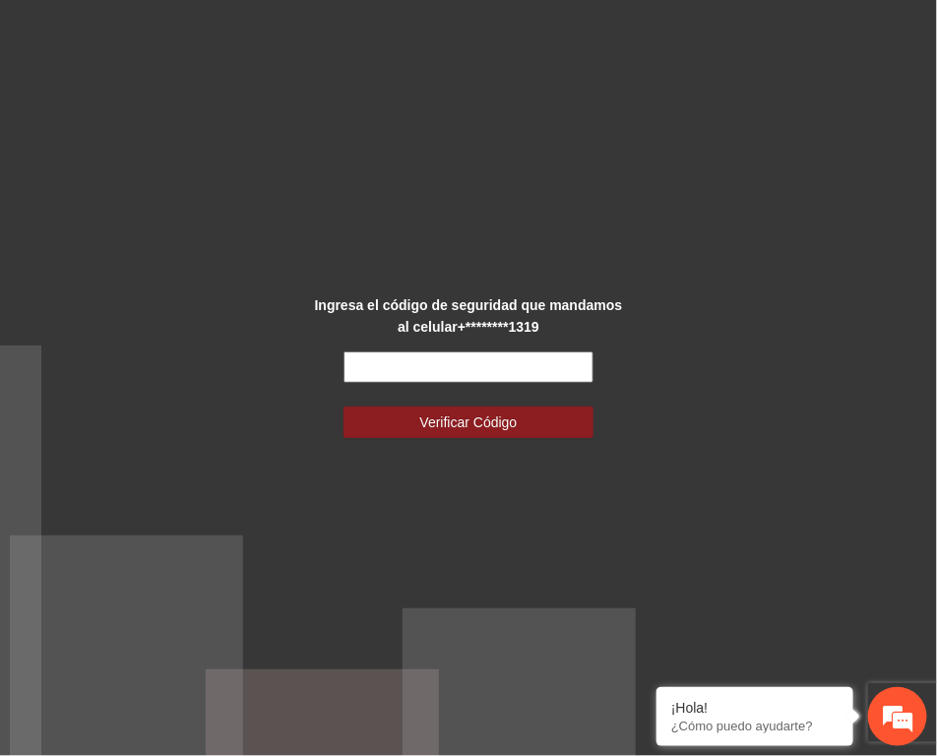
click at [433, 370] on input "text" at bounding box center [469, 366] width 250 height 31
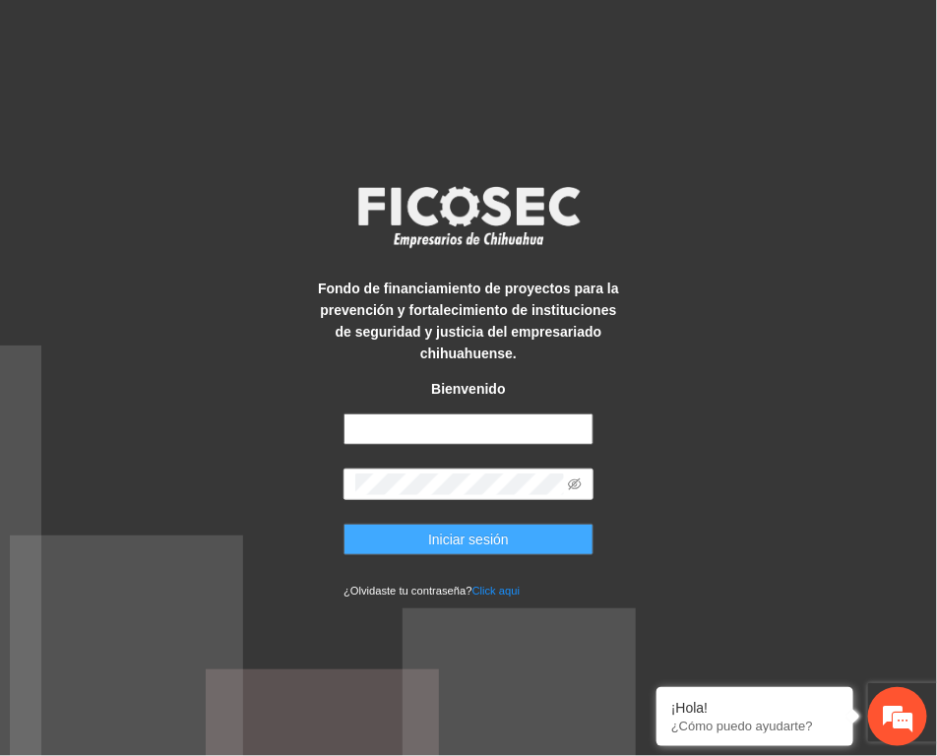
type input "**********"
click at [483, 532] on span "Iniciar sesión" at bounding box center [468, 540] width 81 height 22
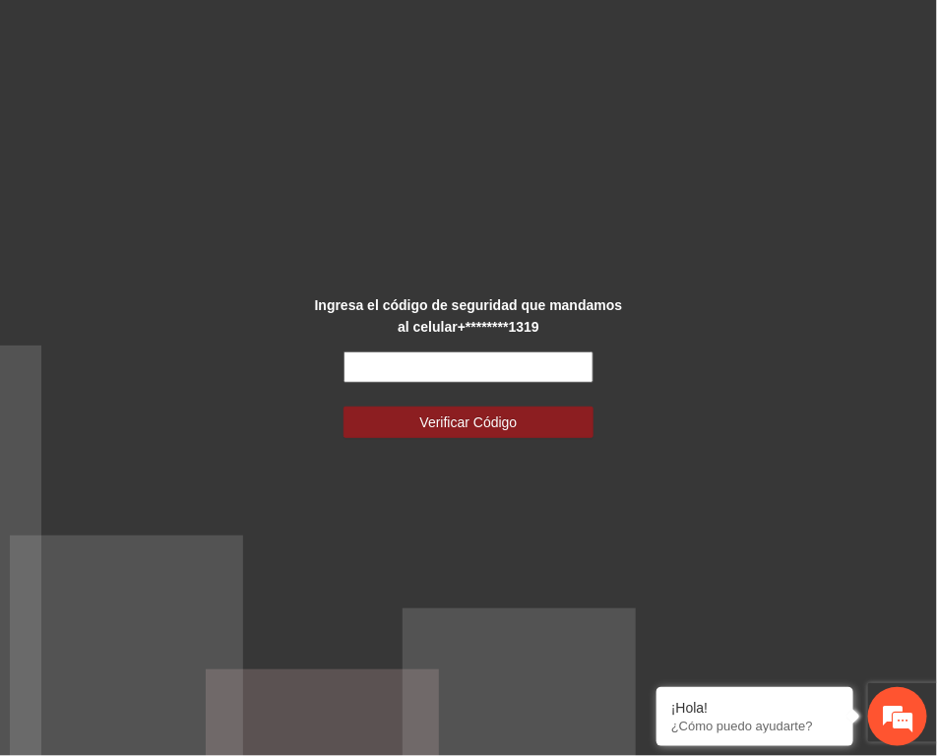
click at [498, 361] on input "text" at bounding box center [469, 366] width 250 height 31
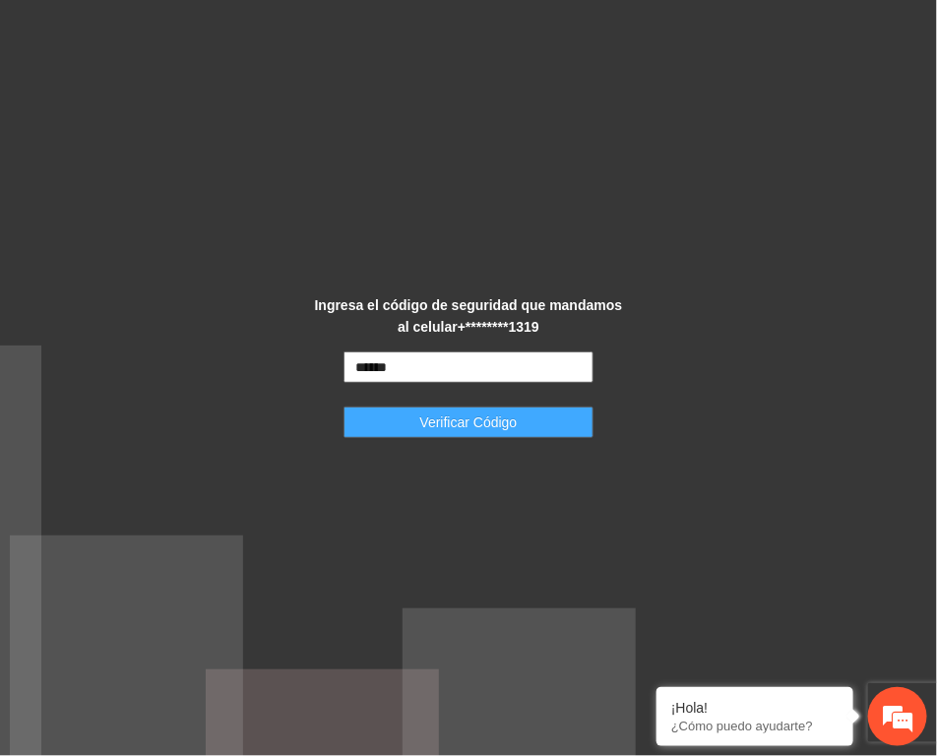
type input "******"
click at [494, 410] on button "Verificar Código" at bounding box center [469, 422] width 250 height 31
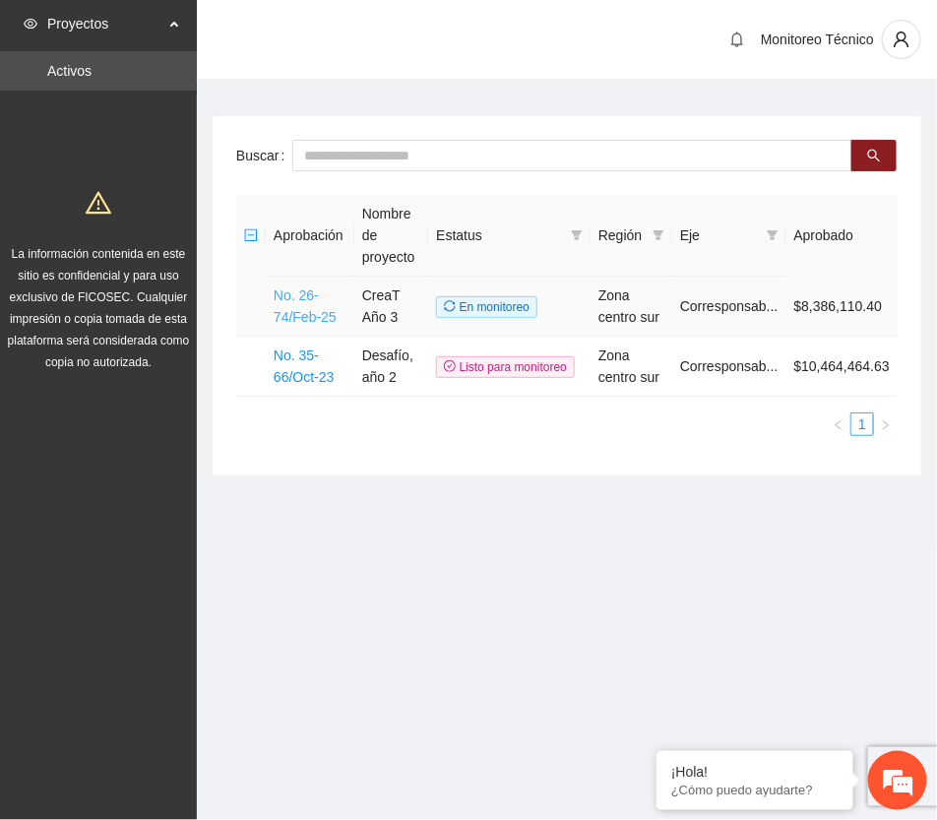
click at [291, 303] on link "No. 26-74/Feb-25" at bounding box center [305, 305] width 63 height 37
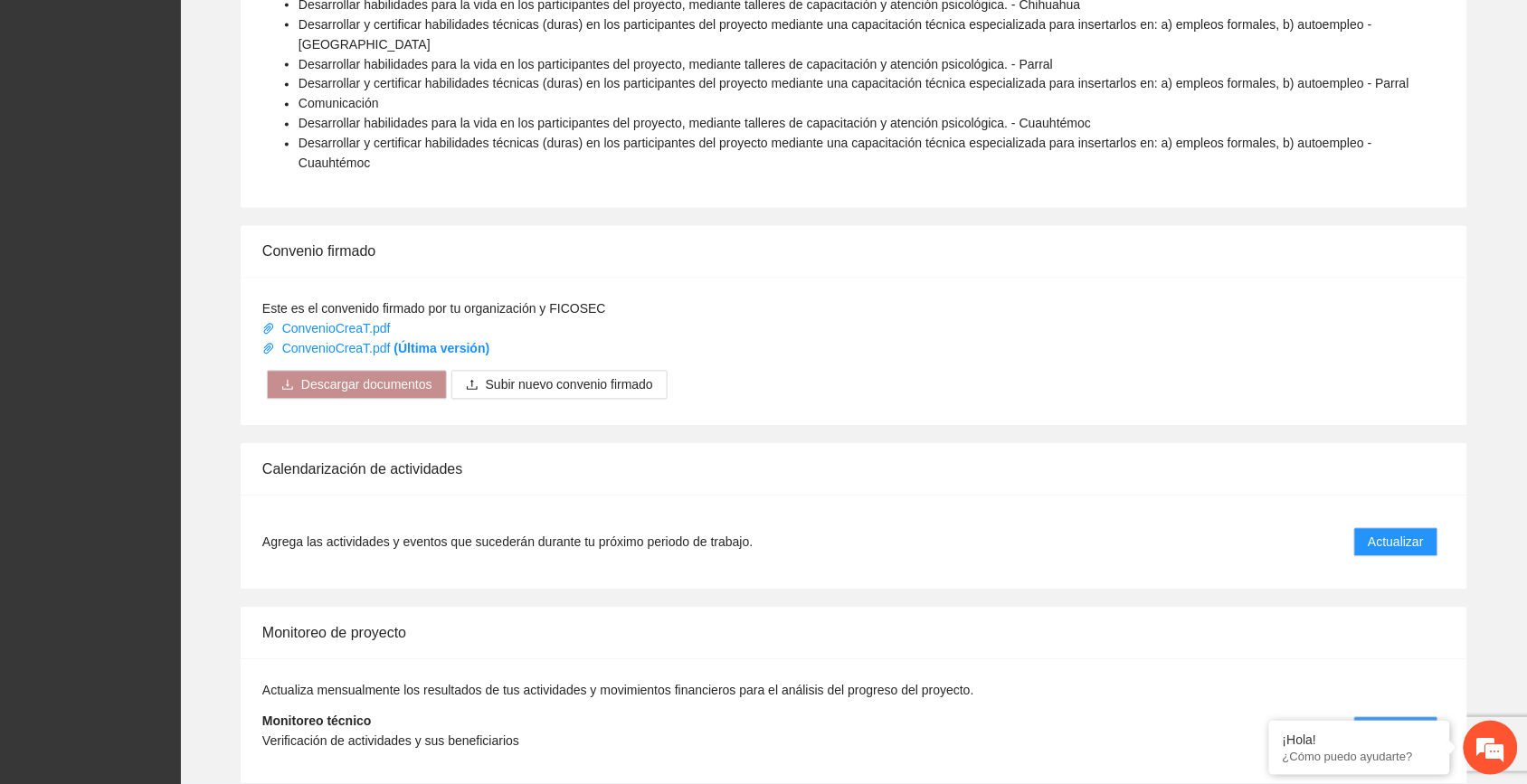
scroll to position [971, 0]
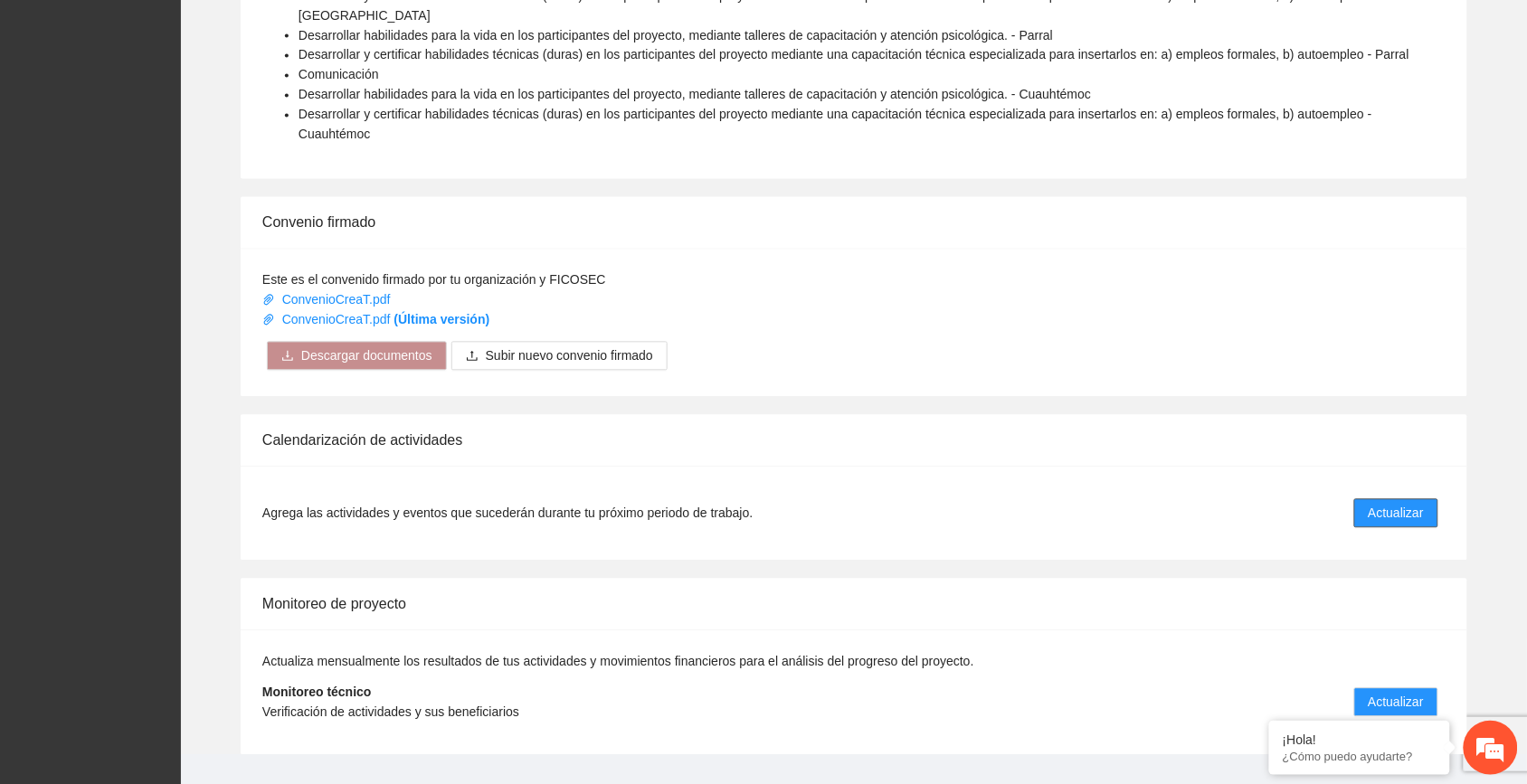
click at [860, 504] on span "Actualizar" at bounding box center [1396, 514] width 55 height 20
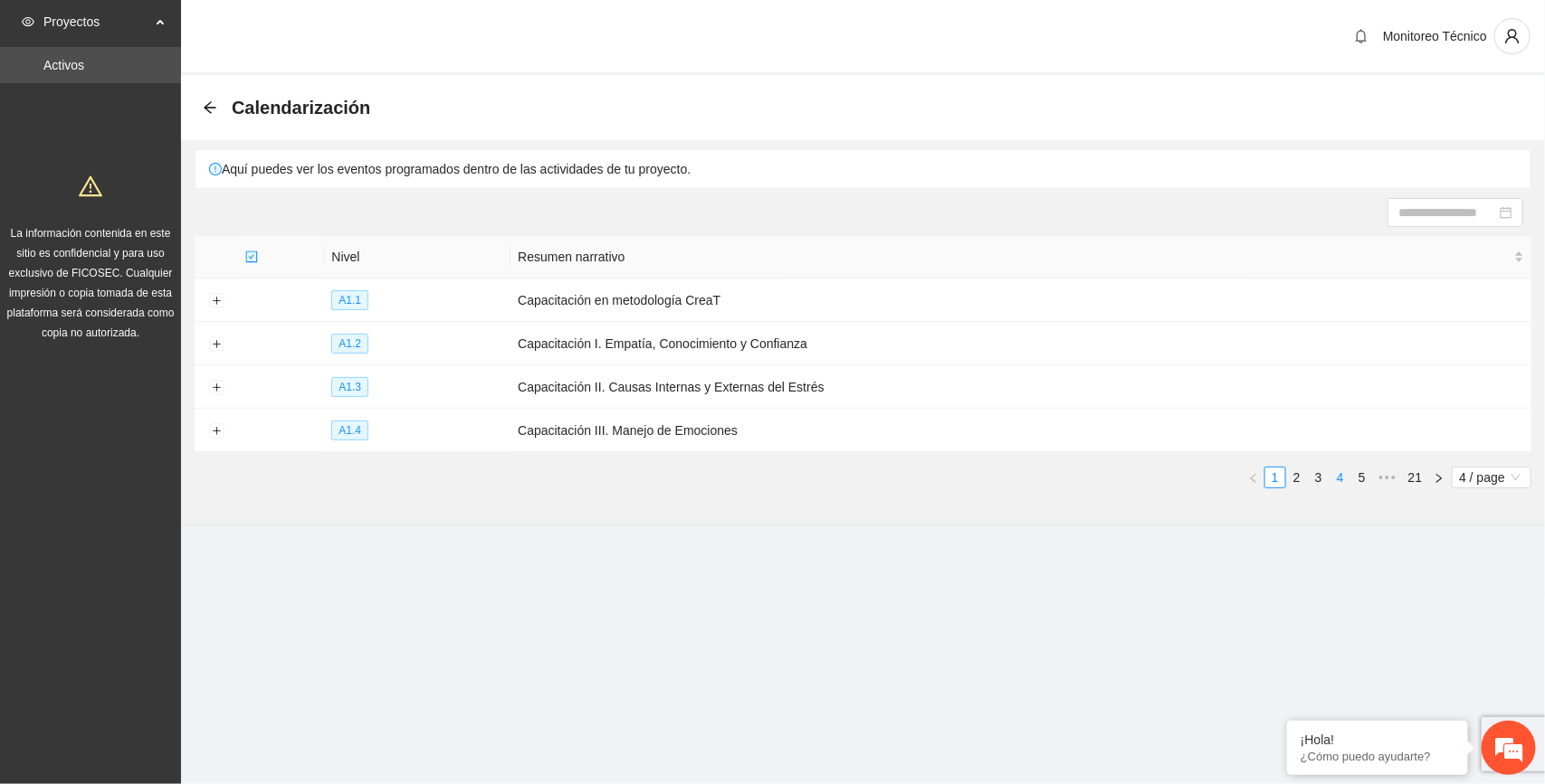
click at [861, 472] on link "4" at bounding box center [1341, 478] width 20 height 20
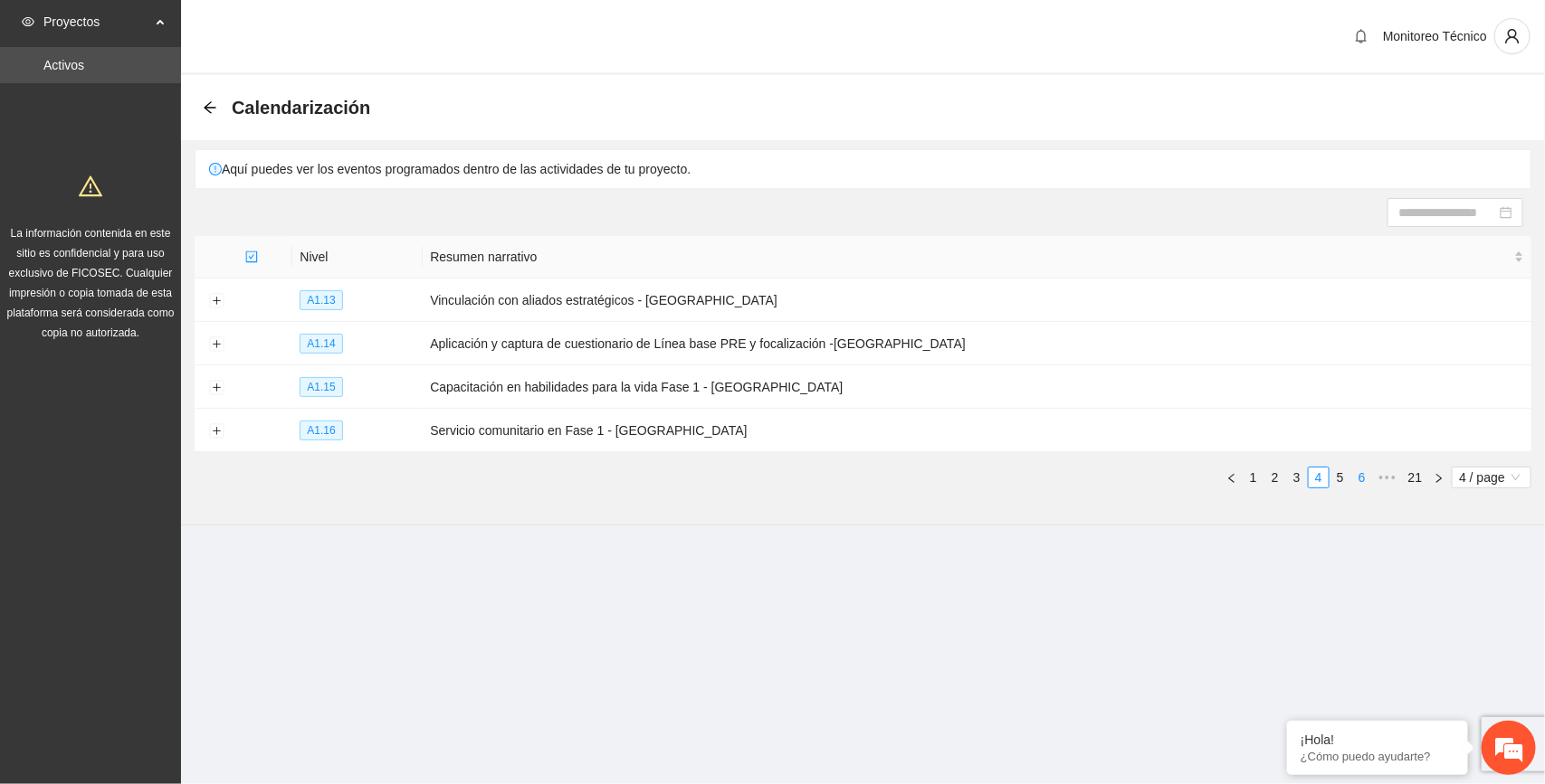
click at [861, 472] on link "6" at bounding box center [1363, 478] width 20 height 20
click at [861, 473] on link "7" at bounding box center [1341, 478] width 20 height 20
click at [861, 478] on link "8" at bounding box center [1341, 478] width 20 height 20
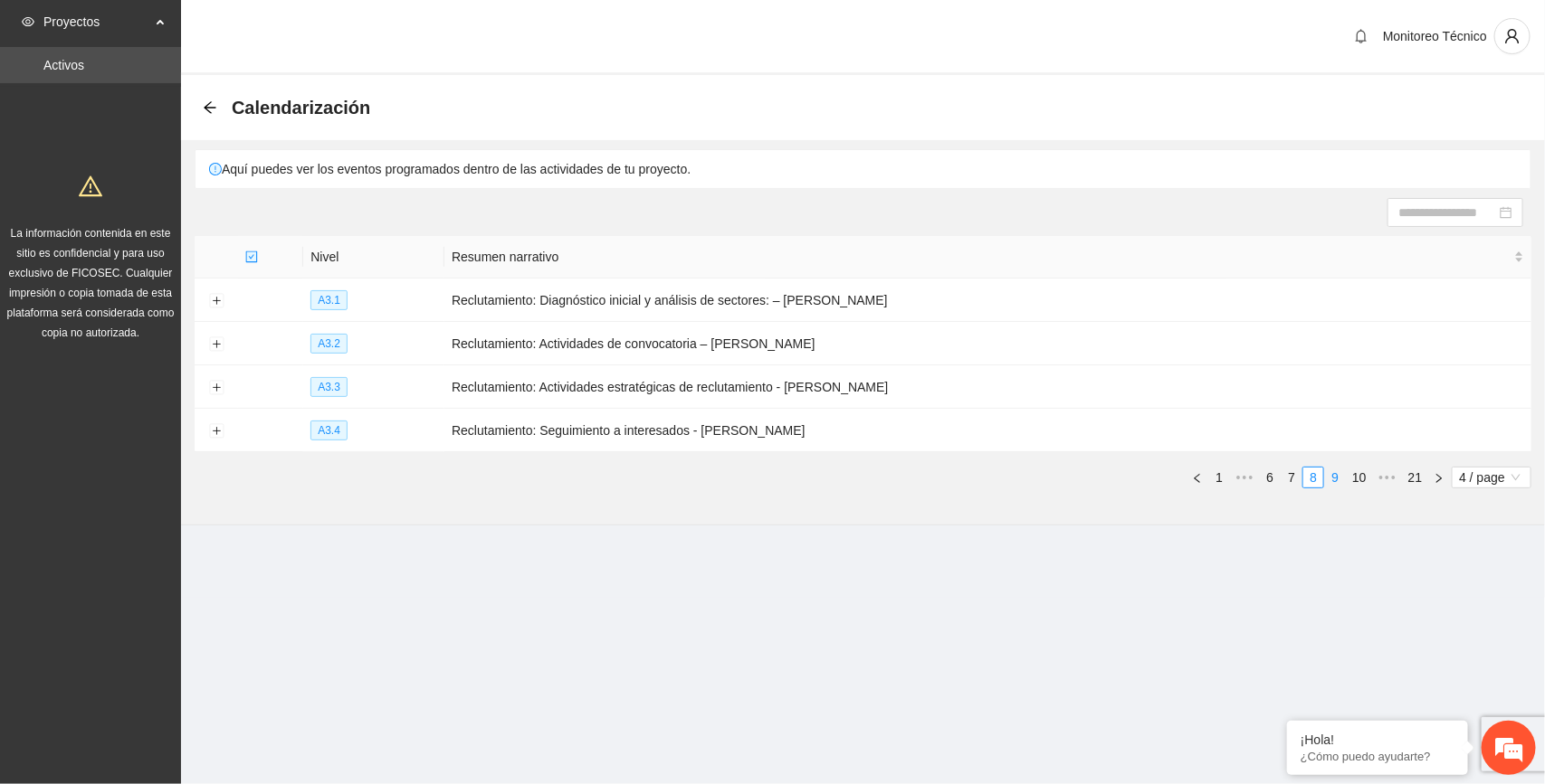
click at [861, 472] on link "9" at bounding box center [1335, 478] width 20 height 20
click at [861, 468] on link "10" at bounding box center [1333, 478] width 26 height 20
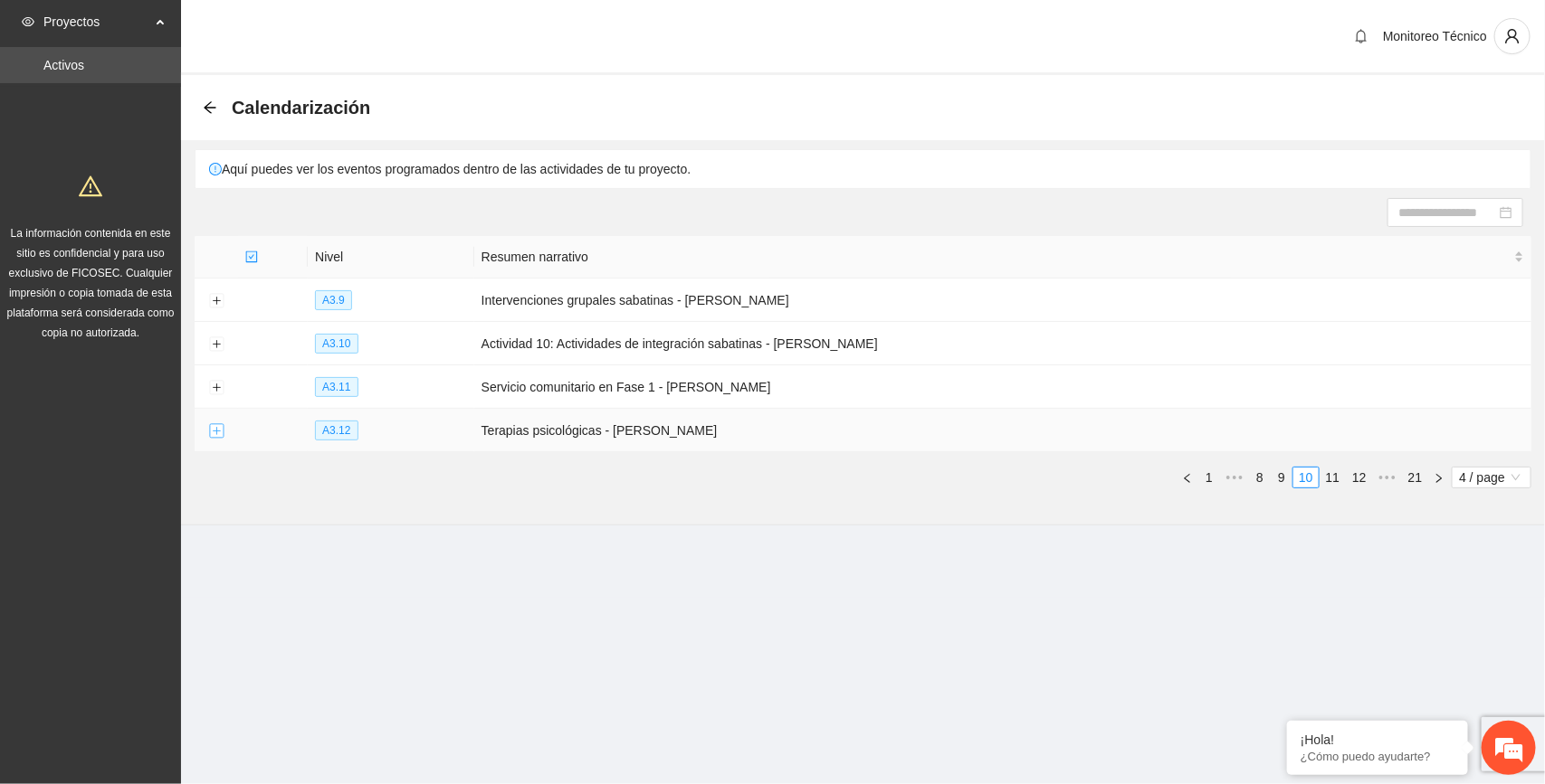
click at [212, 431] on button "Expand row" at bounding box center [216, 432] width 15 height 15
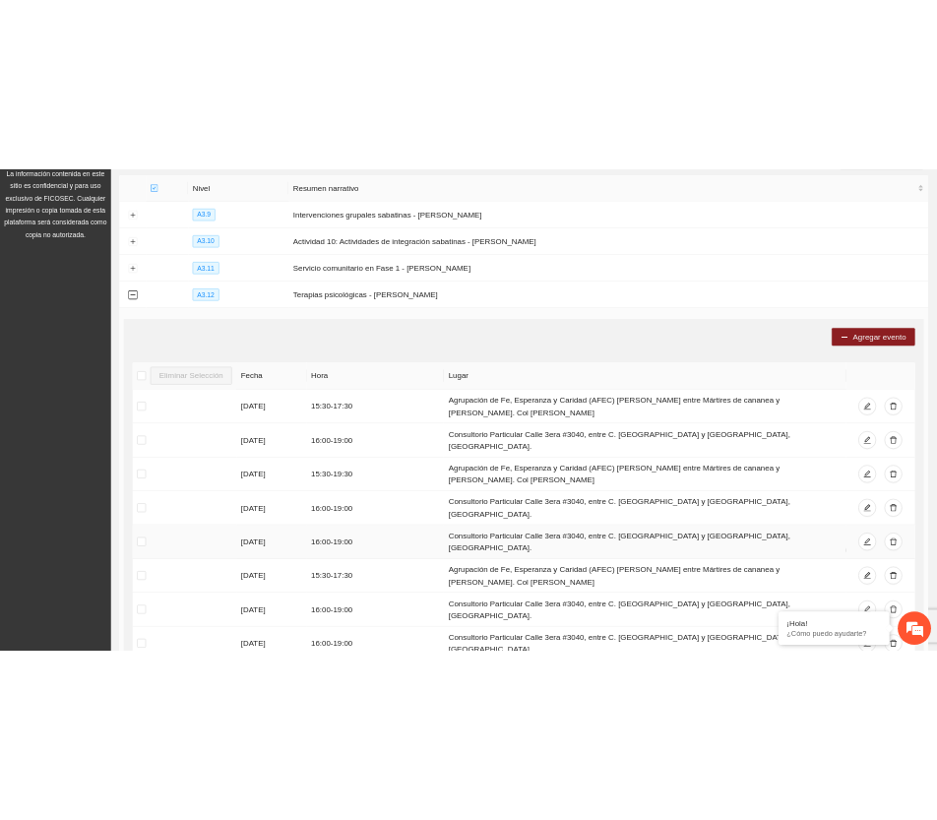
scroll to position [492, 0]
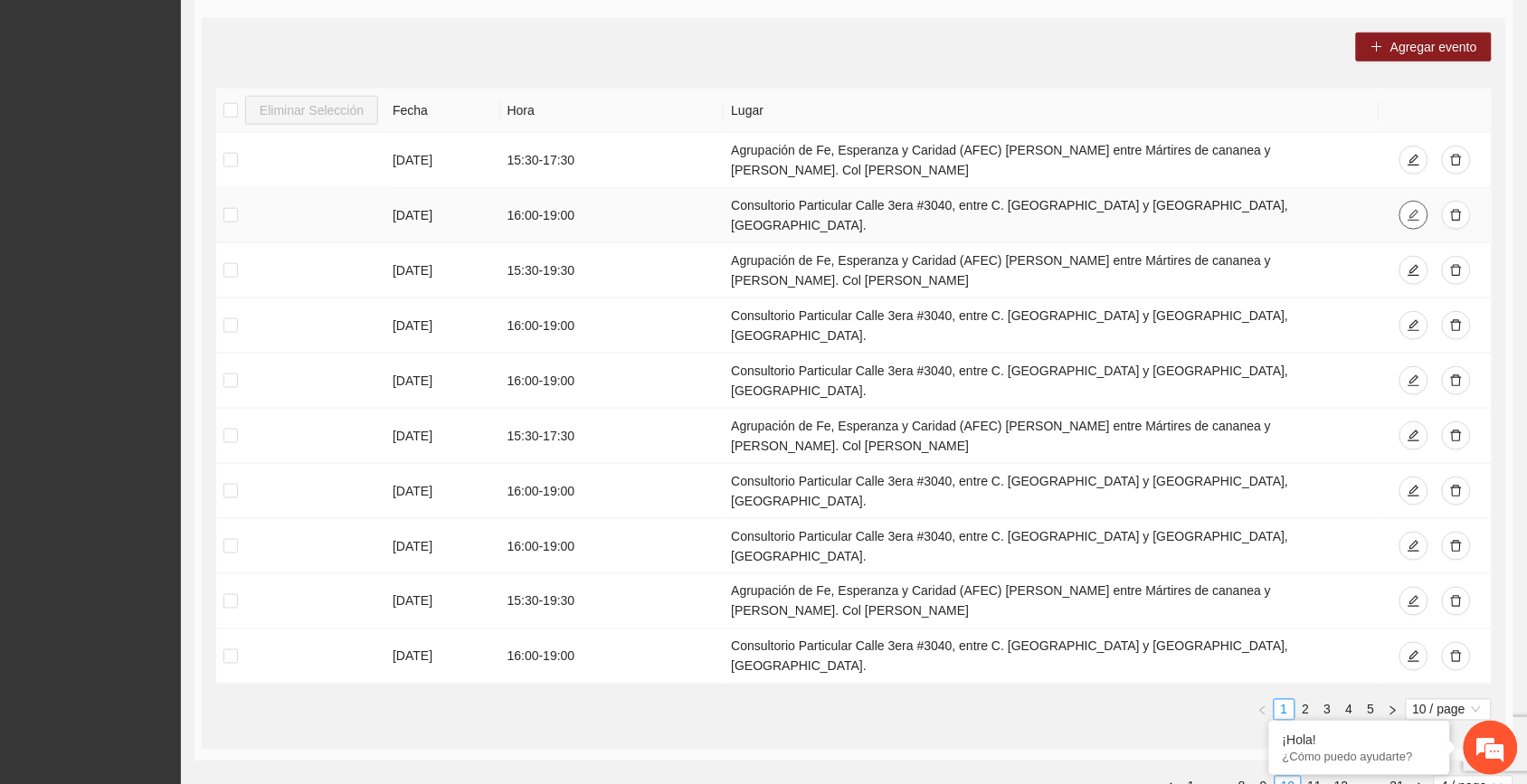
click at [860, 209] on icon "edit" at bounding box center [1415, 215] width 13 height 13
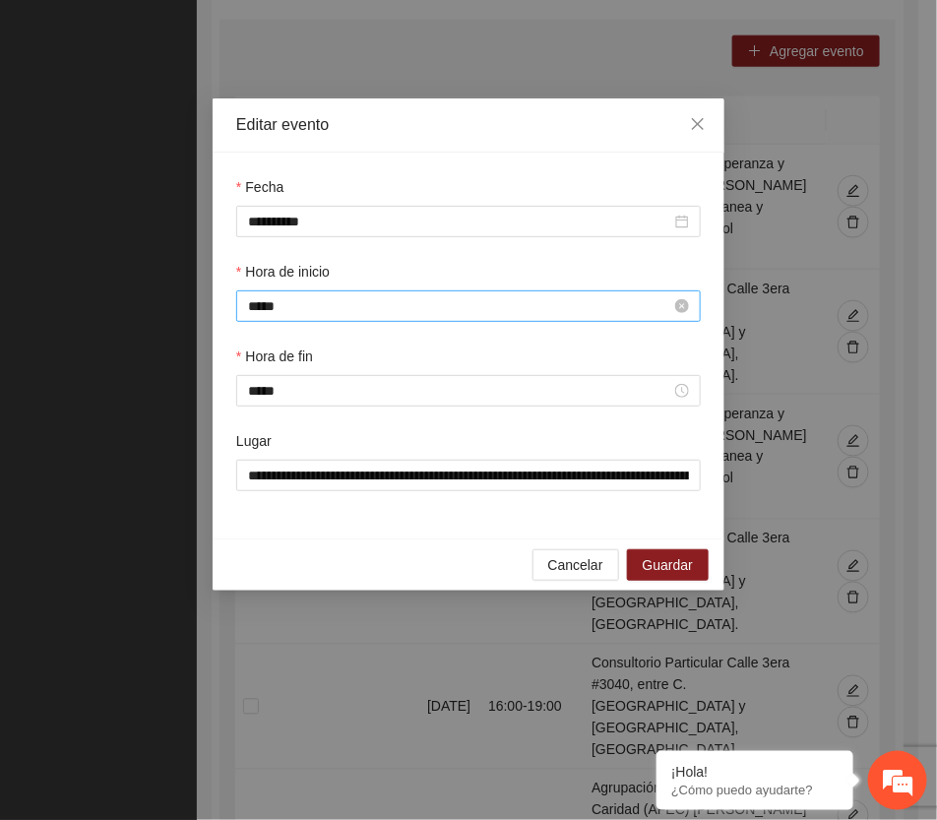
click at [302, 302] on input "*****" at bounding box center [459, 306] width 423 height 22
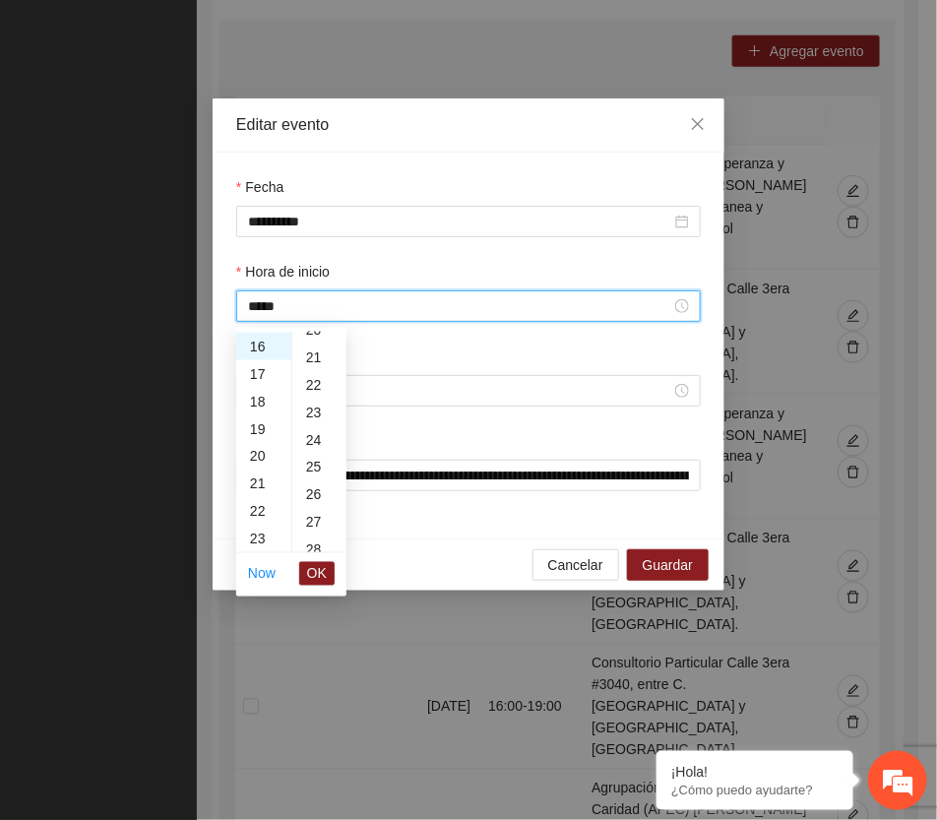
scroll to position [696, 0]
click at [316, 470] on div "30" at bounding box center [319, 477] width 54 height 28
type input "*****"
click at [322, 577] on span "OK" at bounding box center [317, 574] width 20 height 22
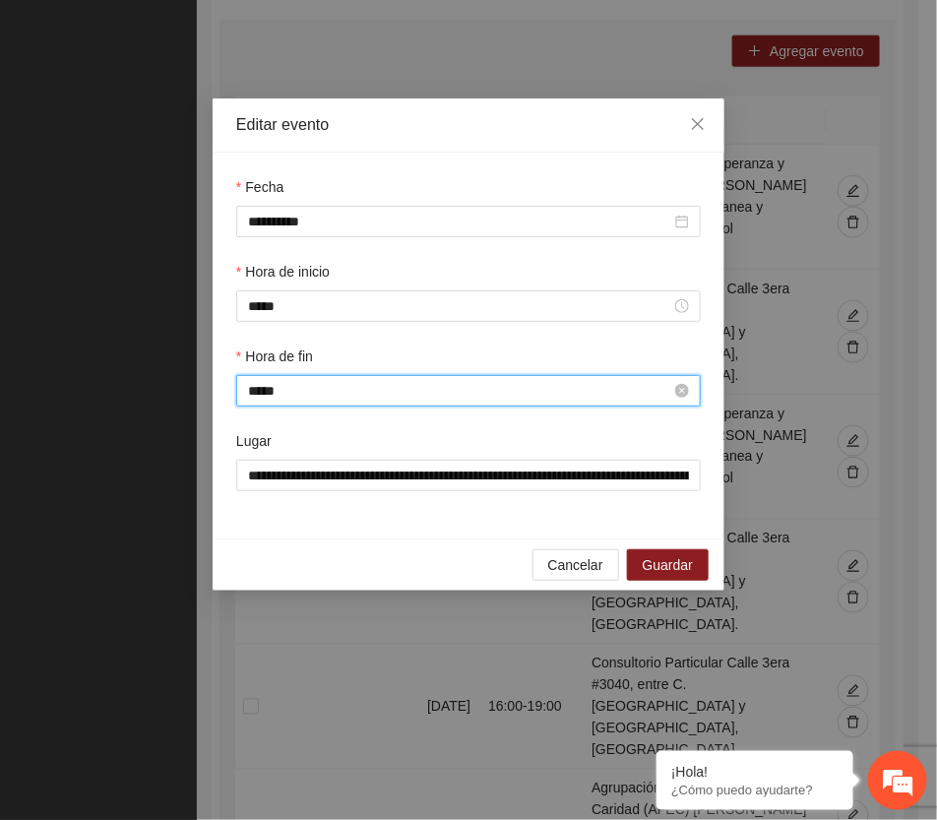
click at [298, 392] on input "*****" at bounding box center [459, 391] width 423 height 22
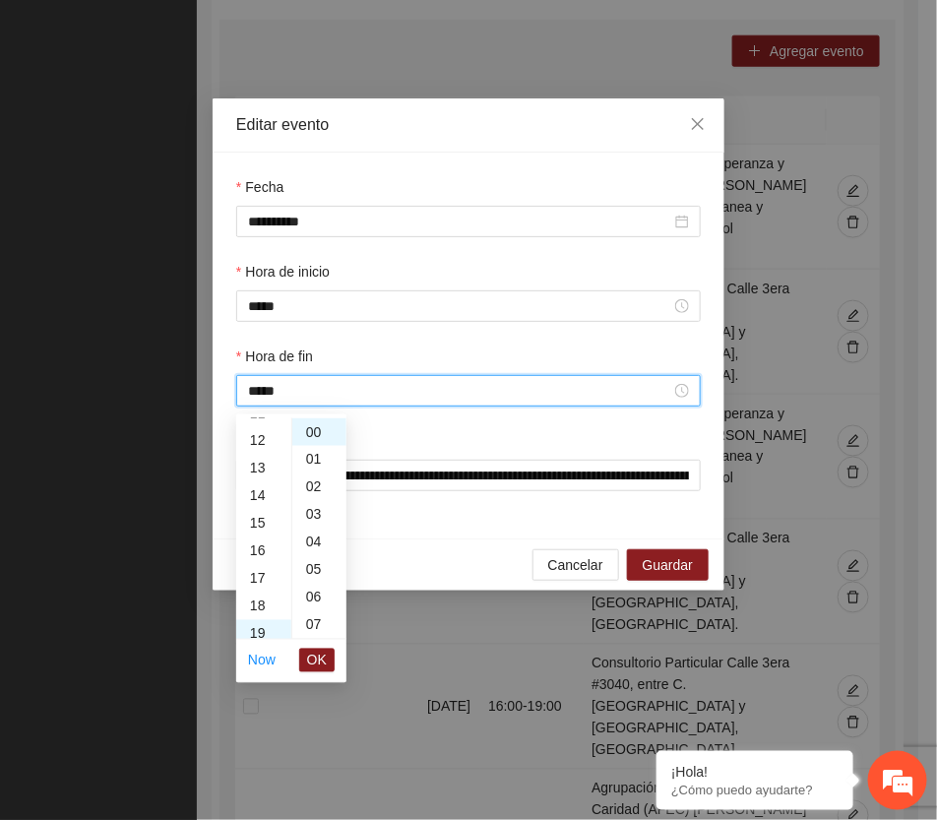
scroll to position [278, 0]
click at [257, 613] on div "17" at bounding box center [263, 623] width 55 height 28
click at [311, 518] on div "30" at bounding box center [319, 524] width 54 height 28
type input "*****"
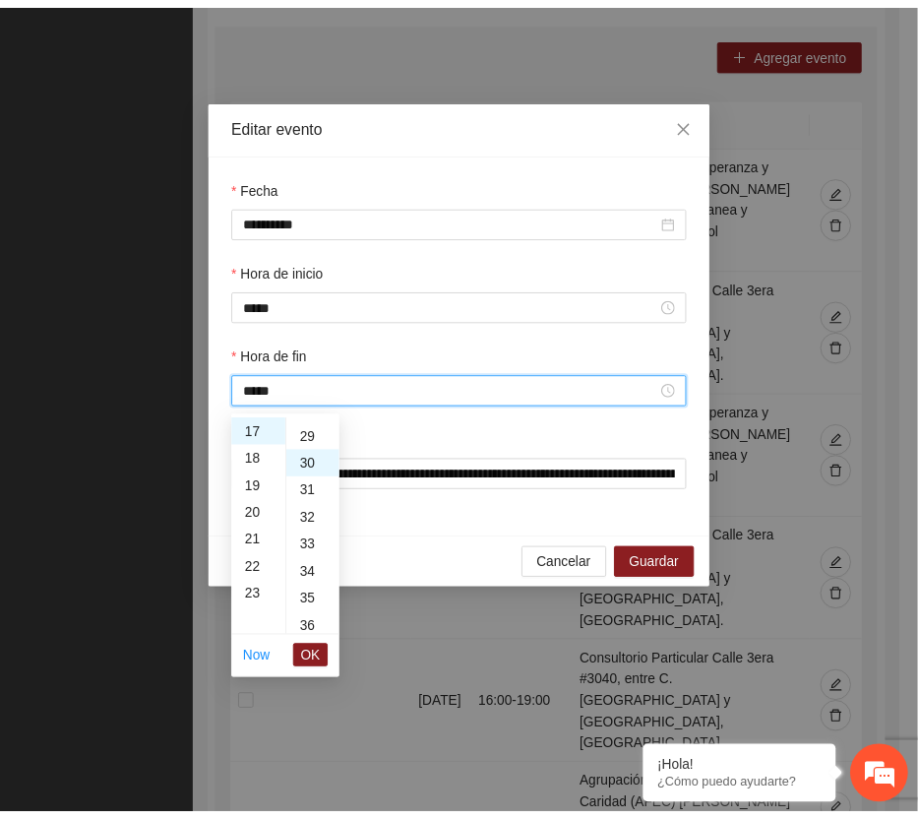
scroll to position [827, 0]
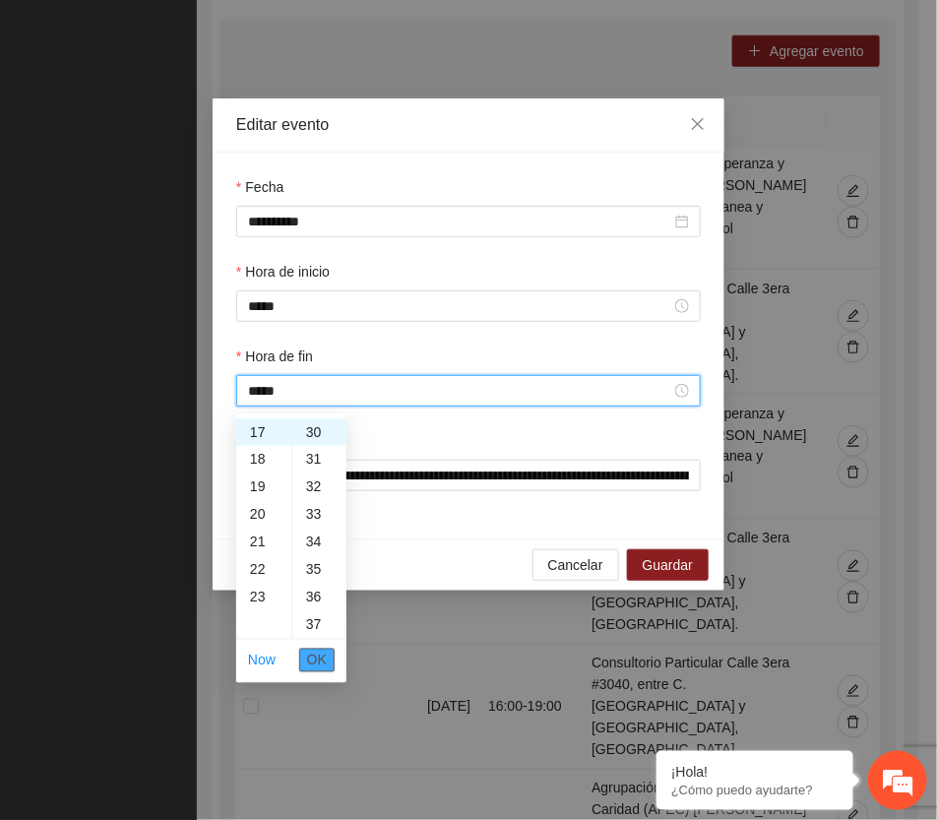
click at [318, 653] on span "OK" at bounding box center [317, 661] width 20 height 22
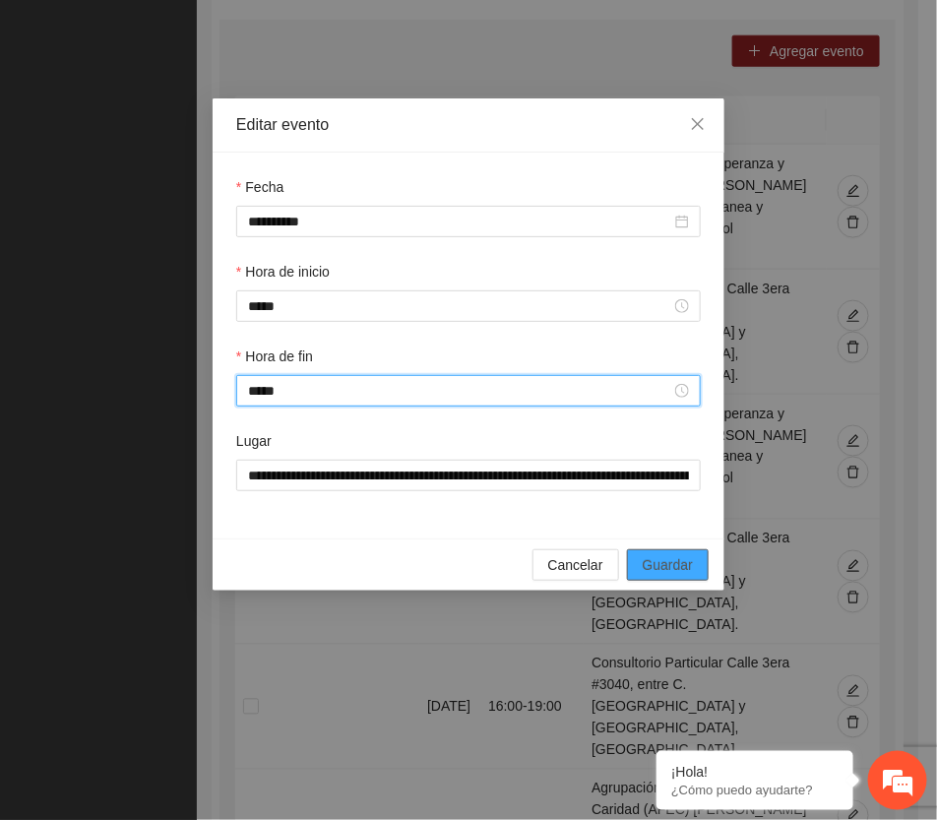
click at [680, 571] on span "Guardar" at bounding box center [668, 565] width 50 height 22
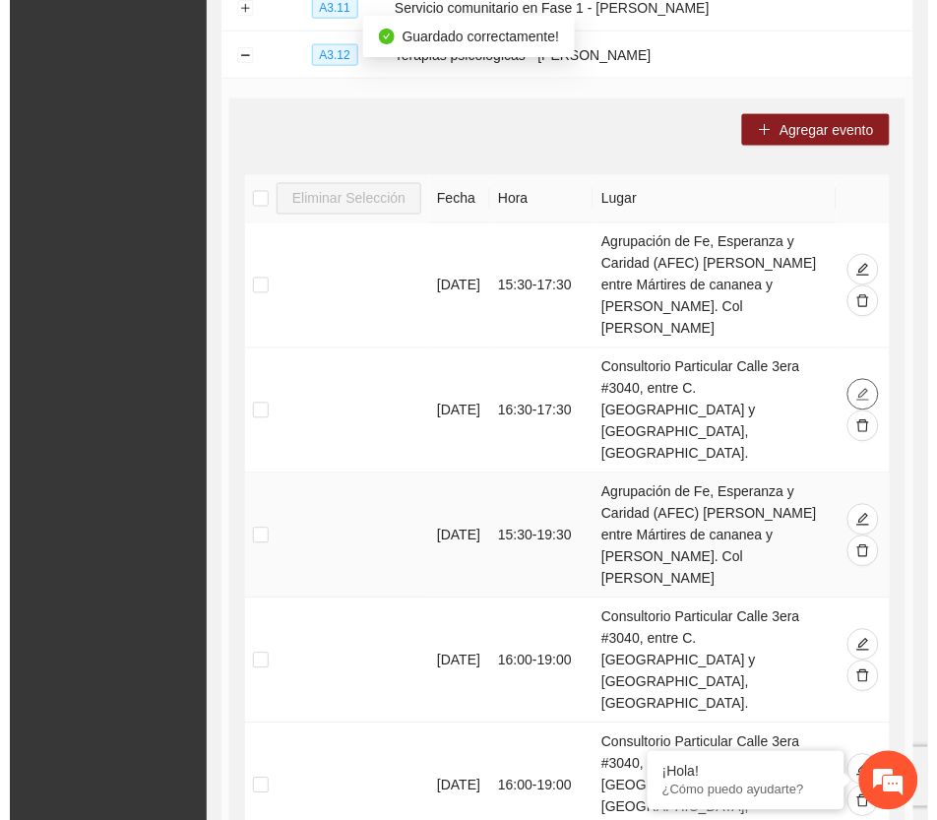
scroll to position [369, 0]
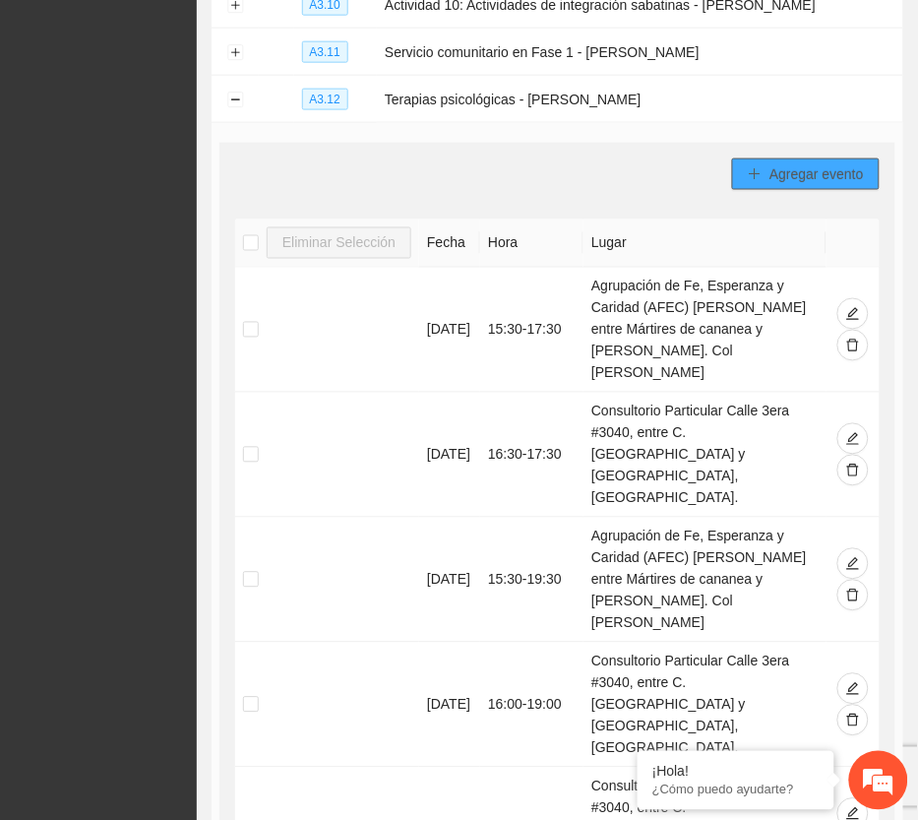
click at [799, 177] on span "Agregar evento" at bounding box center [817, 174] width 94 height 22
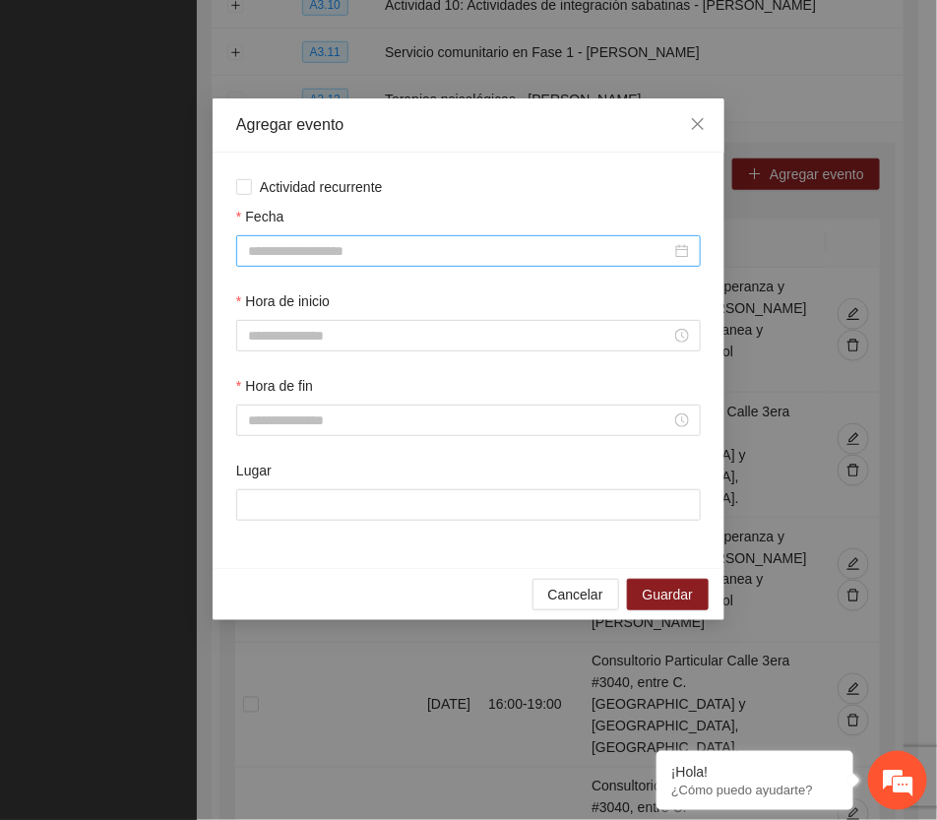
click at [322, 242] on input "Fecha" at bounding box center [459, 251] width 423 height 22
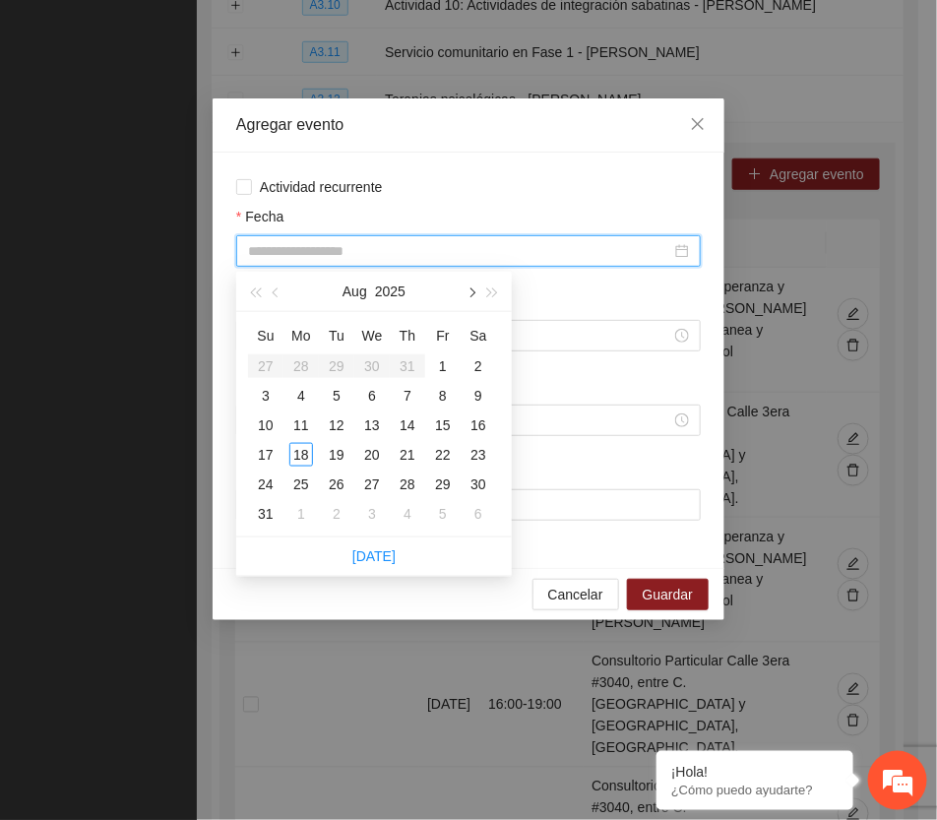
click at [472, 296] on button "button" at bounding box center [471, 291] width 22 height 39
click at [472, 295] on button "button" at bounding box center [471, 291] width 22 height 39
click at [282, 287] on button "button" at bounding box center [277, 291] width 22 height 39
type input "**********"
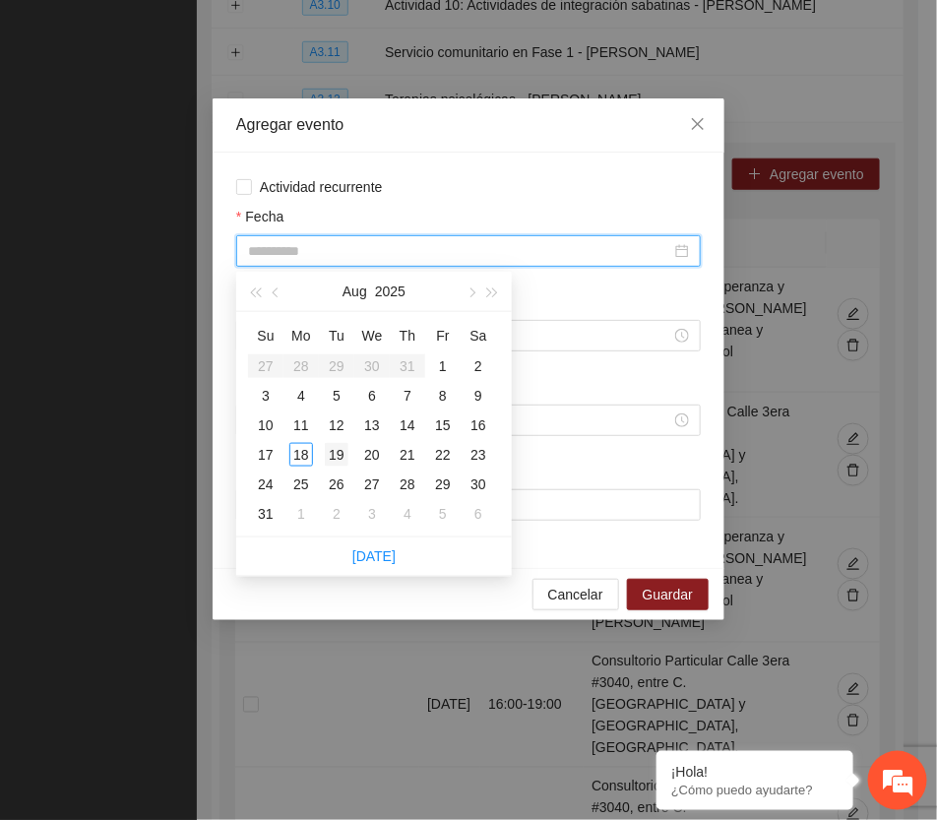
click at [337, 451] on div "19" at bounding box center [337, 455] width 24 height 24
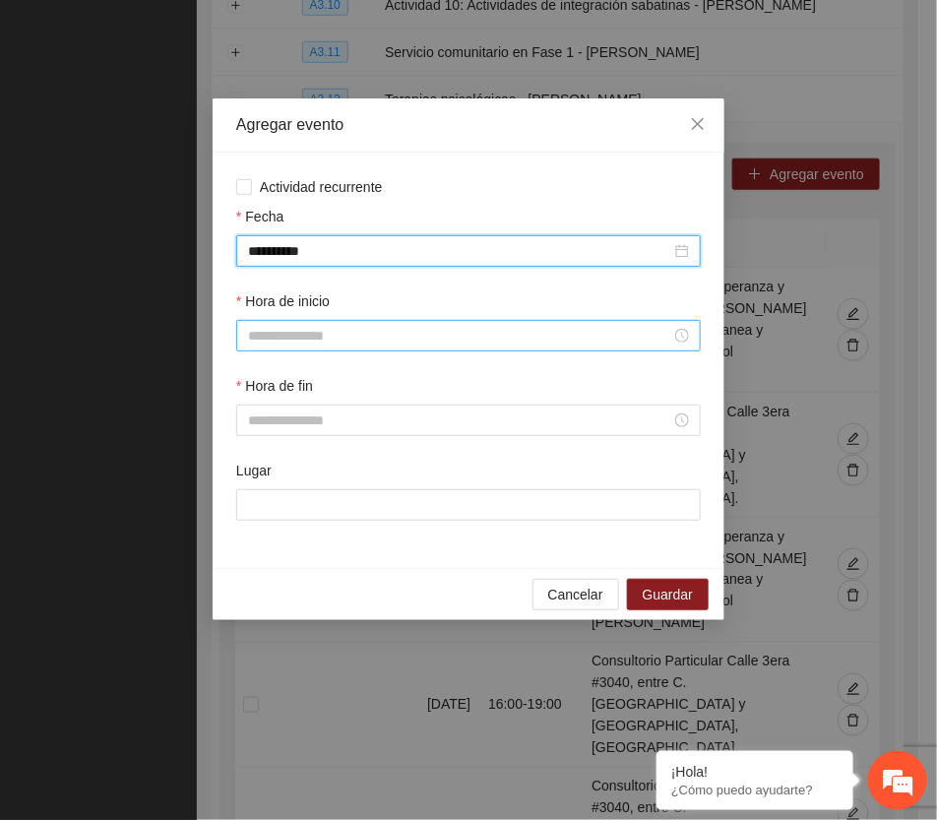
click at [331, 340] on input "Hora de inicio" at bounding box center [459, 336] width 423 height 22
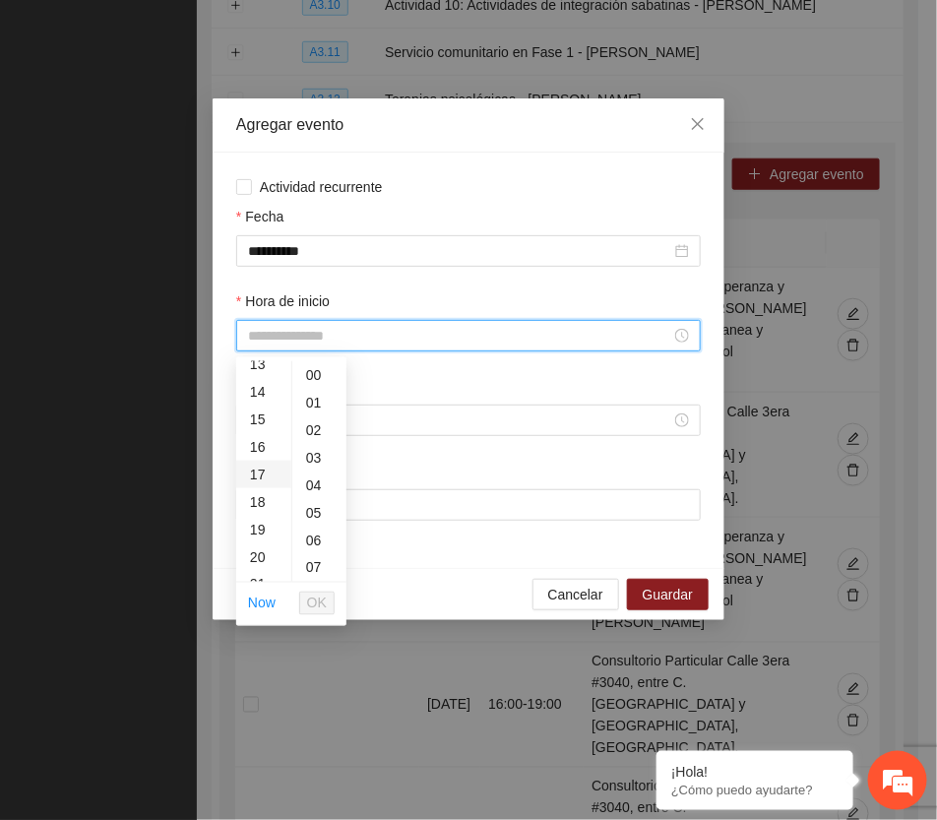
click at [258, 473] on div "17" at bounding box center [263, 475] width 55 height 28
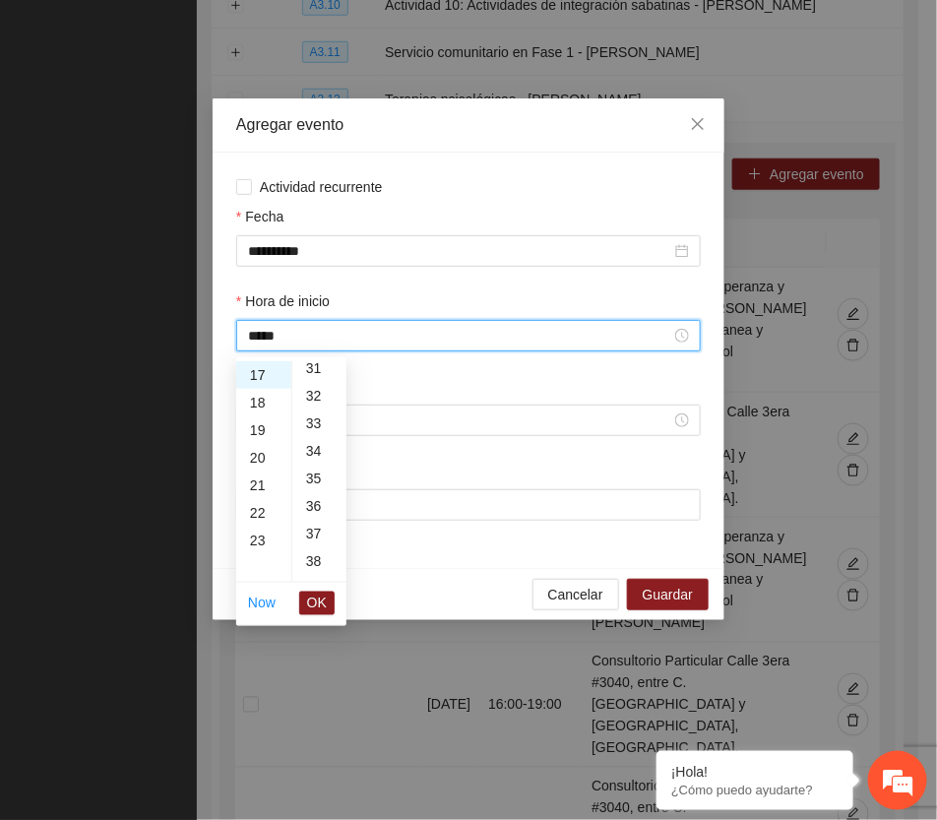
scroll to position [738, 0]
click at [313, 456] on div "30" at bounding box center [319, 464] width 54 height 28
type input "*****"
click at [315, 600] on span "OK" at bounding box center [317, 604] width 20 height 22
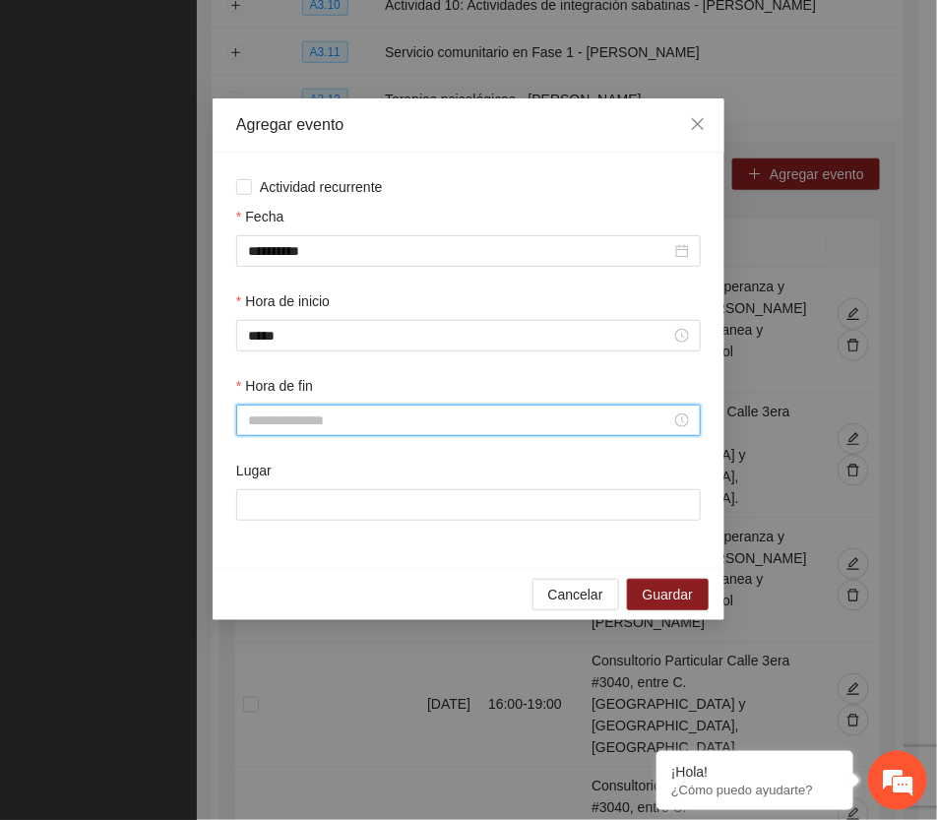
drag, startPoint x: 323, startPoint y: 430, endPoint x: 297, endPoint y: 438, distance: 26.8
click at [322, 430] on input "Hora de fin" at bounding box center [459, 420] width 423 height 22
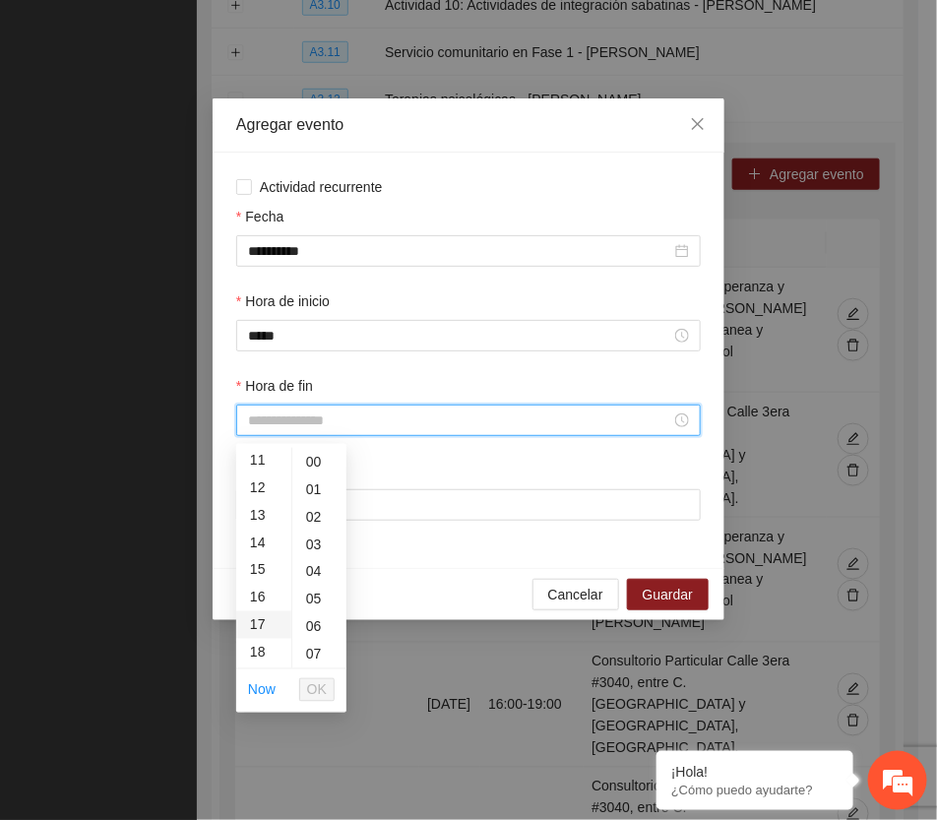
scroll to position [369, 0]
click at [259, 588] on div "18" at bounding box center [263, 589] width 55 height 28
click at [311, 546] on div "30" at bounding box center [319, 550] width 54 height 28
type input "*****"
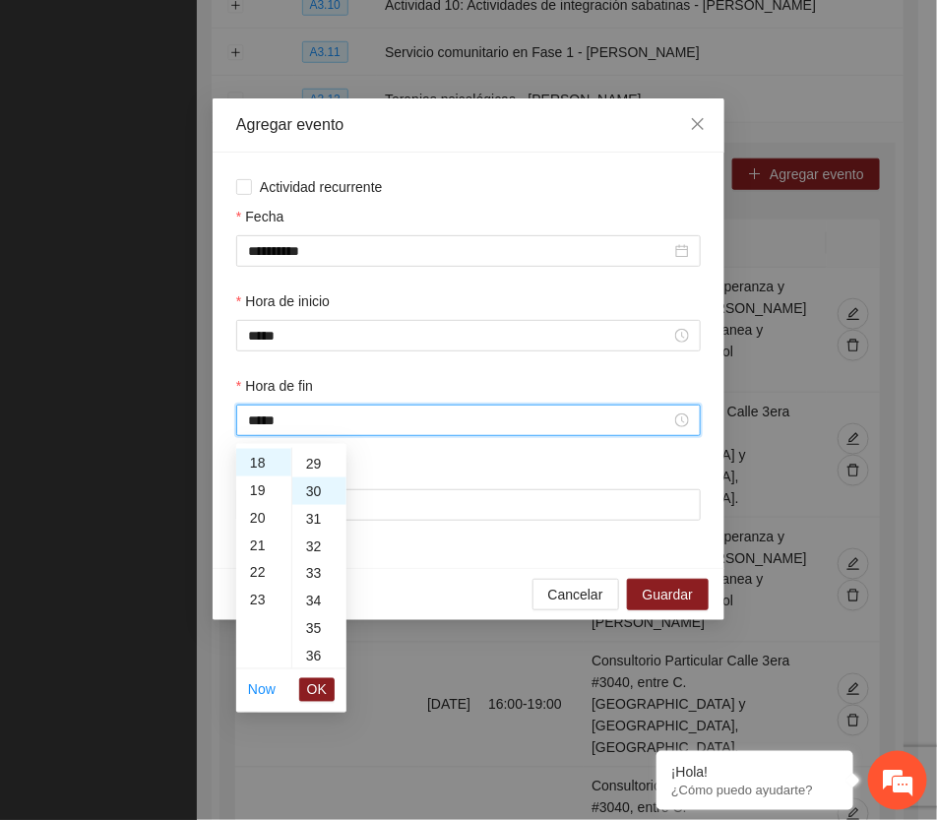
scroll to position [827, 0]
click at [313, 679] on span "OK" at bounding box center [317, 690] width 20 height 22
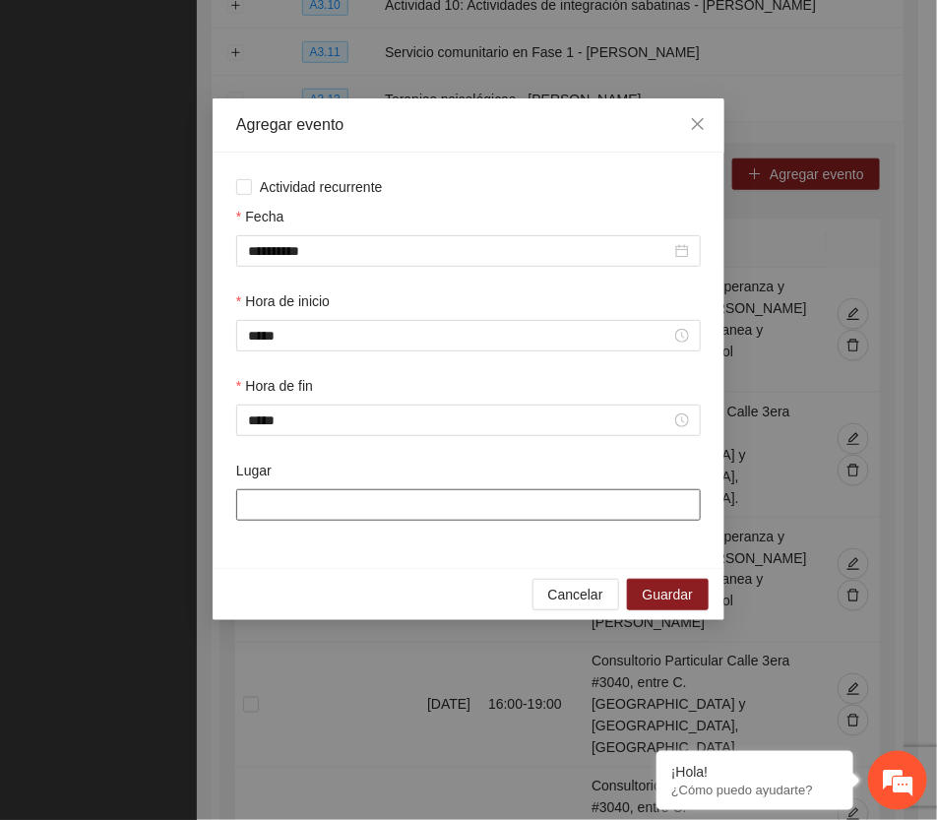
click at [322, 505] on input "Lugar" at bounding box center [468, 504] width 465 height 31
click at [699, 129] on icon "close" at bounding box center [698, 124] width 16 height 16
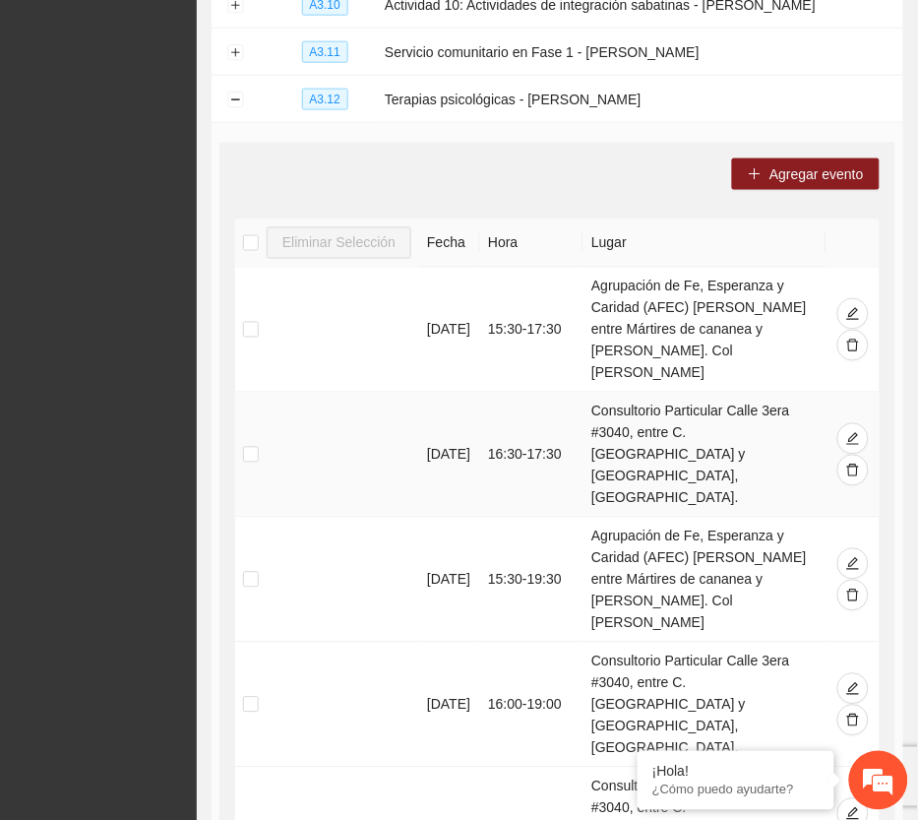
click at [783, 433] on td "Consultorio Particular Calle 3era #3040, entre C. [GEOGRAPHIC_DATA] y [GEOGRAPH…" at bounding box center [705, 455] width 243 height 125
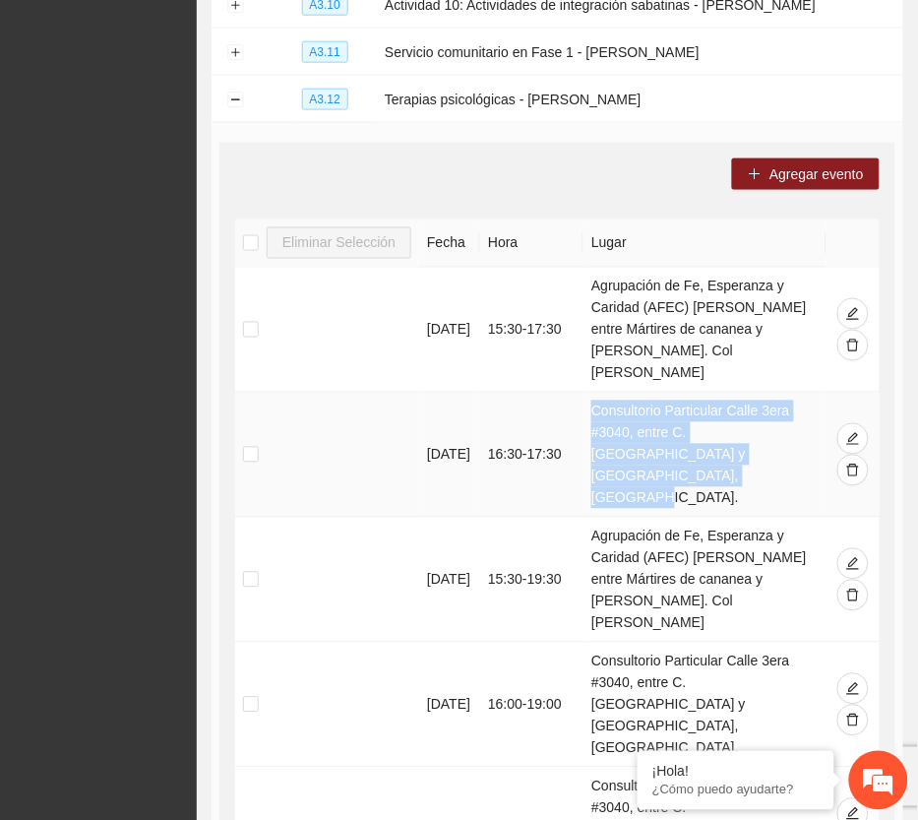
drag, startPoint x: 776, startPoint y: 434, endPoint x: 592, endPoint y: 377, distance: 192.7
click at [592, 393] on td "Consultorio Particular Calle 3era #3040, entre C. [GEOGRAPHIC_DATA] y [GEOGRAPH…" at bounding box center [705, 455] width 243 height 125
copy td "Consultorio Particular Calle 3era #3040, entre C. [GEOGRAPHIC_DATA] y [GEOGRAPH…"
click at [818, 187] on button "Agregar evento" at bounding box center [806, 173] width 148 height 31
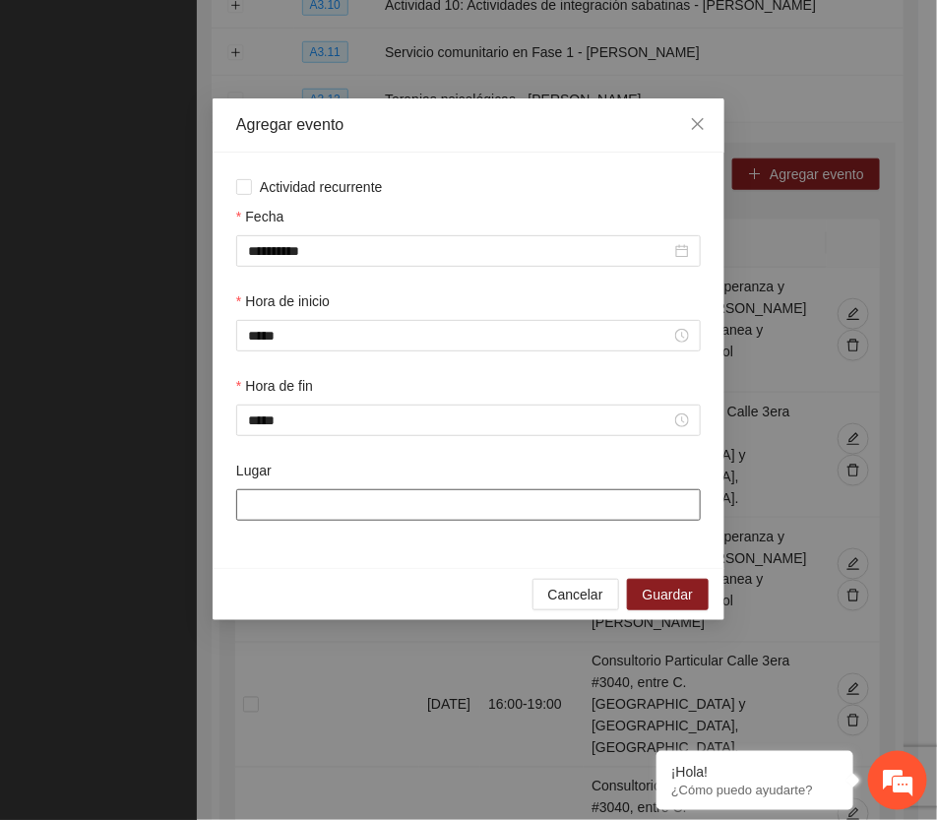
click at [384, 503] on input "Lugar" at bounding box center [468, 504] width 465 height 31
paste input "**********"
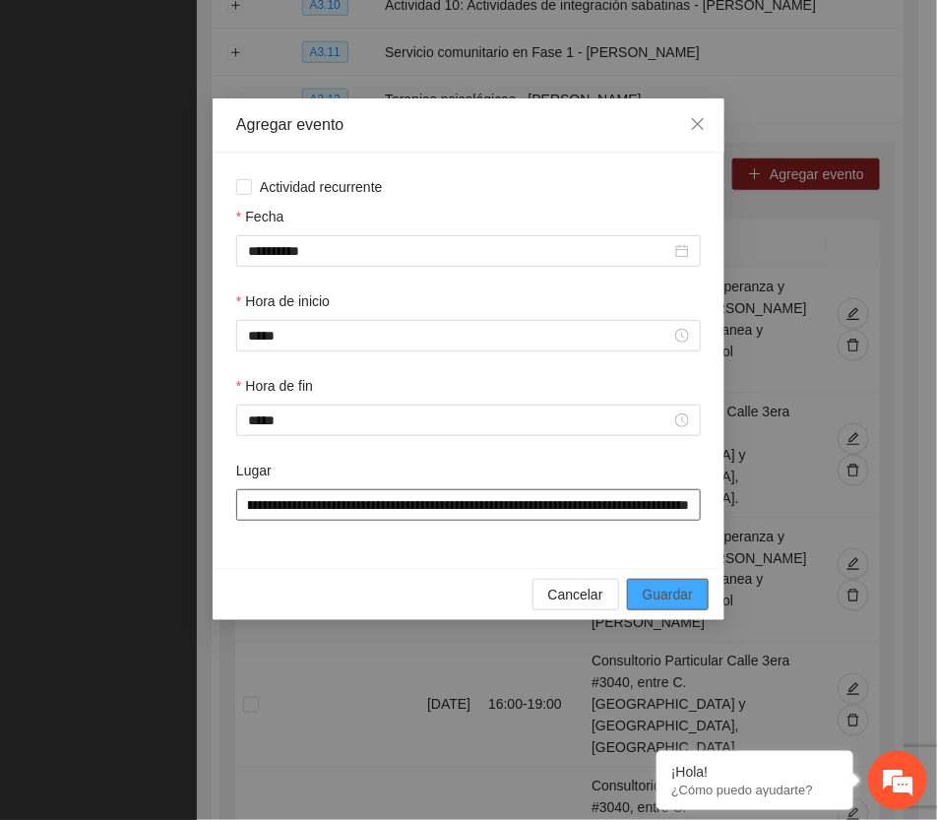
type input "**********"
click at [681, 603] on span "Guardar" at bounding box center [668, 595] width 50 height 22
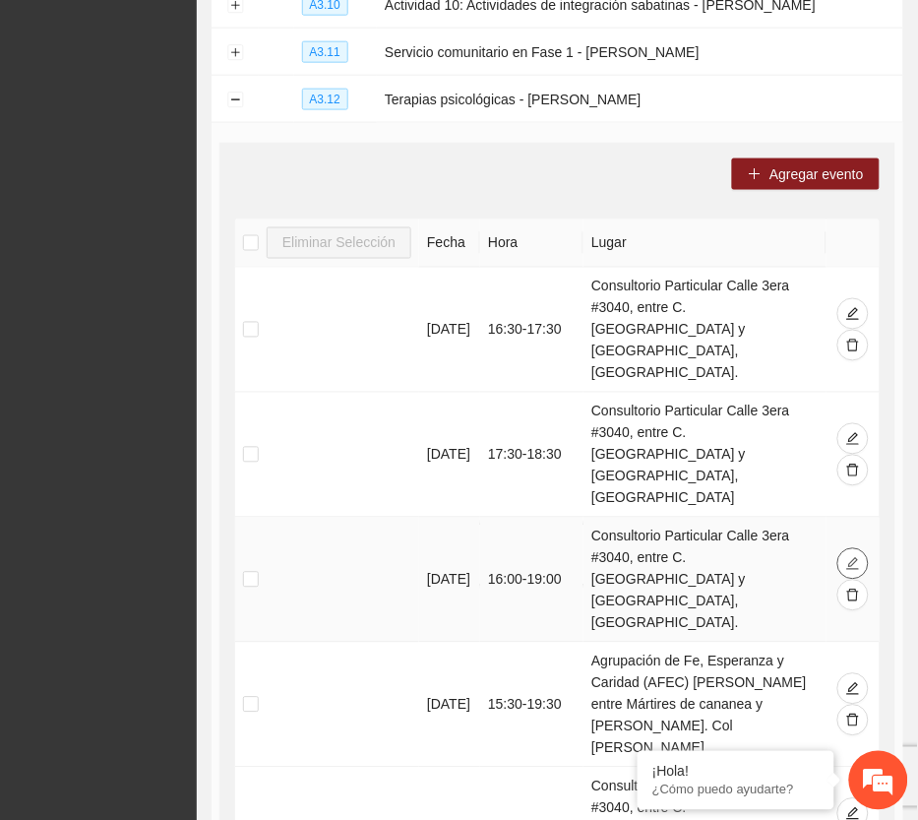
click at [853, 558] on icon "edit" at bounding box center [853, 564] width 13 height 13
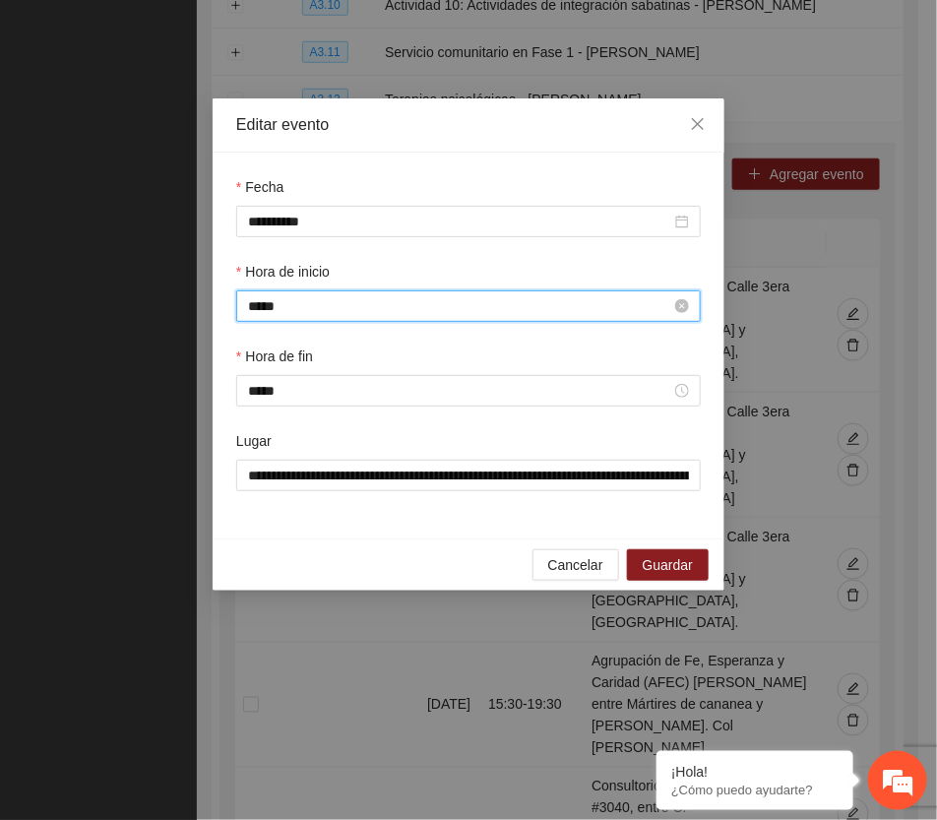
click at [301, 310] on input "*****" at bounding box center [459, 306] width 423 height 22
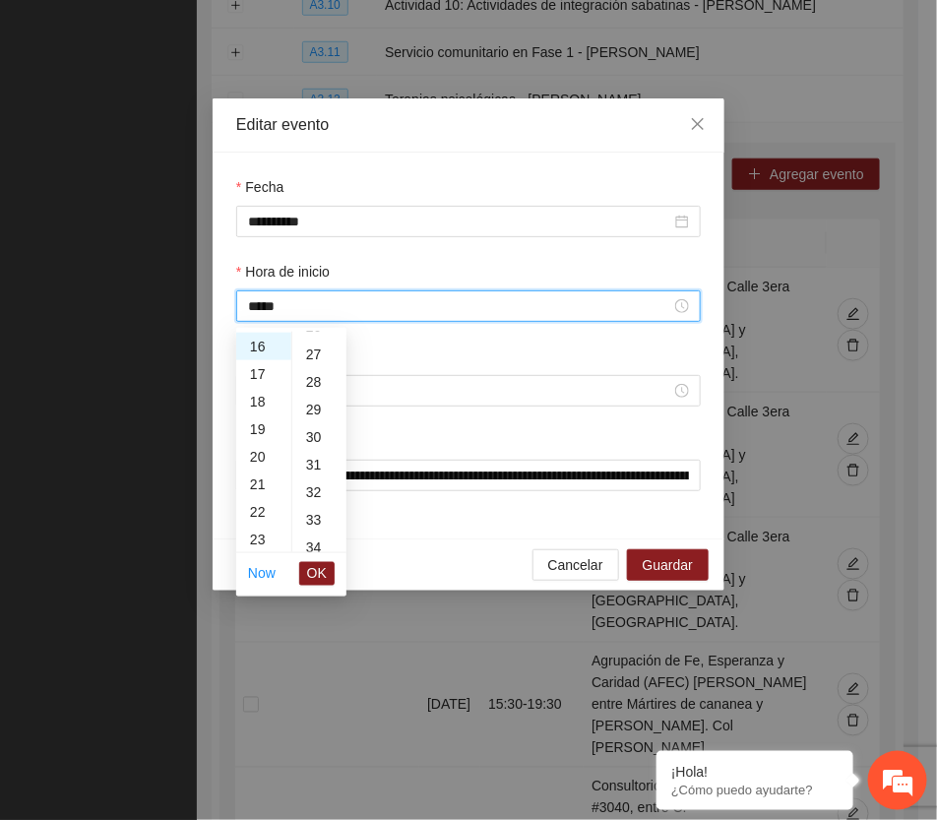
scroll to position [738, 0]
click at [315, 433] on div "30" at bounding box center [319, 434] width 54 height 28
type input "*****"
click at [316, 569] on span "OK" at bounding box center [317, 574] width 20 height 22
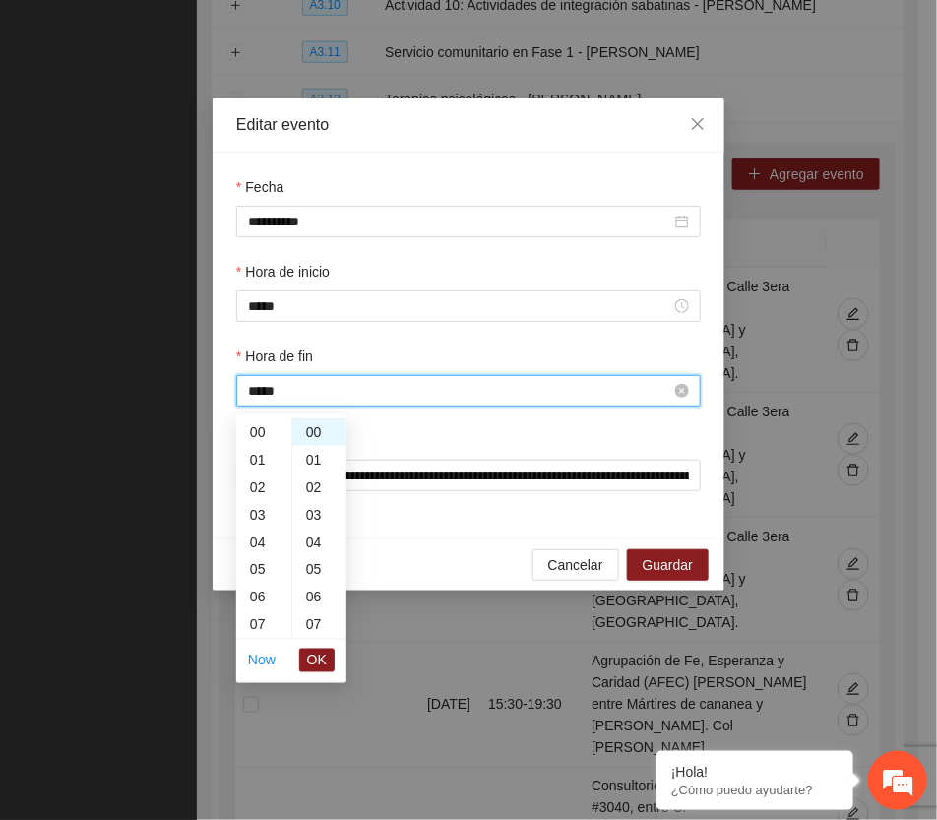
click at [301, 401] on input "*****" at bounding box center [459, 391] width 423 height 22
click at [261, 490] on div "17" at bounding box center [263, 500] width 55 height 28
click at [310, 517] on div "30" at bounding box center [319, 521] width 54 height 28
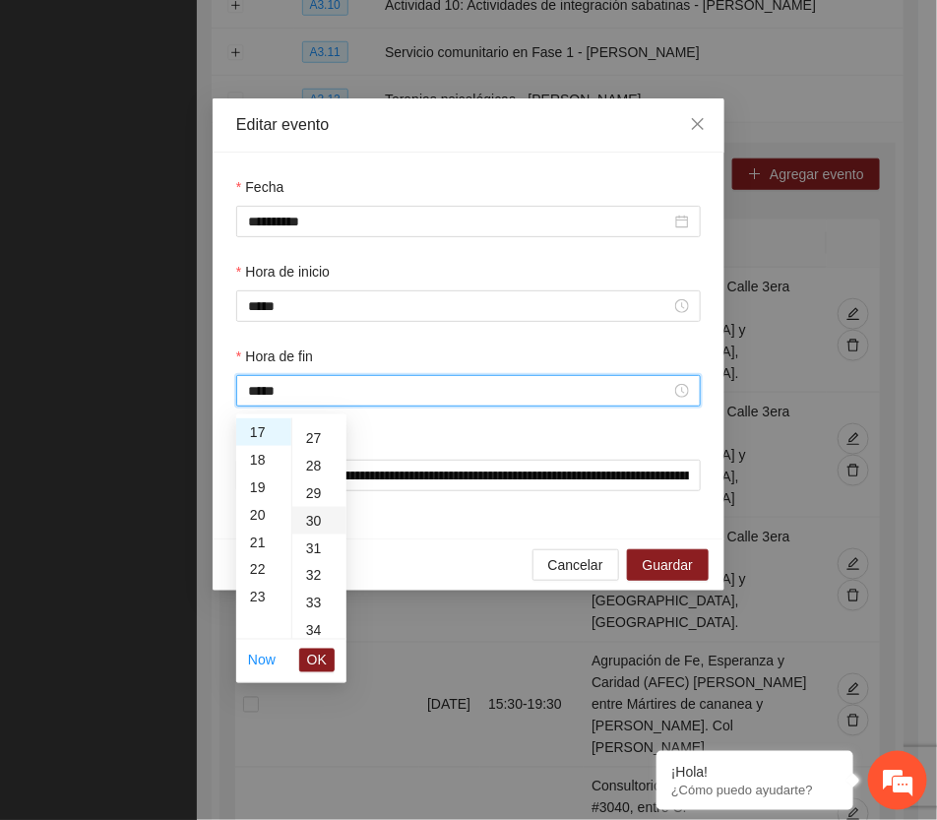
type input "*****"
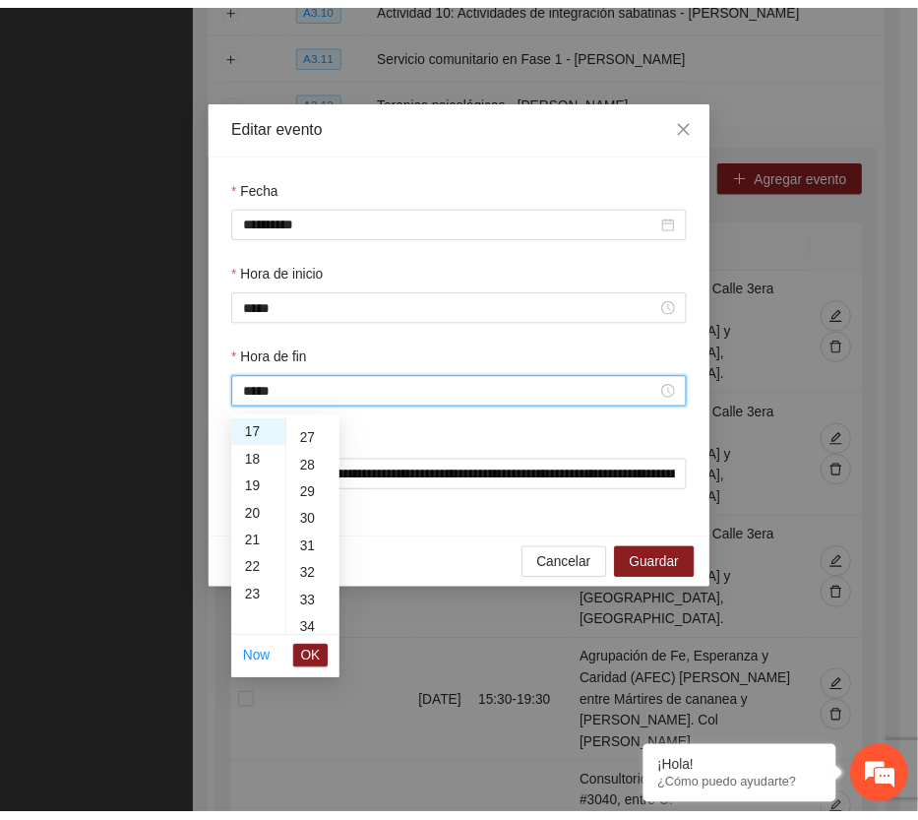
scroll to position [827, 0]
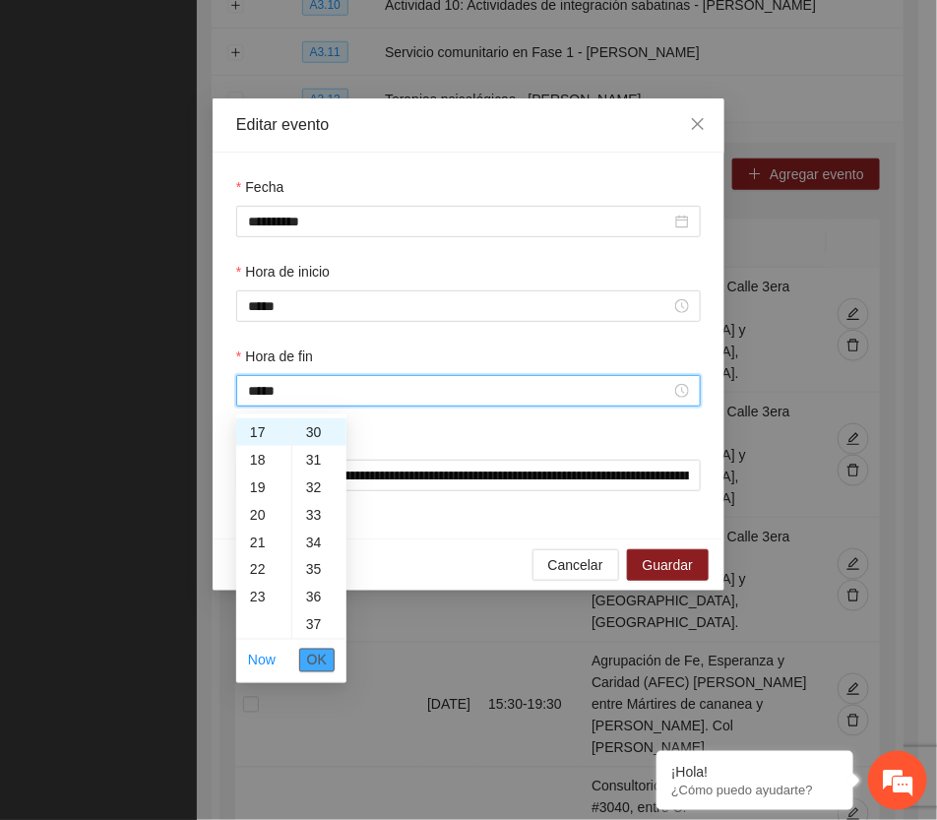
click at [315, 666] on span "OK" at bounding box center [317, 661] width 20 height 22
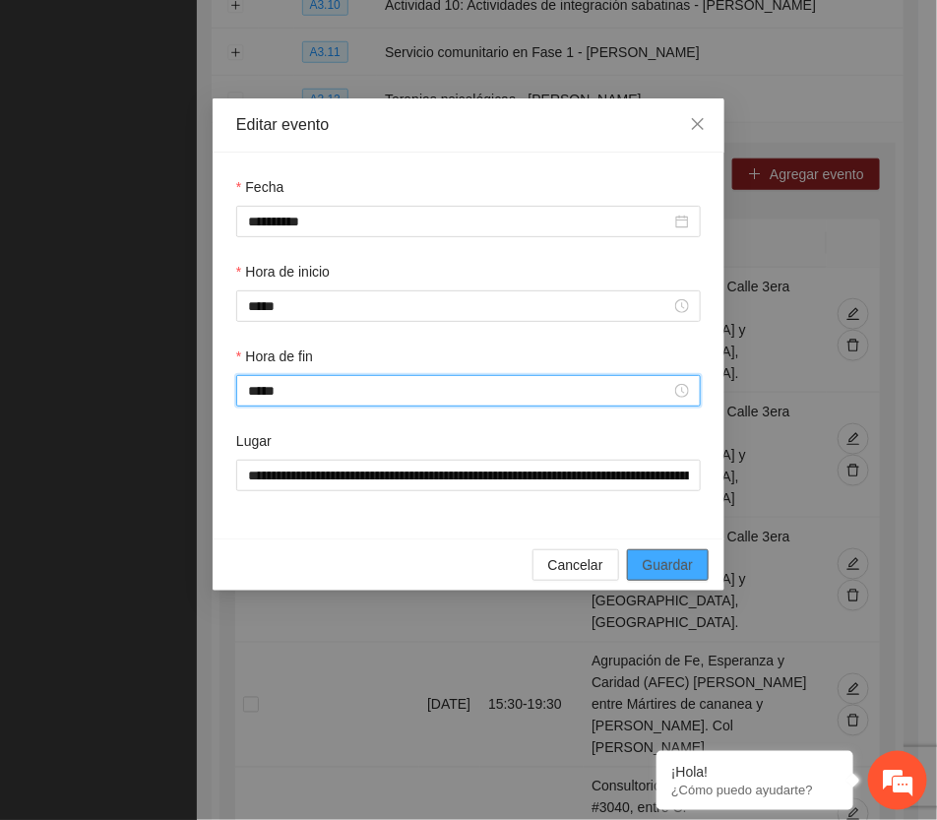
click at [675, 554] on button "Guardar" at bounding box center [668, 564] width 82 height 31
